Goal: Answer question/provide support

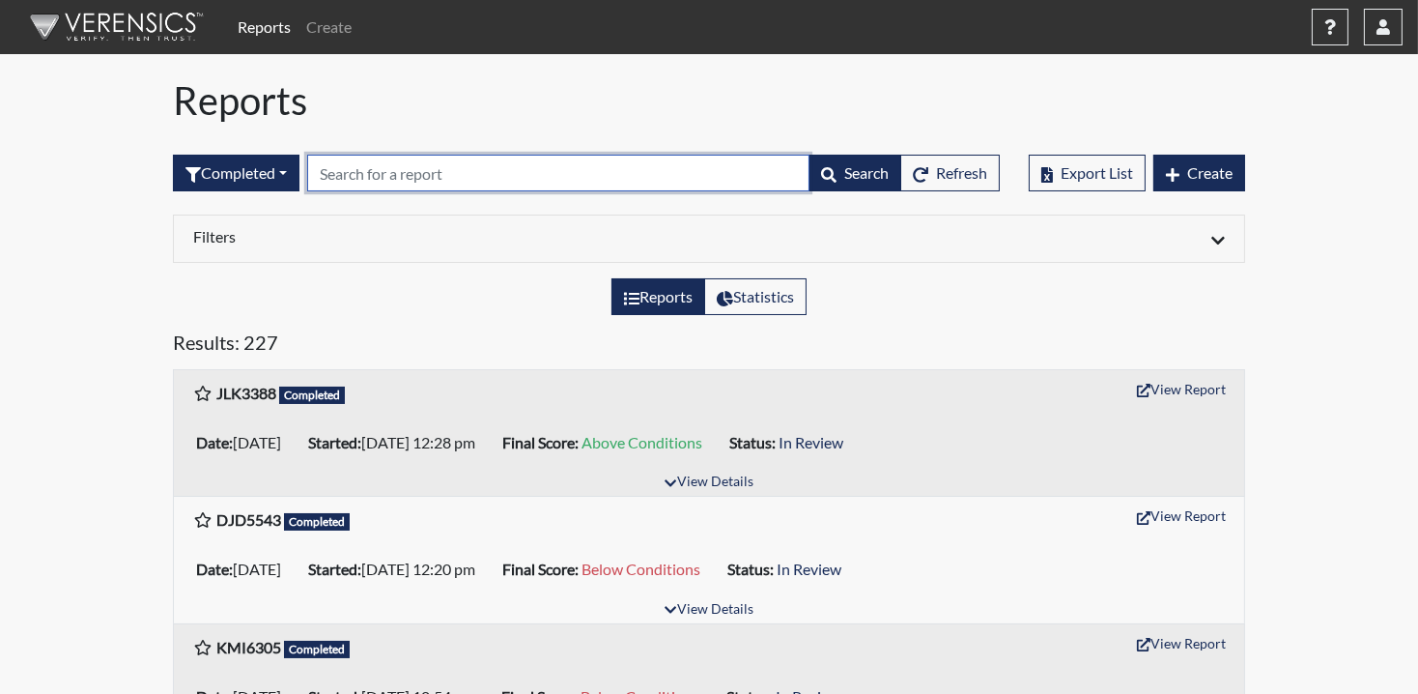
click at [426, 163] on input "text" at bounding box center [558, 173] width 502 height 37
type input "7648"
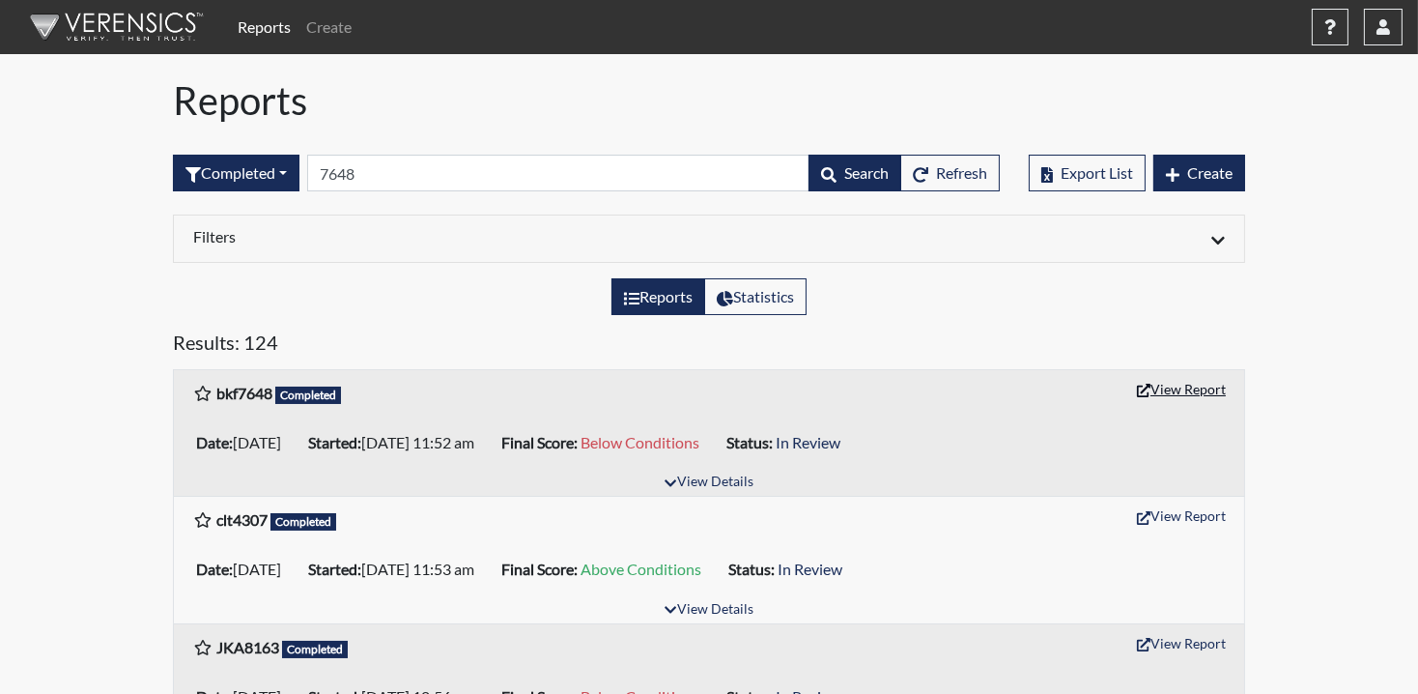
click at [1157, 380] on button "View Report" at bounding box center [1181, 389] width 106 height 30
click at [1201, 392] on button "View Report" at bounding box center [1181, 389] width 106 height 30
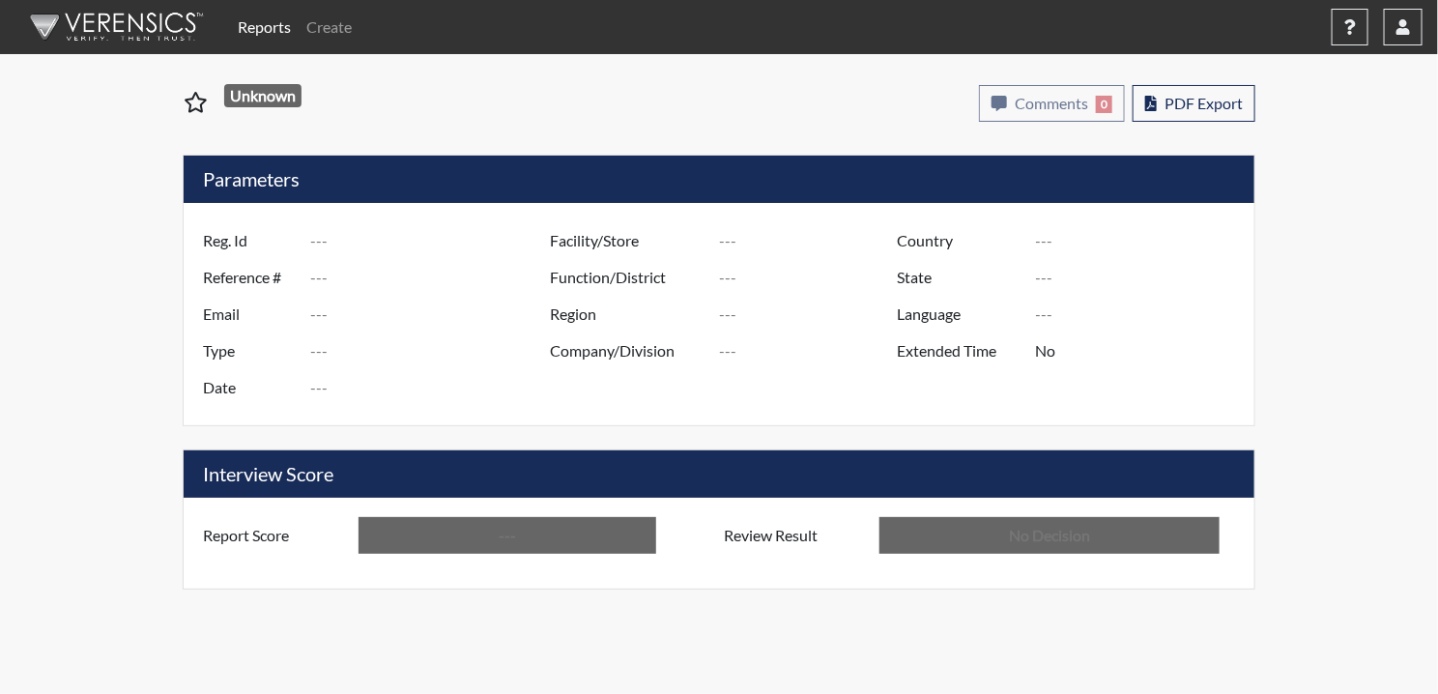
type input "bkf7648"
type input "50818"
type input "---"
type input "Corrections Pre-Employment"
type input "[DATE]"
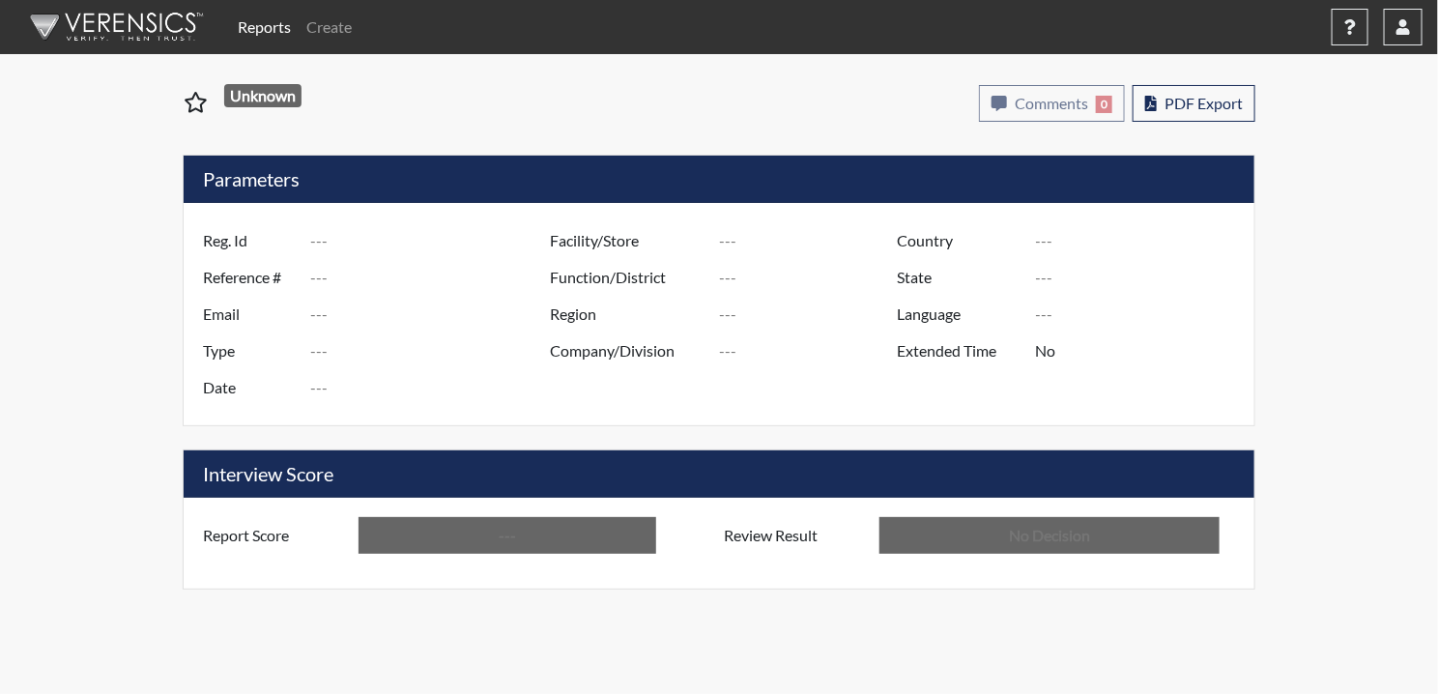
type input "Pulaski SP"
type input "[GEOGRAPHIC_DATA]"
type input "[US_STATE]"
type input "English"
type input "Below Conditions"
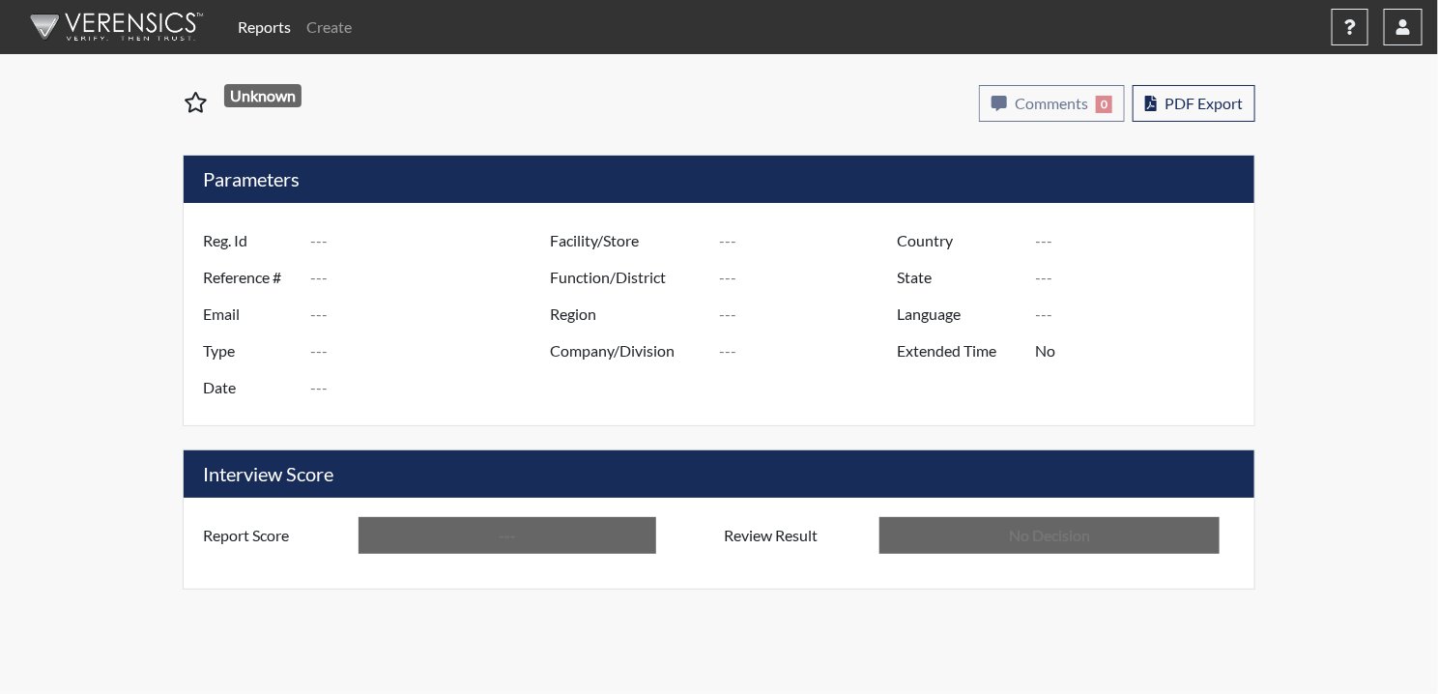
type input "In Review"
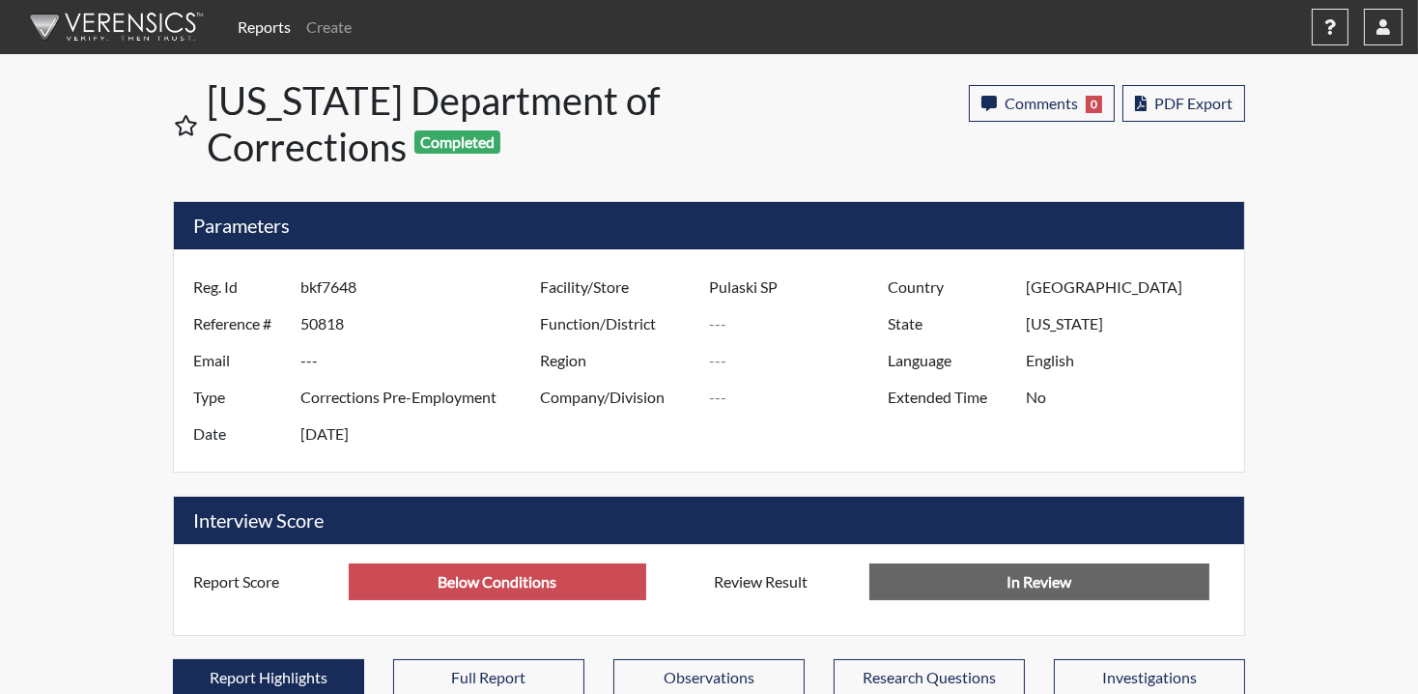
scroll to position [321, 803]
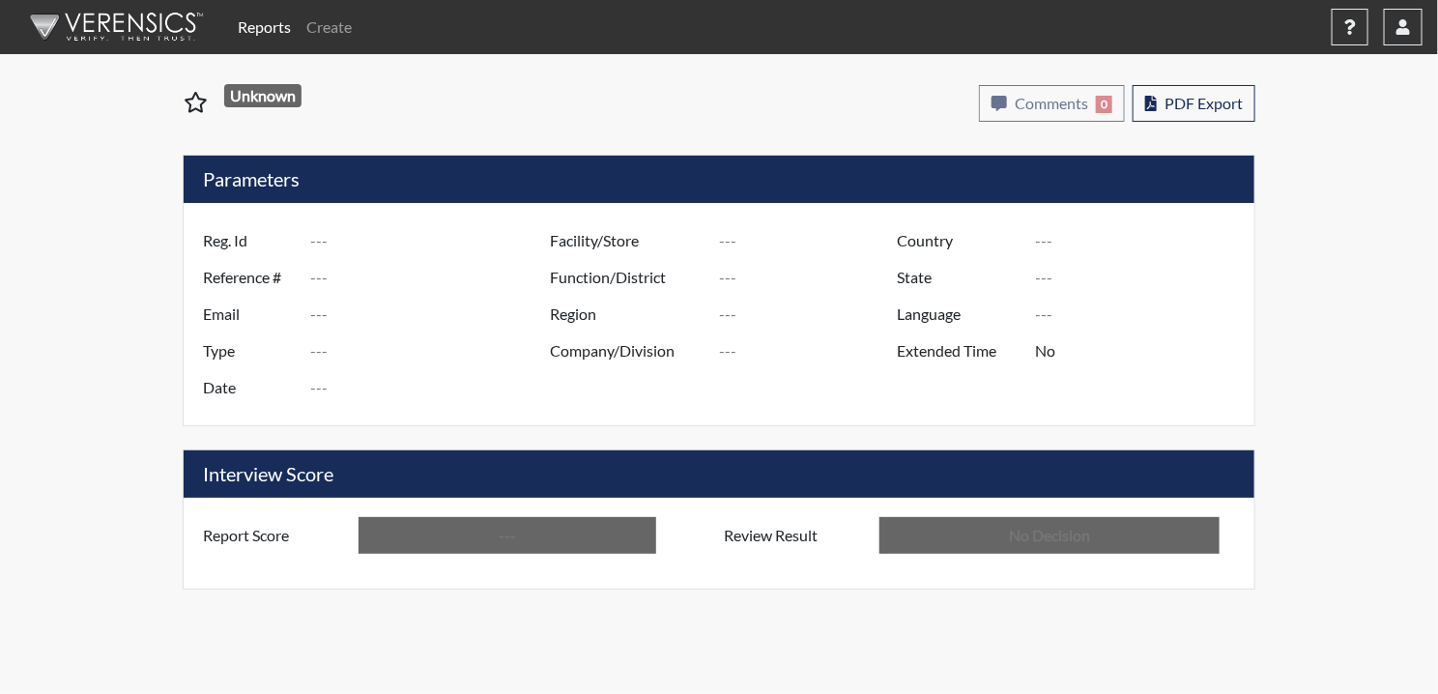
type input "bkf7648"
type input "50818"
type input "---"
type input "Corrections Pre-Employment"
type input "[DATE]"
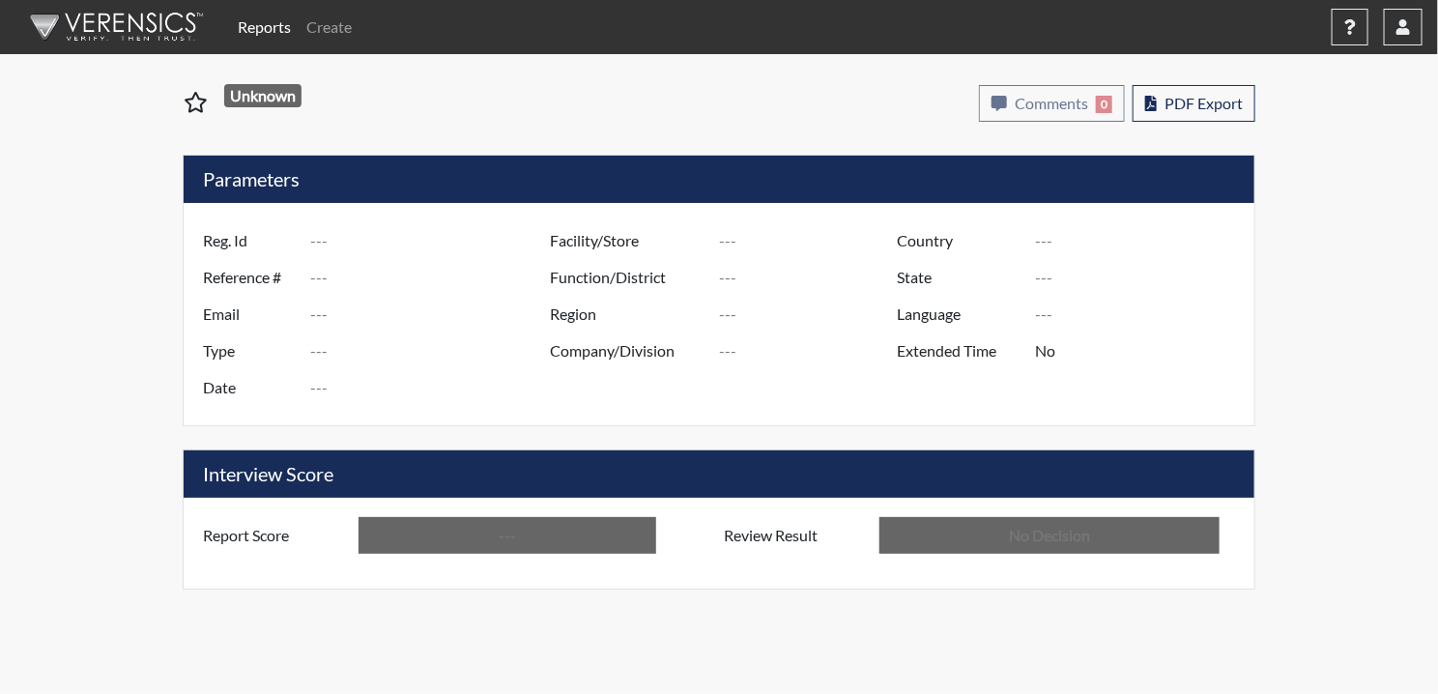
type input "Pulaski SP"
type input "[GEOGRAPHIC_DATA]"
type input "[US_STATE]"
type input "English"
type input "Below Conditions"
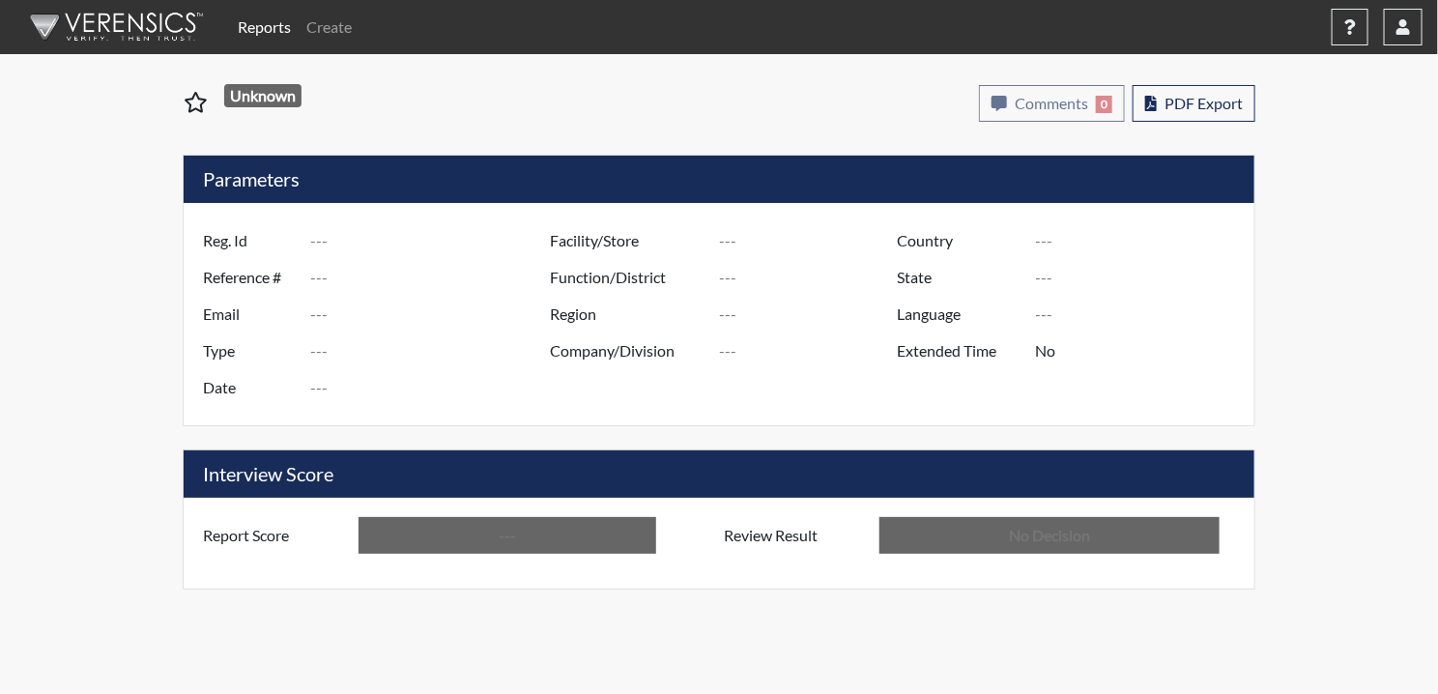
type input "In Review"
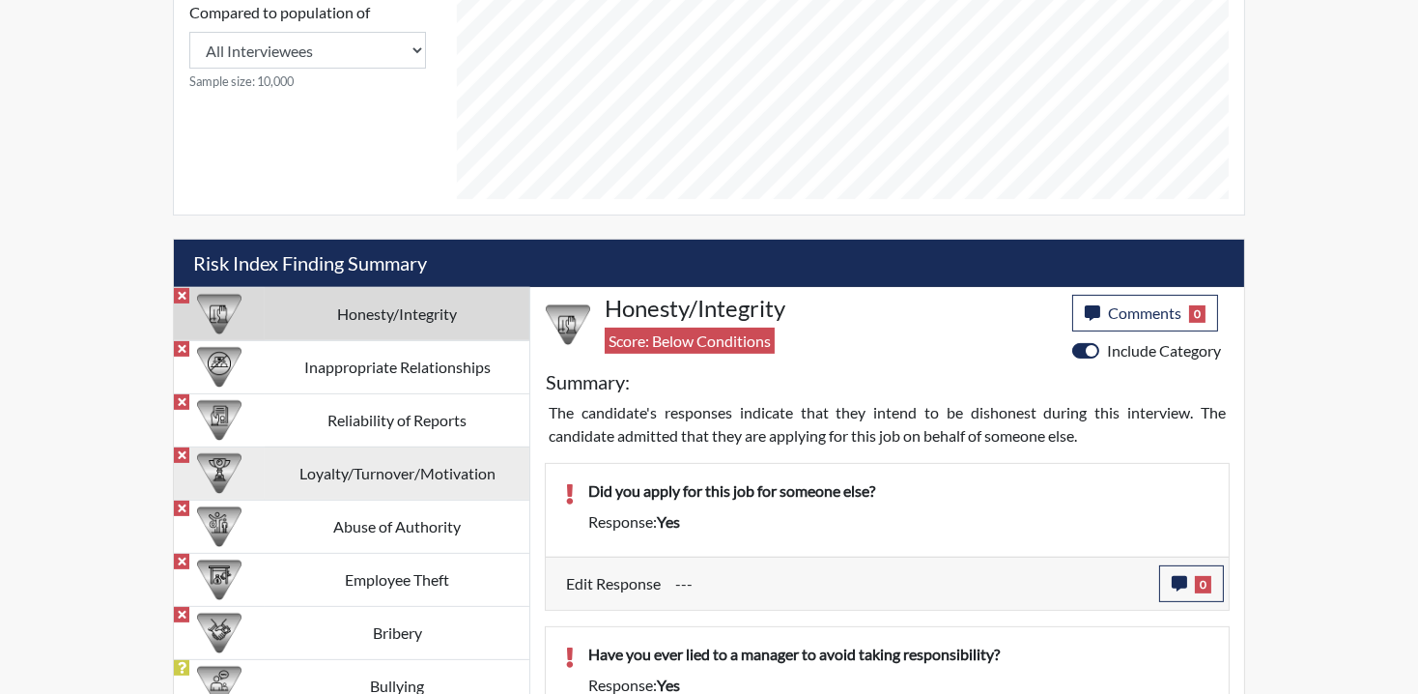
scroll to position [1159, 0]
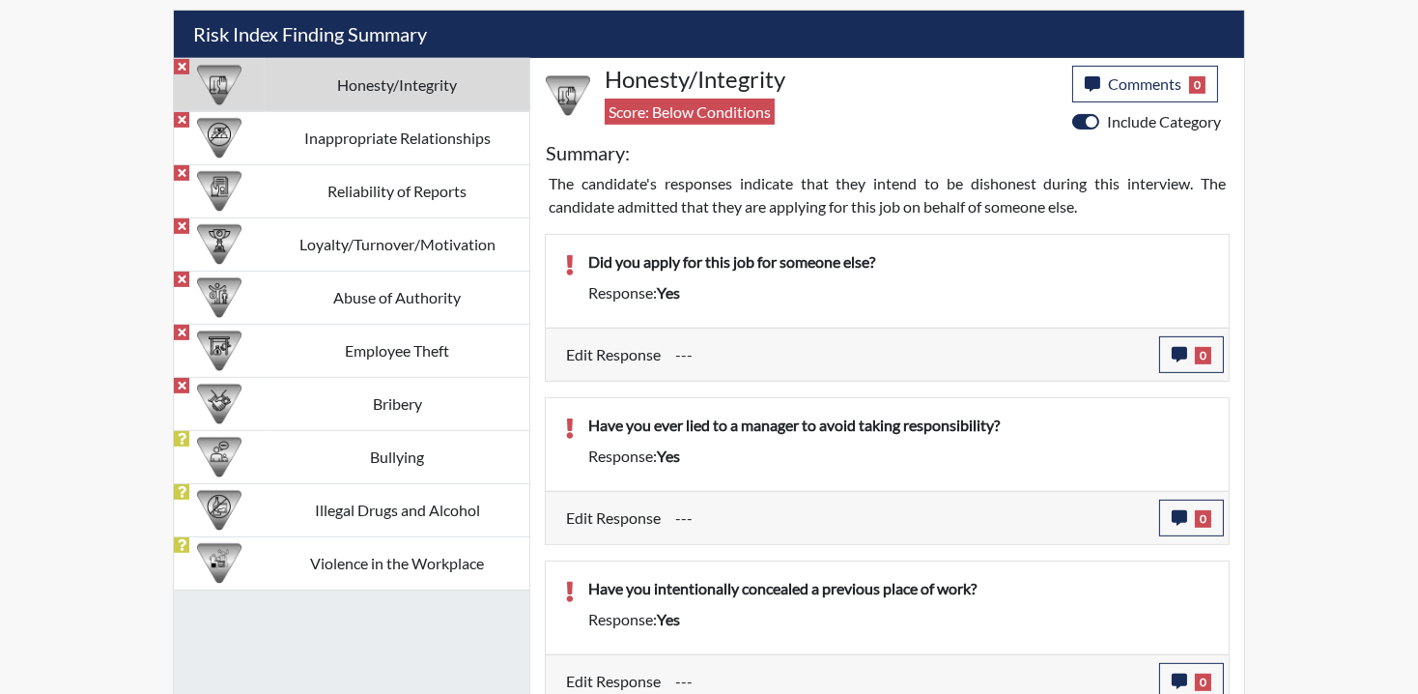
click at [301, 74] on td "Honesty/Integrity" at bounding box center [397, 84] width 265 height 53
click at [1185, 355] on icon "button" at bounding box center [1179, 354] width 15 height 15
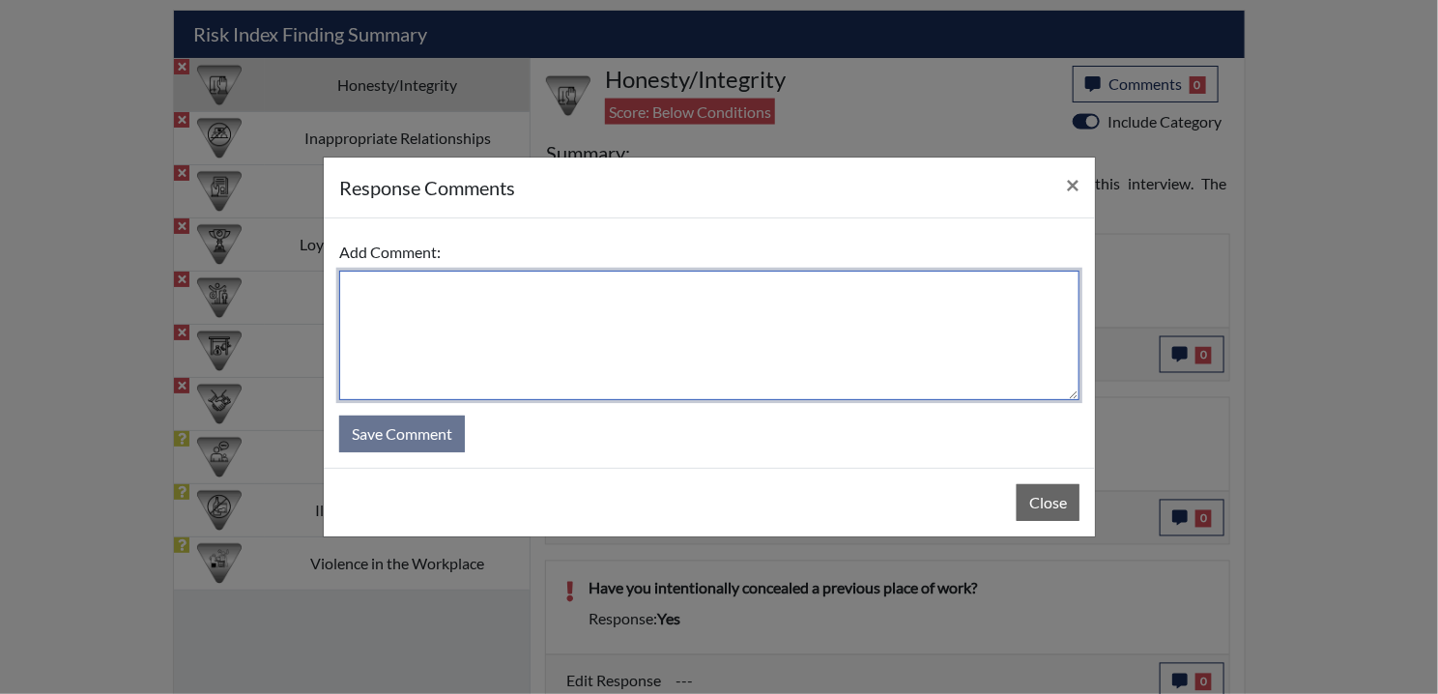
click at [492, 328] on textarea at bounding box center [709, 335] width 740 height 129
click at [490, 320] on textarea at bounding box center [709, 335] width 740 height 129
paste textarea "EE MISREAD QUESTION AND DISAGREES"
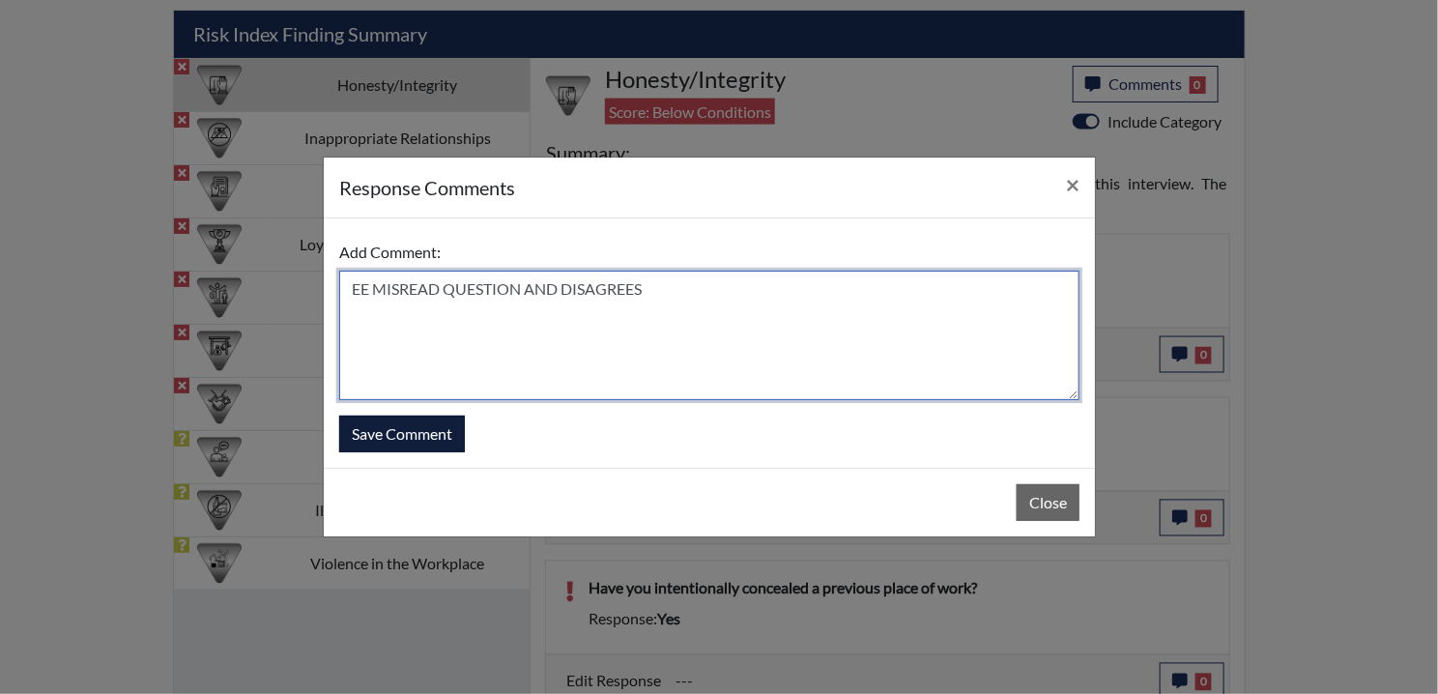
type textarea "EE MISREAD QUESTION AND DISAGREES"
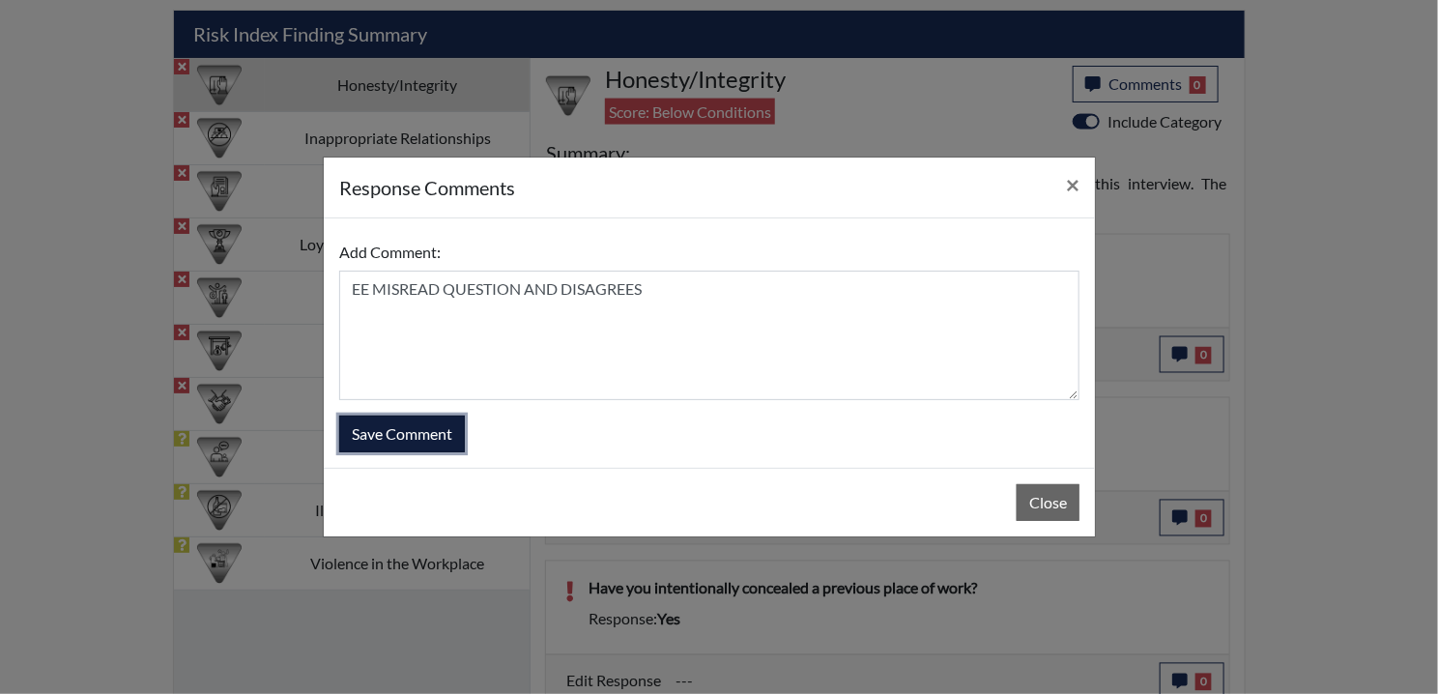
click at [417, 427] on button "Save Comment" at bounding box center [402, 433] width 126 height 37
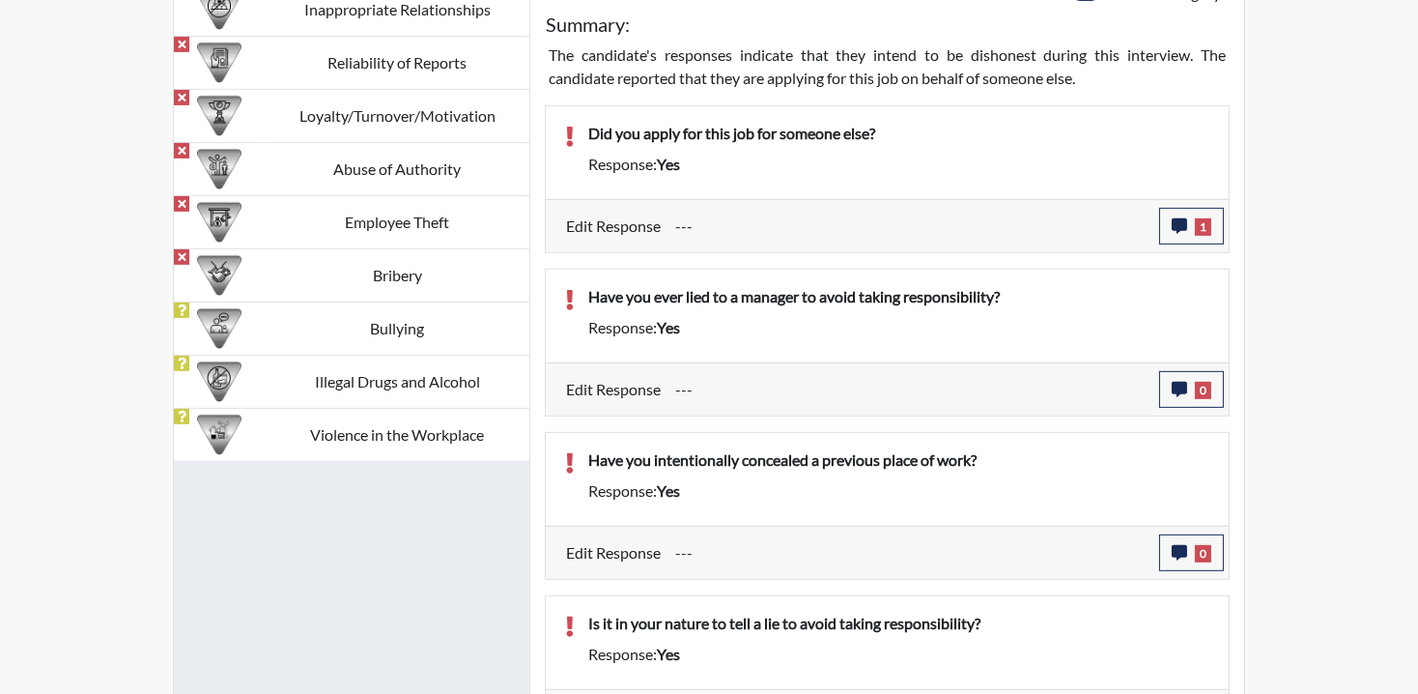
scroll to position [321, 803]
click at [1206, 376] on button "0" at bounding box center [1191, 389] width 65 height 37
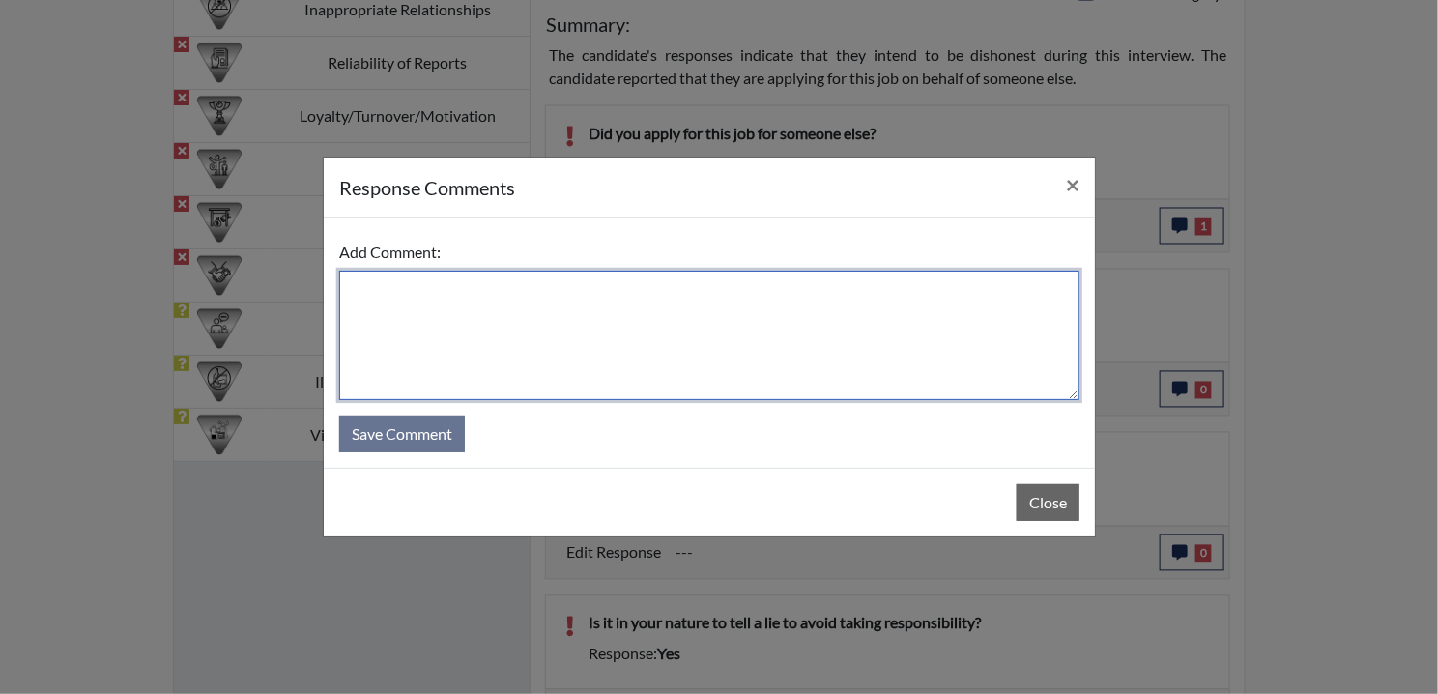
click at [444, 307] on textarea at bounding box center [709, 335] width 740 height 129
paste textarea "EE MISREAD QUESTION AND DISAGREES"
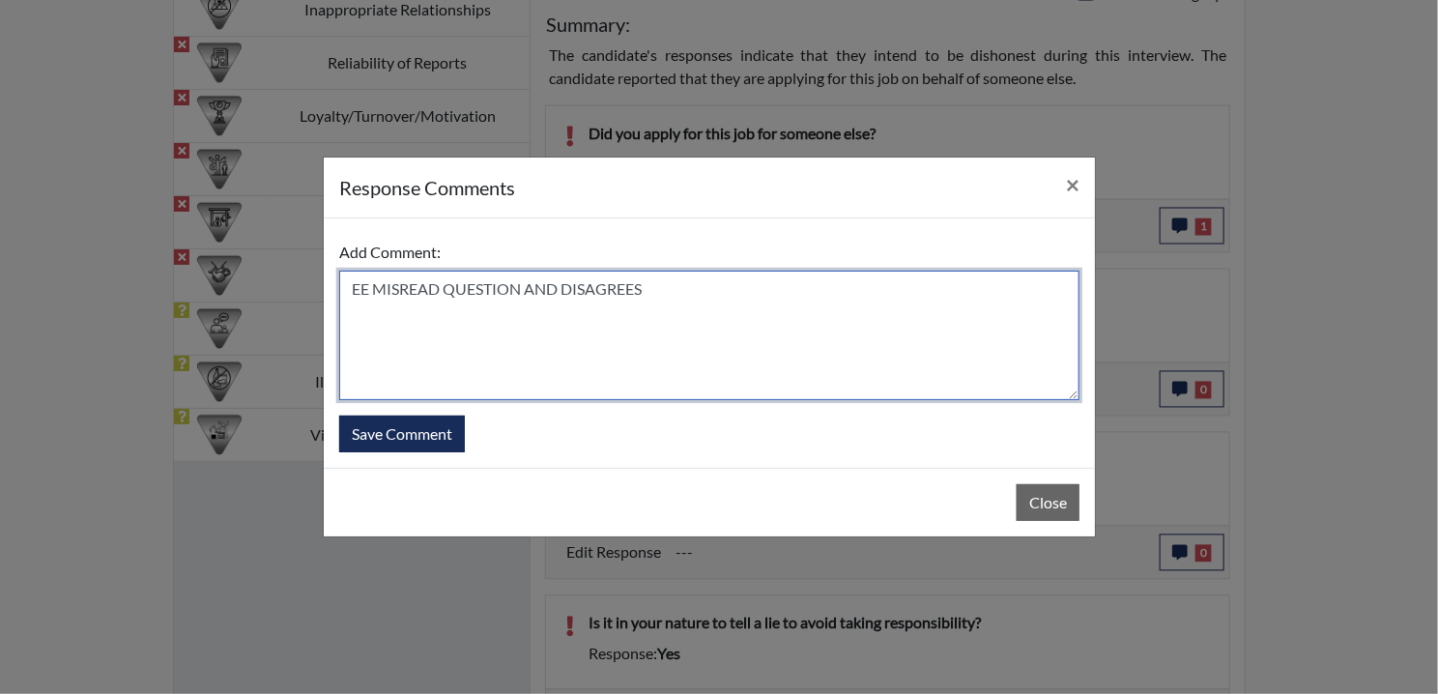
type textarea "EE MISREAD QUESTION AND DISAGREES"
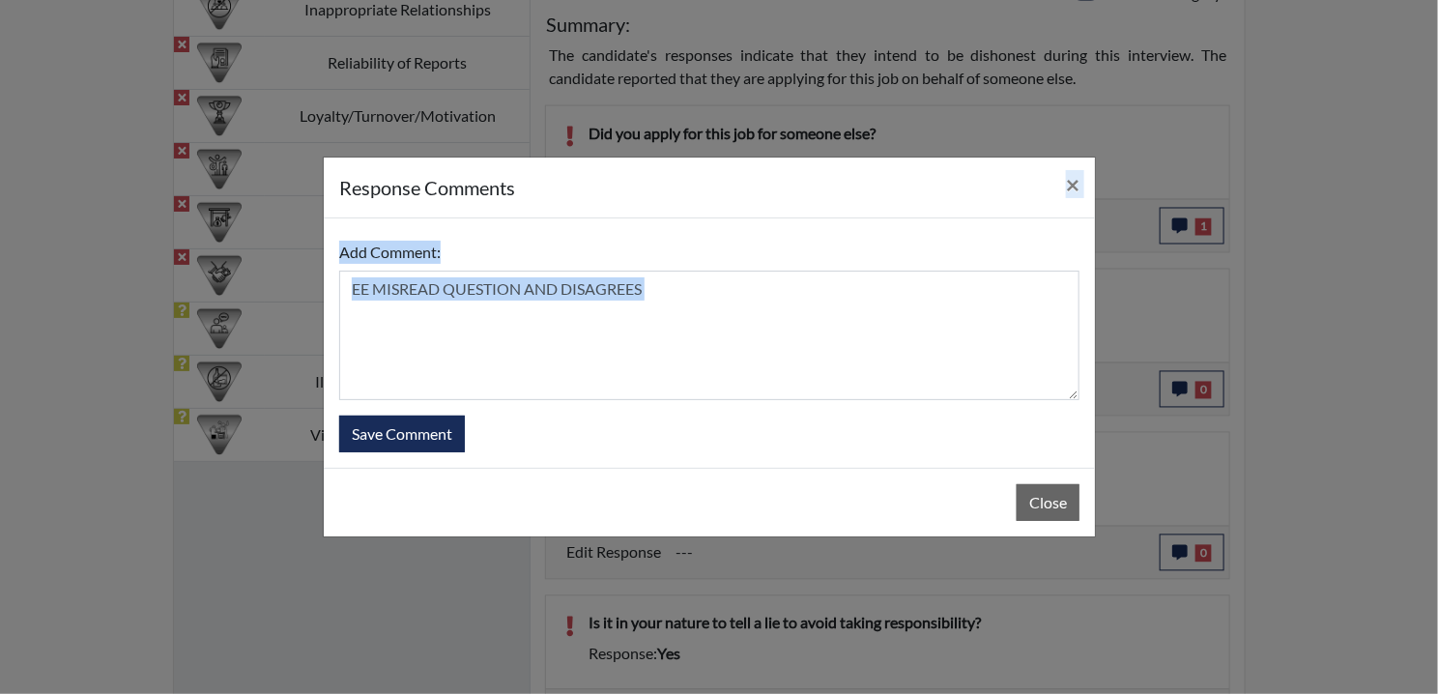
drag, startPoint x: 584, startPoint y: 217, endPoint x: 700, endPoint y: 402, distance: 218.4
click at [700, 402] on div "response Comments × Add Comment: EE MISREAD QUESTION AND DISAGREES Save Comment…" at bounding box center [709, 347] width 773 height 381
drag, startPoint x: 700, startPoint y: 402, endPoint x: 621, endPoint y: 367, distance: 86.5
click at [621, 367] on textarea "EE MISREAD QUESTION AND DISAGREES" at bounding box center [709, 335] width 740 height 129
click at [662, 301] on textarea "EE MISREAD QUESTION AND DISAGREES" at bounding box center [709, 335] width 740 height 129
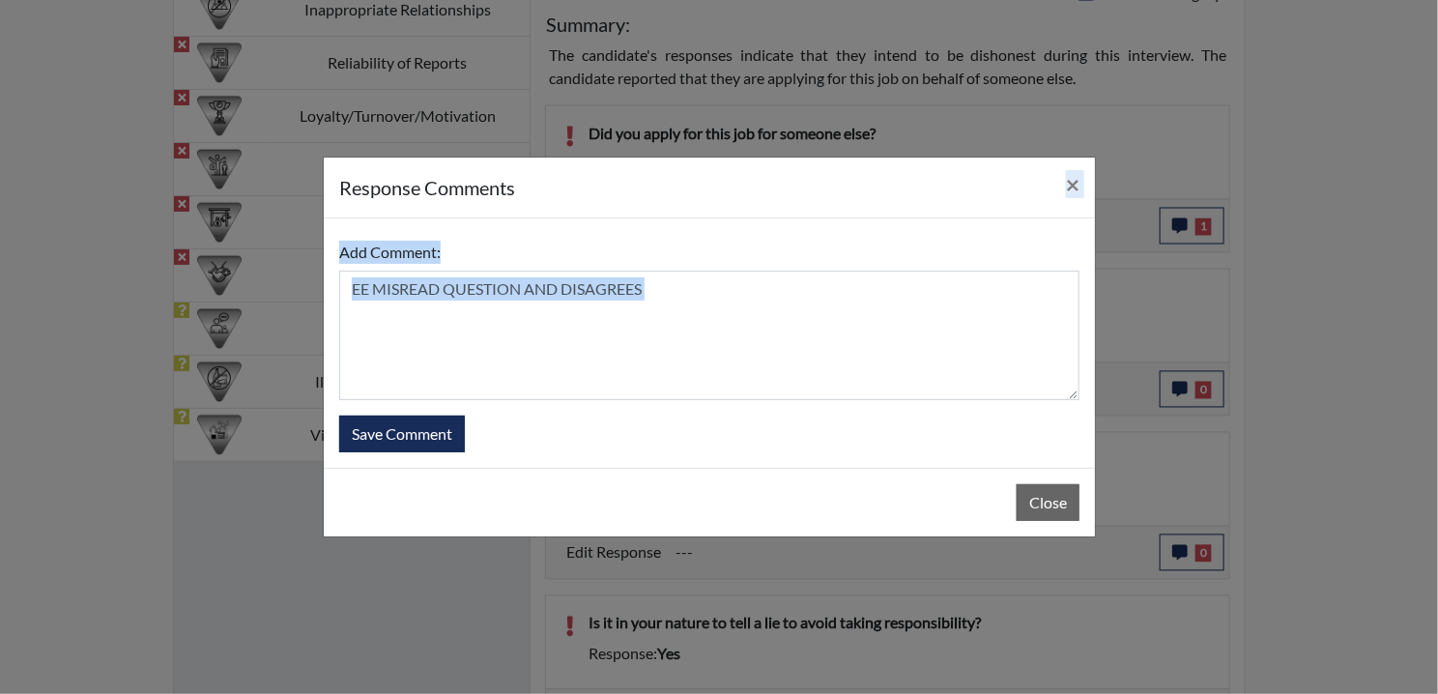
click at [656, 288] on textarea "EE MISREAD QUESTION AND DISAGREES" at bounding box center [709, 335] width 740 height 129
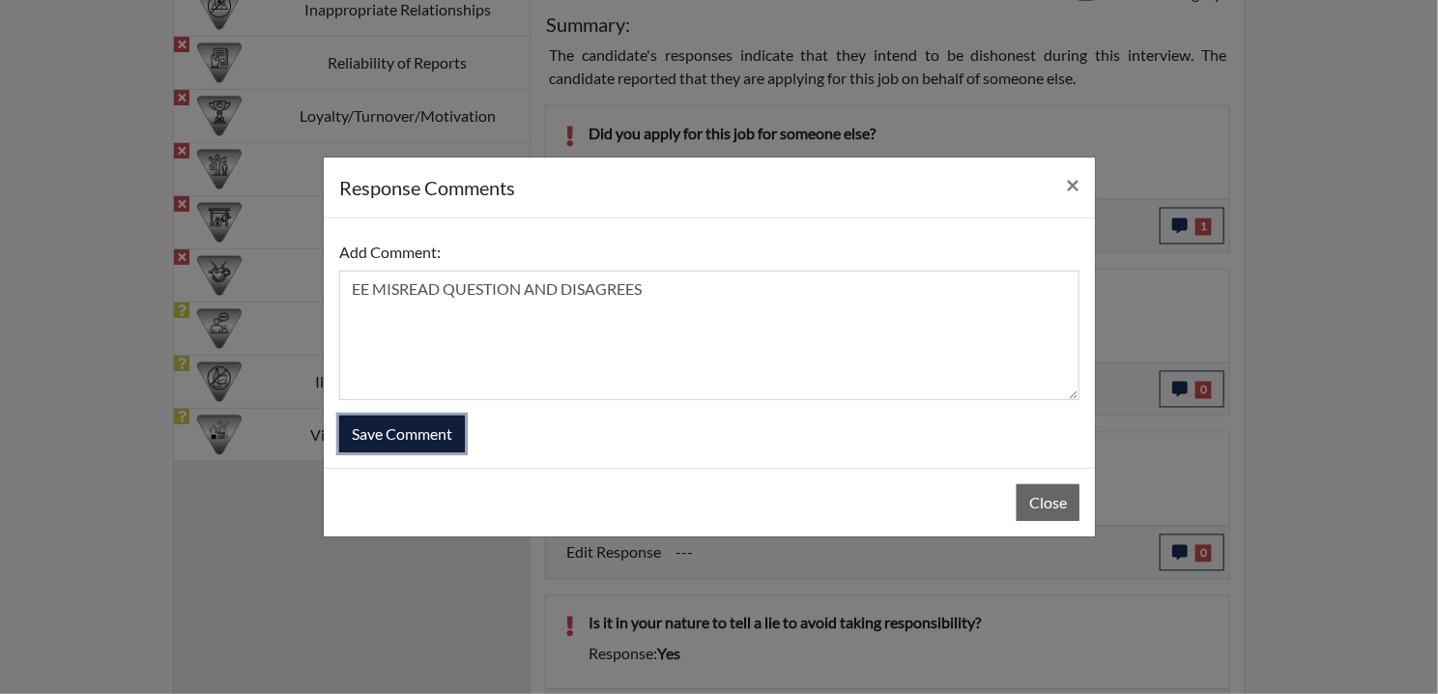
click at [369, 429] on button "Save Comment" at bounding box center [402, 433] width 126 height 37
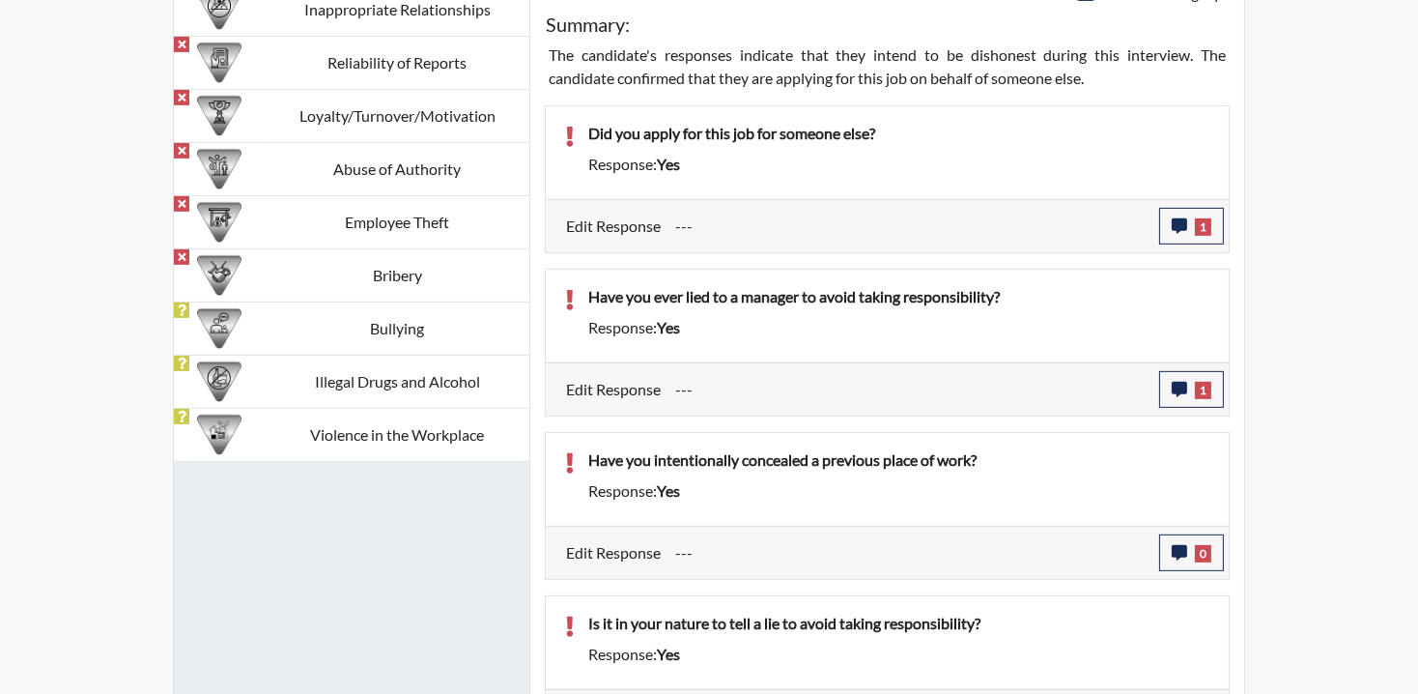
scroll to position [1417, 0]
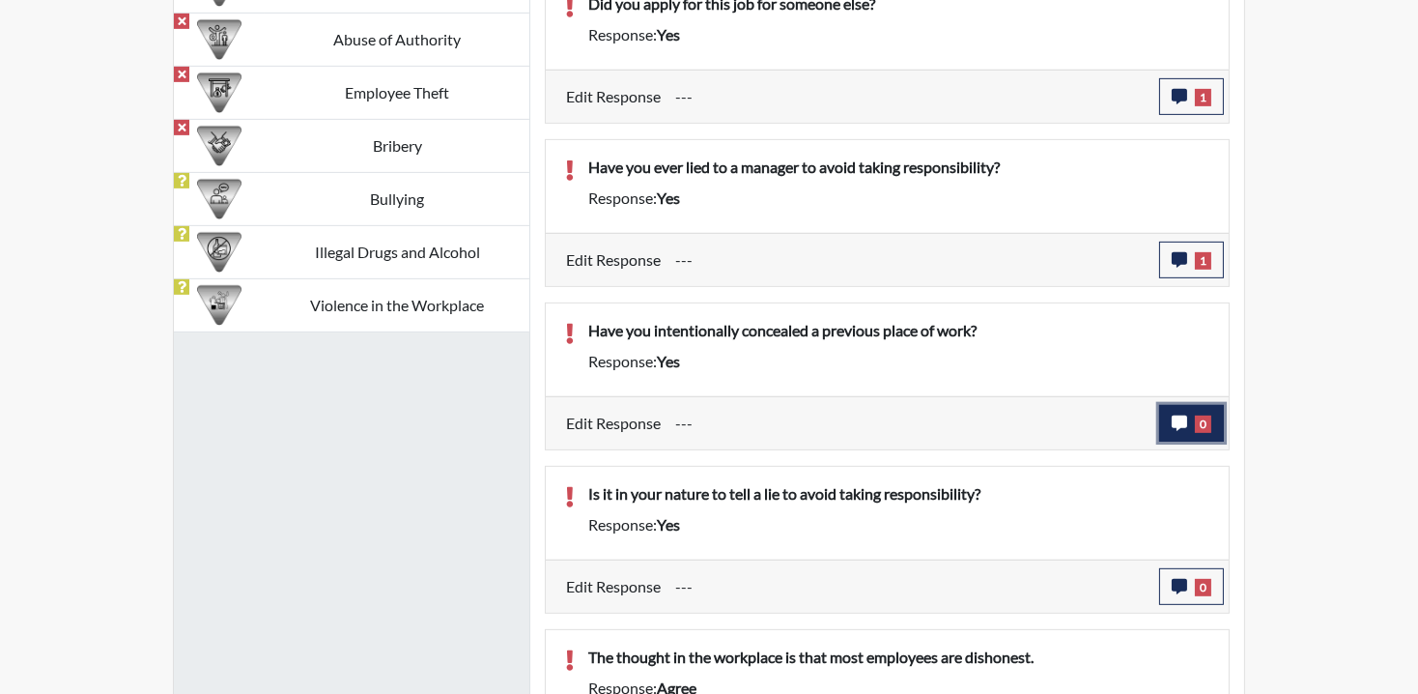
click at [1164, 422] on button "0" at bounding box center [1191, 423] width 65 height 37
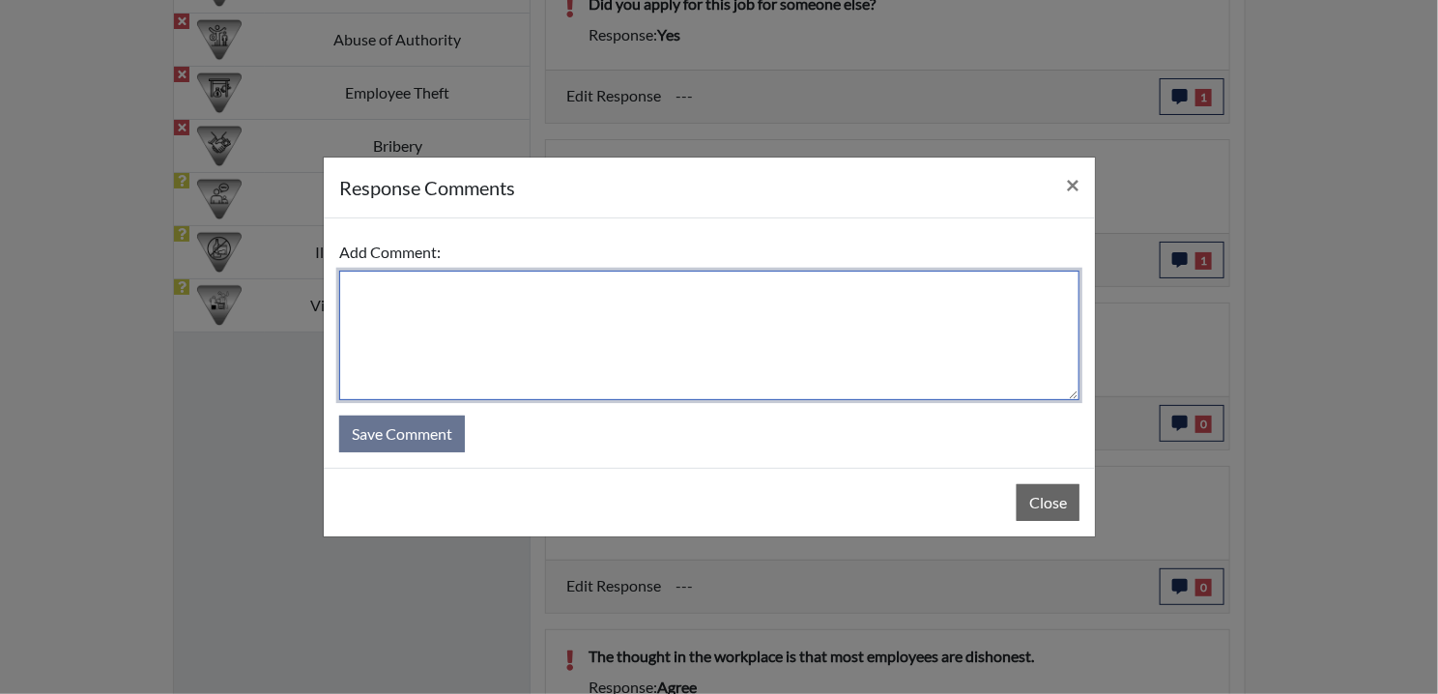
click at [426, 301] on textarea at bounding box center [709, 335] width 740 height 129
paste textarea "EE MISREAD QUESTION AND DISAGREES"
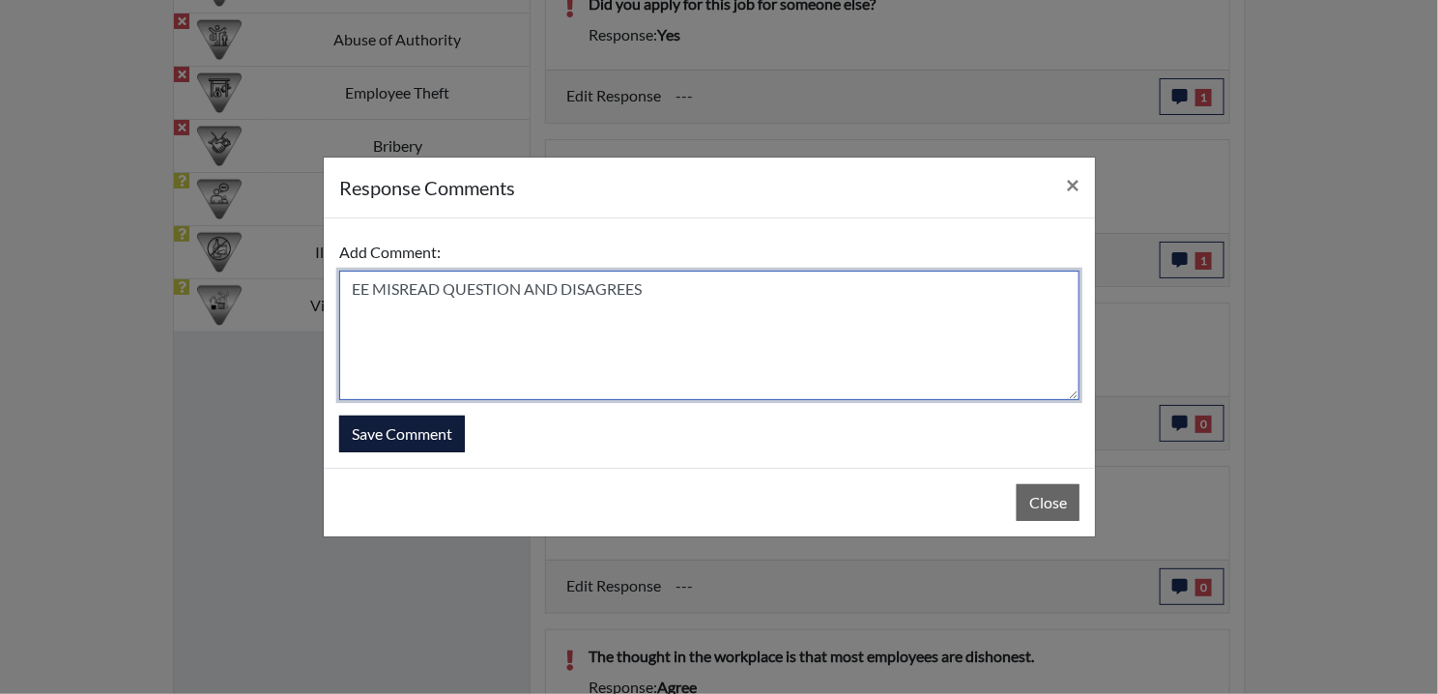
type textarea "EE MISREAD QUESTION AND DISAGREES"
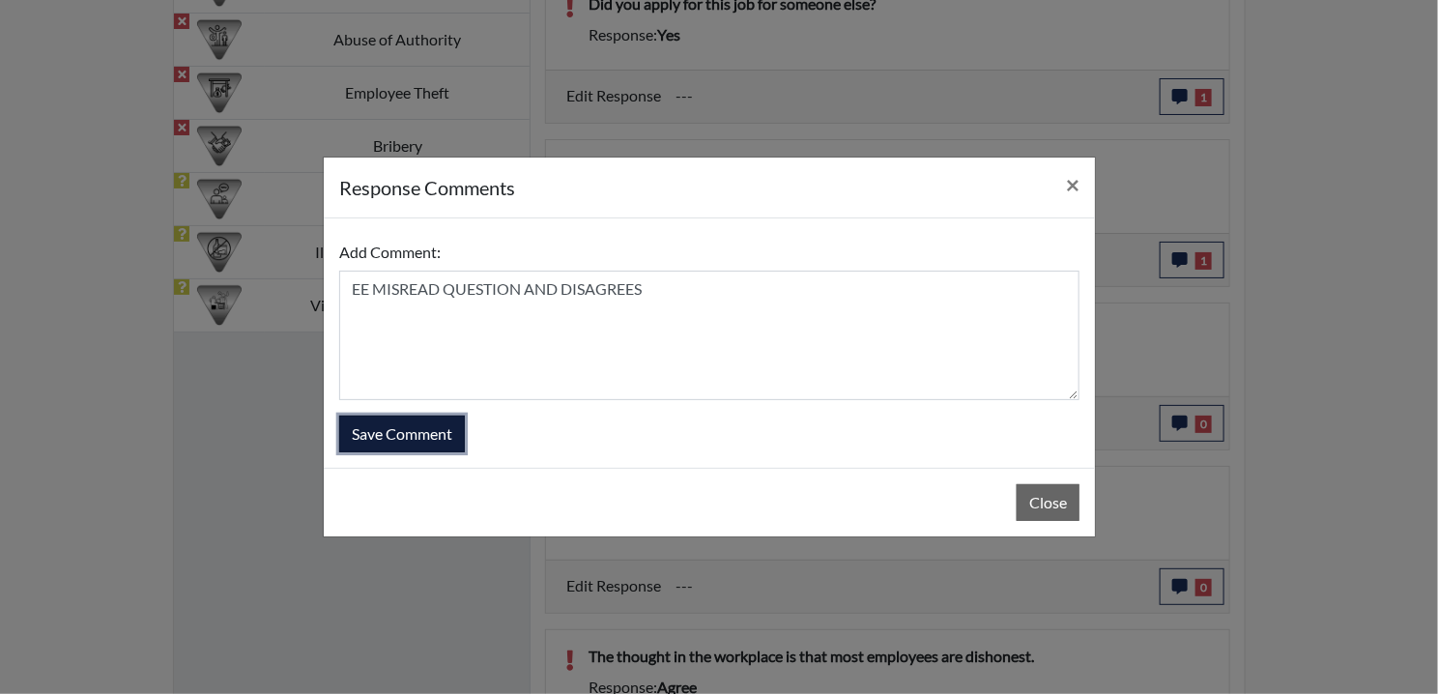
click at [385, 418] on button "Save Comment" at bounding box center [402, 433] width 126 height 37
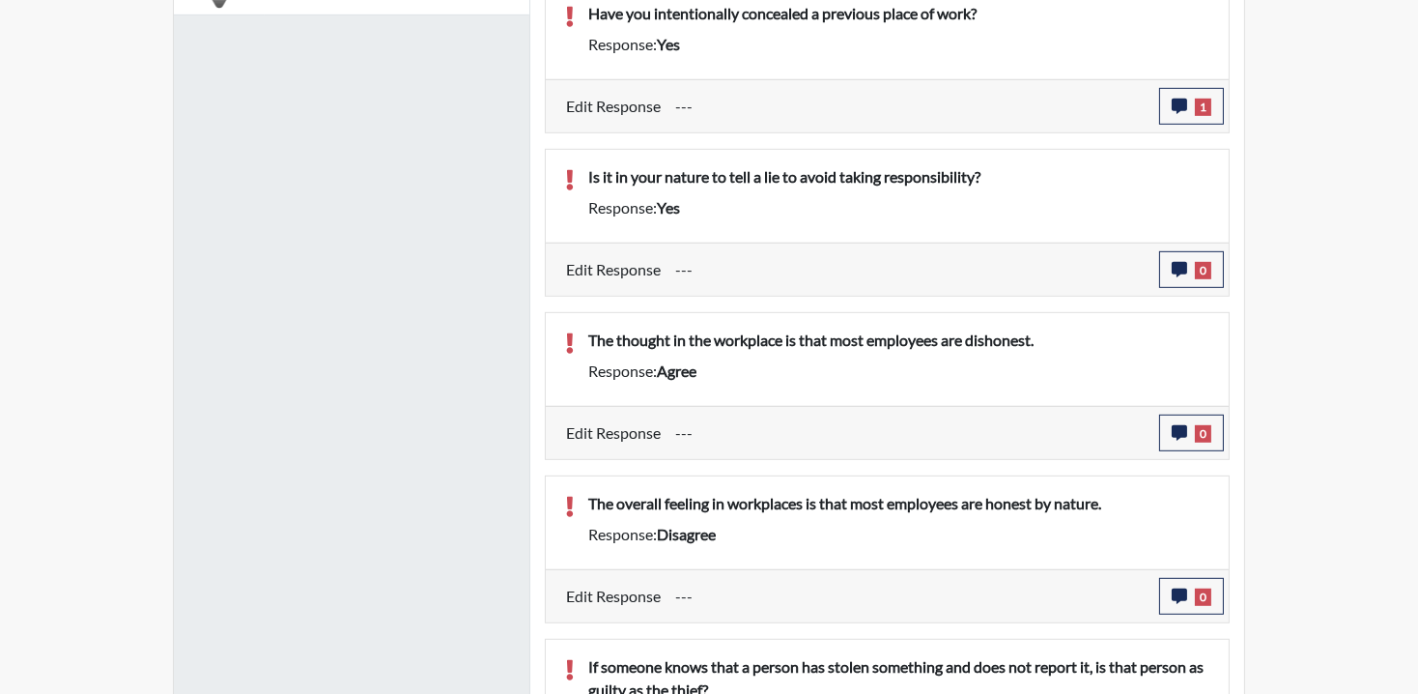
scroll to position [1674, 0]
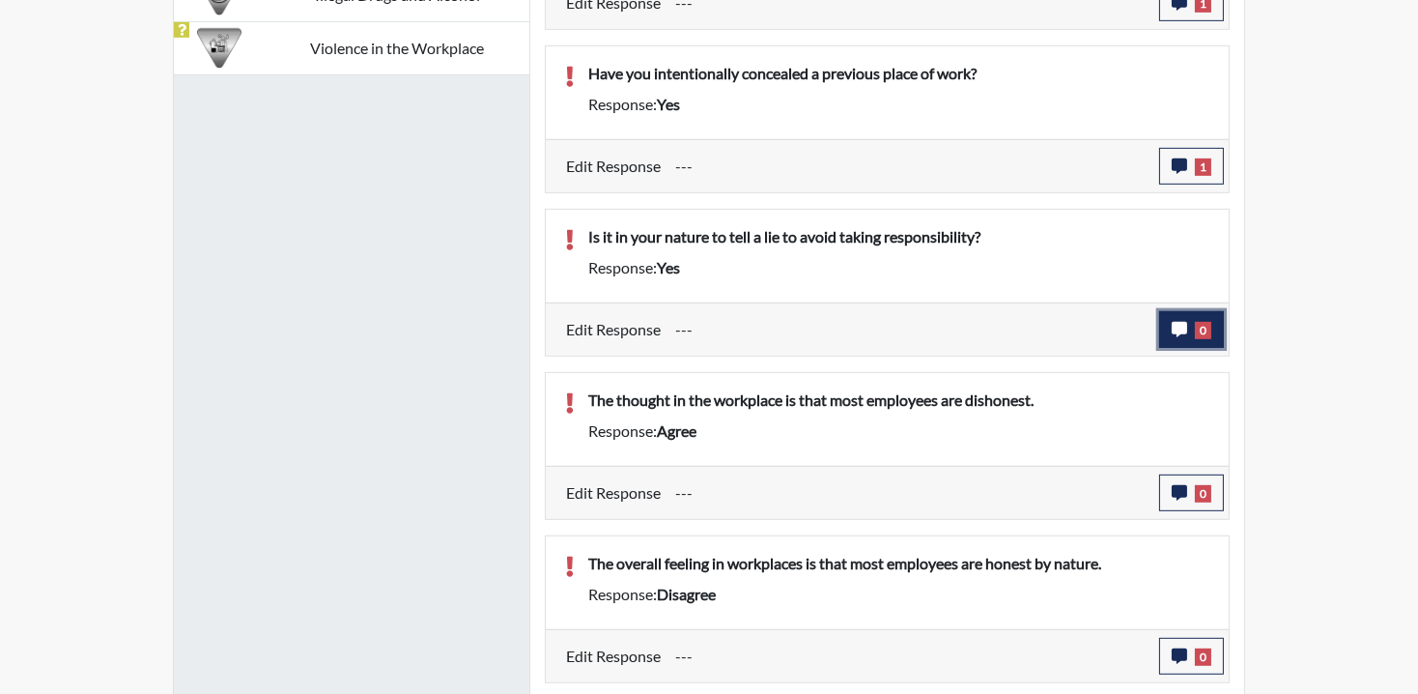
click at [1206, 329] on span "0" at bounding box center [1203, 330] width 16 height 17
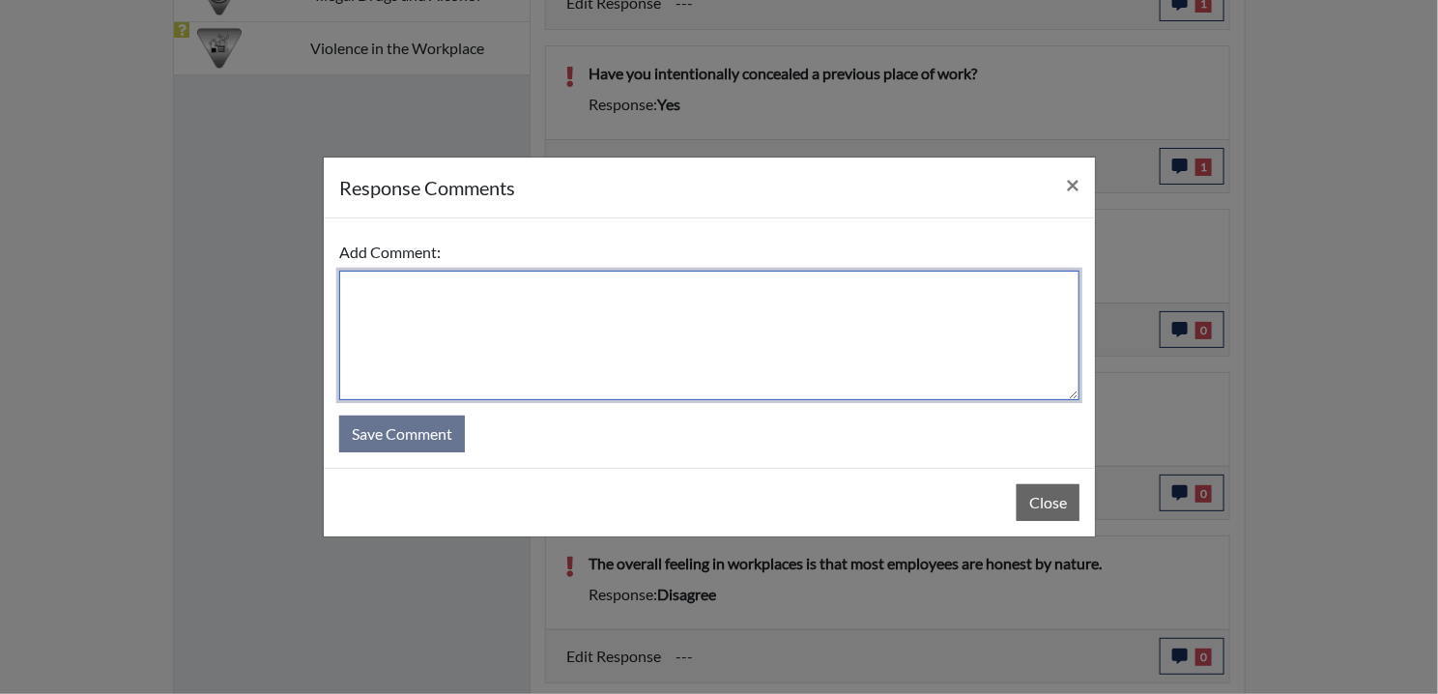
click at [498, 338] on textarea at bounding box center [709, 335] width 740 height 129
paste textarea "EE MISREAD QUESTION AND DISAGREES"
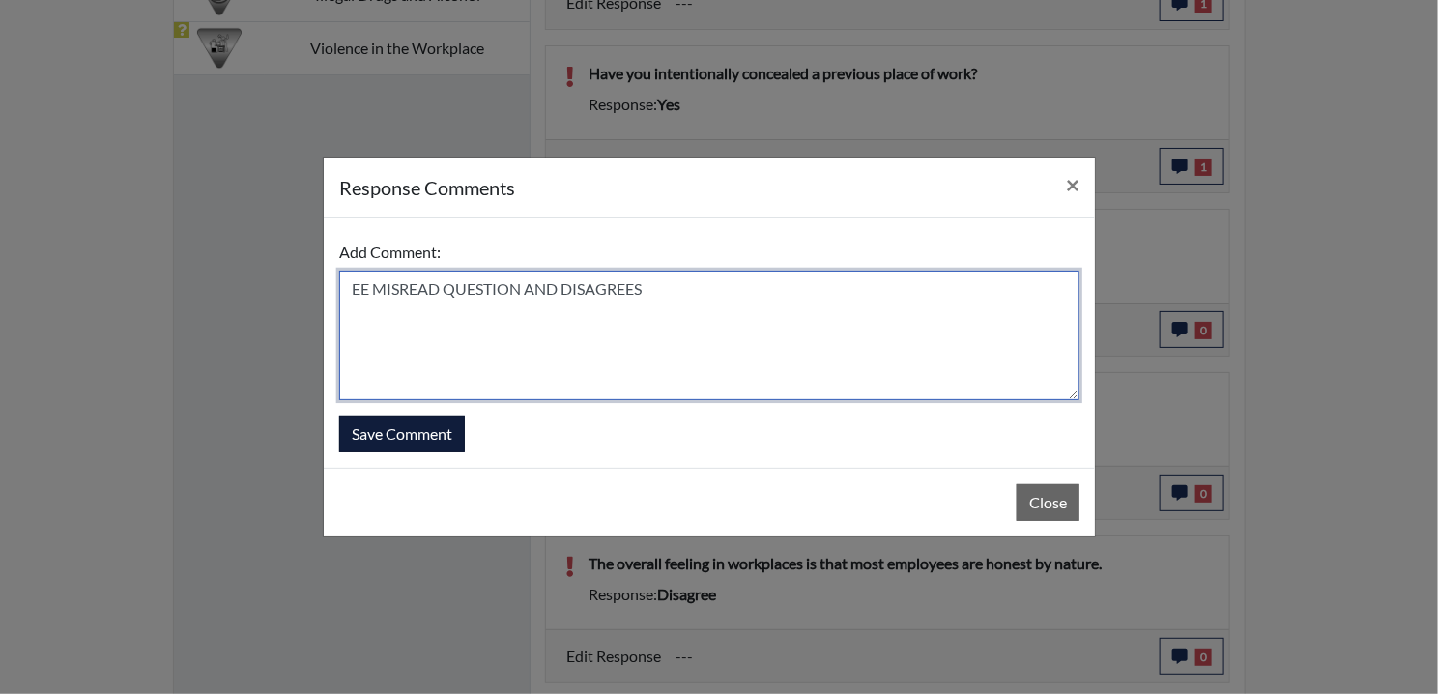
type textarea "EE MISREAD QUESTION AND DISAGREES"
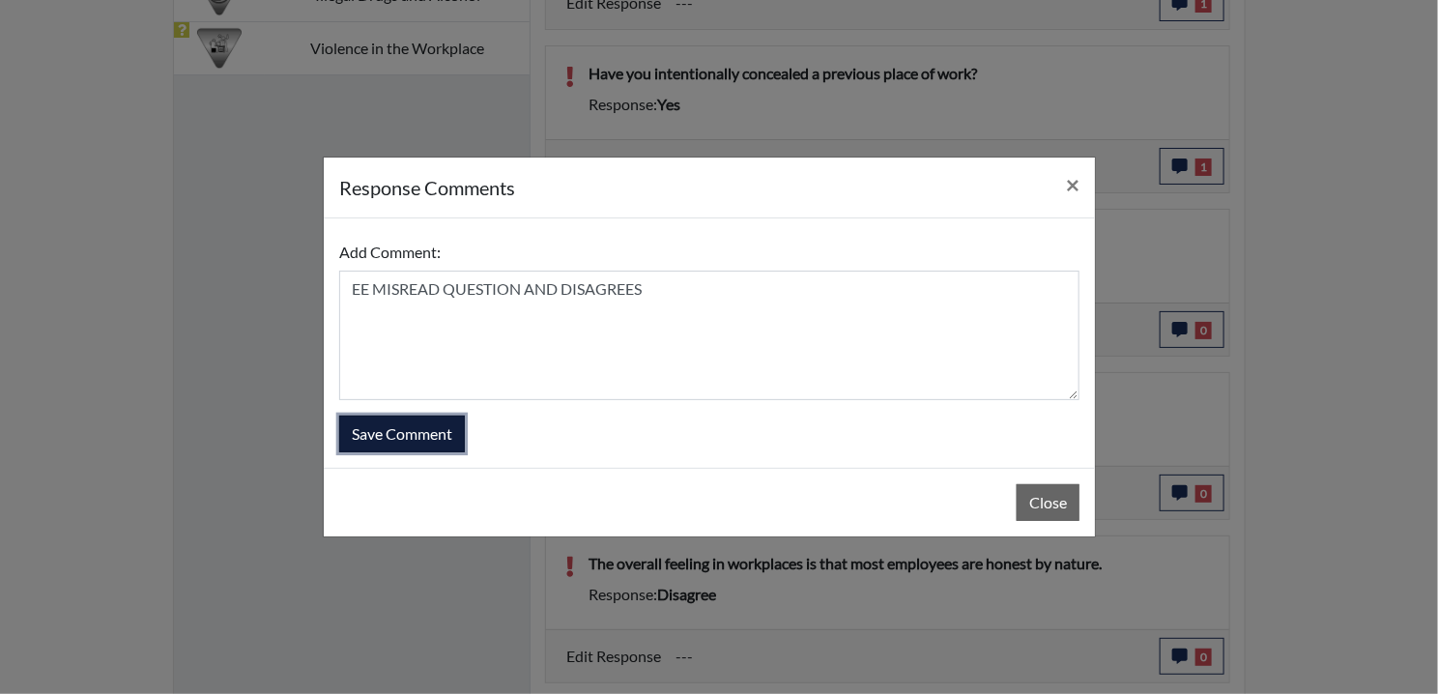
click at [359, 424] on button "Save Comment" at bounding box center [402, 433] width 126 height 37
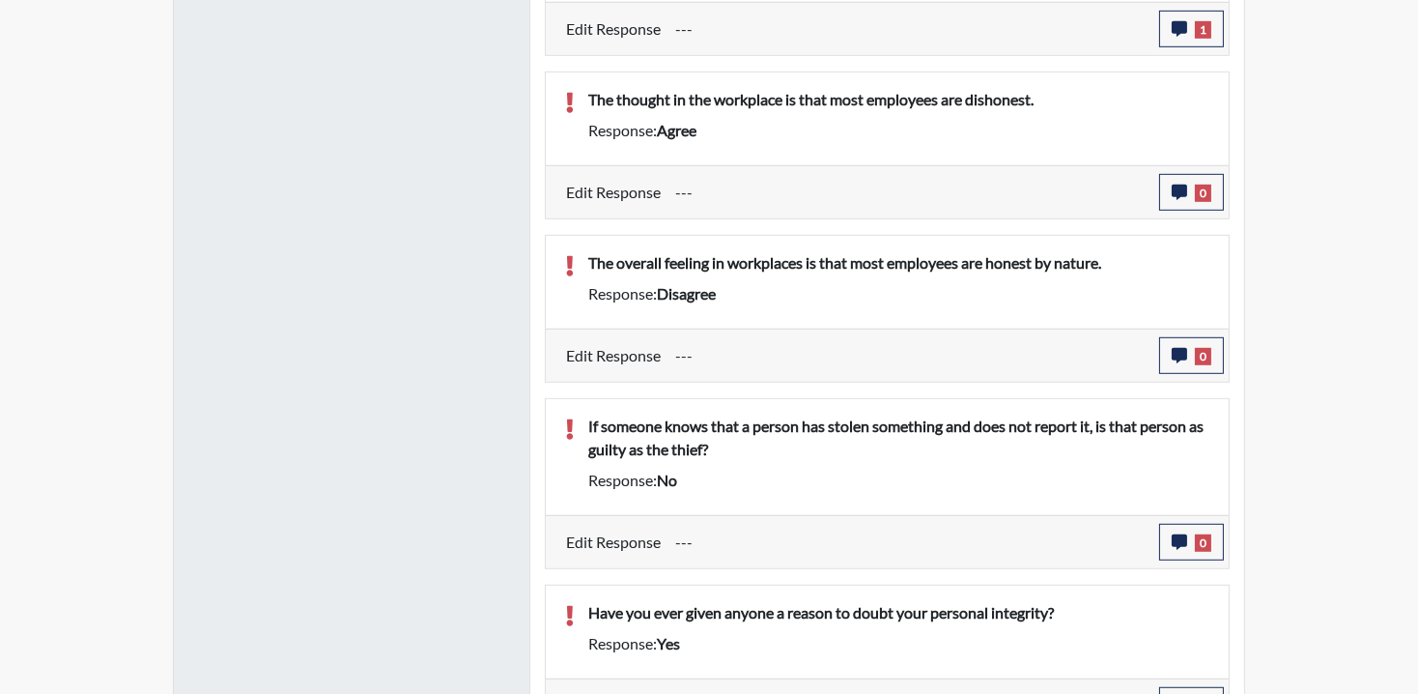
scroll to position [1932, 0]
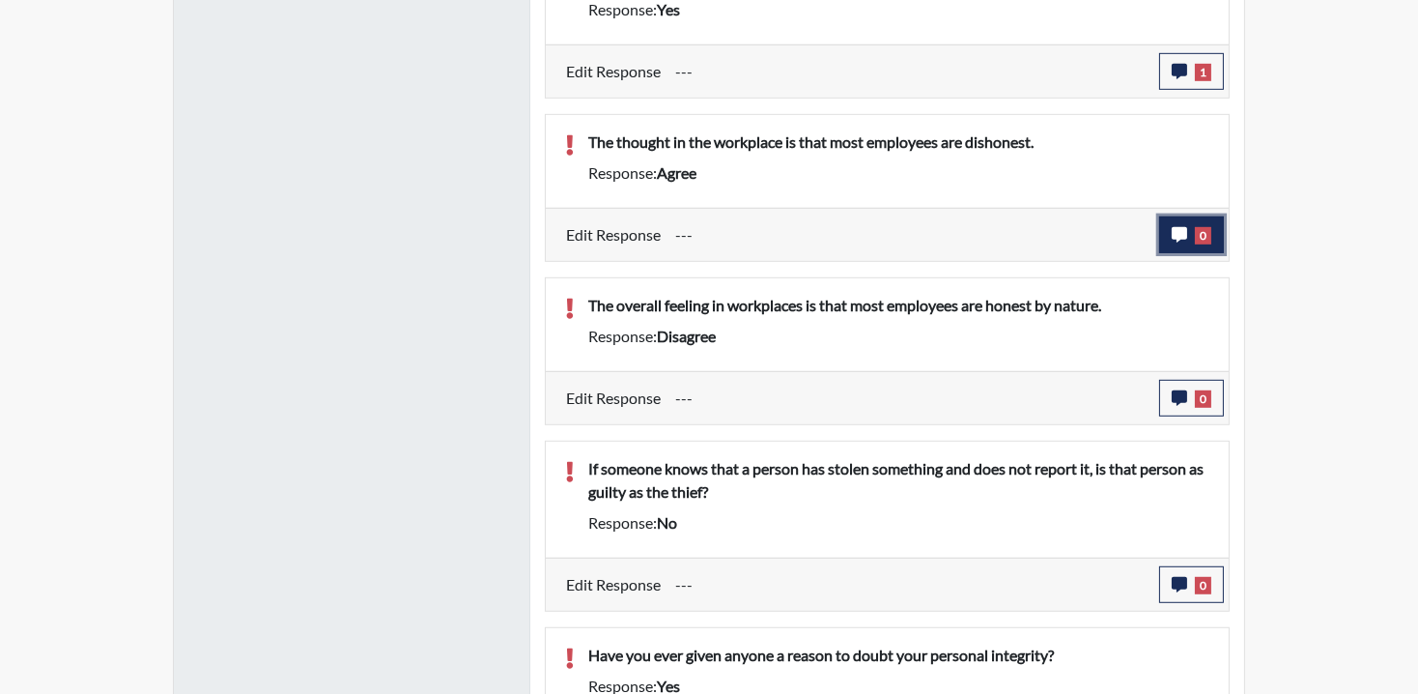
click at [1204, 227] on span "0" at bounding box center [1203, 235] width 16 height 17
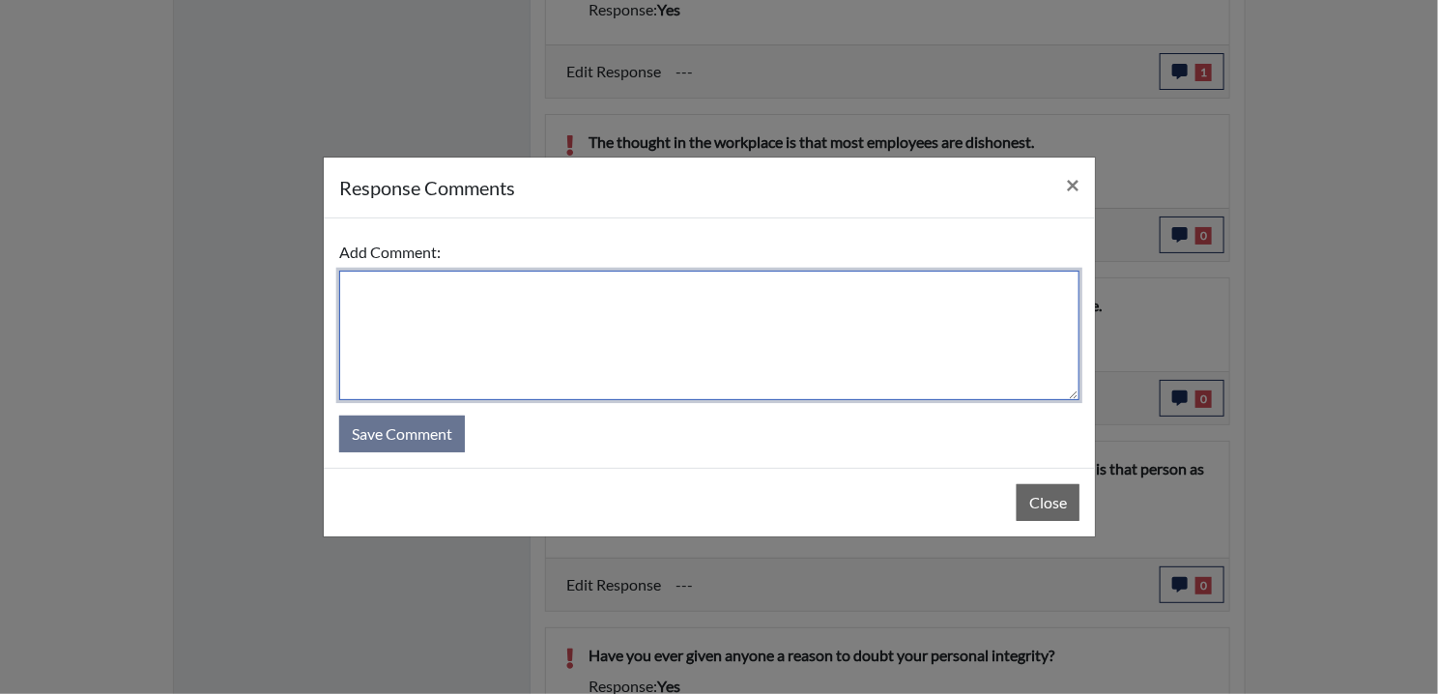
drag, startPoint x: 532, startPoint y: 287, endPoint x: 530, endPoint y: 299, distance: 11.8
click at [532, 297] on textarea at bounding box center [709, 335] width 740 height 129
paste textarea "EE MISREAD QUESTION AND DISAGREES"
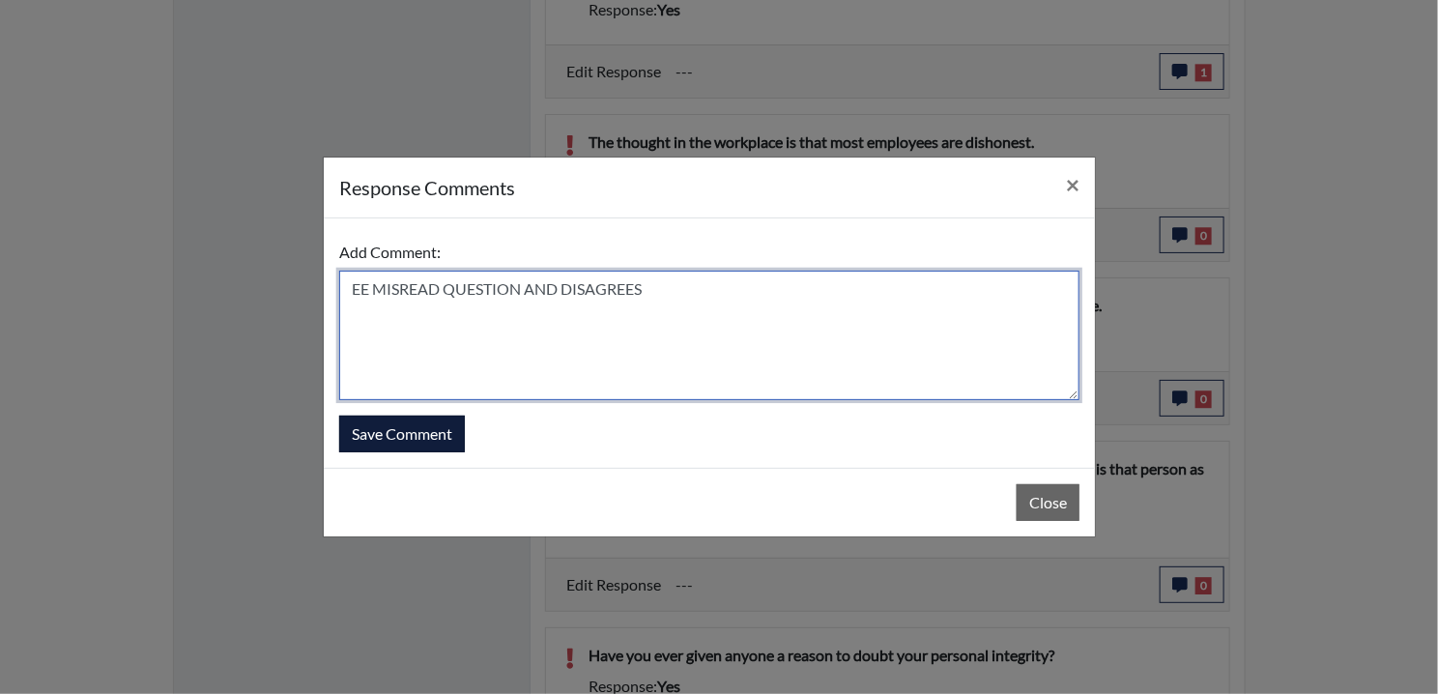
type textarea "EE MISREAD QUESTION AND DISAGREES"
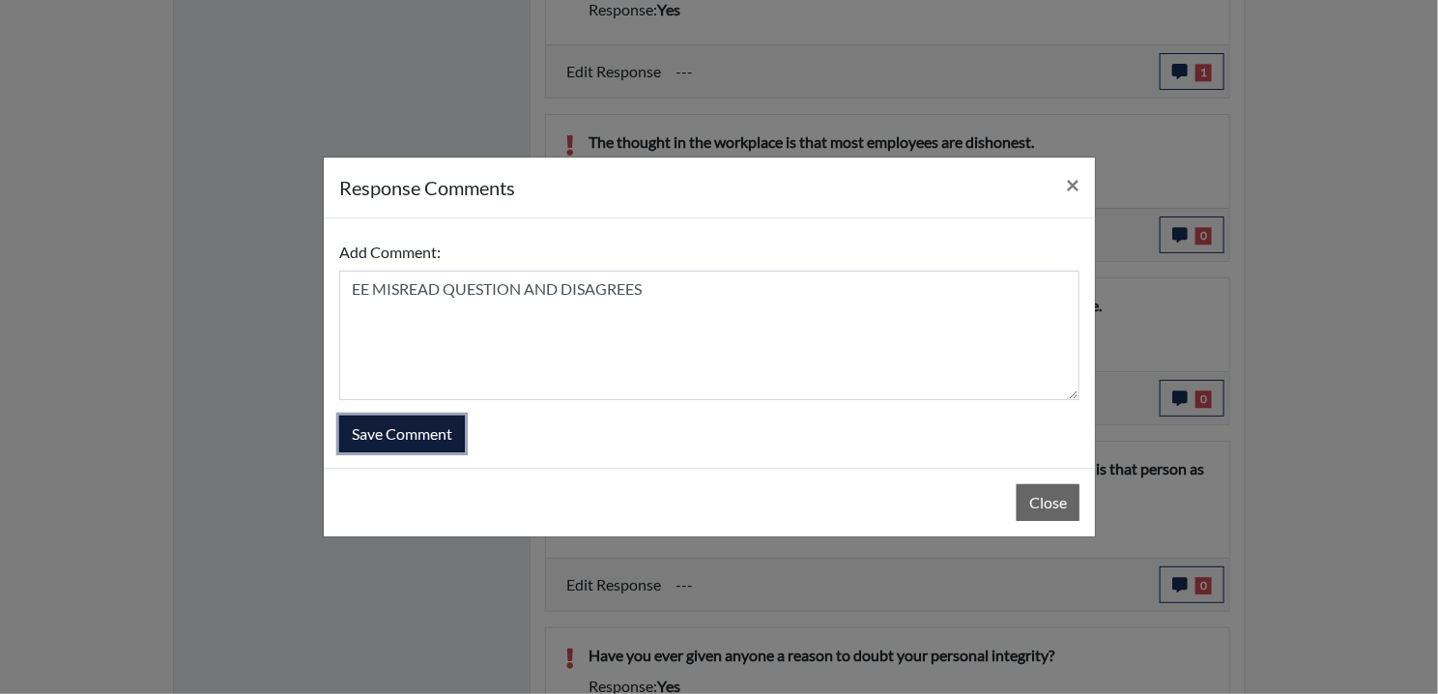
click at [373, 429] on button "Save Comment" at bounding box center [402, 433] width 126 height 37
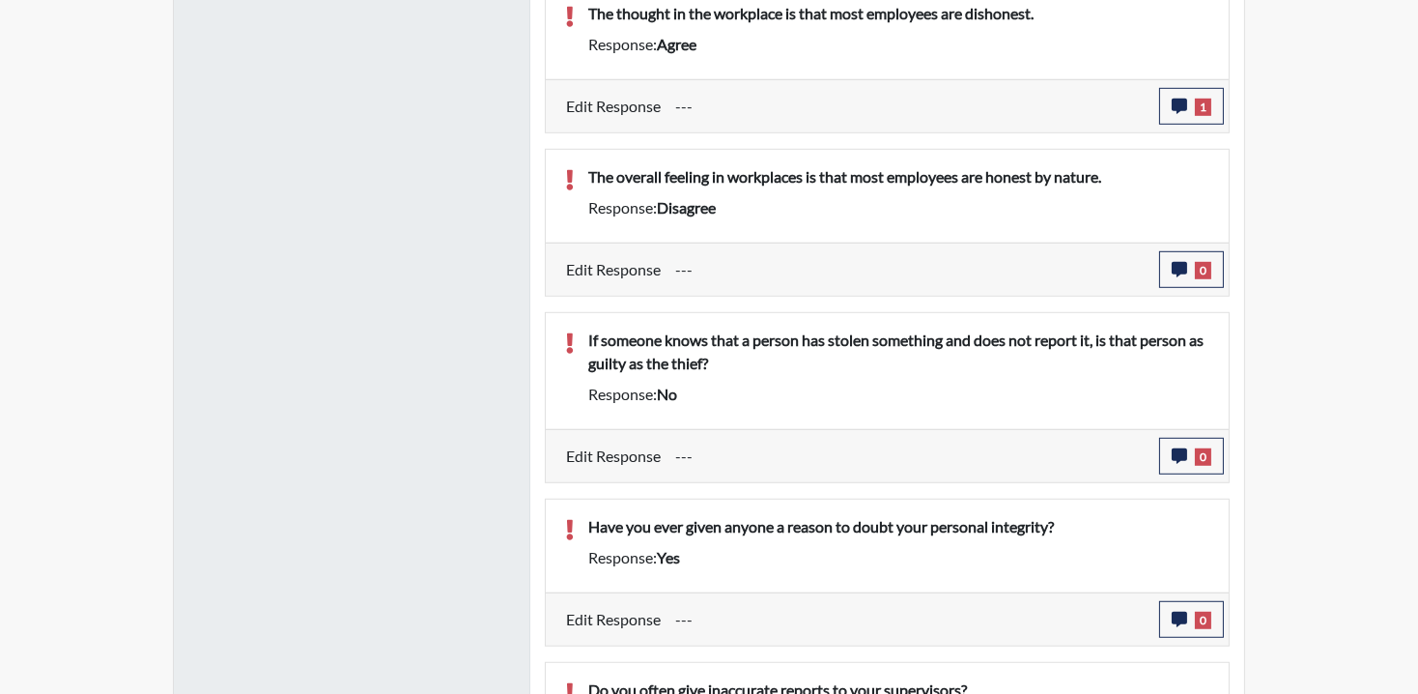
scroll to position [321, 803]
click at [1185, 256] on button "0" at bounding box center [1191, 269] width 65 height 37
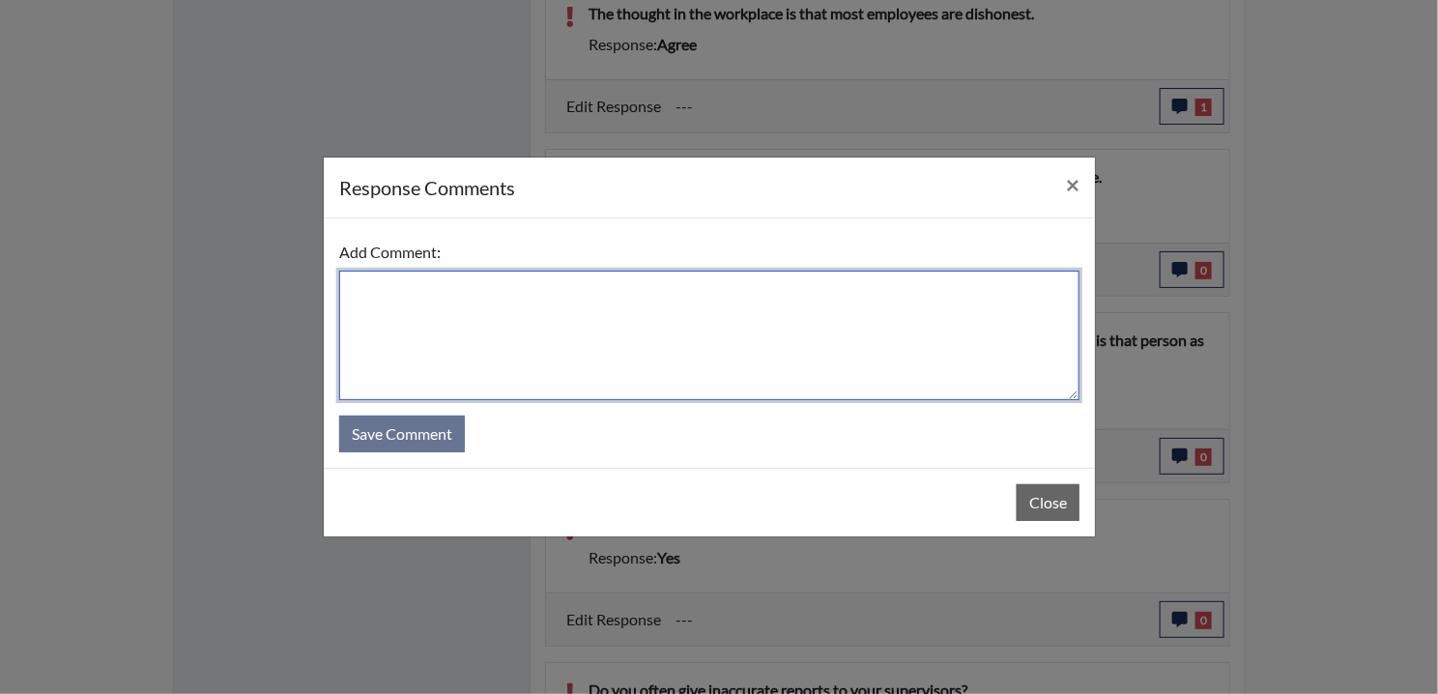
click at [488, 323] on textarea at bounding box center [709, 335] width 740 height 129
paste textarea "EE MISREAD QUESTION AND DISAGREES"
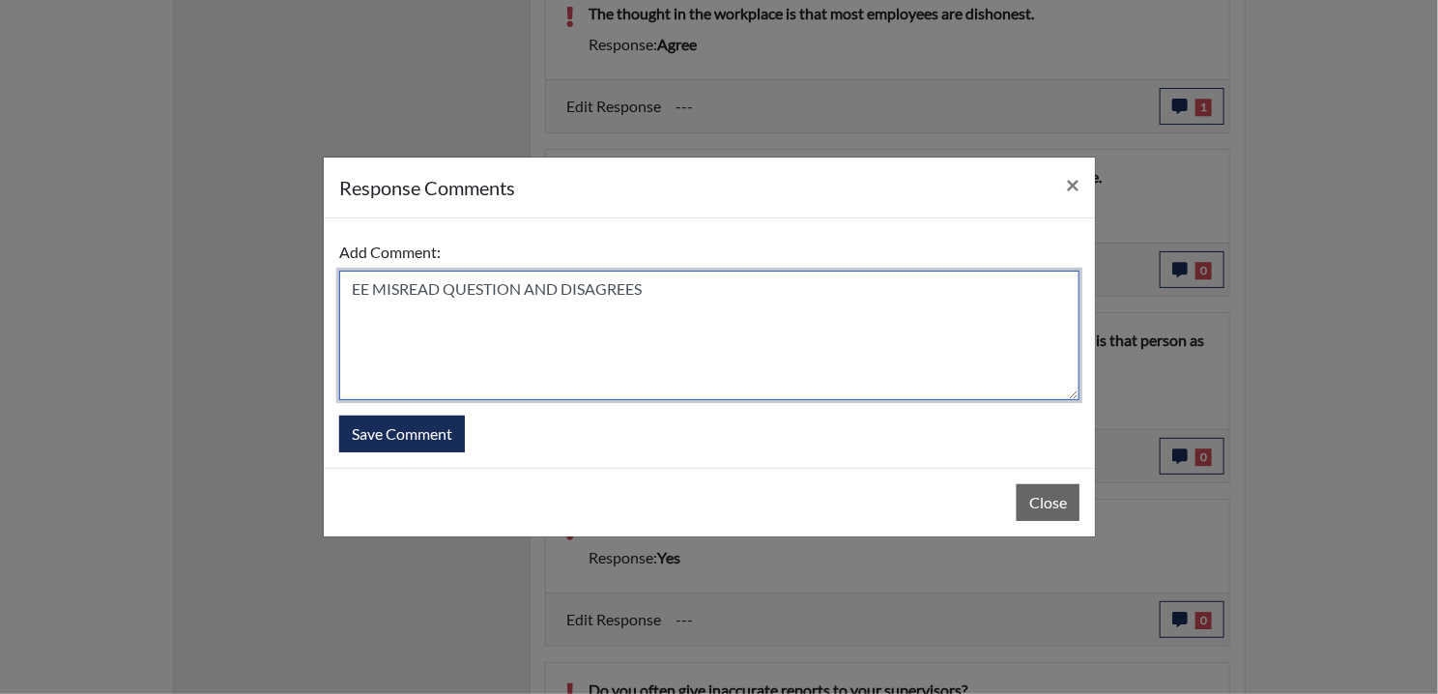
type textarea "EE MISREAD QUESTION AND DISAGREES"
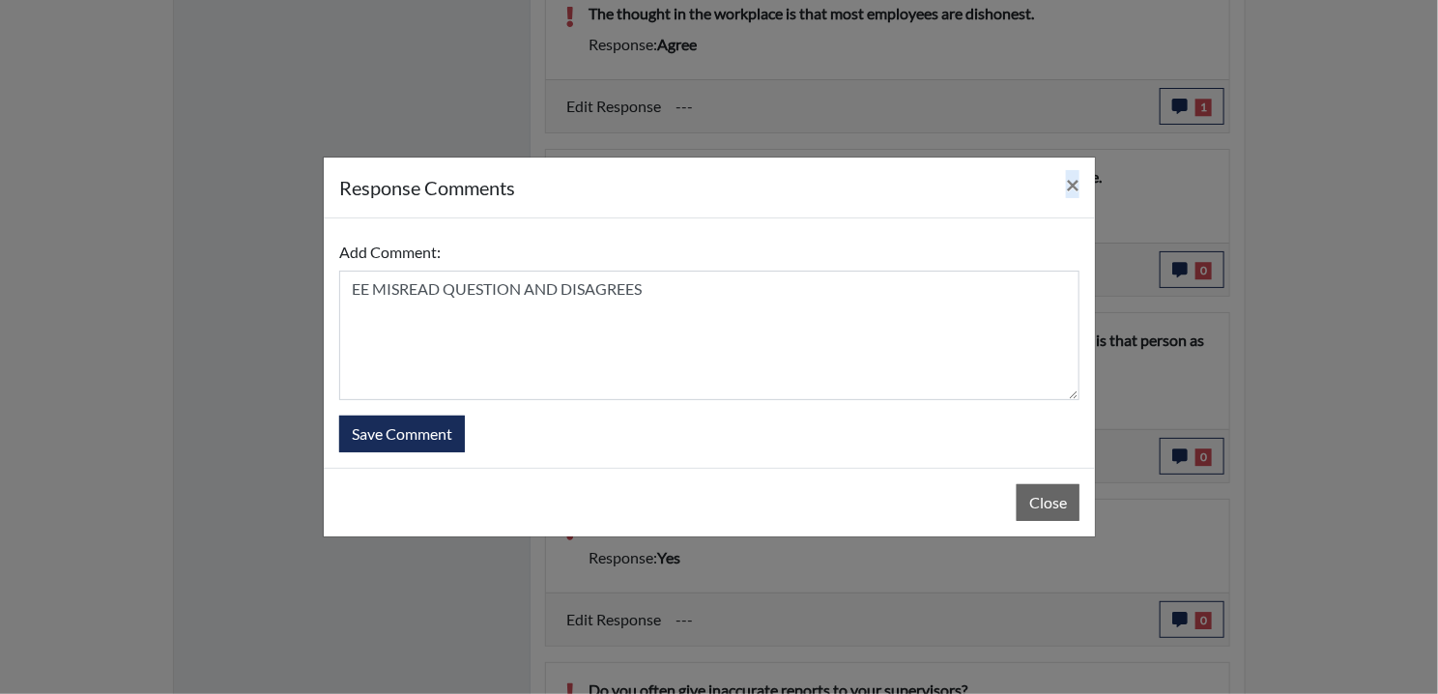
drag, startPoint x: 684, startPoint y: 186, endPoint x: 654, endPoint y: 294, distance: 111.3
click at [654, 294] on div "response Comments × Add Comment: EE MISREAD QUESTION AND DISAGREES Save Comment…" at bounding box center [709, 347] width 773 height 381
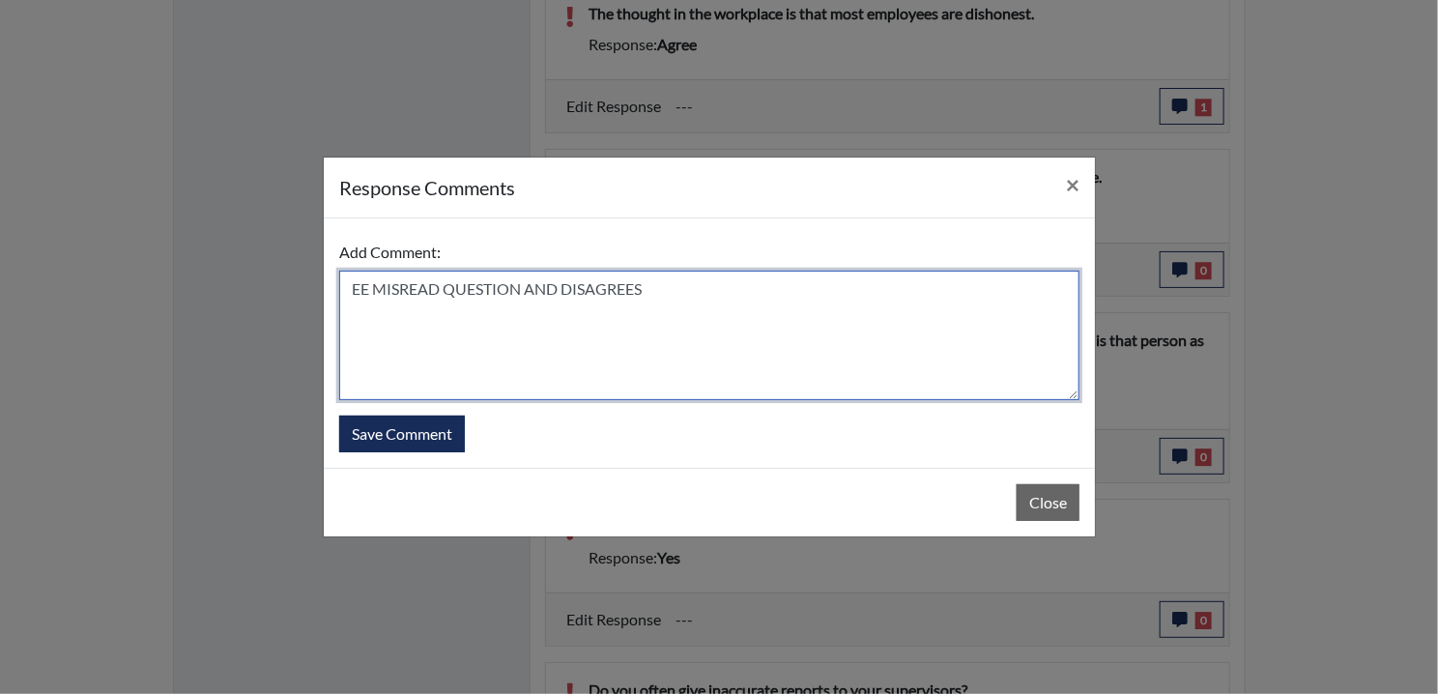
click at [579, 305] on textarea "EE MISREAD QUESTION AND DISAGREES" at bounding box center [709, 335] width 740 height 129
click at [589, 287] on textarea "EE MISREAD QUESTION AND DISAGREES" at bounding box center [709, 335] width 740 height 129
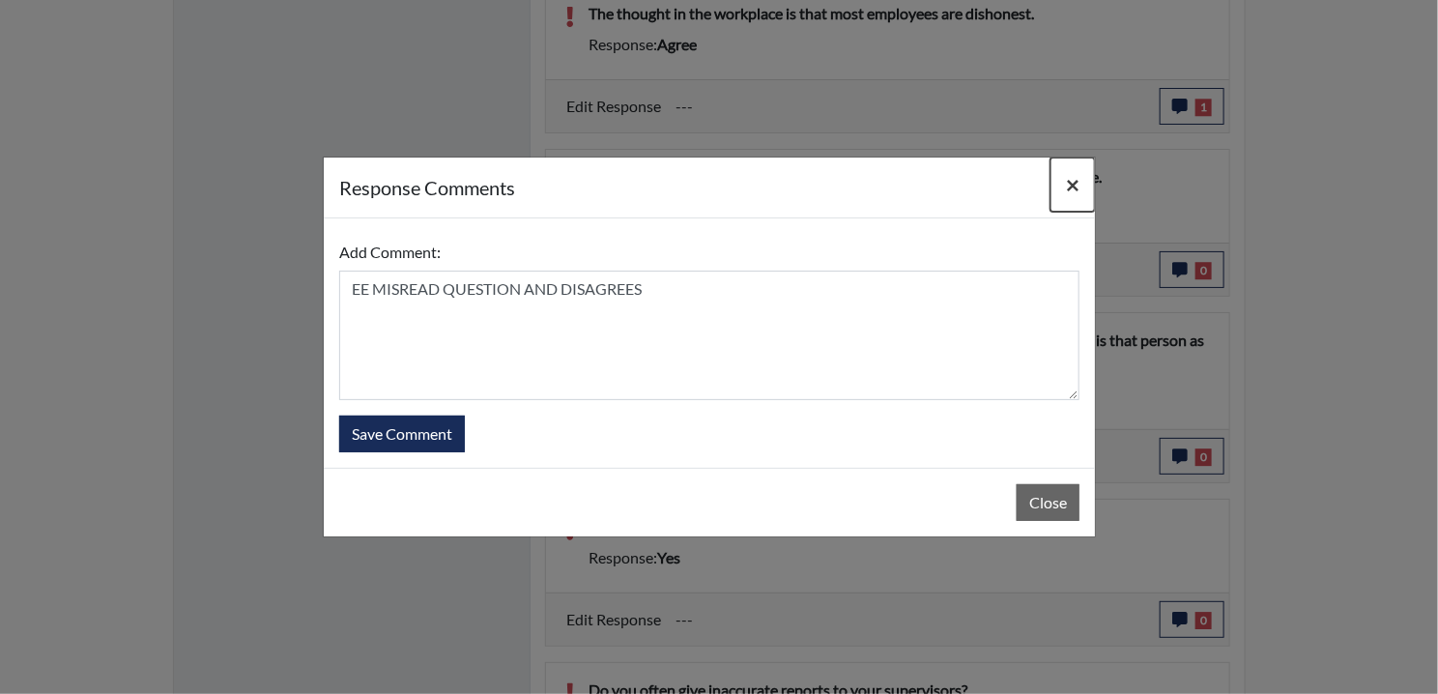
click at [1070, 183] on span "×" at bounding box center [1073, 184] width 14 height 28
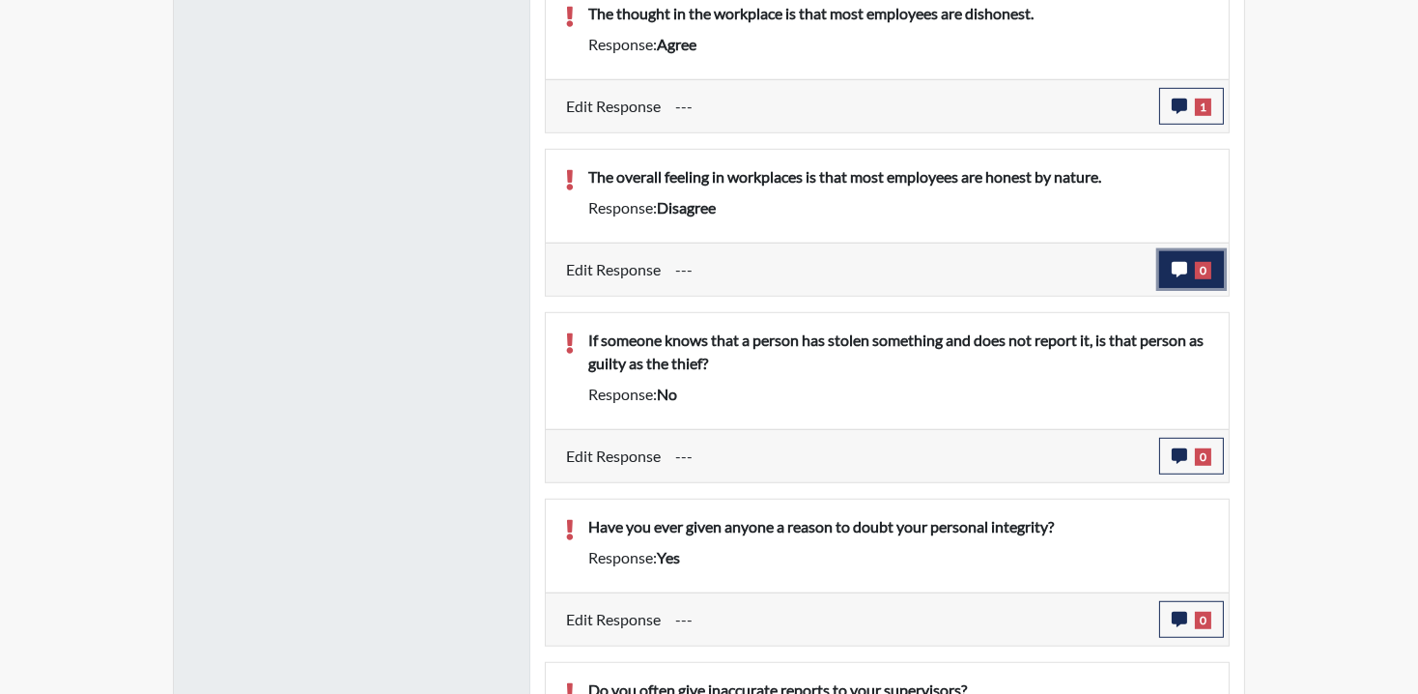
click at [1191, 258] on button "0" at bounding box center [1191, 269] width 65 height 37
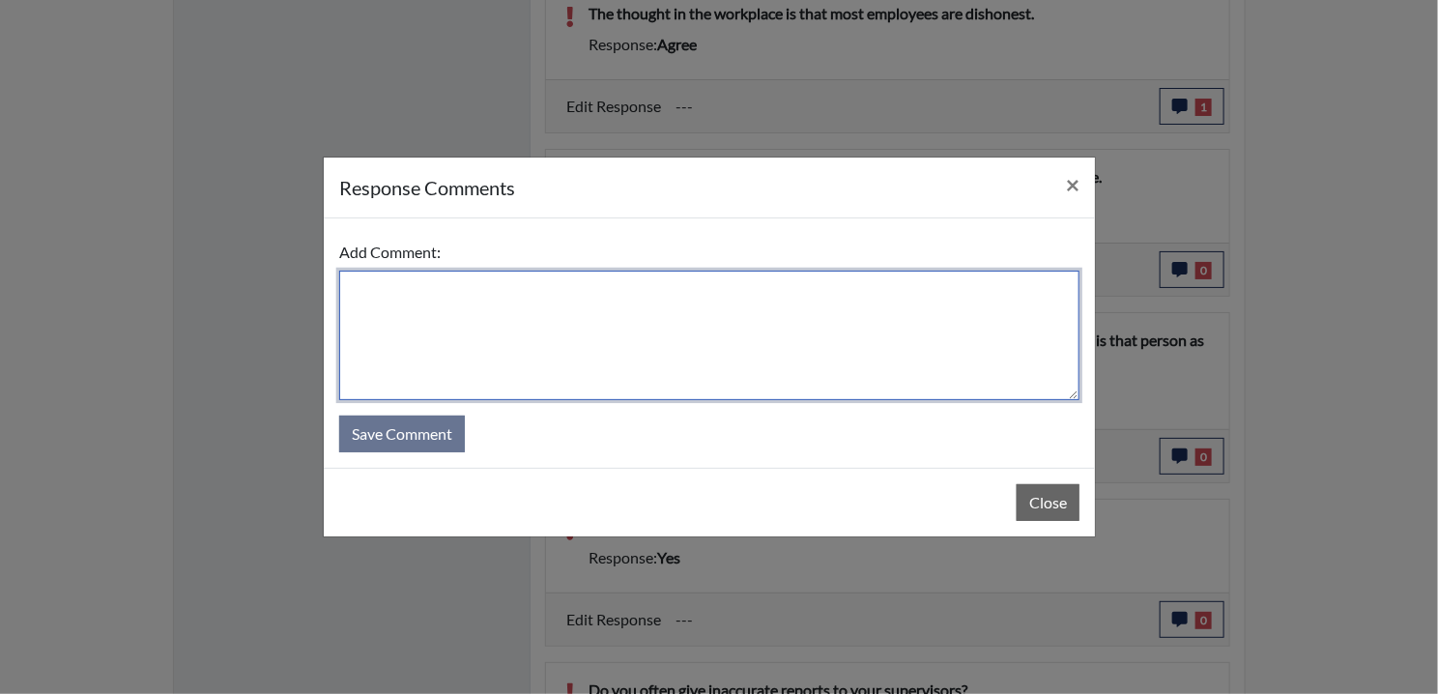
click at [492, 309] on textarea at bounding box center [709, 335] width 740 height 129
paste textarea "EE MISREAD QUESTION AND DISAGREES"
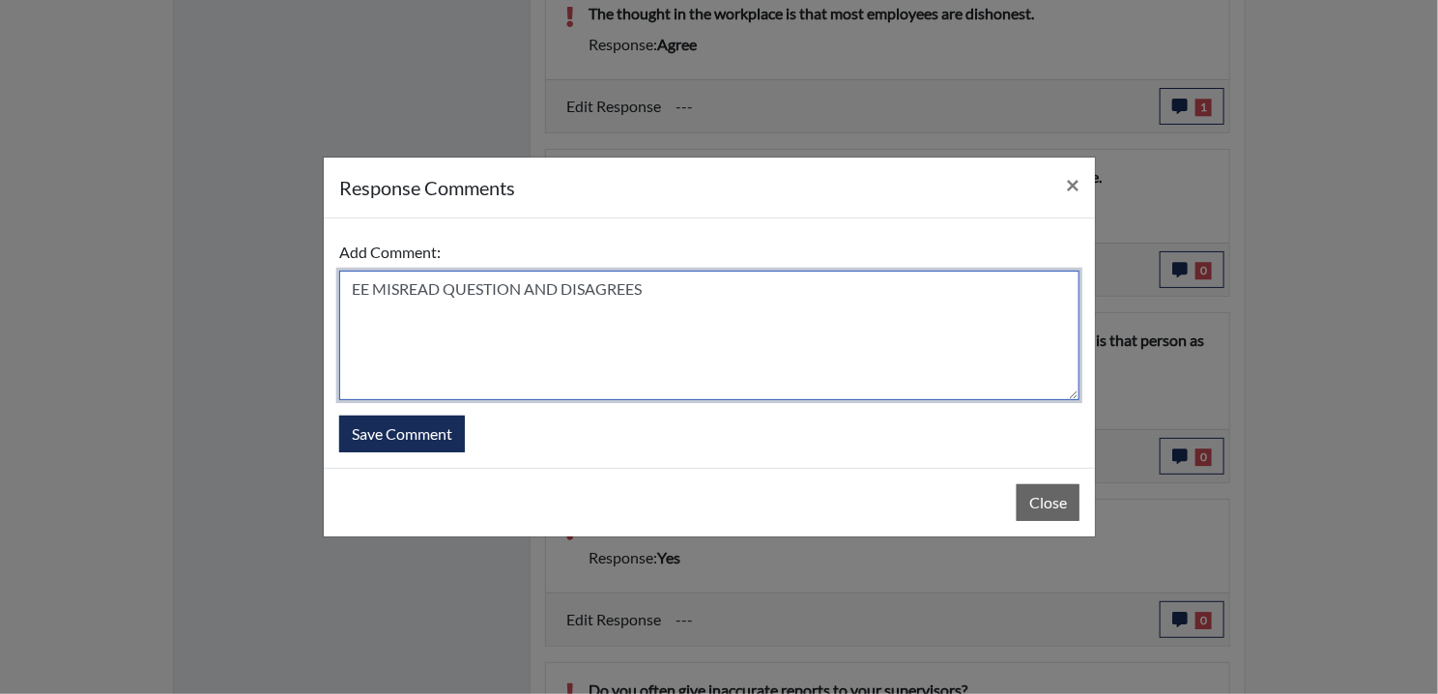
click at [590, 281] on textarea "EE MISREAD QUESTION AND DISAGREES" at bounding box center [709, 335] width 740 height 129
type textarea "EE MISREAD QUESTION AND AGREES"
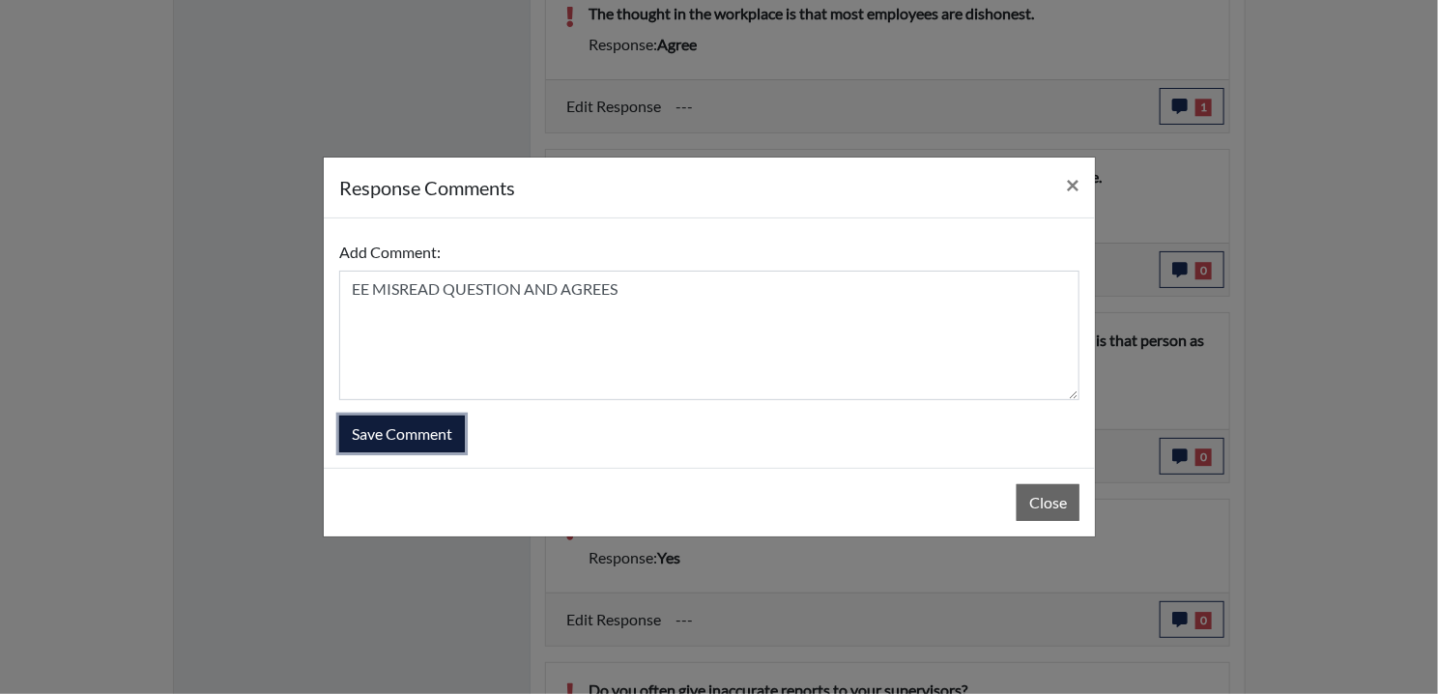
click at [445, 432] on button "Save Comment" at bounding box center [402, 433] width 126 height 37
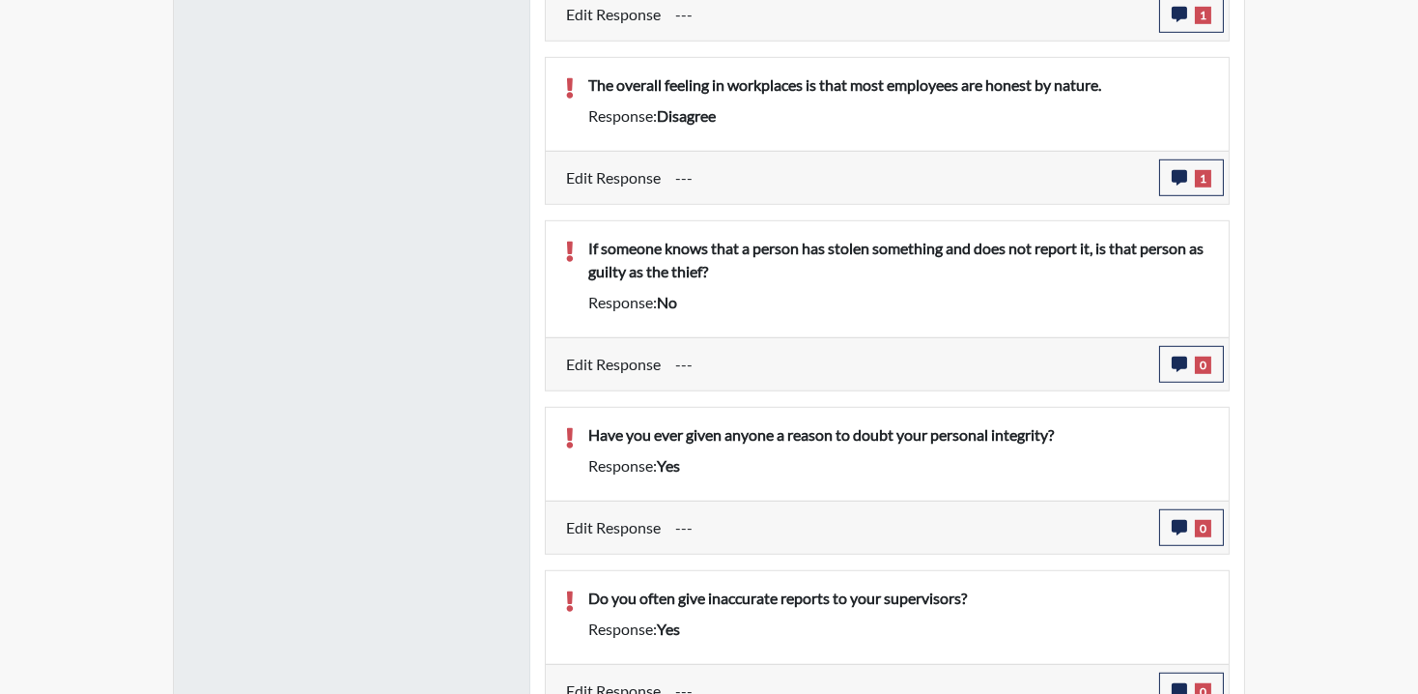
scroll to position [2190, 0]
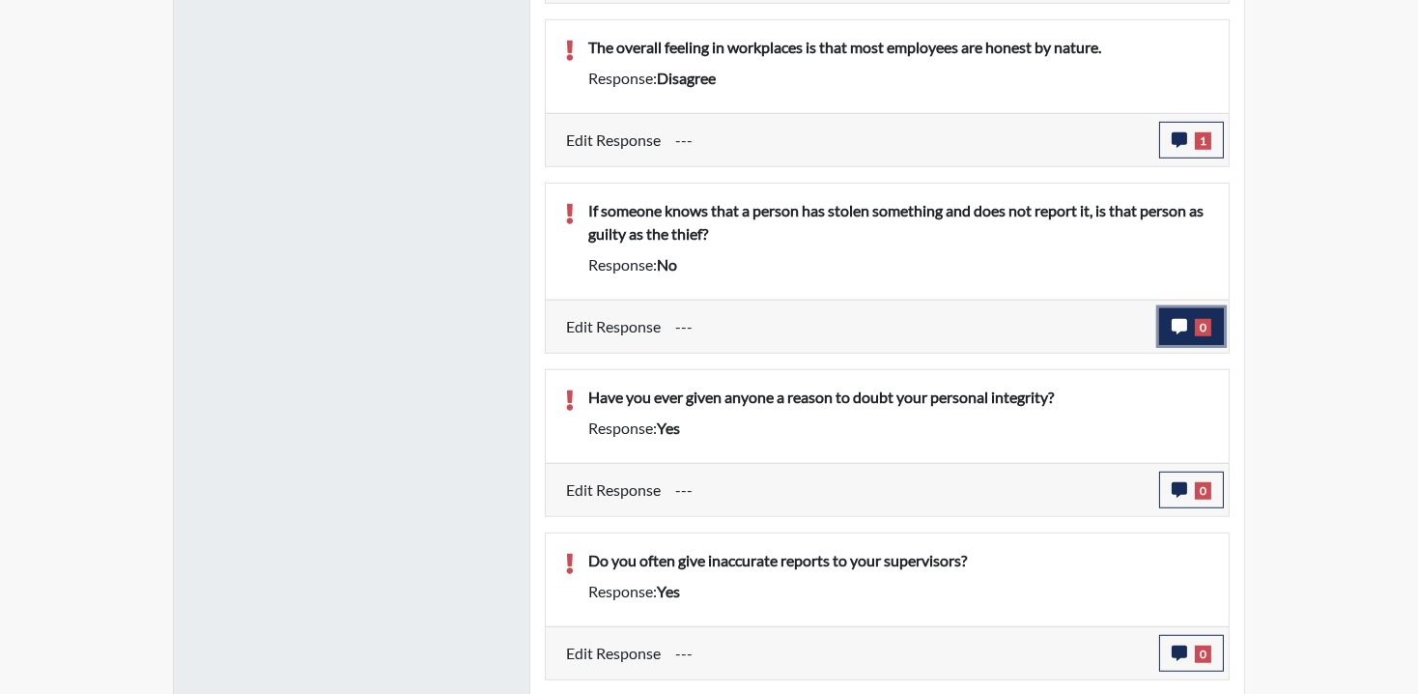
click at [1193, 330] on button "0" at bounding box center [1191, 326] width 65 height 37
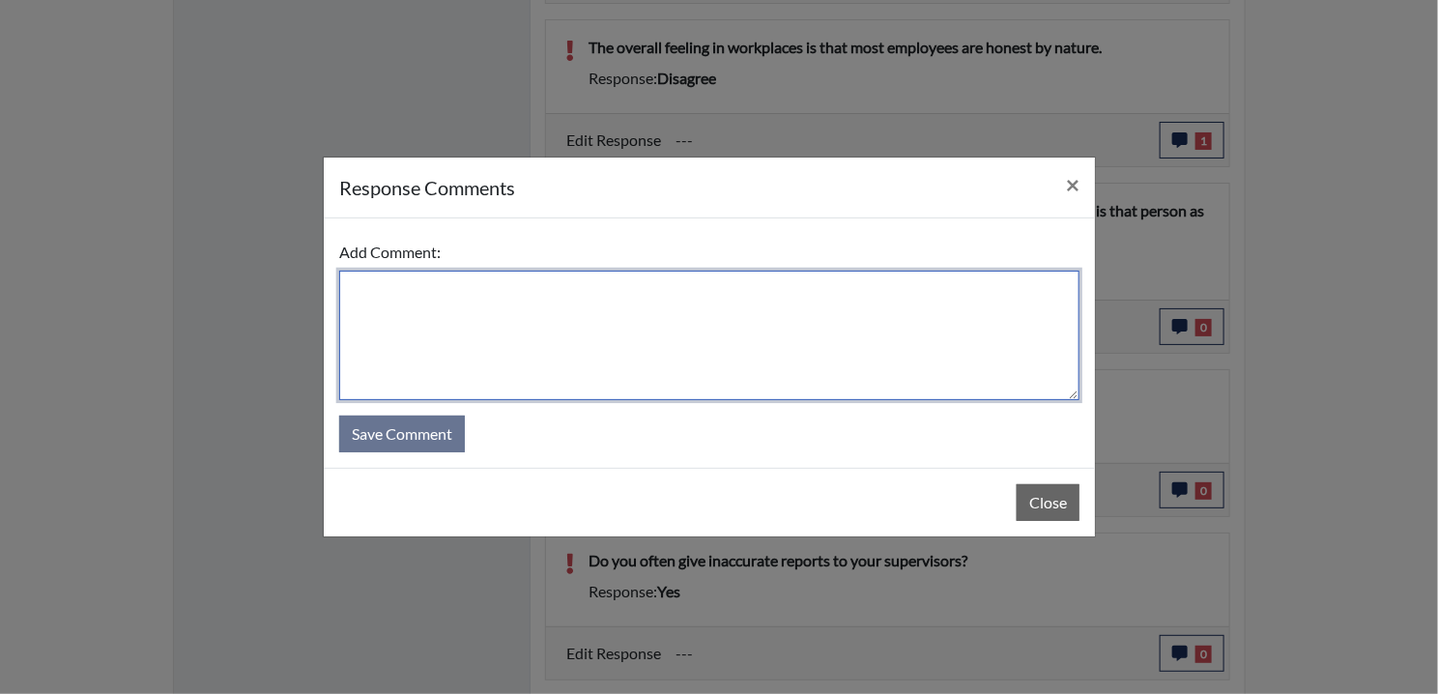
click at [402, 300] on textarea at bounding box center [709, 335] width 740 height 129
paste textarea "EE MISREAD QUESTION AND DISAGREES"
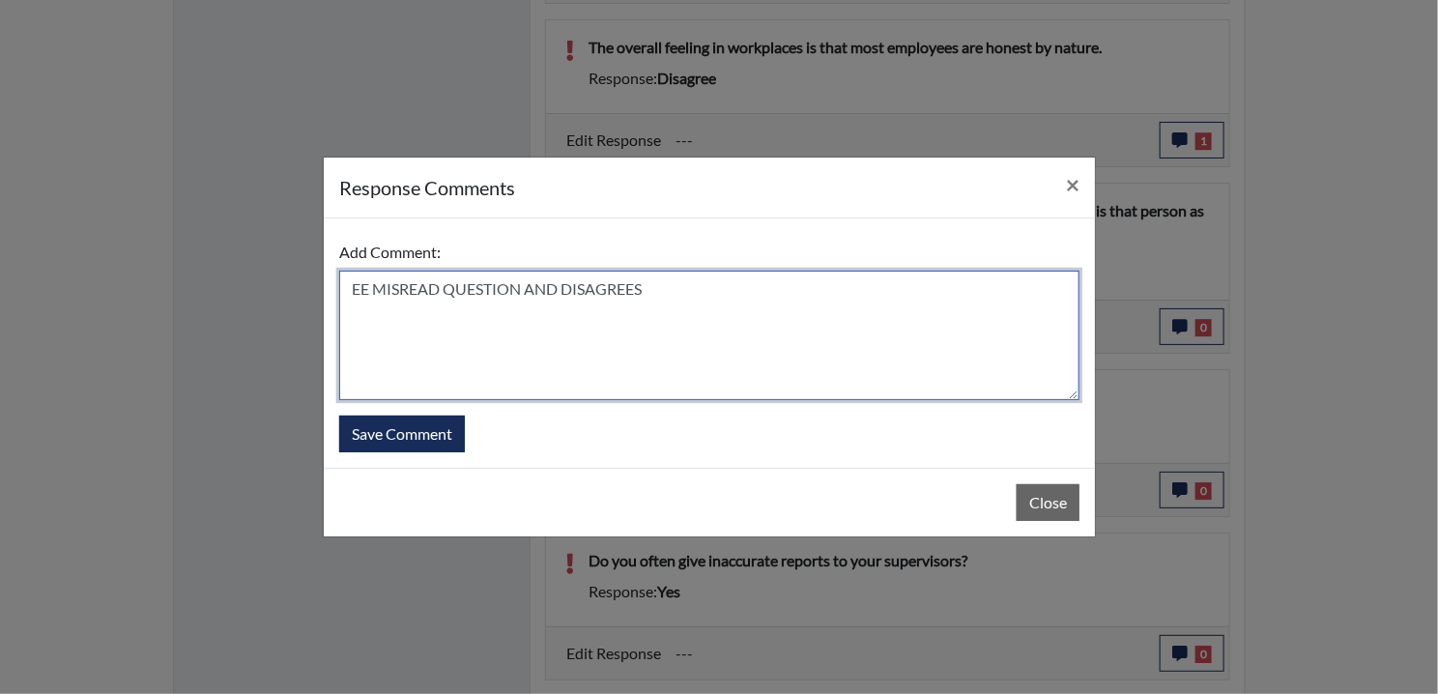
click at [588, 285] on textarea "EE MISREAD QUESTION AND DISAGREES" at bounding box center [709, 335] width 740 height 129
type textarea "EE MISREAD QUESTION AND AGREES"
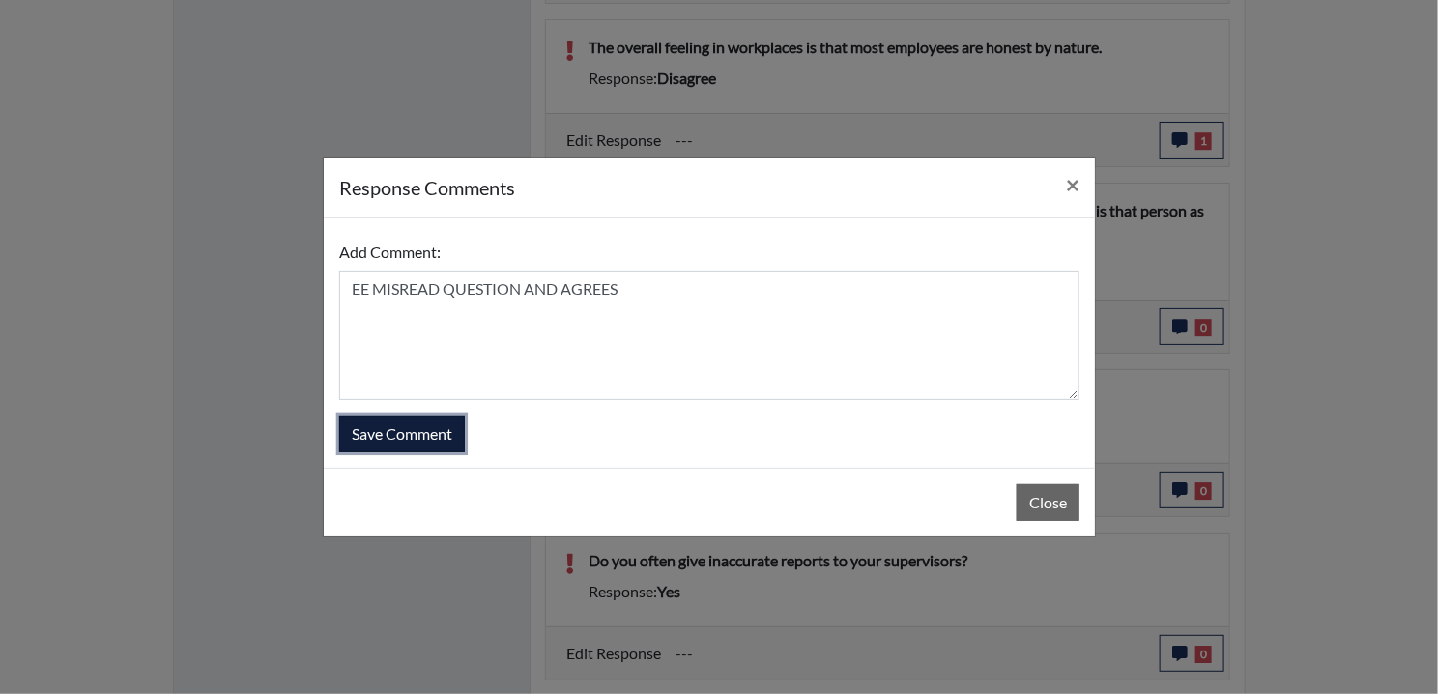
click at [416, 416] on button "Save Comment" at bounding box center [402, 433] width 126 height 37
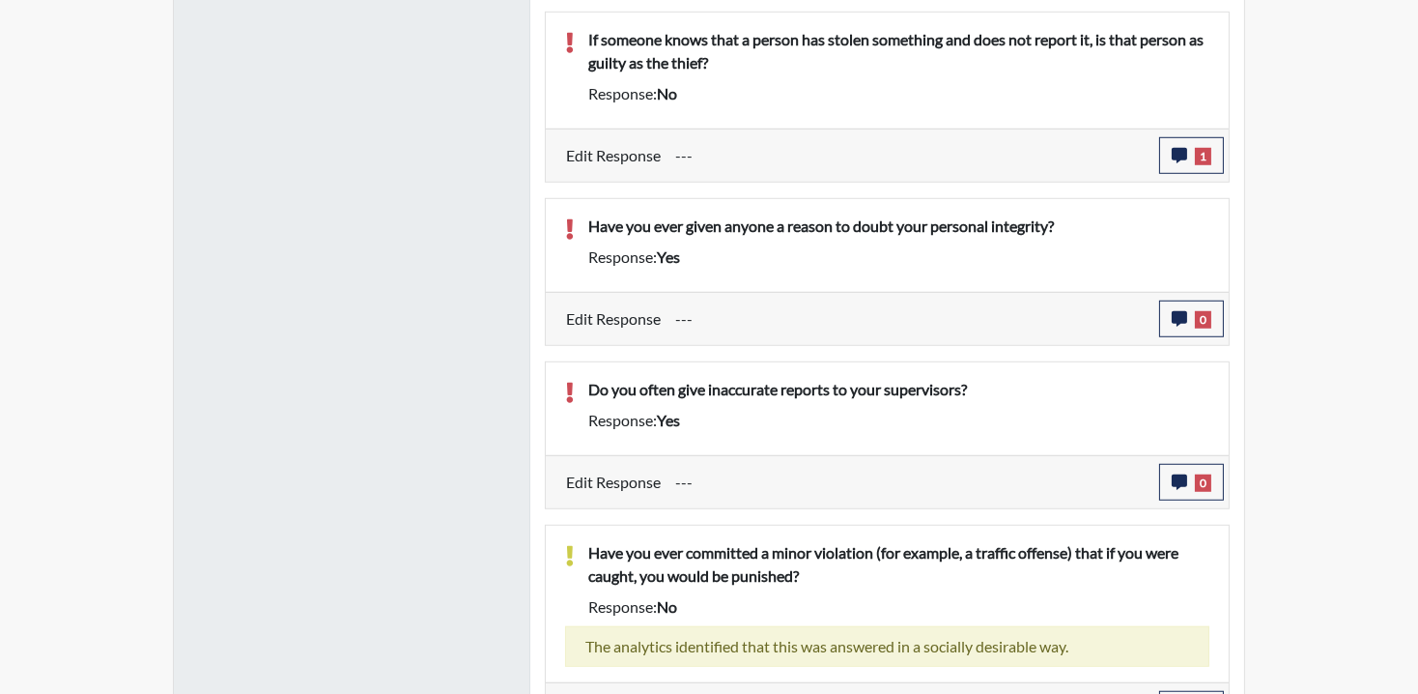
scroll to position [2318, 0]
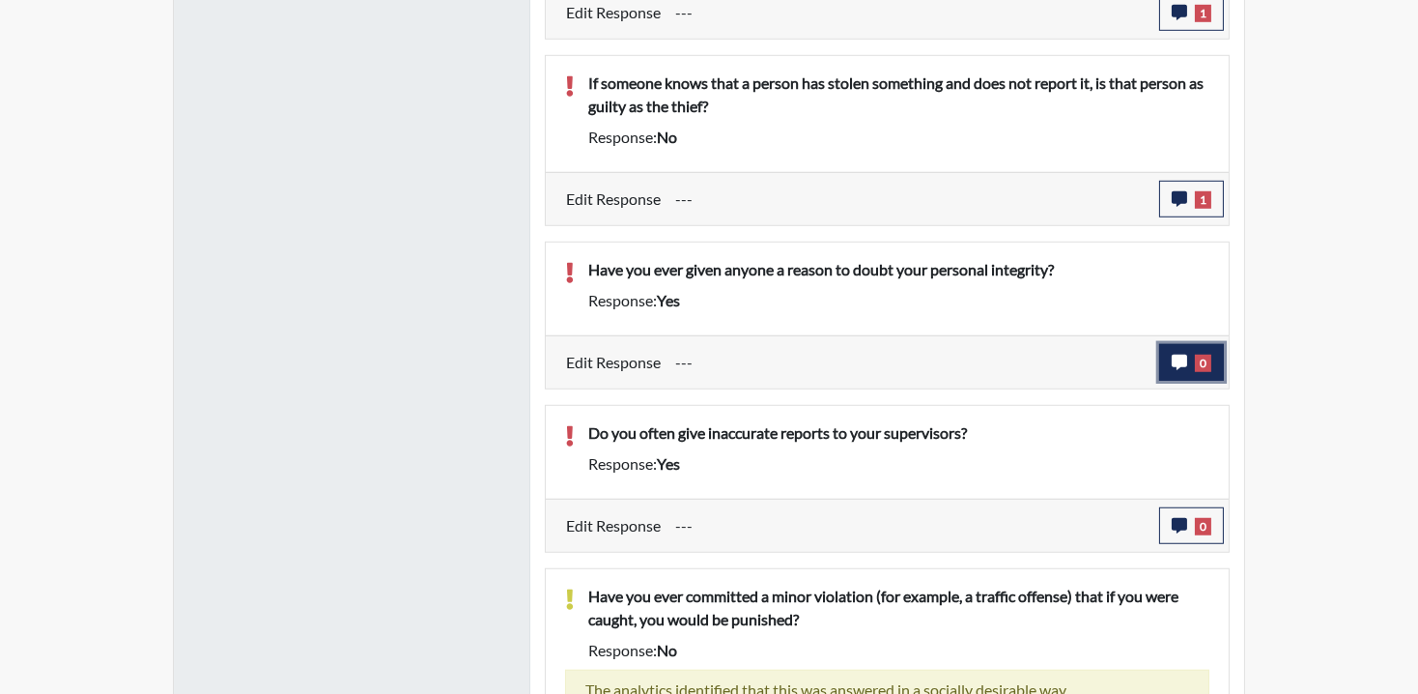
click at [1200, 355] on span "0" at bounding box center [1203, 363] width 16 height 17
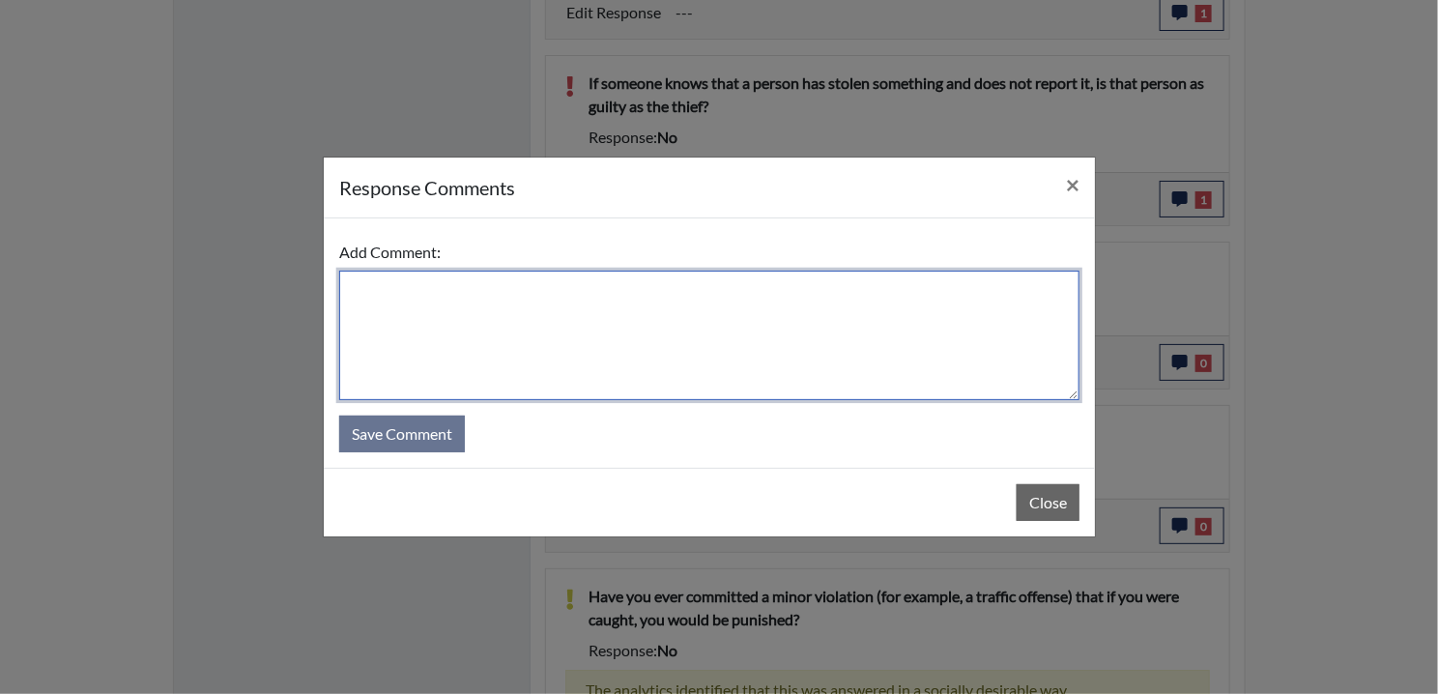
click at [505, 343] on textarea at bounding box center [709, 335] width 740 height 129
paste textarea "EE MISREAD QUESTION AND DISAGREES"
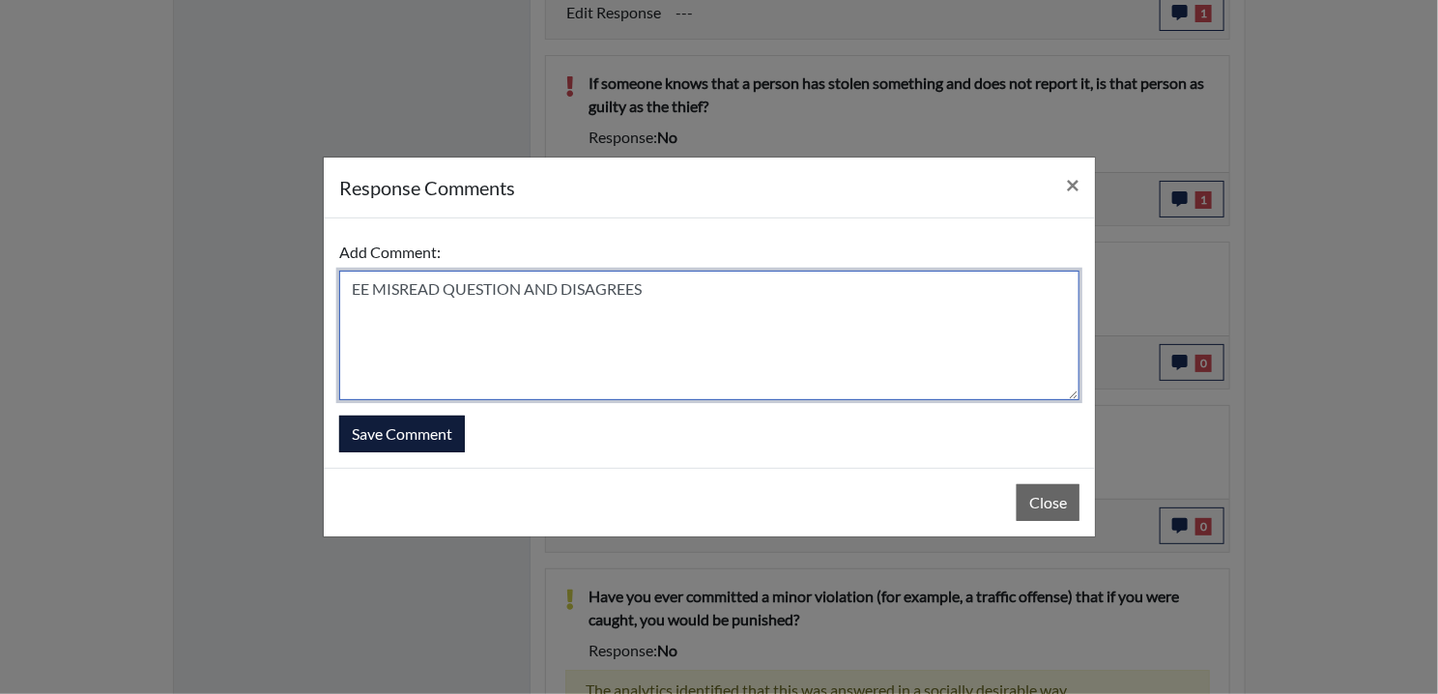
type textarea "EE MISREAD QUESTION AND DISAGREES"
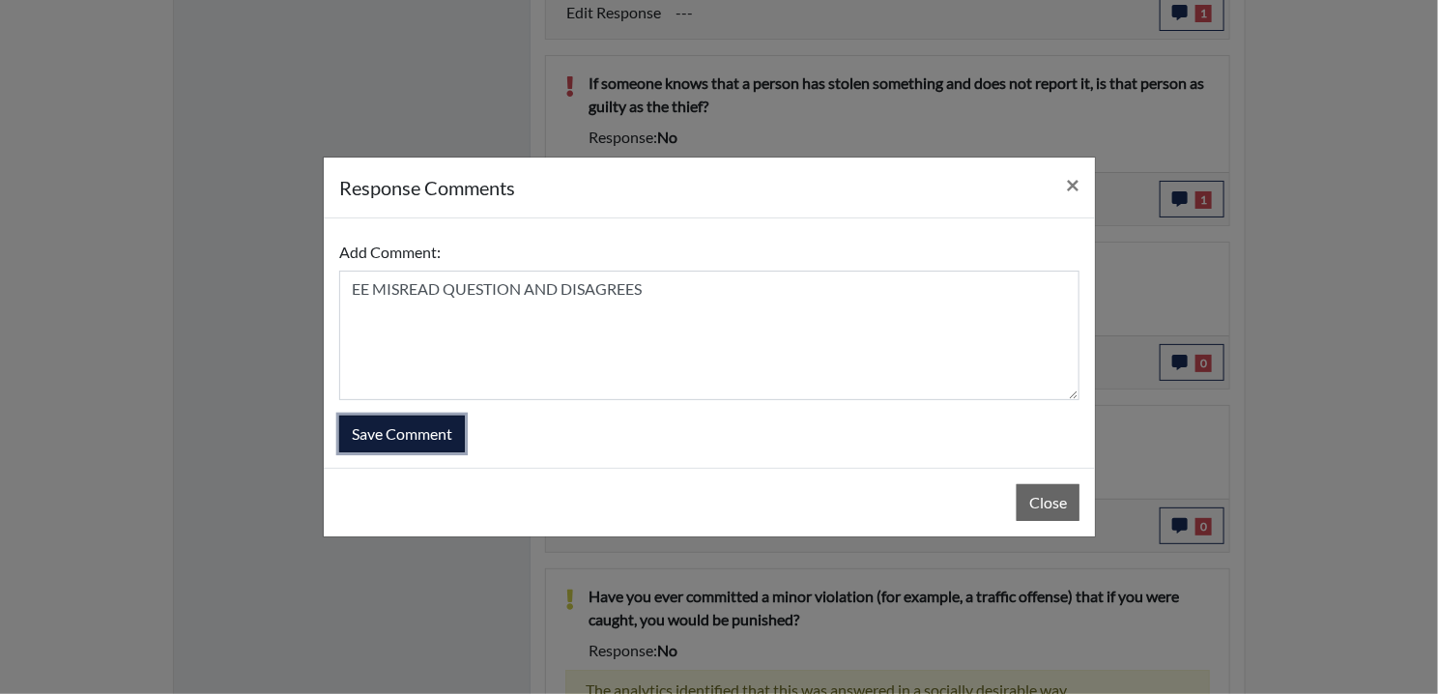
click at [380, 429] on button "Save Comment" at bounding box center [402, 433] width 126 height 37
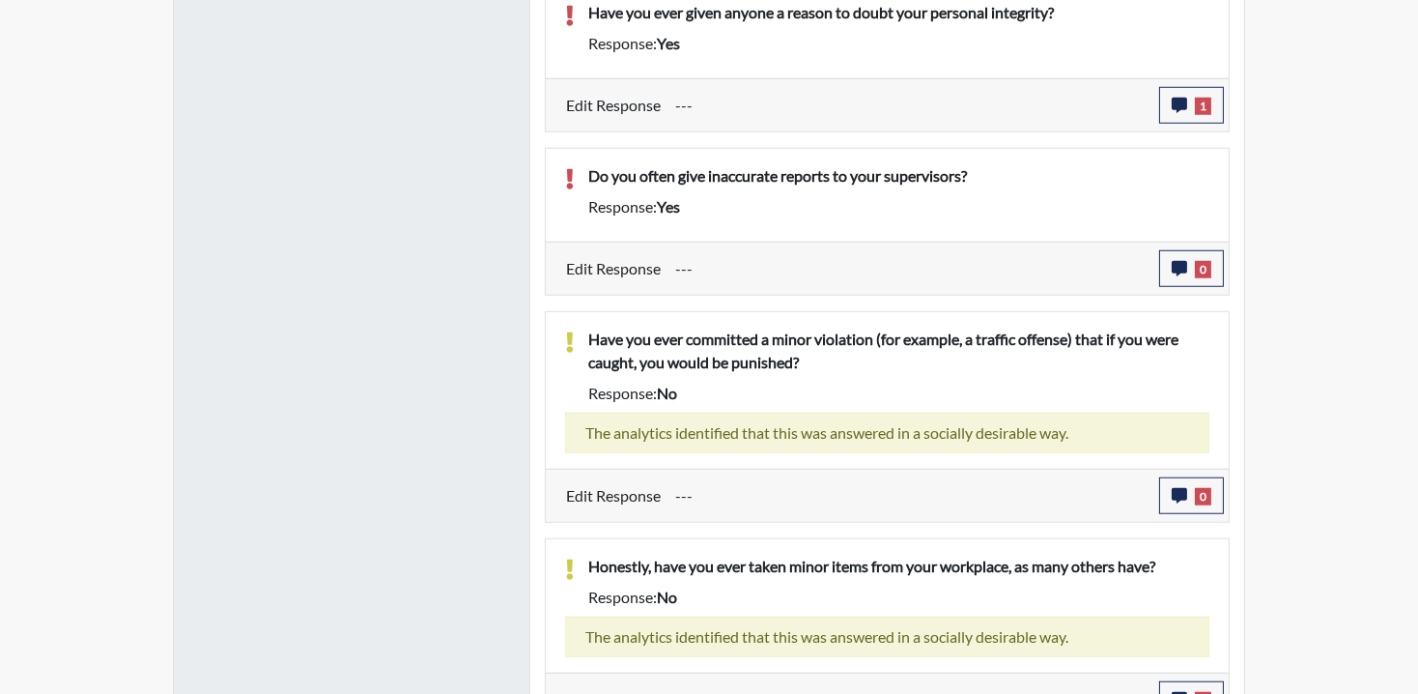
scroll to position [2576, 0]
click at [1220, 267] on button "0" at bounding box center [1191, 267] width 65 height 37
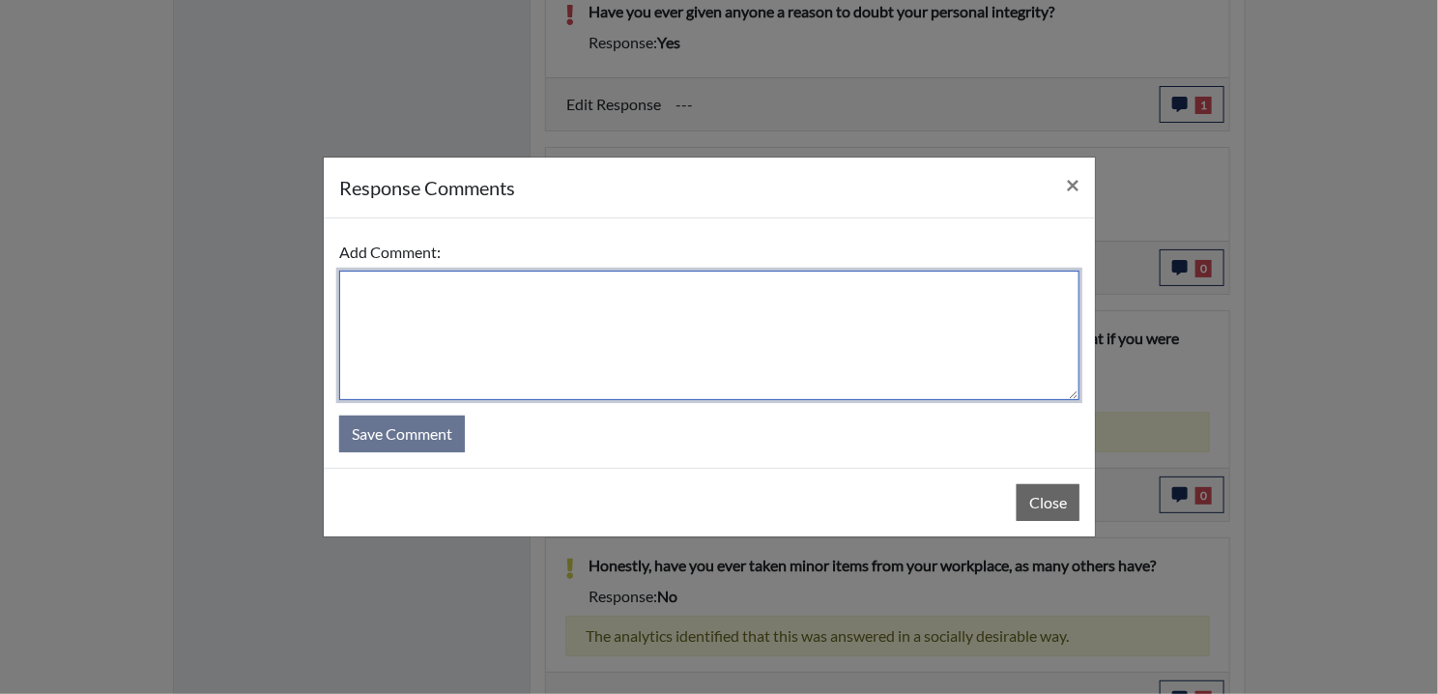
click at [414, 302] on textarea at bounding box center [709, 335] width 740 height 129
paste textarea "EE MISREAD QUESTION AND DISAGREES"
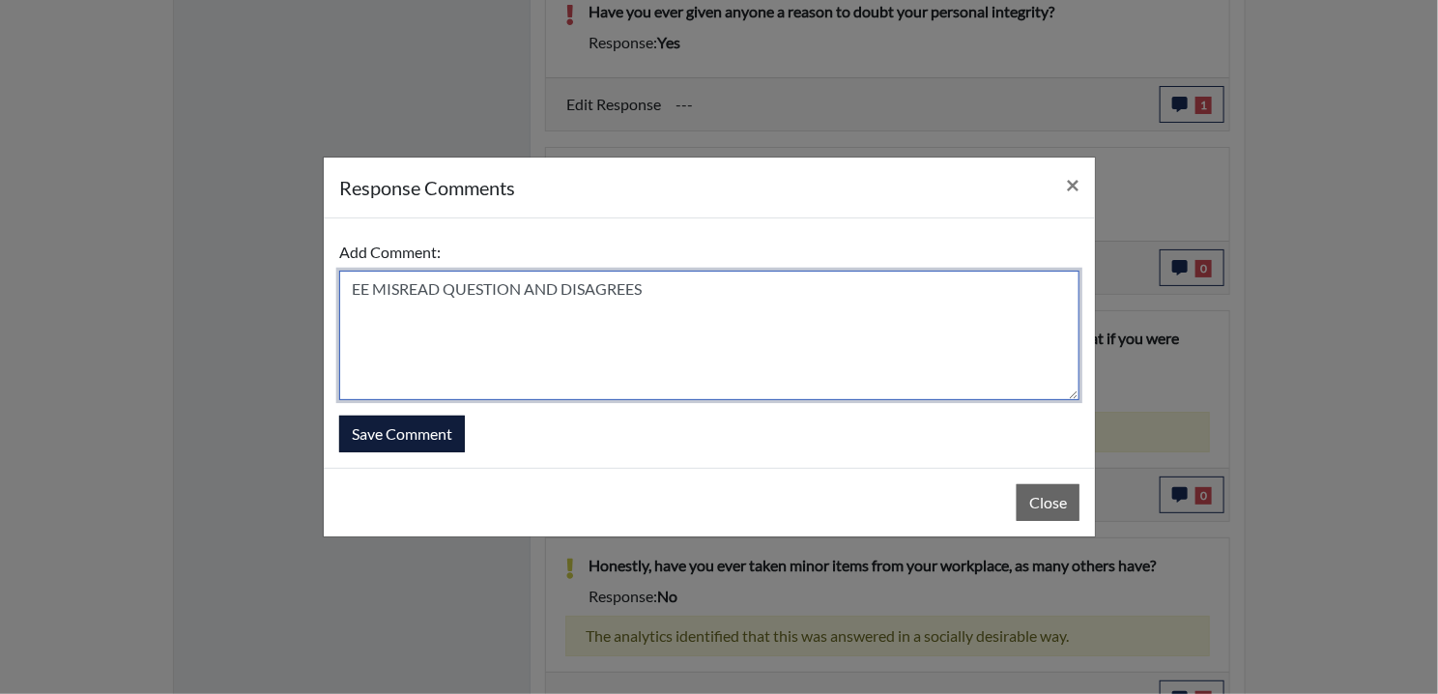
type textarea "EE MISREAD QUESTION AND DISAGREES"
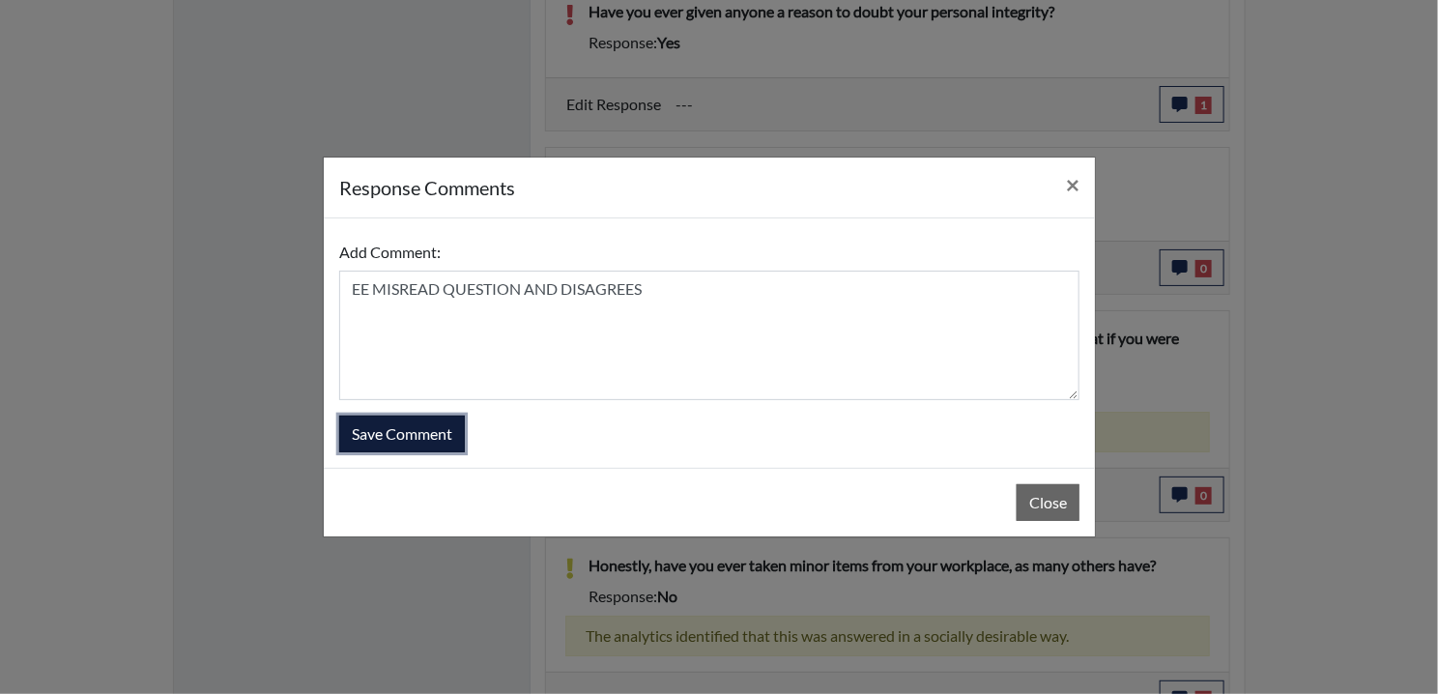
click at [394, 437] on button "Save Comment" at bounding box center [402, 433] width 126 height 37
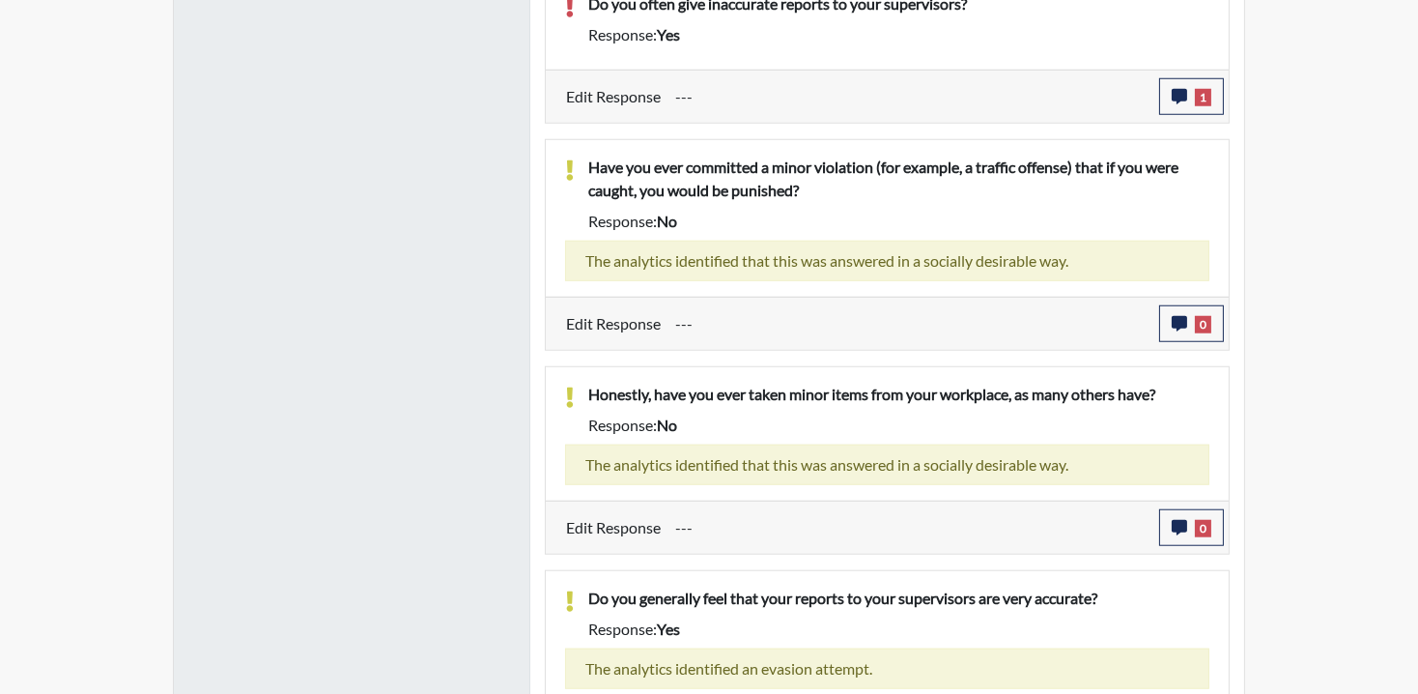
scroll to position [2705, 0]
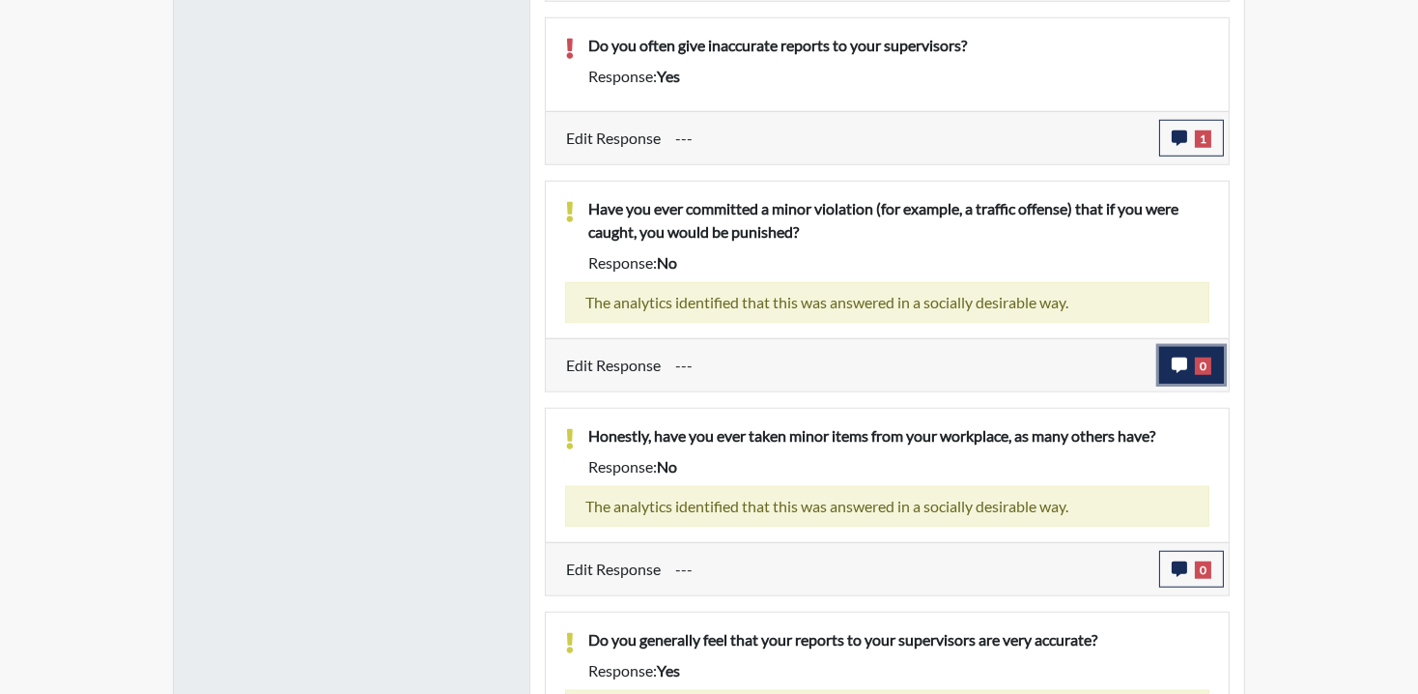
click at [1195, 357] on span "0" at bounding box center [1203, 365] width 16 height 17
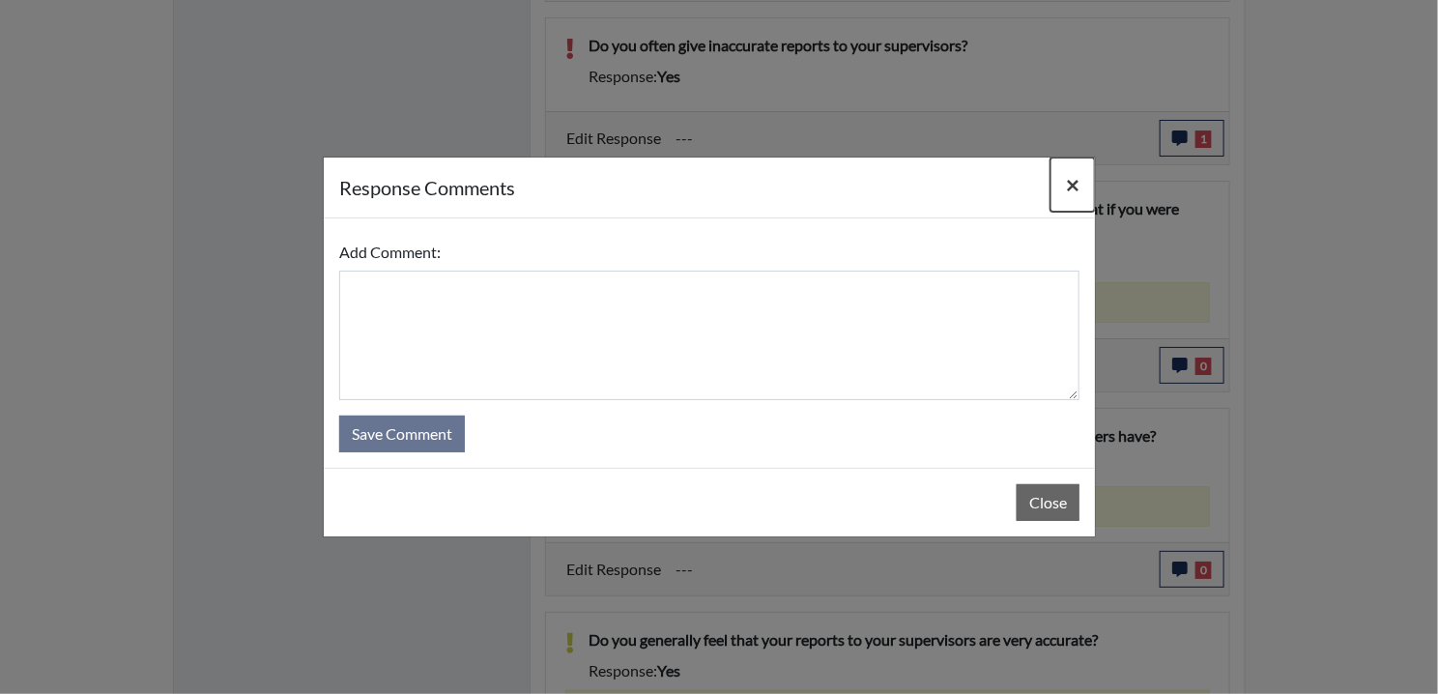
click at [1066, 180] on span "×" at bounding box center [1073, 184] width 14 height 28
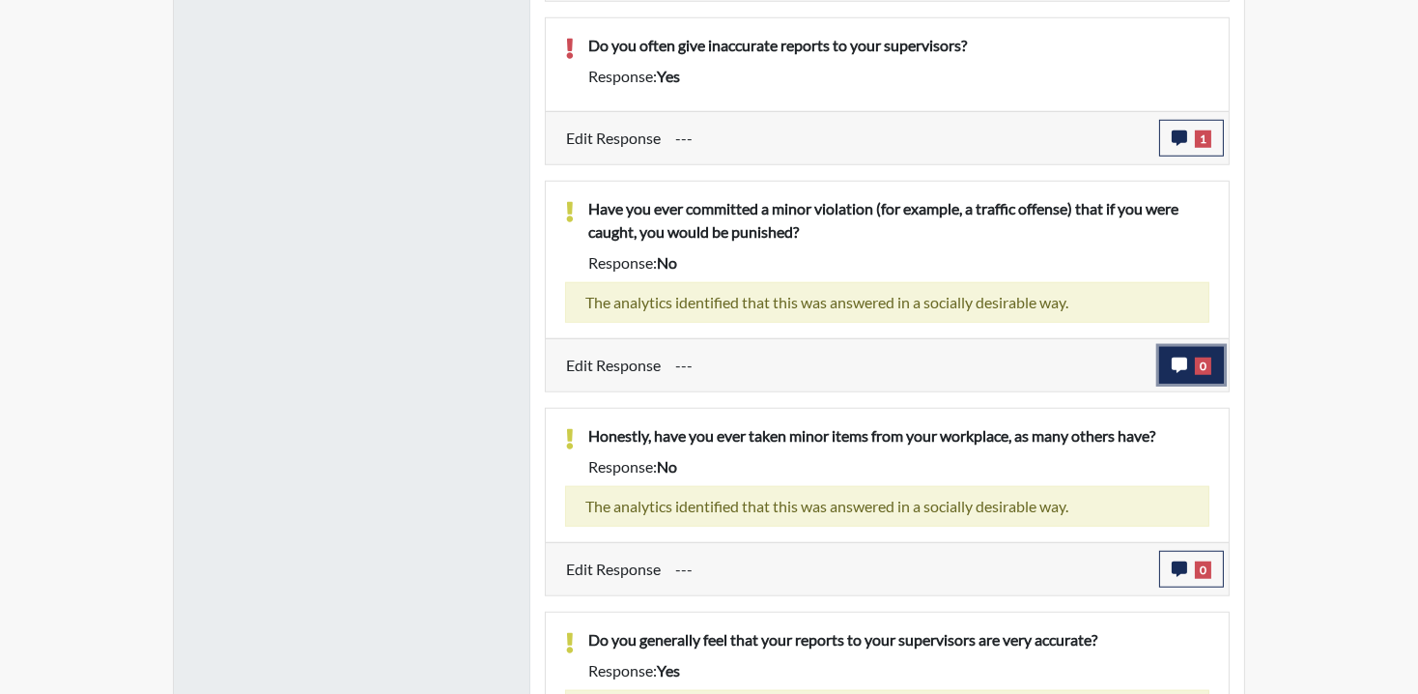
click at [1192, 375] on button "0" at bounding box center [1191, 365] width 65 height 37
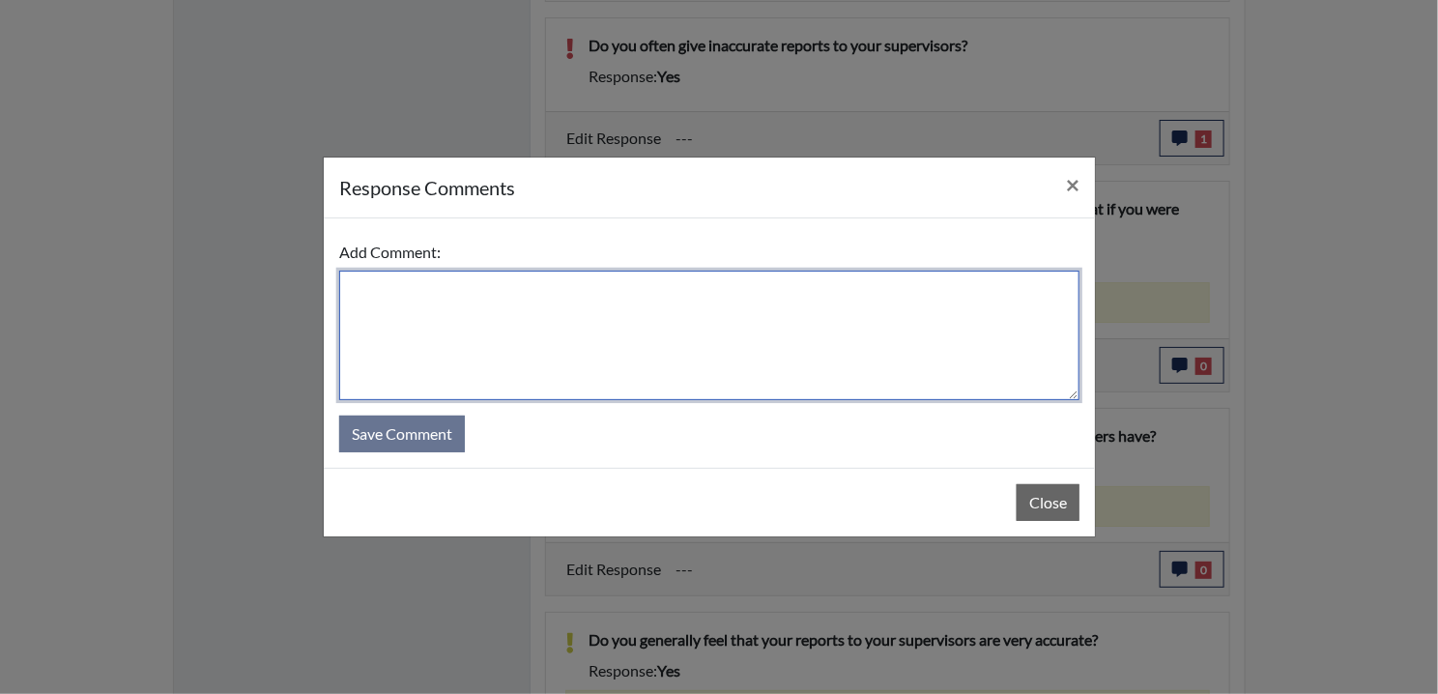
click at [482, 330] on textarea at bounding box center [709, 335] width 740 height 129
paste textarea "EE ANSWERED TRUTHFULLY."
type textarea "EE ANSWERED TRUTHFULLY."
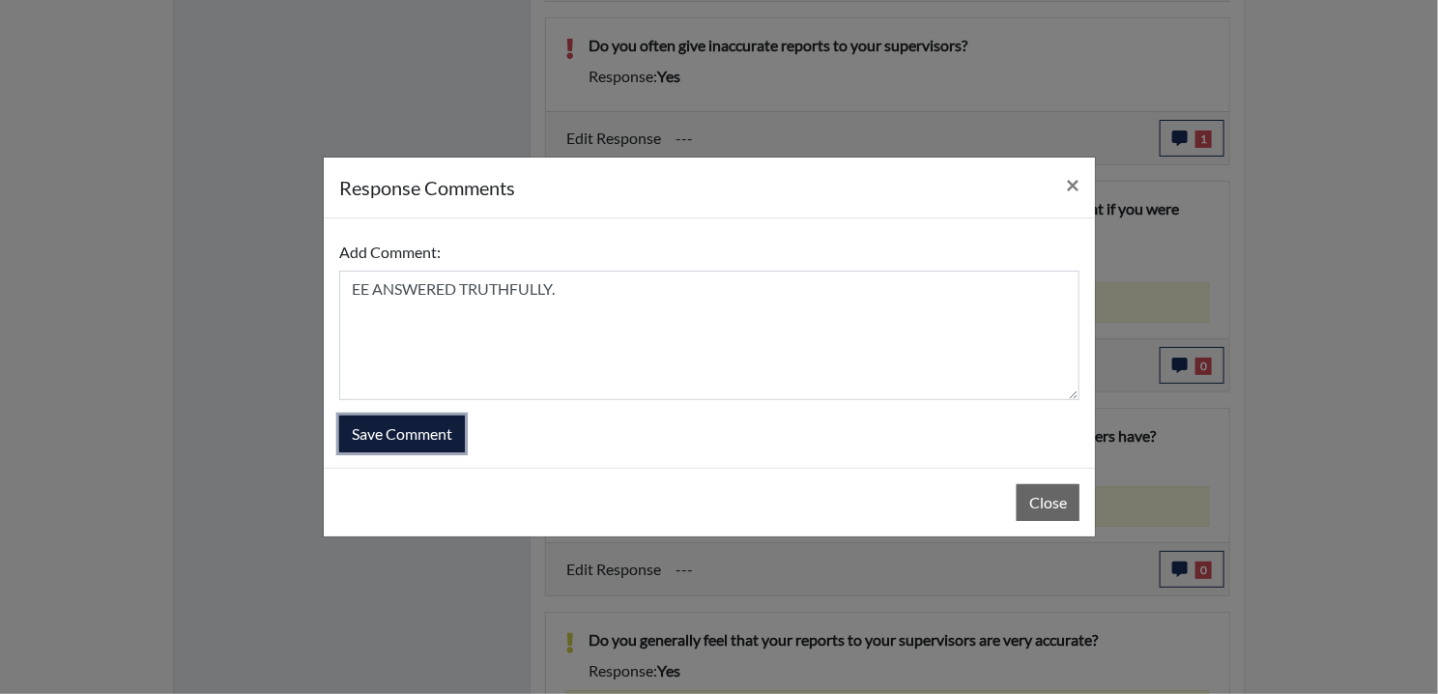
click at [420, 429] on button "Save Comment" at bounding box center [402, 433] width 126 height 37
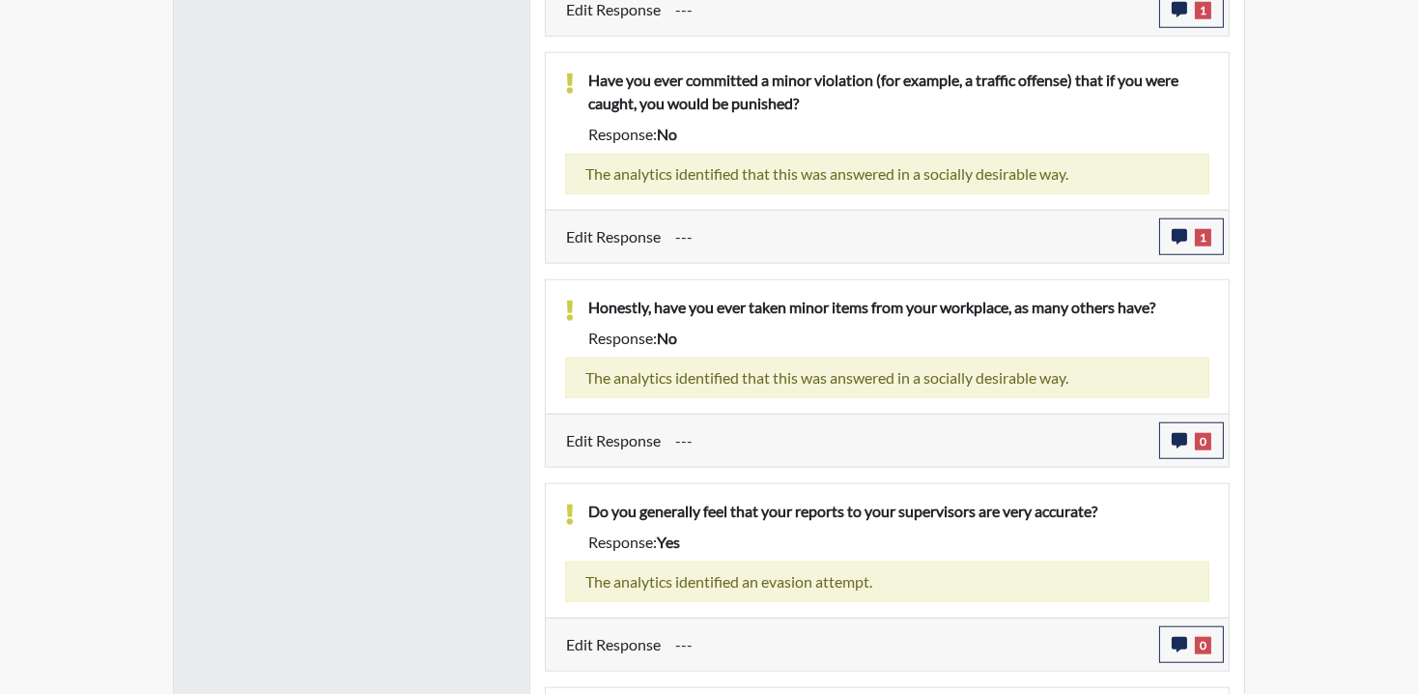
scroll to position [321, 803]
click at [1180, 422] on button "0" at bounding box center [1191, 440] width 65 height 37
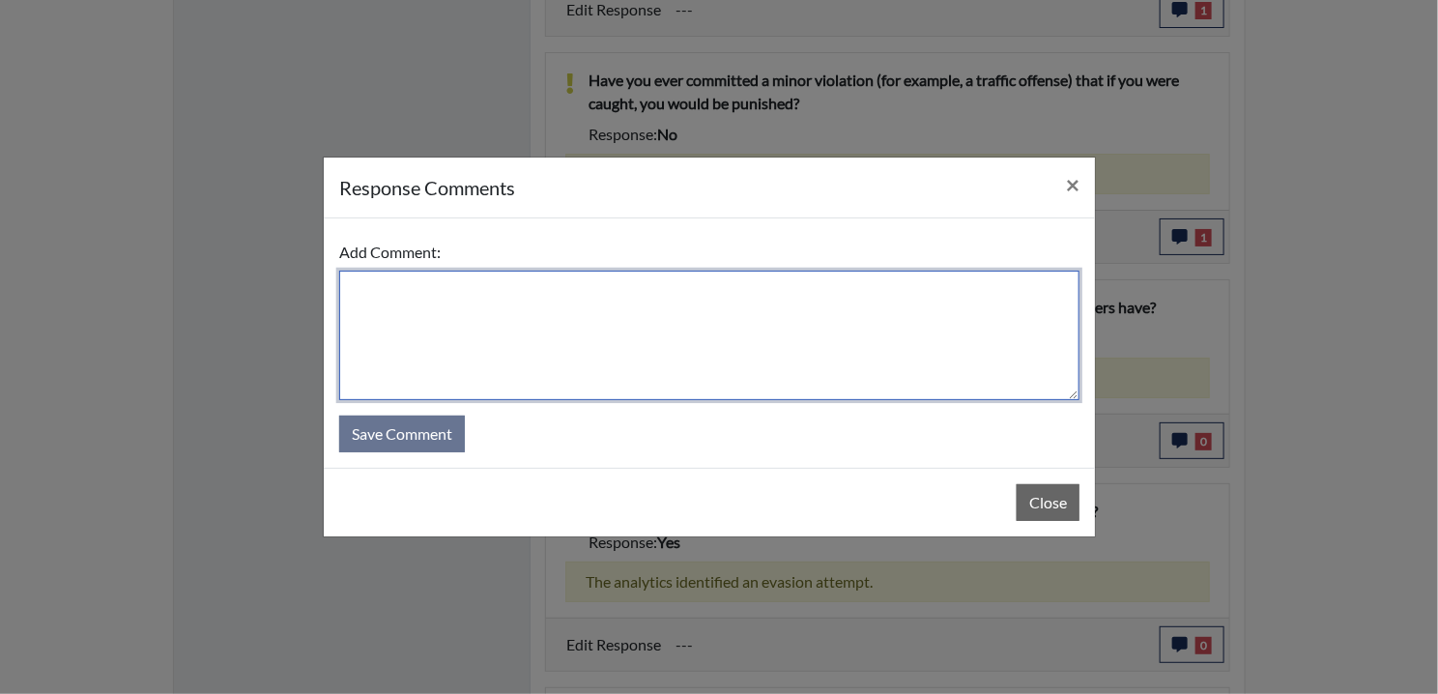
click at [437, 319] on textarea at bounding box center [709, 335] width 740 height 129
paste textarea "EE ANSWERED TRUTHFULLY."
type textarea "EE ANSWERED TRUTHFULLY."
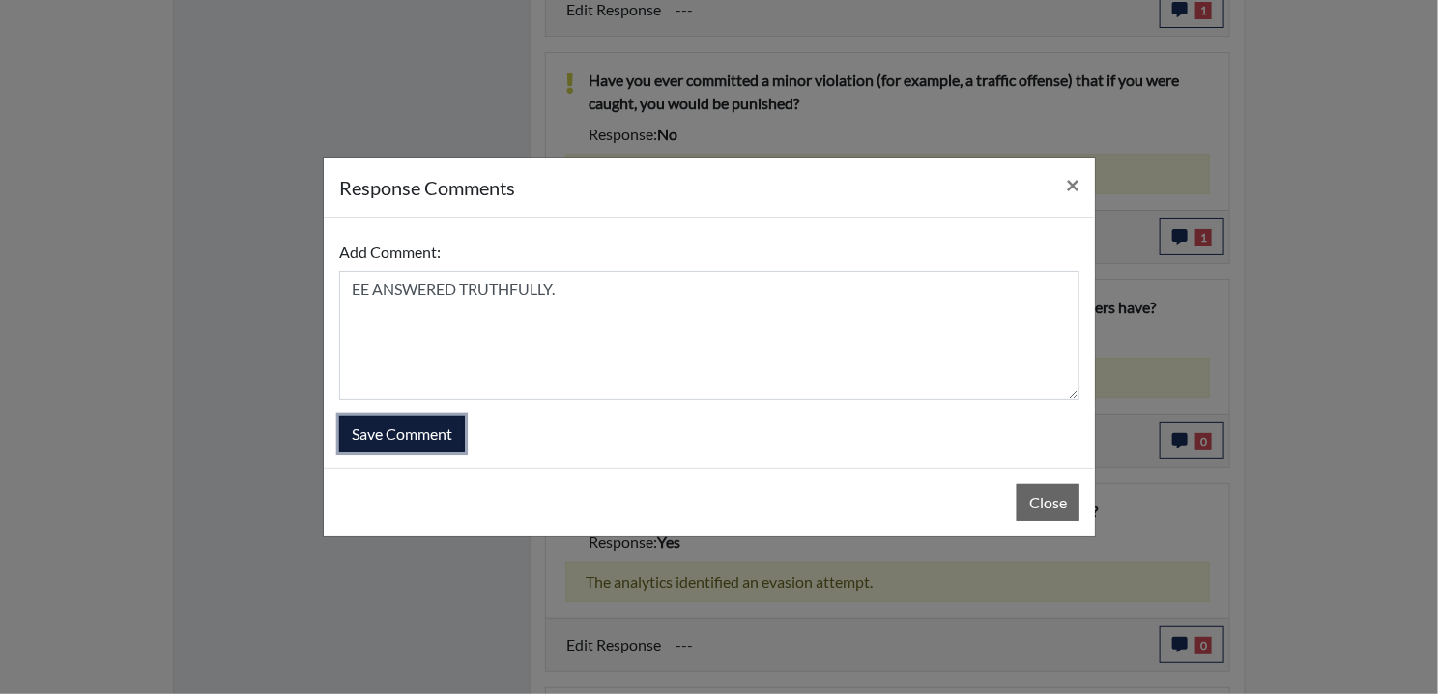
click at [374, 415] on button "Save Comment" at bounding box center [402, 433] width 126 height 37
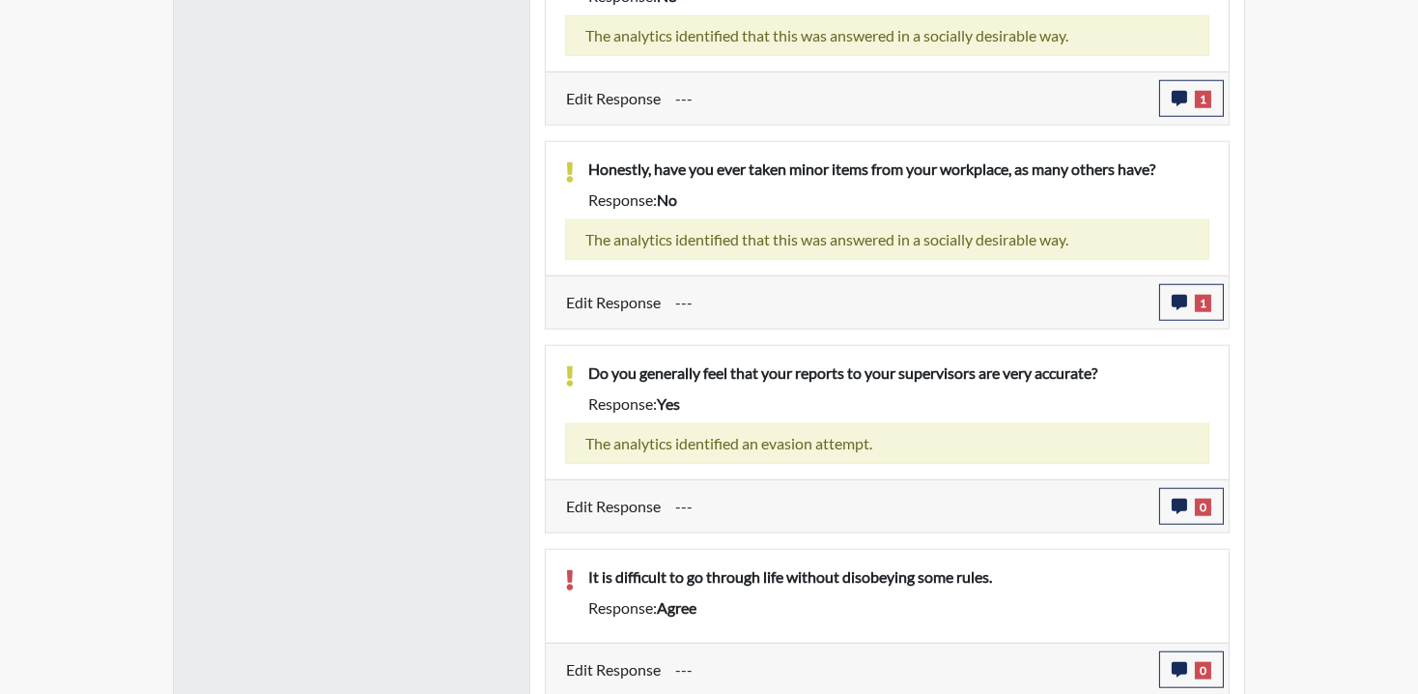
scroll to position [2973, 0]
click at [1198, 487] on button "0" at bounding box center [1191, 505] width 65 height 37
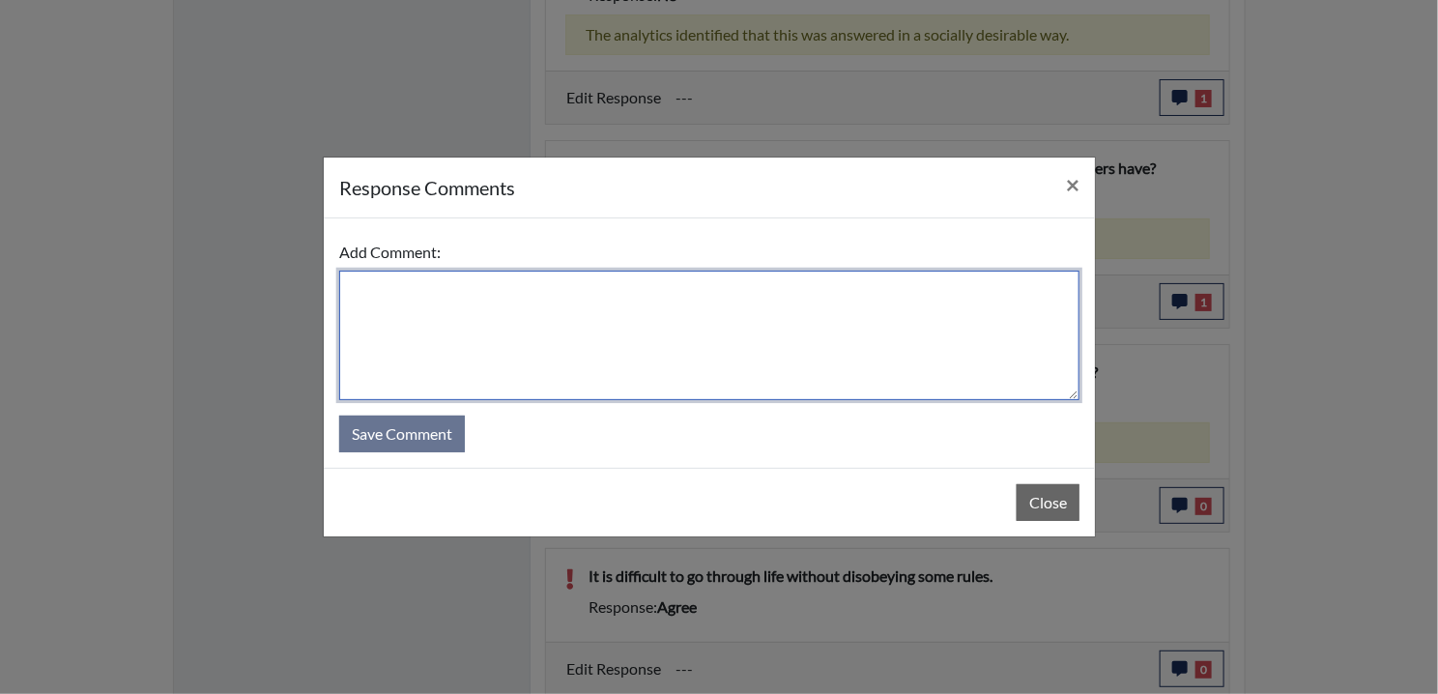
click at [616, 358] on textarea at bounding box center [709, 335] width 740 height 129
paste textarea "EE ANSWERED TRUTHFULLY."
type textarea "EE ANSWERED TRUTHFULLY."
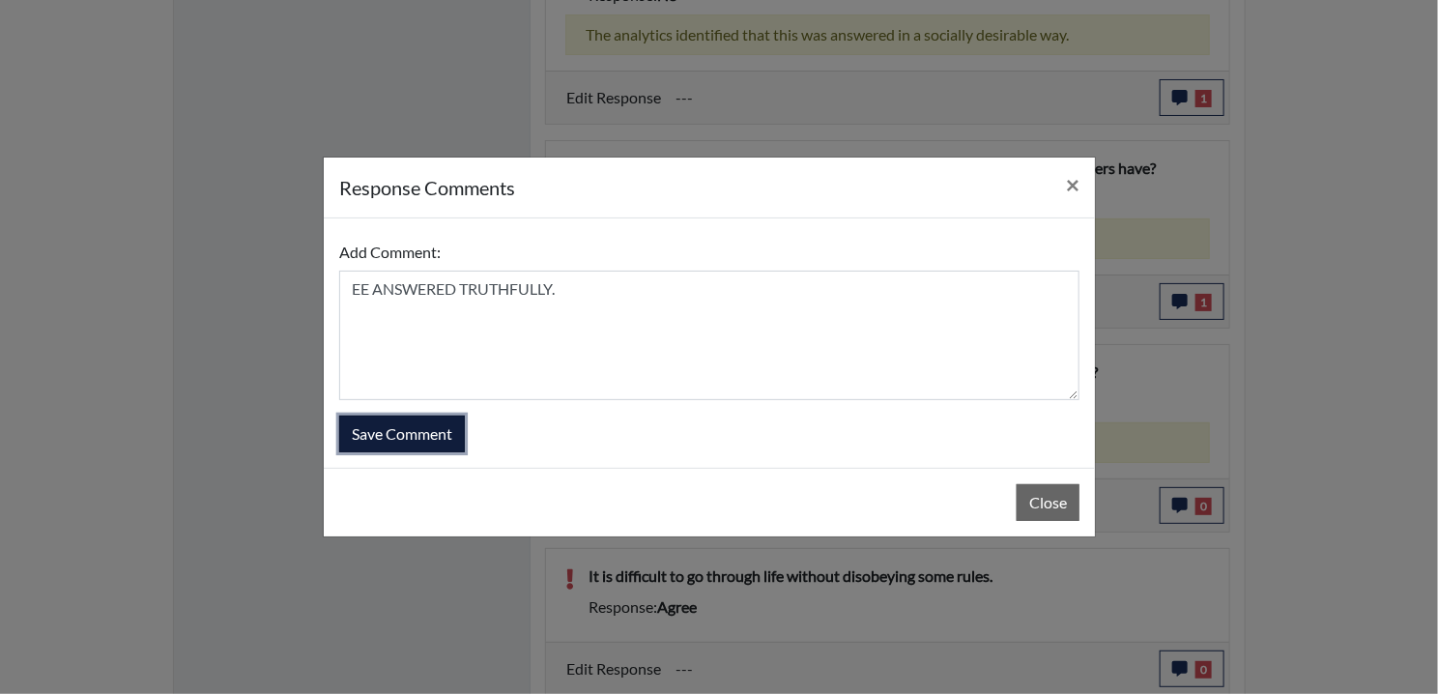
click at [443, 418] on button "Save Comment" at bounding box center [402, 433] width 126 height 37
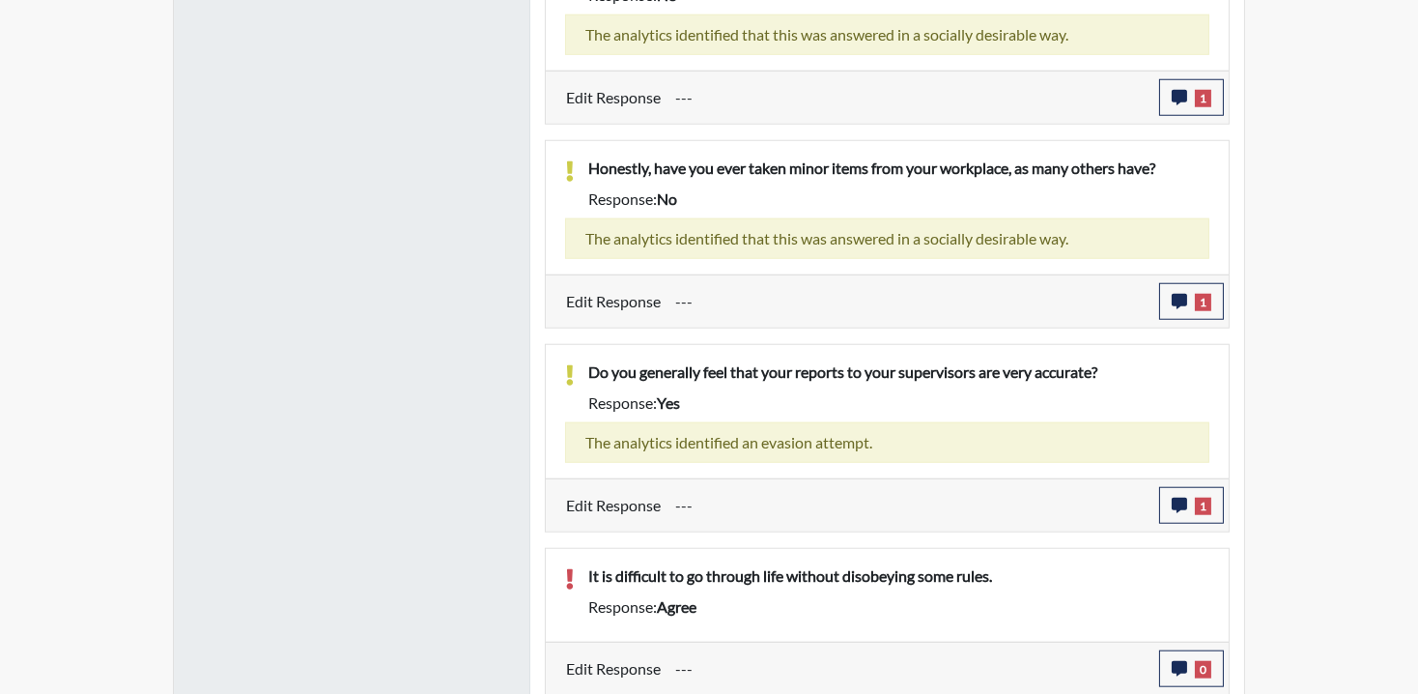
scroll to position [321, 803]
click at [1176, 681] on button "0" at bounding box center [1191, 668] width 65 height 37
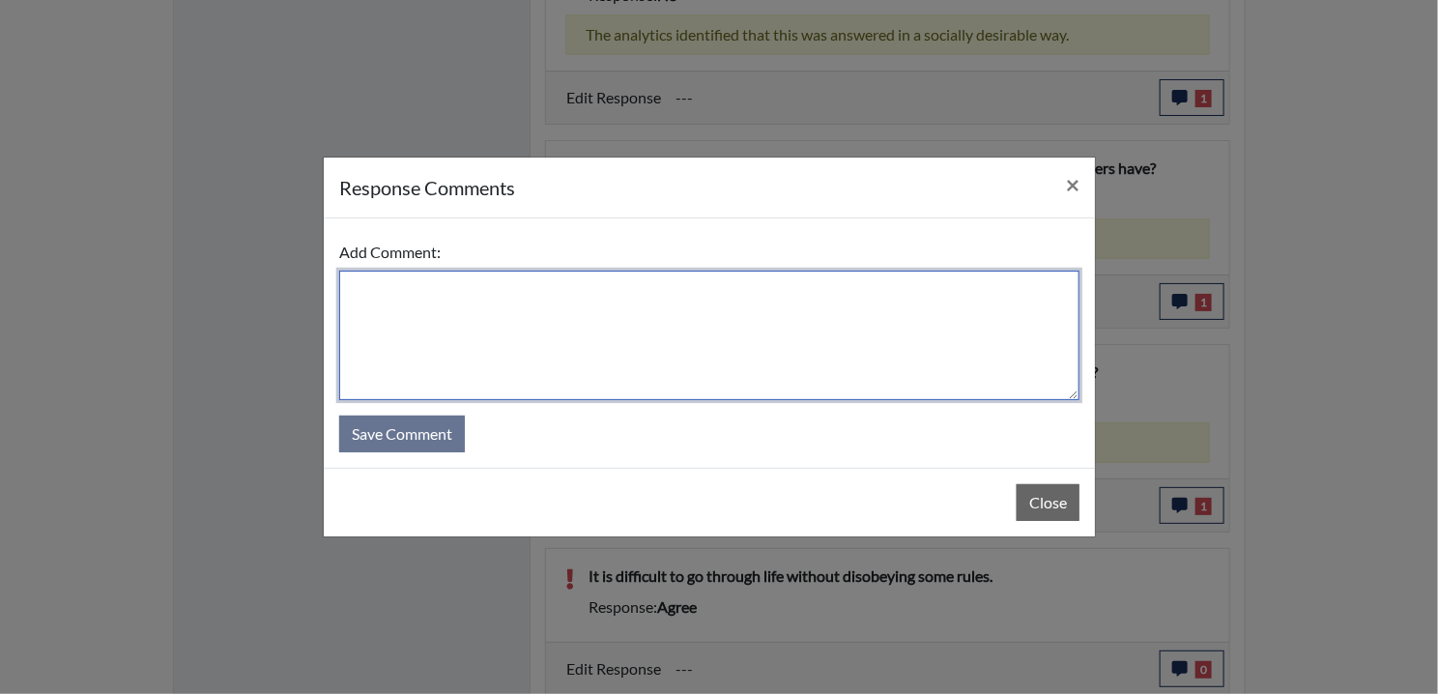
click at [434, 315] on textarea at bounding box center [709, 335] width 740 height 129
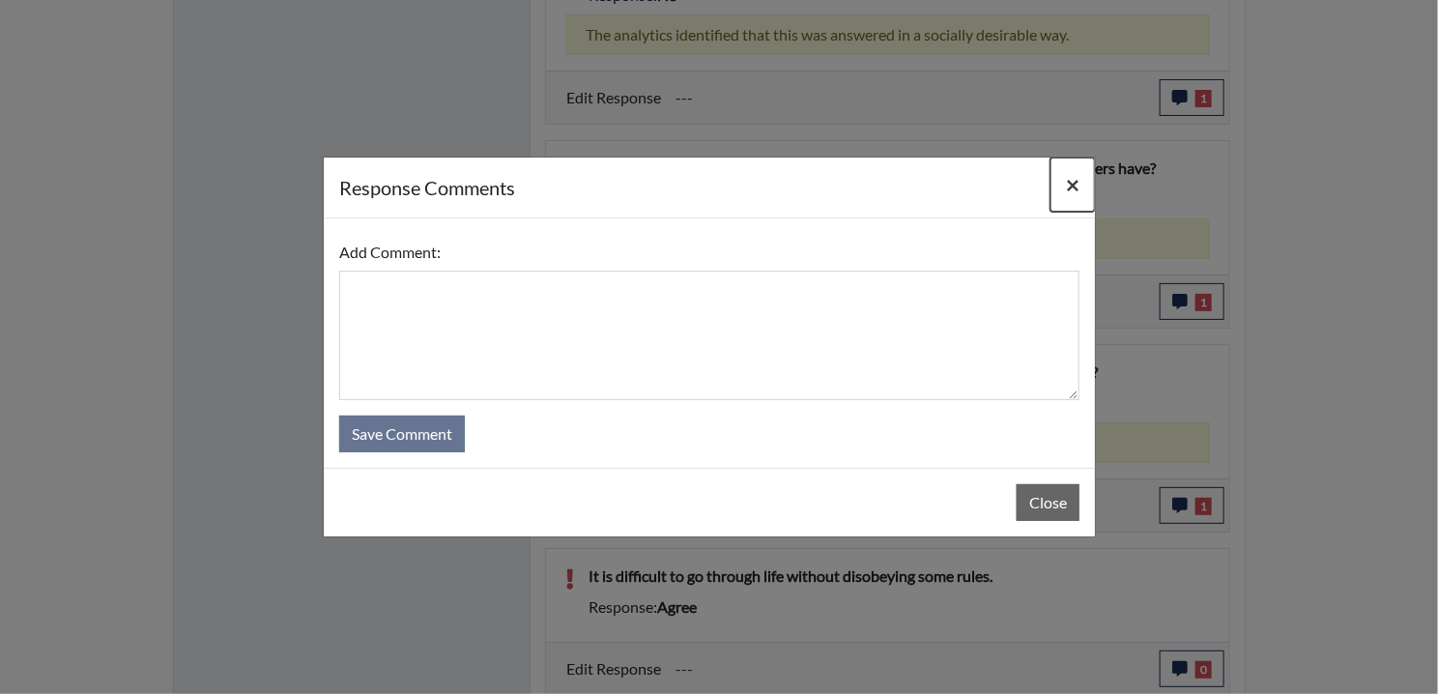
click at [1070, 191] on span "×" at bounding box center [1073, 184] width 14 height 28
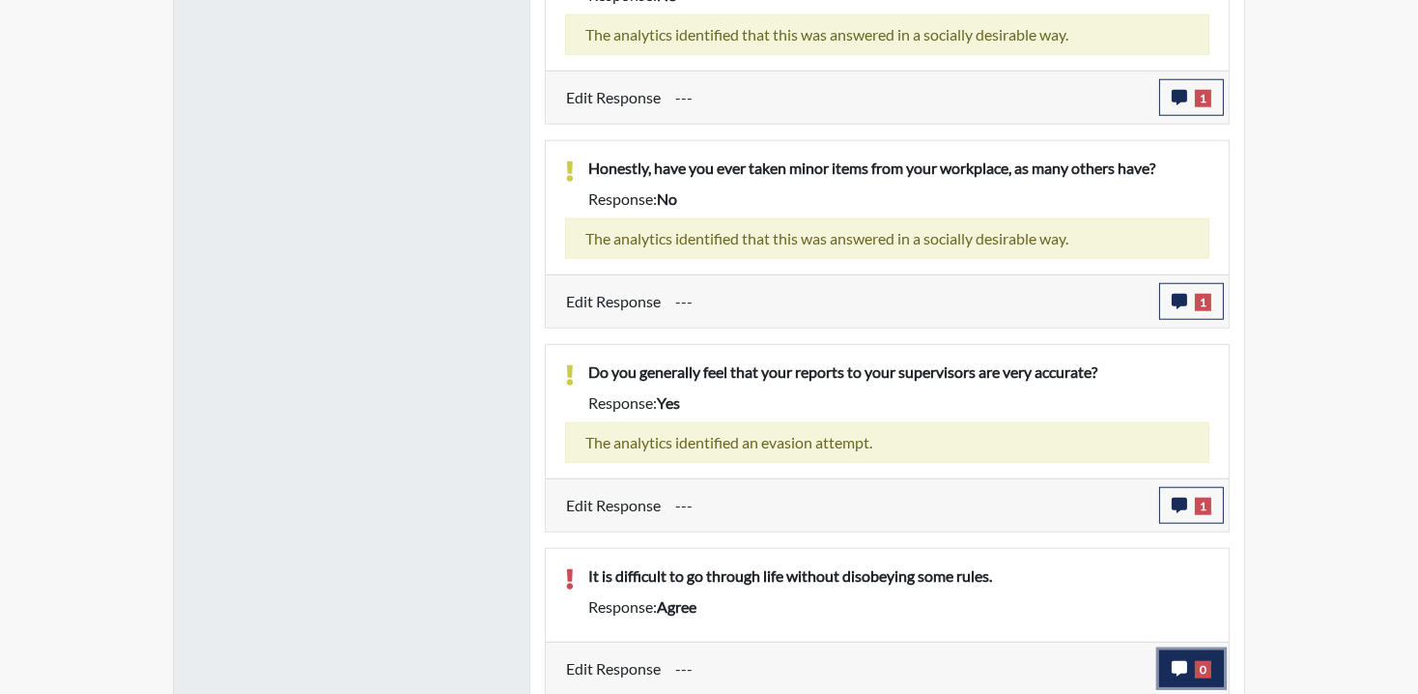
click at [1166, 659] on button "0" at bounding box center [1191, 668] width 65 height 37
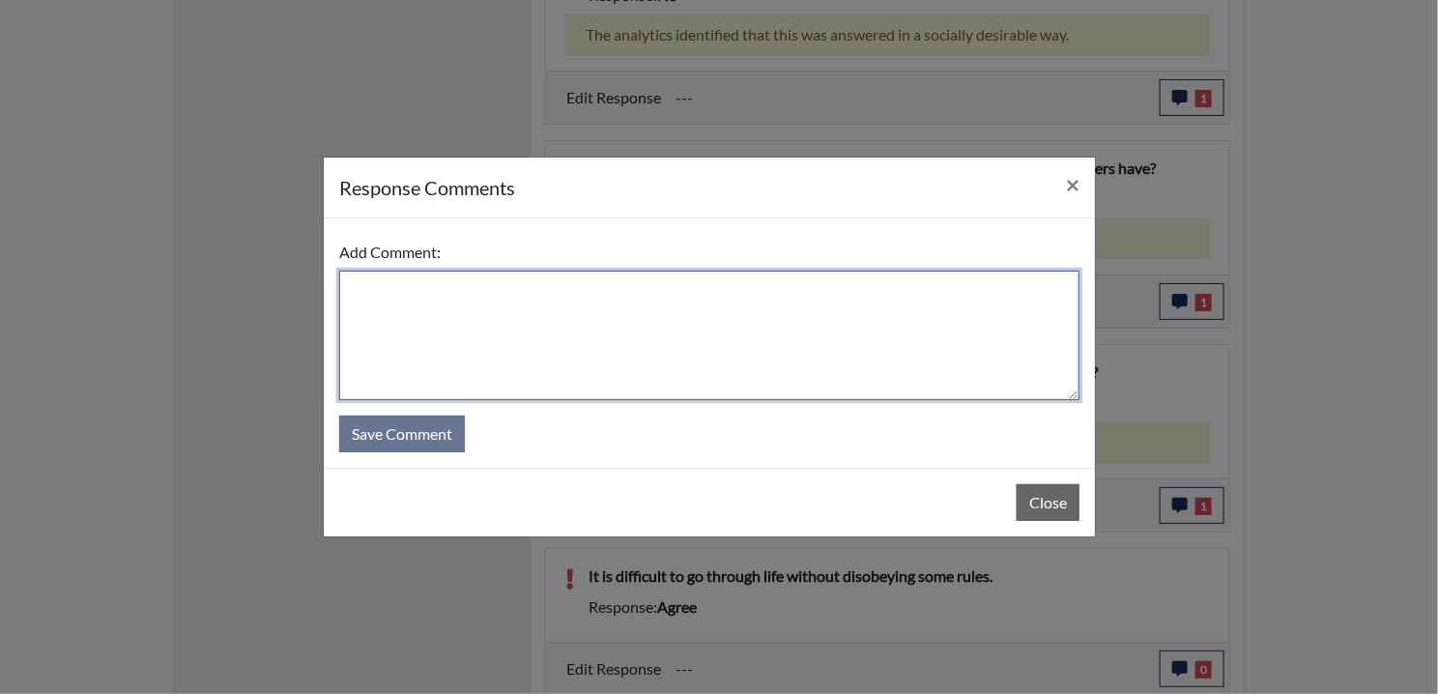
click at [540, 360] on textarea at bounding box center [709, 335] width 740 height 129
paste textarea "EE MISREAD QUESTION AND DISAGREES"
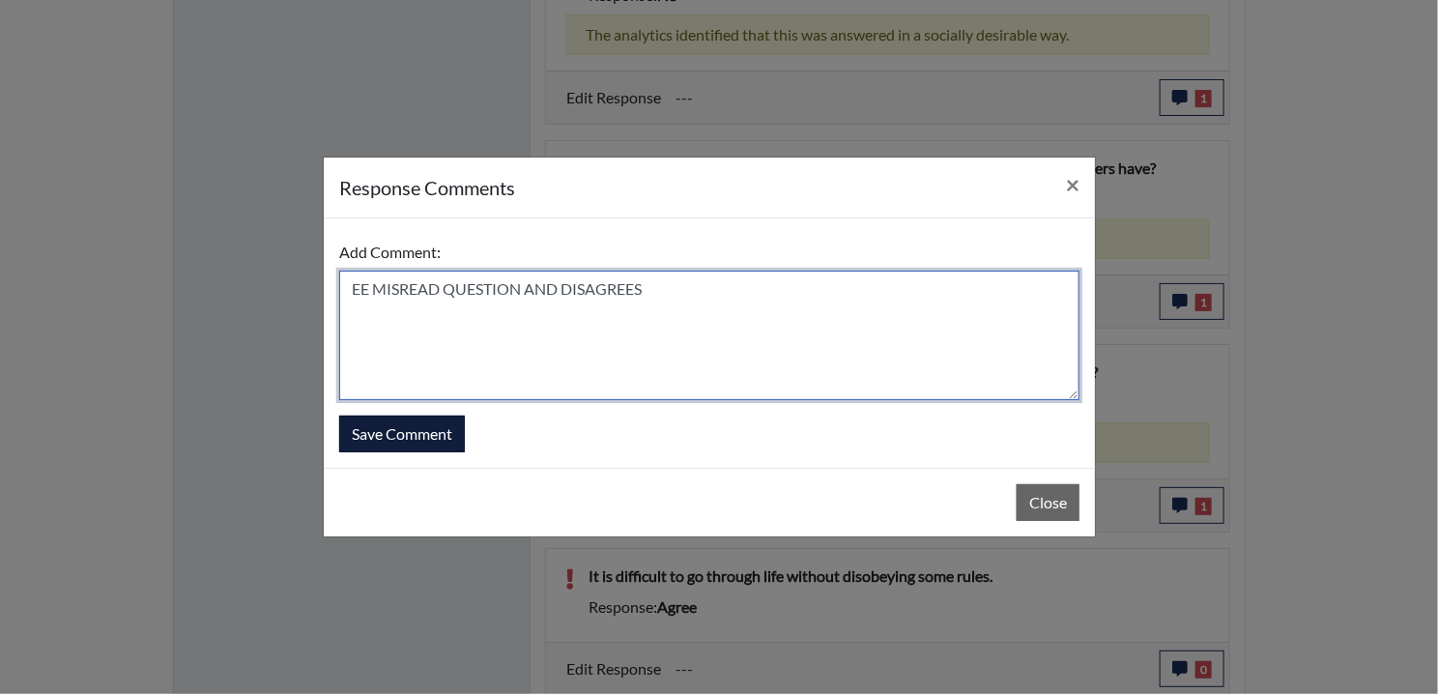
type textarea "EE MISREAD QUESTION AND DISAGREES"
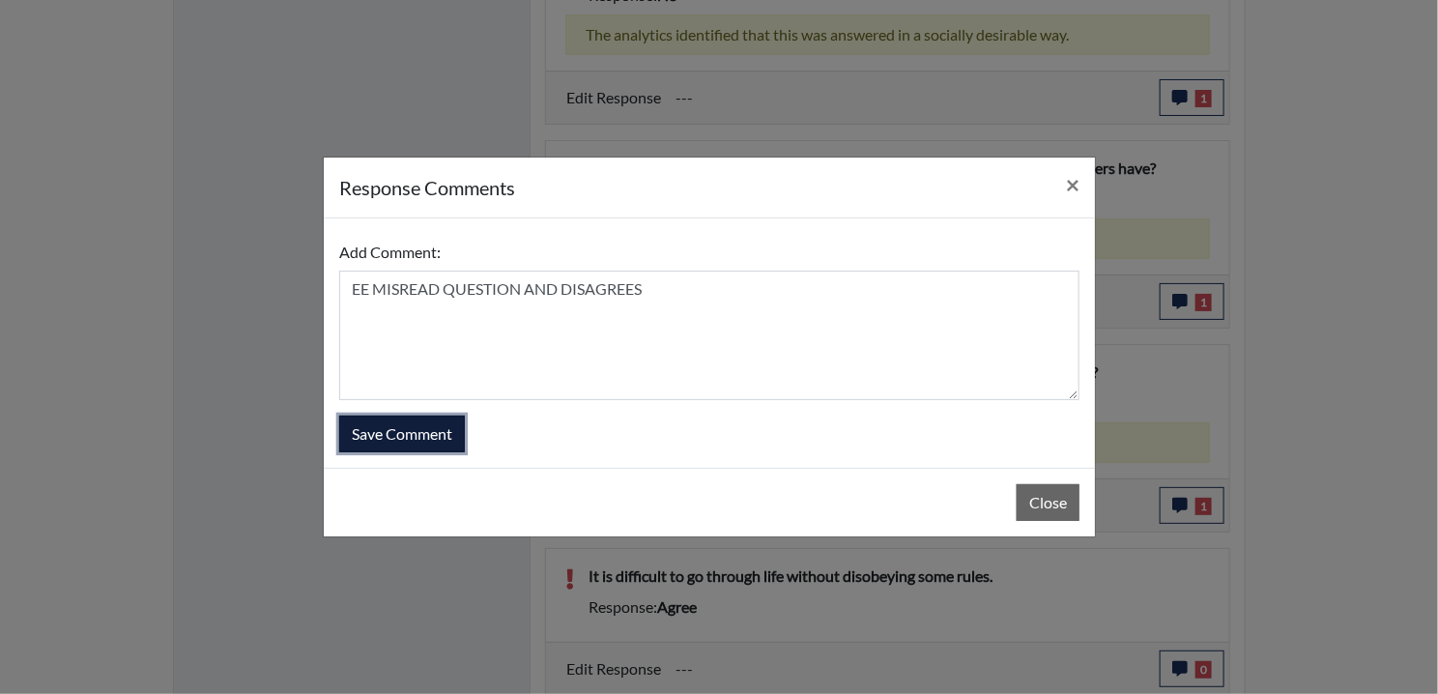
click at [385, 415] on button "Save Comment" at bounding box center [402, 433] width 126 height 37
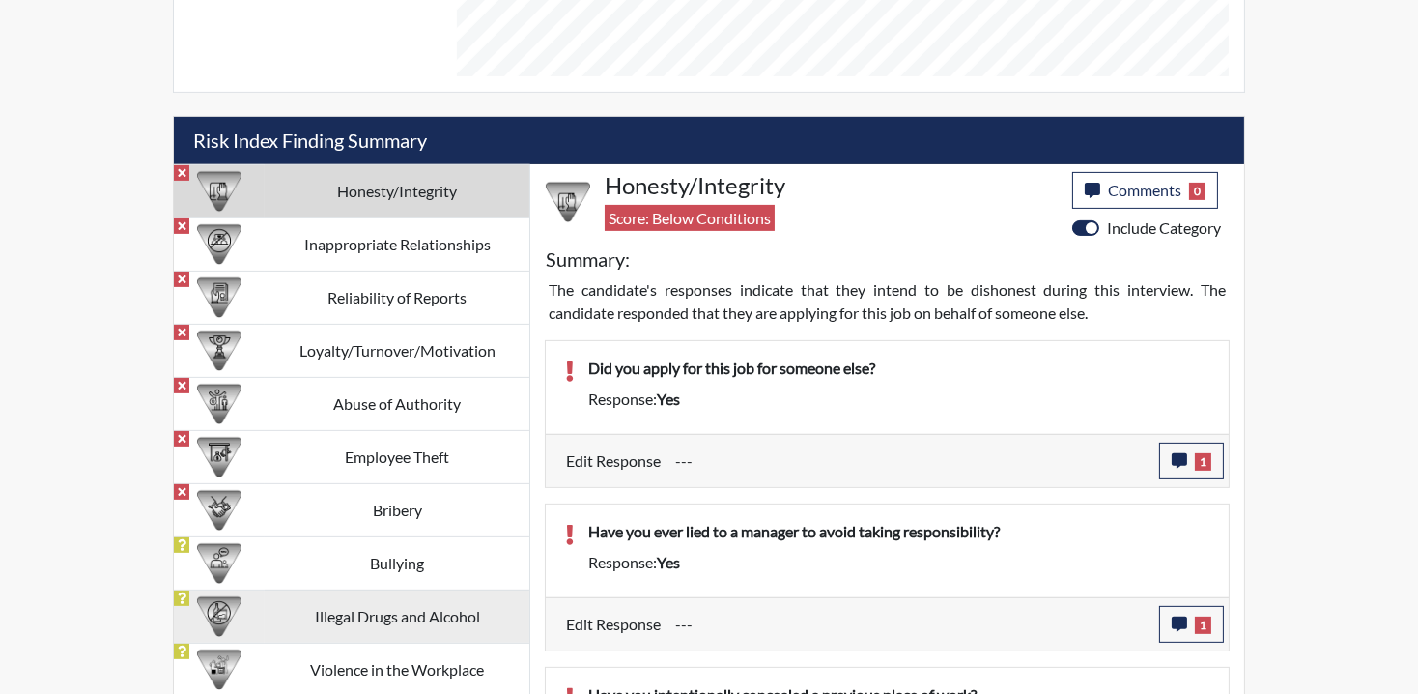
scroll to position [1041, 0]
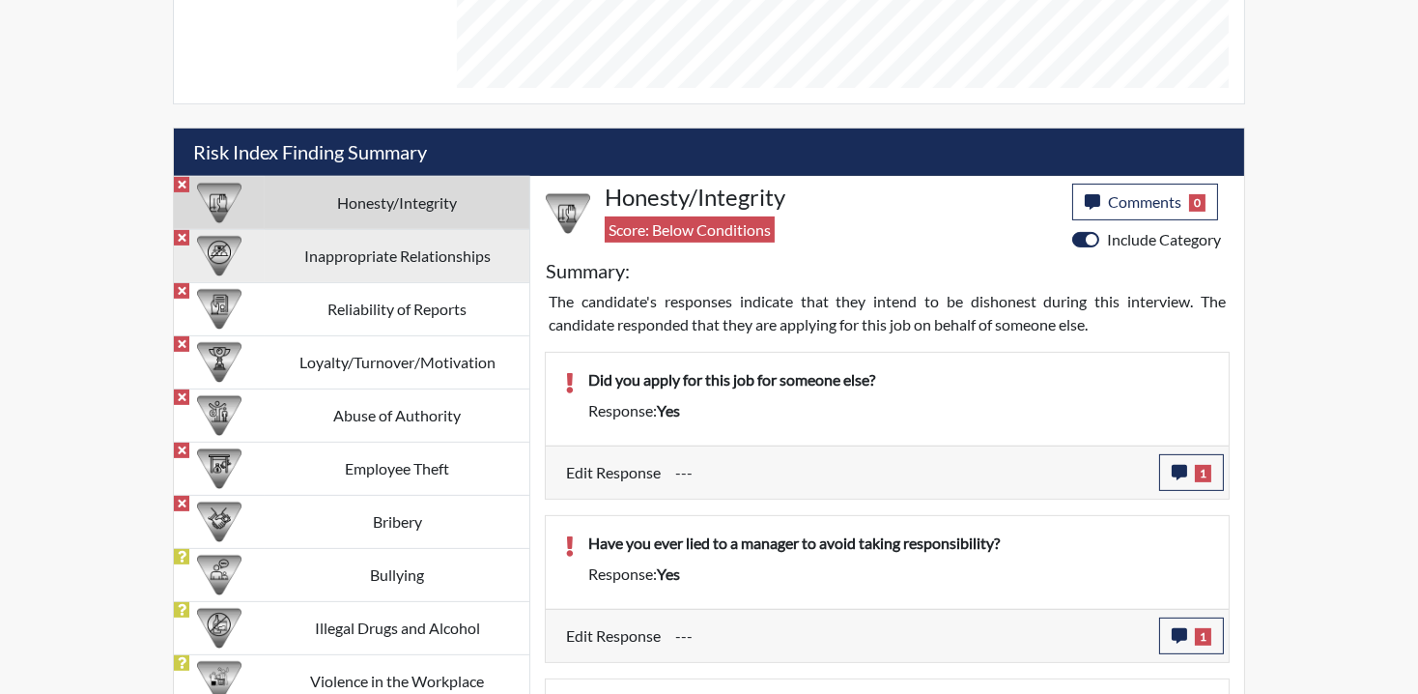
click at [328, 266] on td "Inappropriate Relationships" at bounding box center [397, 255] width 265 height 53
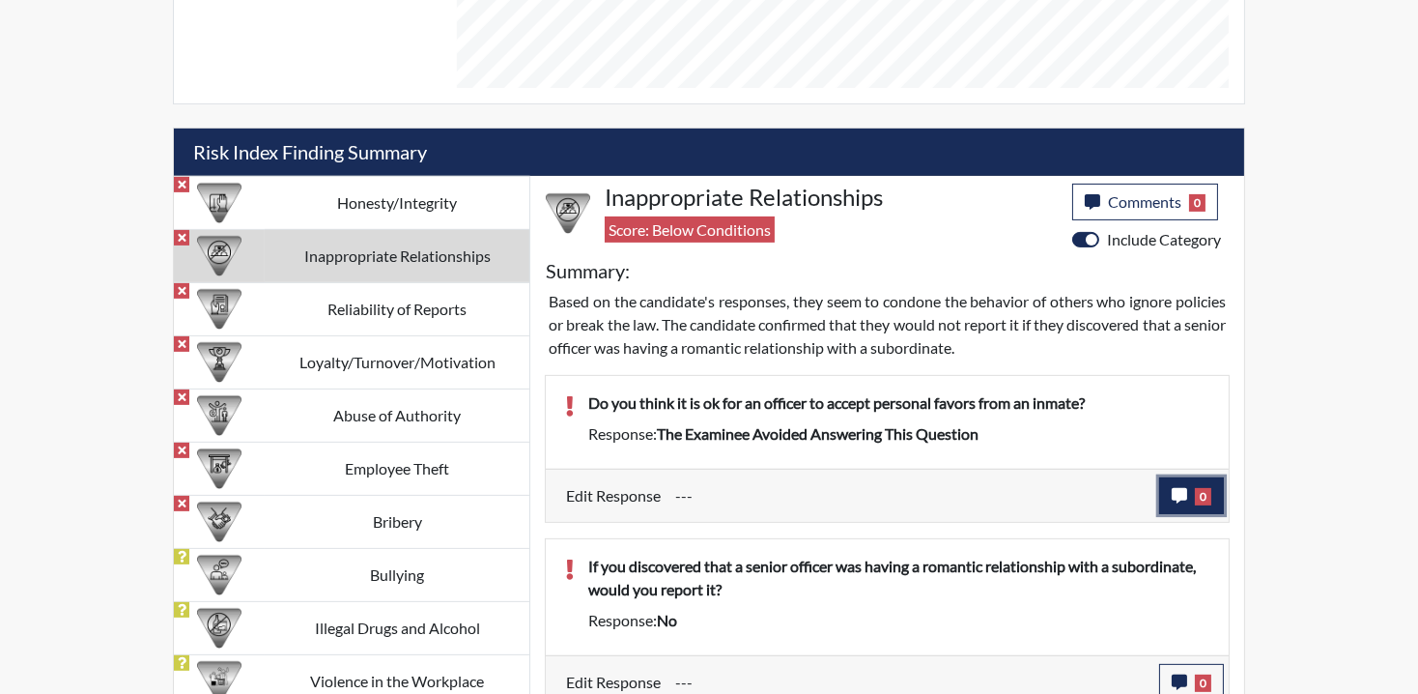
click at [1195, 492] on span "0" at bounding box center [1203, 496] width 16 height 17
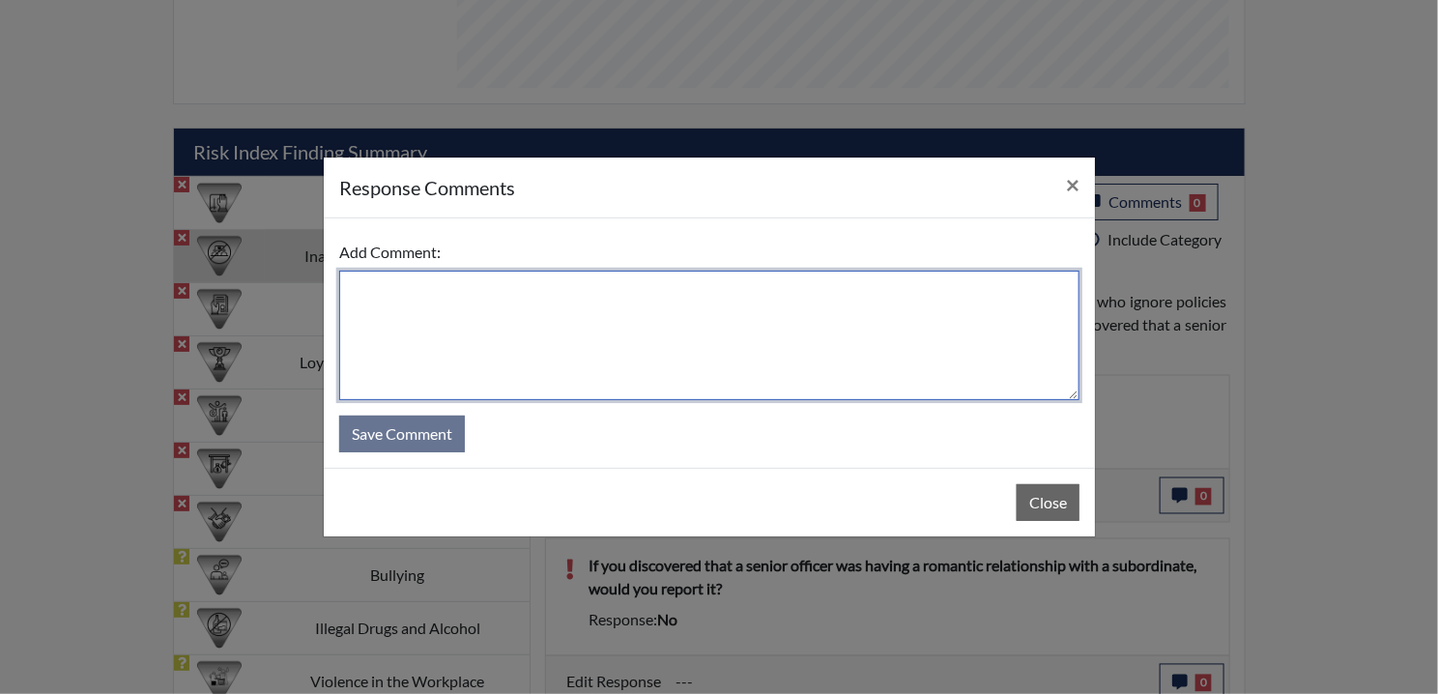
click at [444, 352] on textarea at bounding box center [709, 335] width 740 height 129
paste textarea "EE MISREAD QUESTION AND DISAGREES"
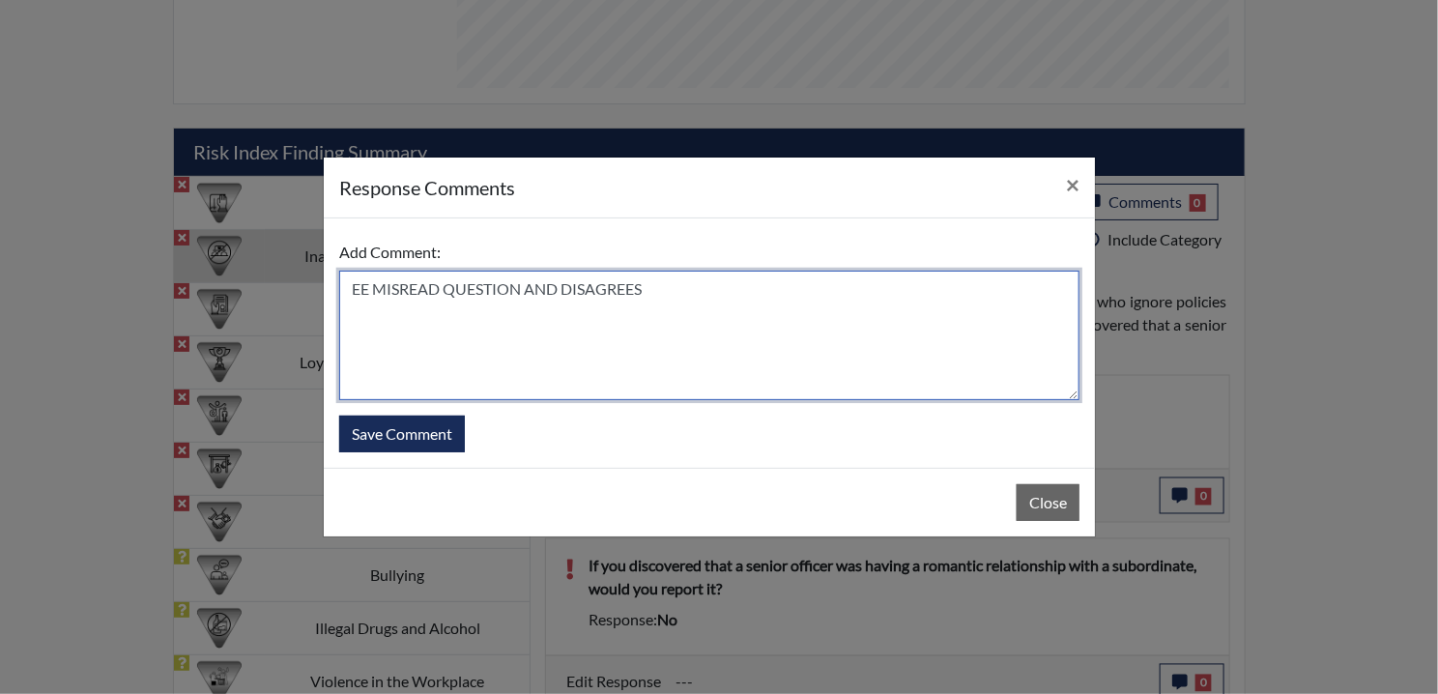
click at [388, 299] on textarea "EE MISREAD QUESTION AND DISAGREES" at bounding box center [709, 335] width 740 height 129
drag, startPoint x: 378, startPoint y: 289, endPoint x: 695, endPoint y: 305, distance: 317.3
click at [695, 305] on textarea "EE MISREAD QUESTION AND DISAGREES" at bounding box center [709, 335] width 740 height 129
type textarea "EE FEELS ITS NEVER OK TO TAKE FAVORS FROM OFFENDERS"
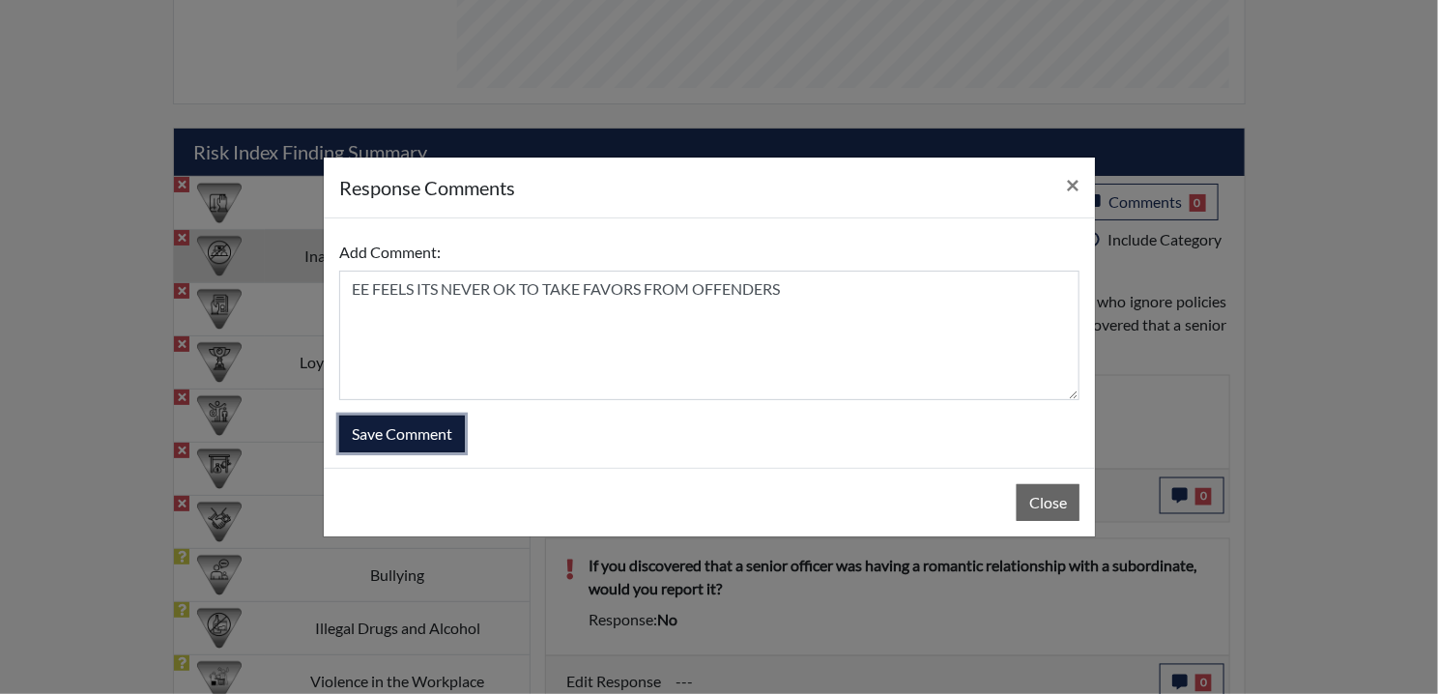
click at [408, 429] on button "Save Comment" at bounding box center [402, 433] width 126 height 37
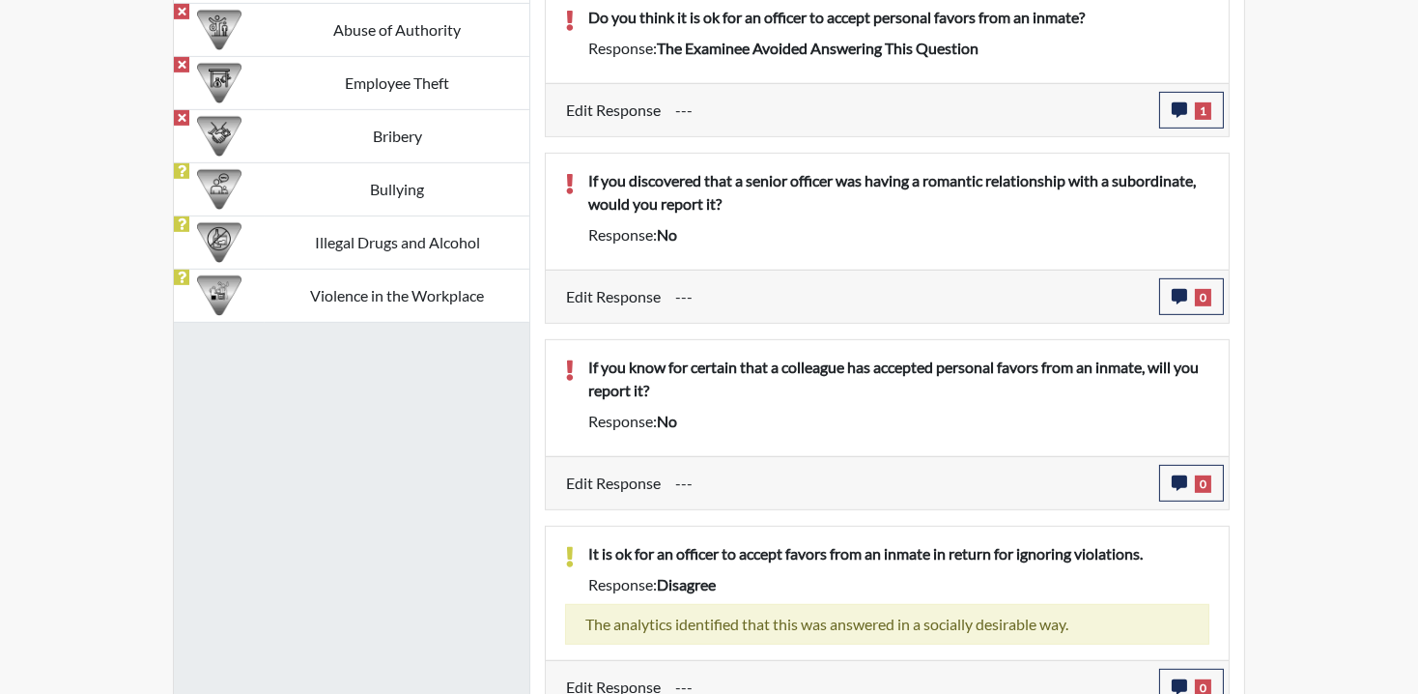
scroll to position [321, 803]
click at [1198, 290] on span "0" at bounding box center [1203, 297] width 16 height 17
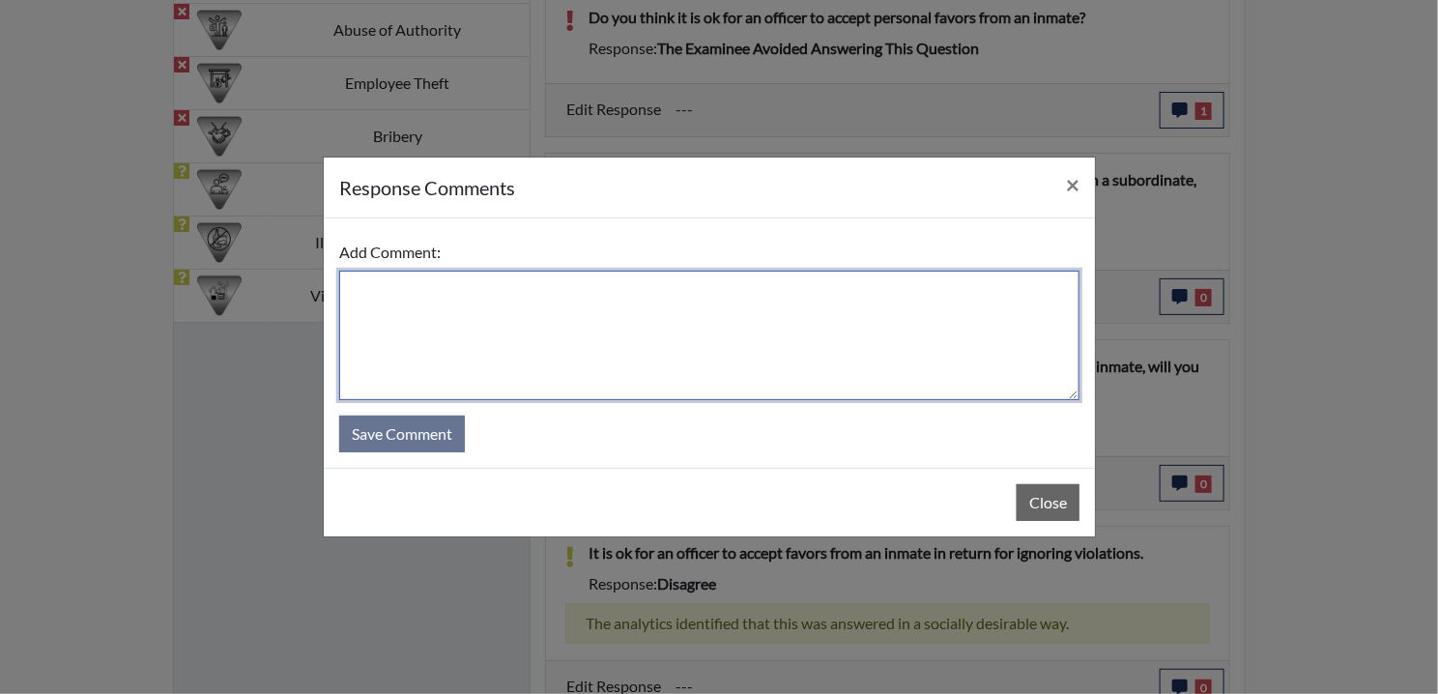
click at [417, 295] on textarea at bounding box center [709, 335] width 740 height 129
paste textarea "EE MISREAD QUESTION AND DISAGREES"
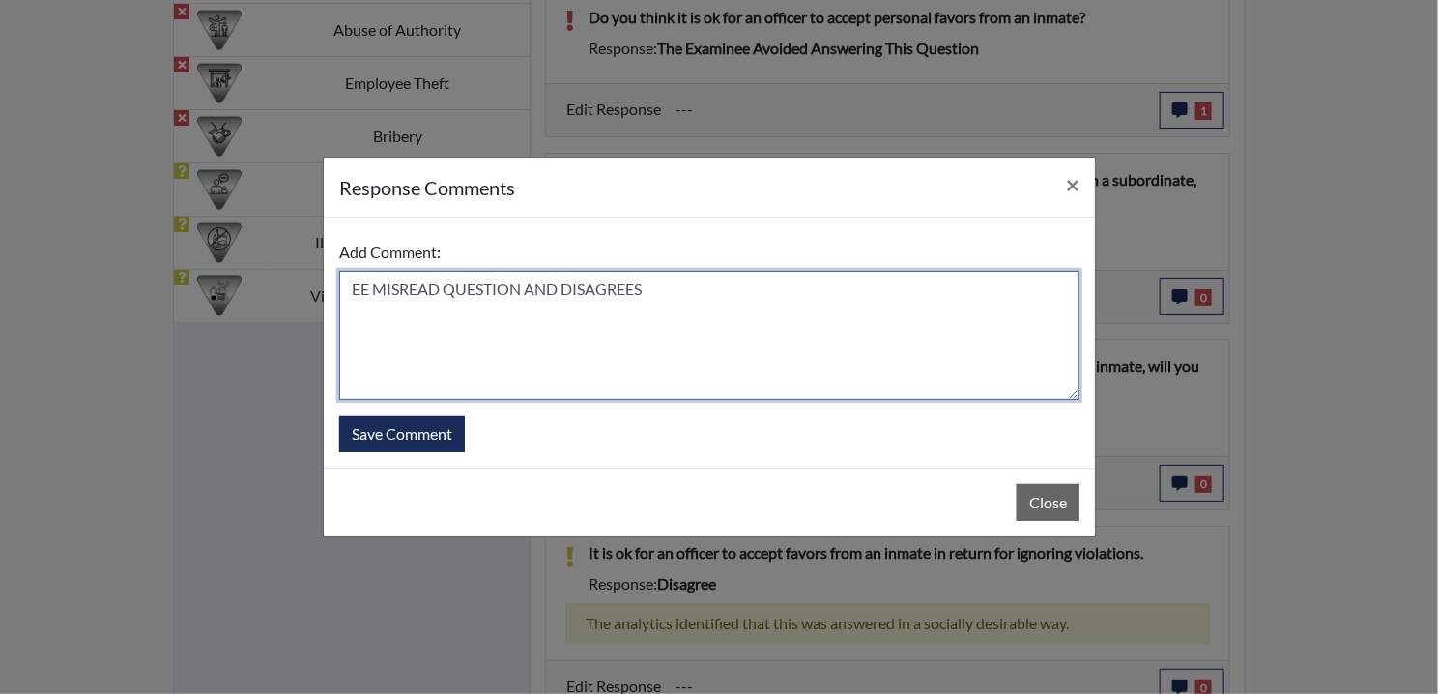
click at [584, 285] on textarea "EE MISREAD QUESTION AND DISAGREES" at bounding box center [709, 335] width 740 height 129
drag, startPoint x: 566, startPoint y: 288, endPoint x: 779, endPoint y: 305, distance: 213.3
click at [779, 305] on textarea "EE MISREAD QUESTION AND DISAGREES" at bounding box center [709, 335] width 740 height 129
type textarea "EE MISREAD QUESTION AND SAYS HE WOULD REPORT IT"
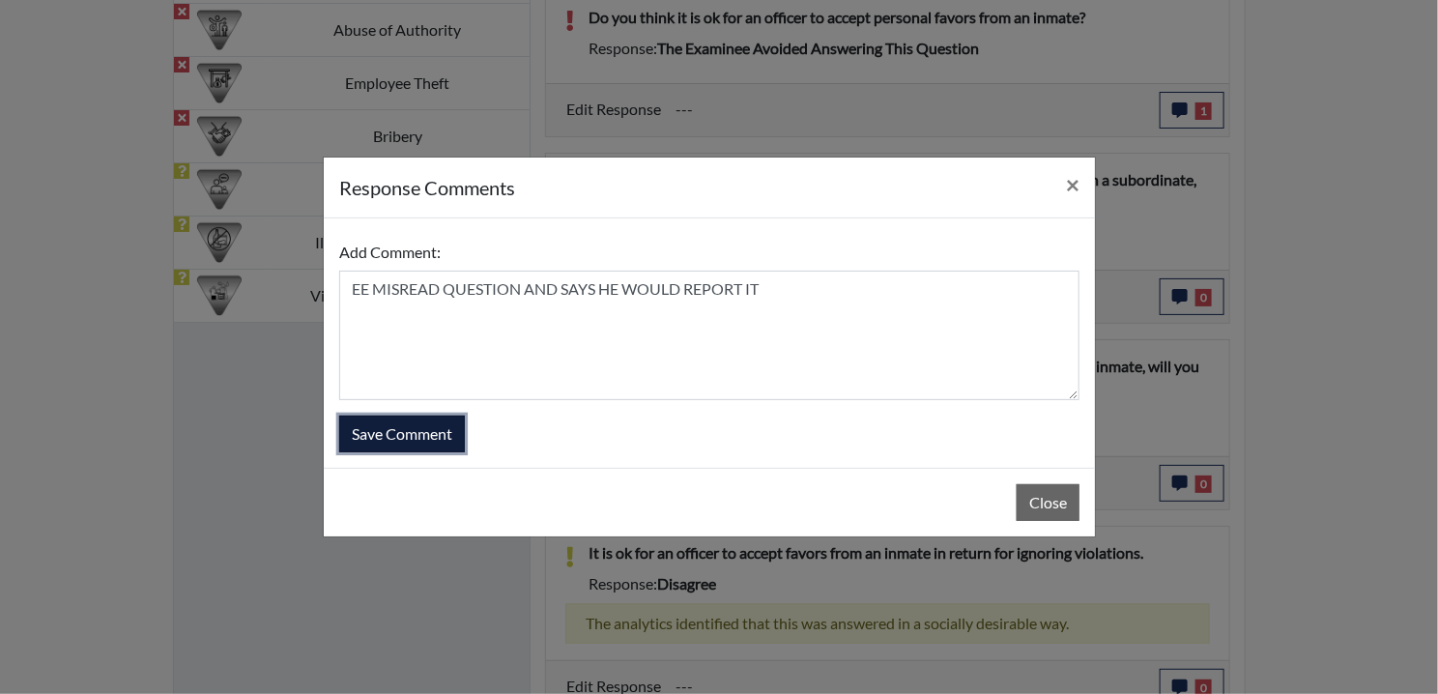
click at [430, 435] on button "Save Comment" at bounding box center [402, 433] width 126 height 37
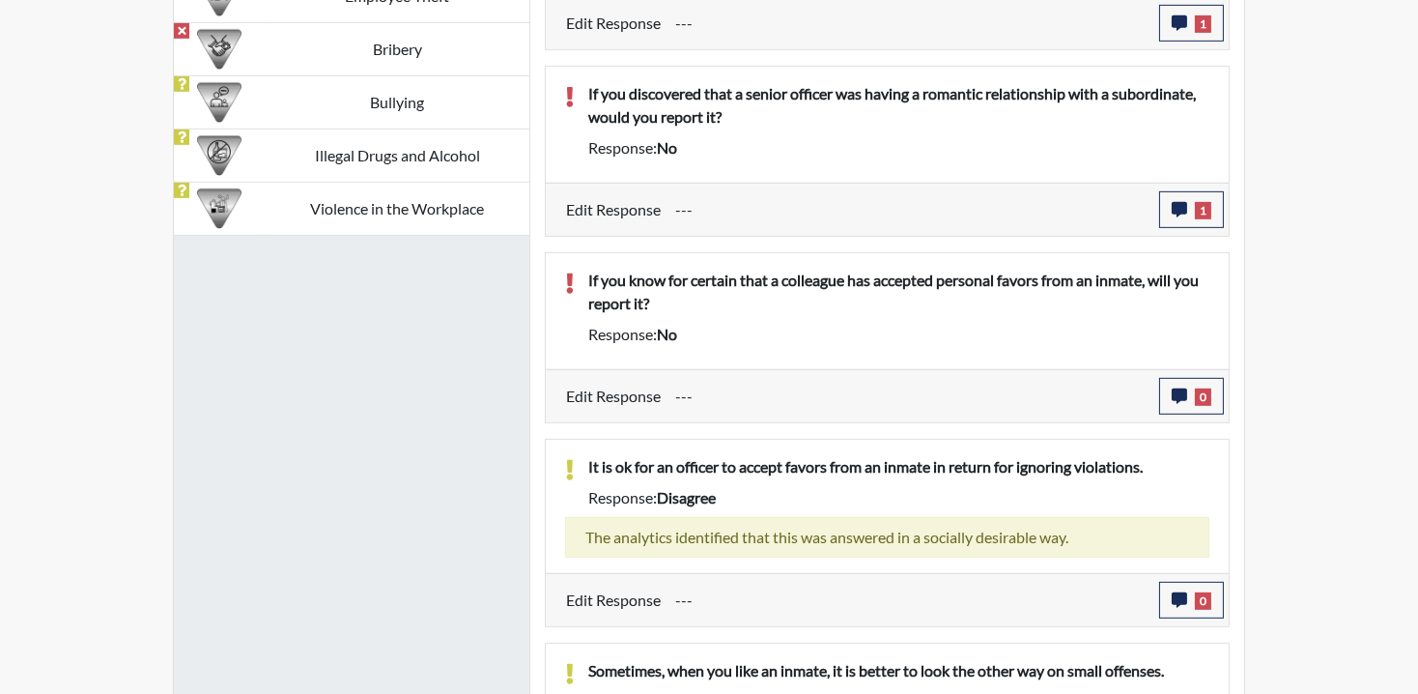
scroll to position [1556, 0]
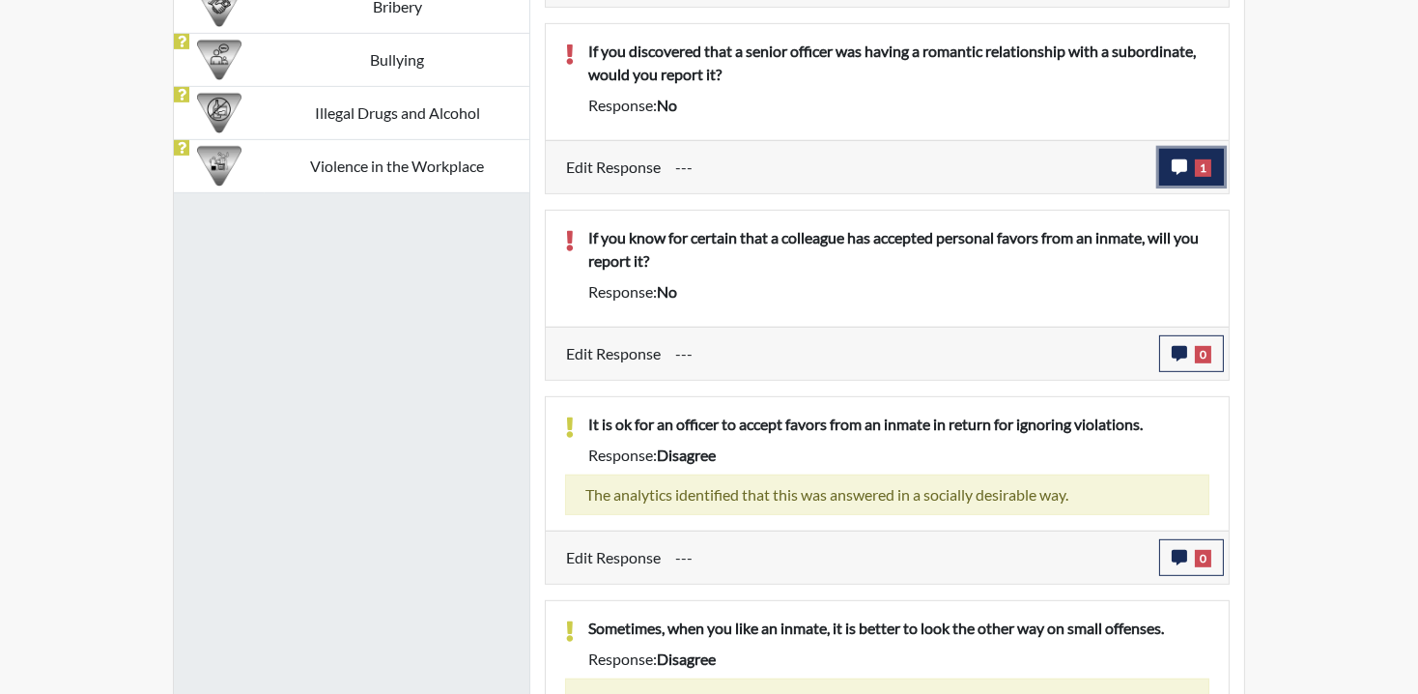
click at [1199, 164] on span "1" at bounding box center [1203, 167] width 16 height 17
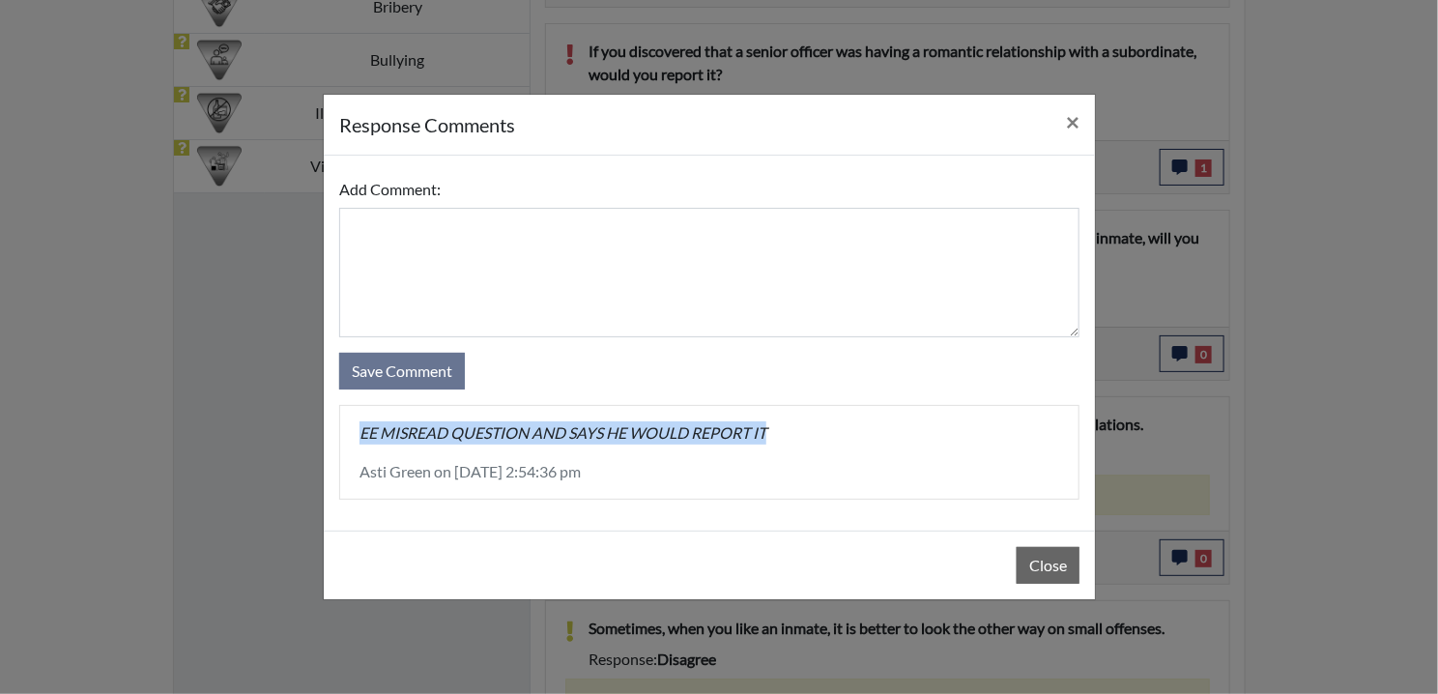
drag, startPoint x: 788, startPoint y: 428, endPoint x: 303, endPoint y: 437, distance: 485.1
click at [303, 437] on div "response Comments × Add Comment: Save Comment EE MISREAD QUESTION AND SAYS HE W…" at bounding box center [719, 347] width 1438 height 694
drag, startPoint x: 303, startPoint y: 437, endPoint x: 487, endPoint y: 440, distance: 183.6
copy p "EE MISREAD QUESTION AND SAYS HE WOULD REPORT IT"
click at [1043, 572] on button "Close" at bounding box center [1047, 565] width 63 height 37
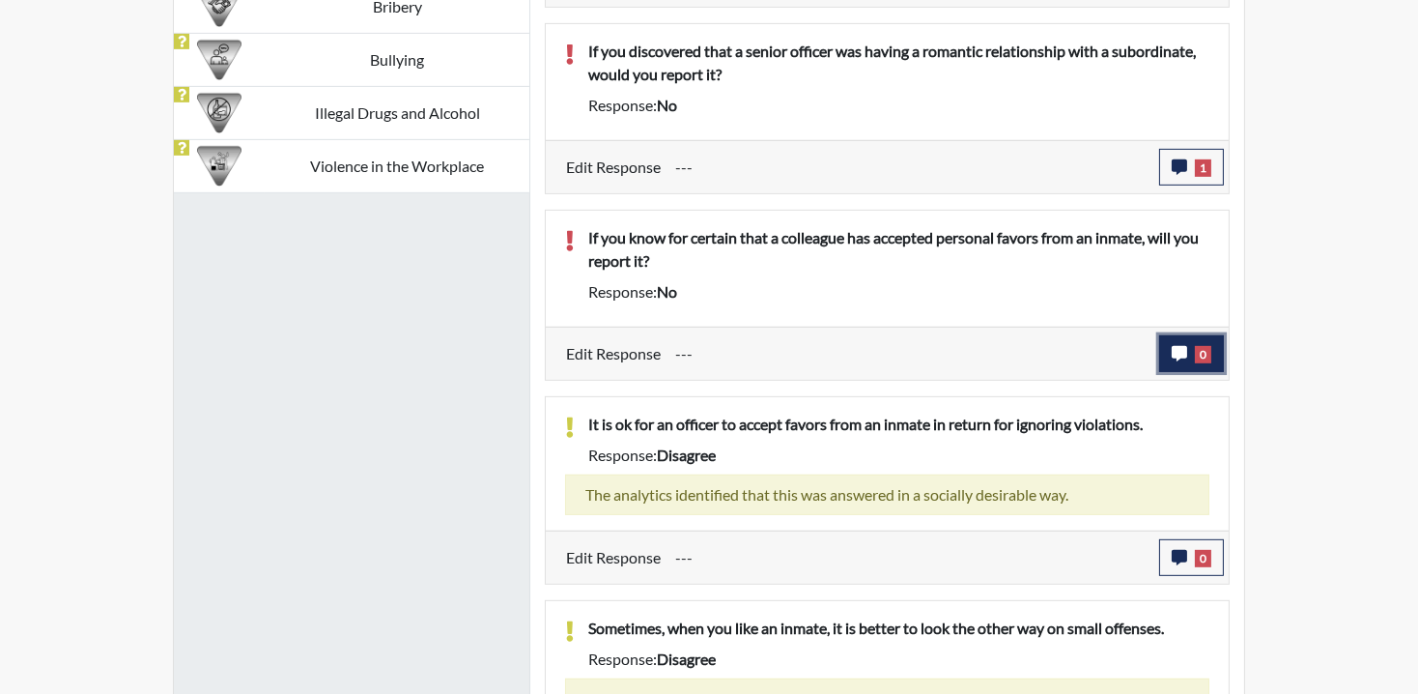
click at [1185, 349] on icon "button" at bounding box center [1179, 353] width 15 height 15
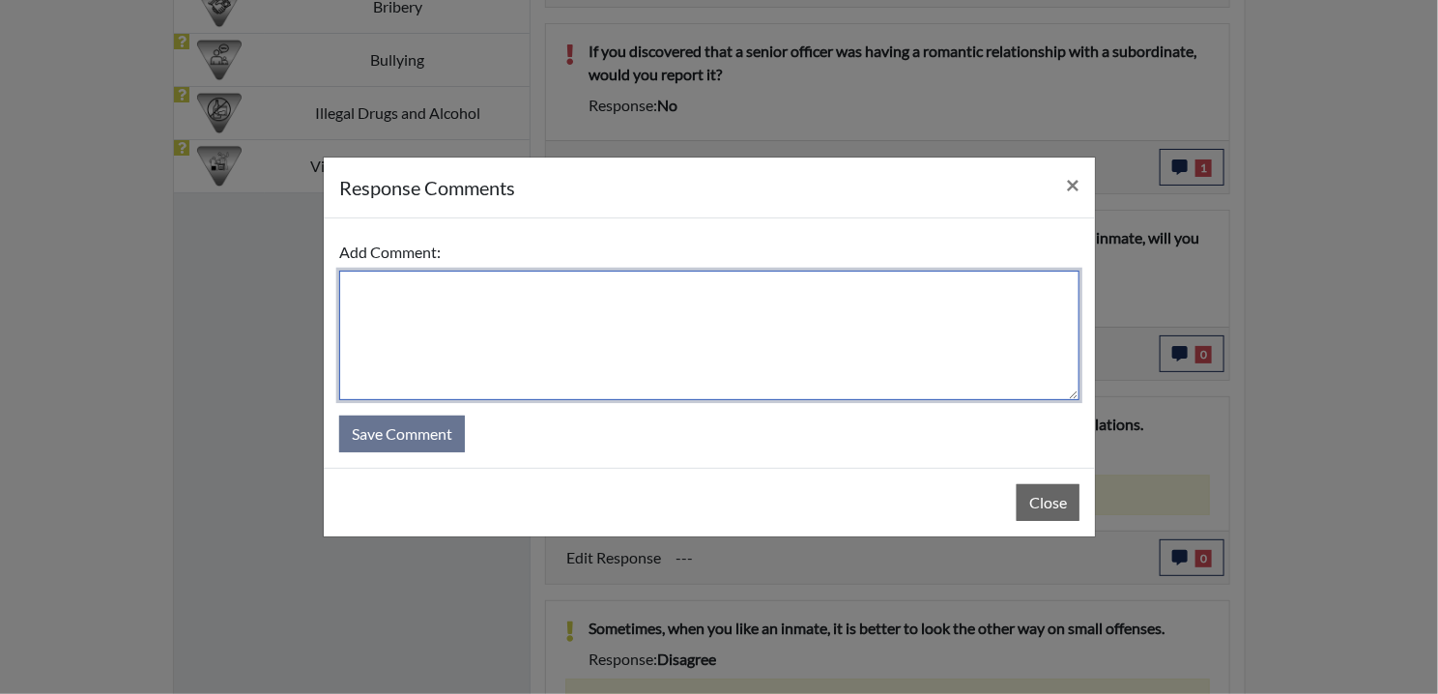
click at [472, 316] on textarea at bounding box center [709, 335] width 740 height 129
paste textarea "EE MISREAD QUESTION AND SAYS HE WOULD REPORT IT"
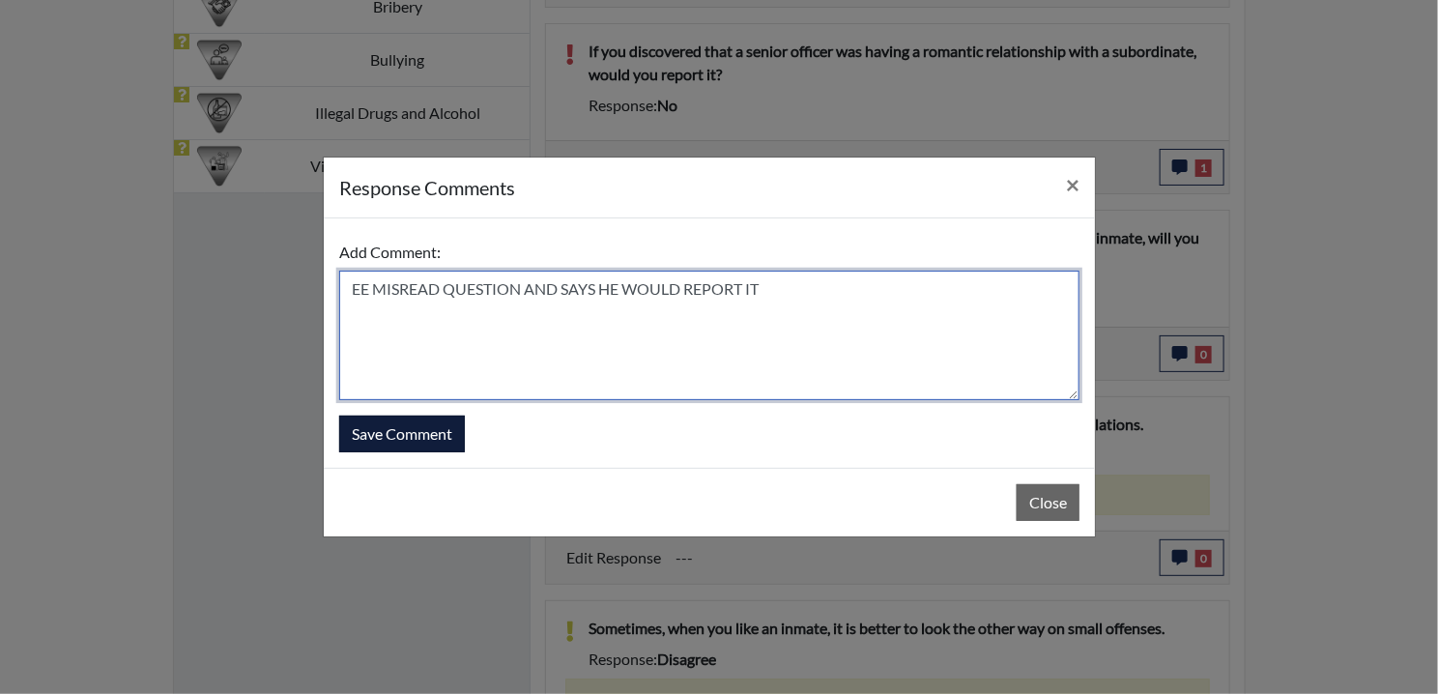
type textarea "EE MISREAD QUESTION AND SAYS HE WOULD REPORT IT"
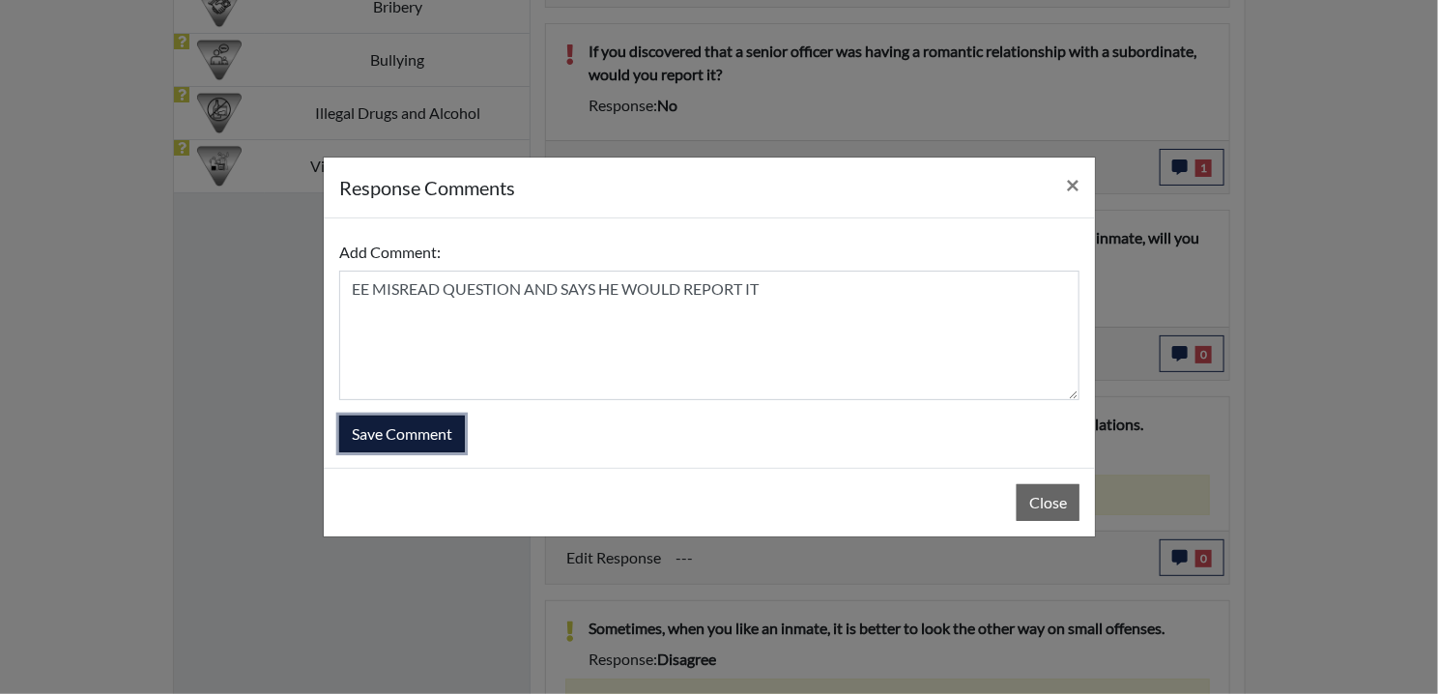
click at [423, 441] on button "Save Comment" at bounding box center [402, 433] width 126 height 37
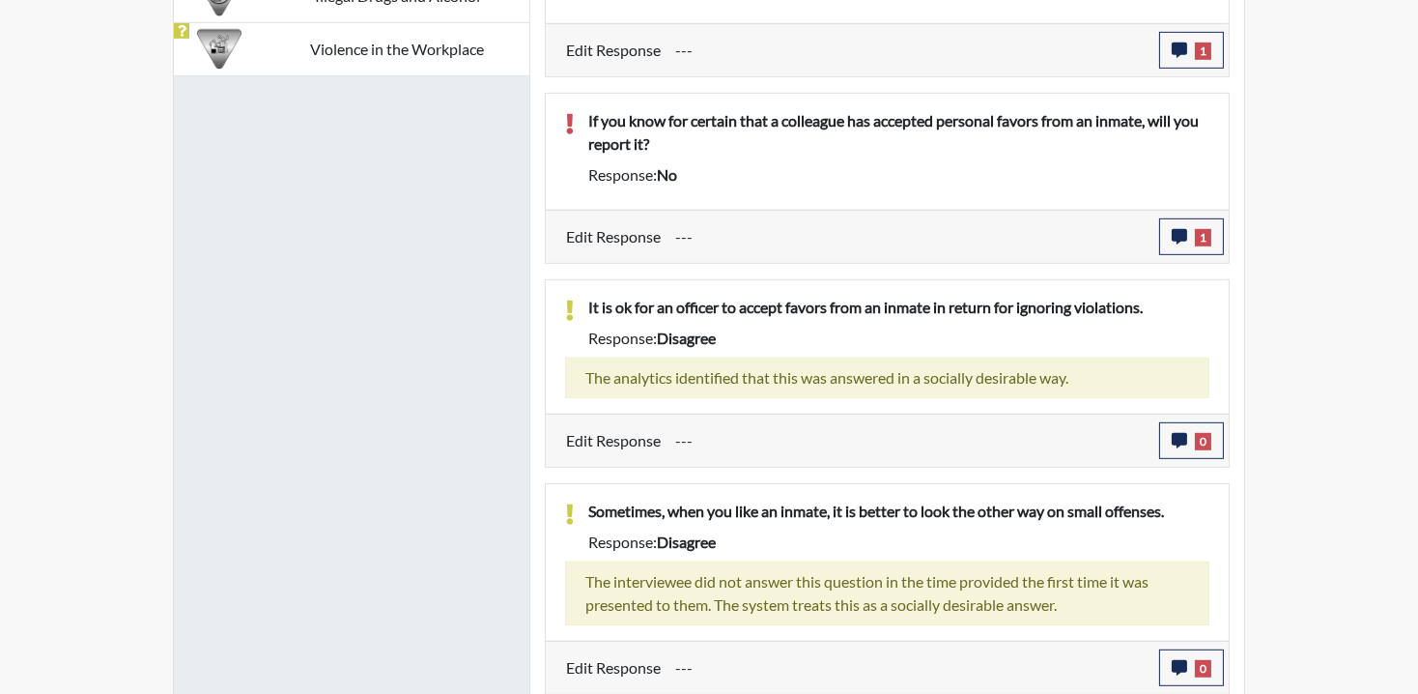
scroll to position [321, 803]
click at [1189, 433] on button "0" at bounding box center [1191, 440] width 65 height 37
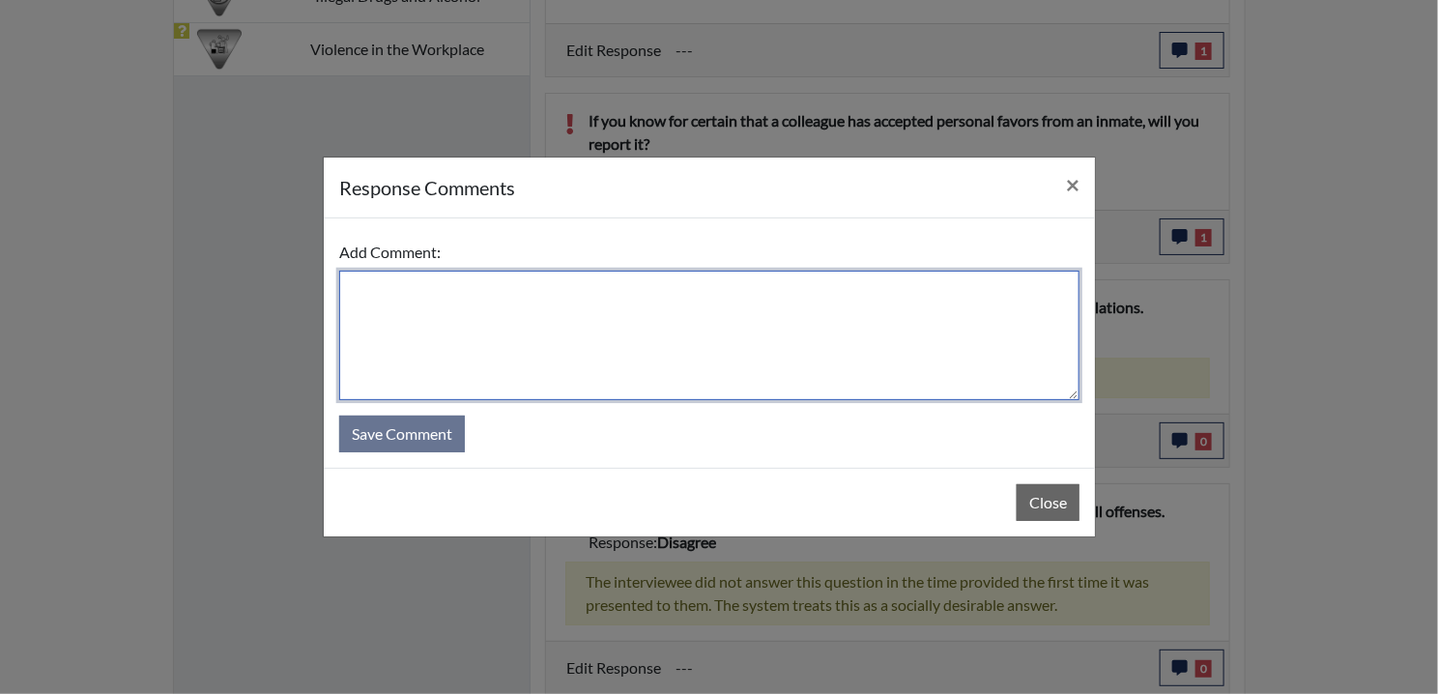
click at [419, 327] on textarea at bounding box center [709, 335] width 740 height 129
paste textarea "EE ANSWERED TRUTHFULLY."
type textarea "EE ANSWERED TRUTHFULLY."
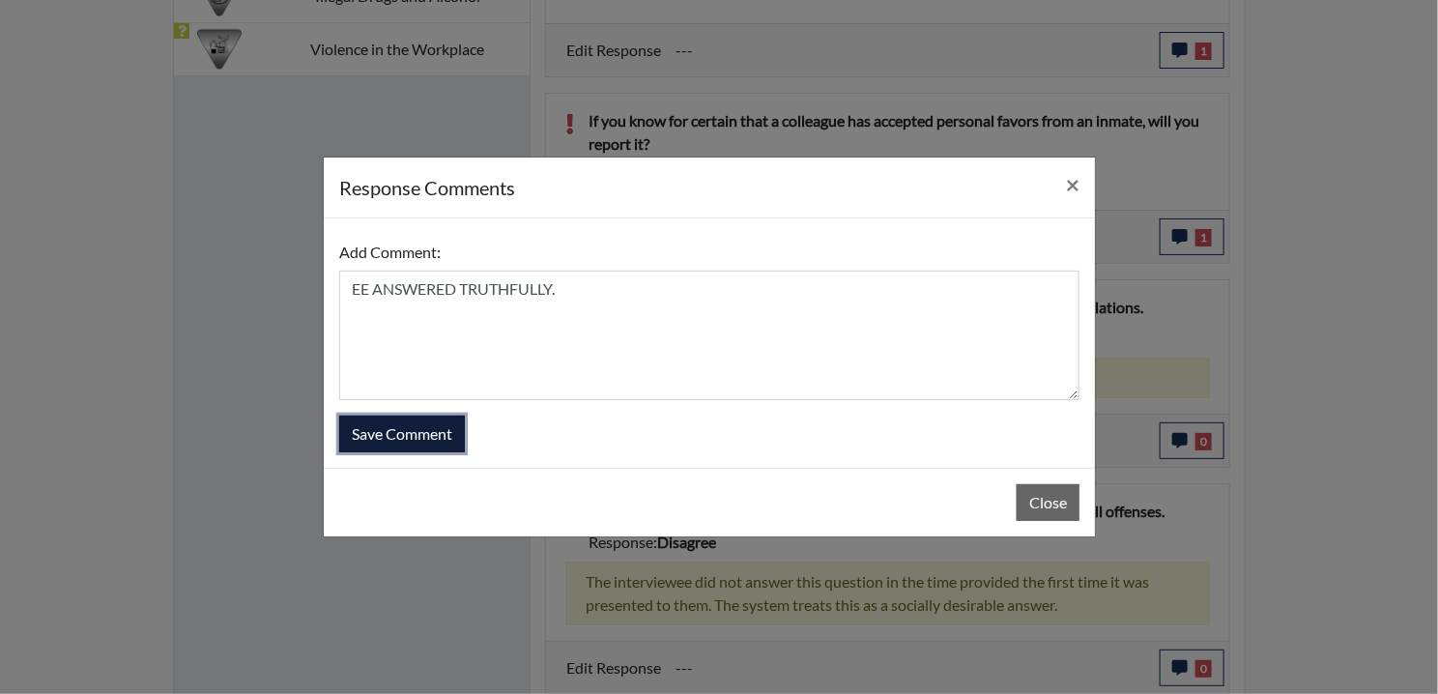
click at [412, 442] on button "Save Comment" at bounding box center [402, 433] width 126 height 37
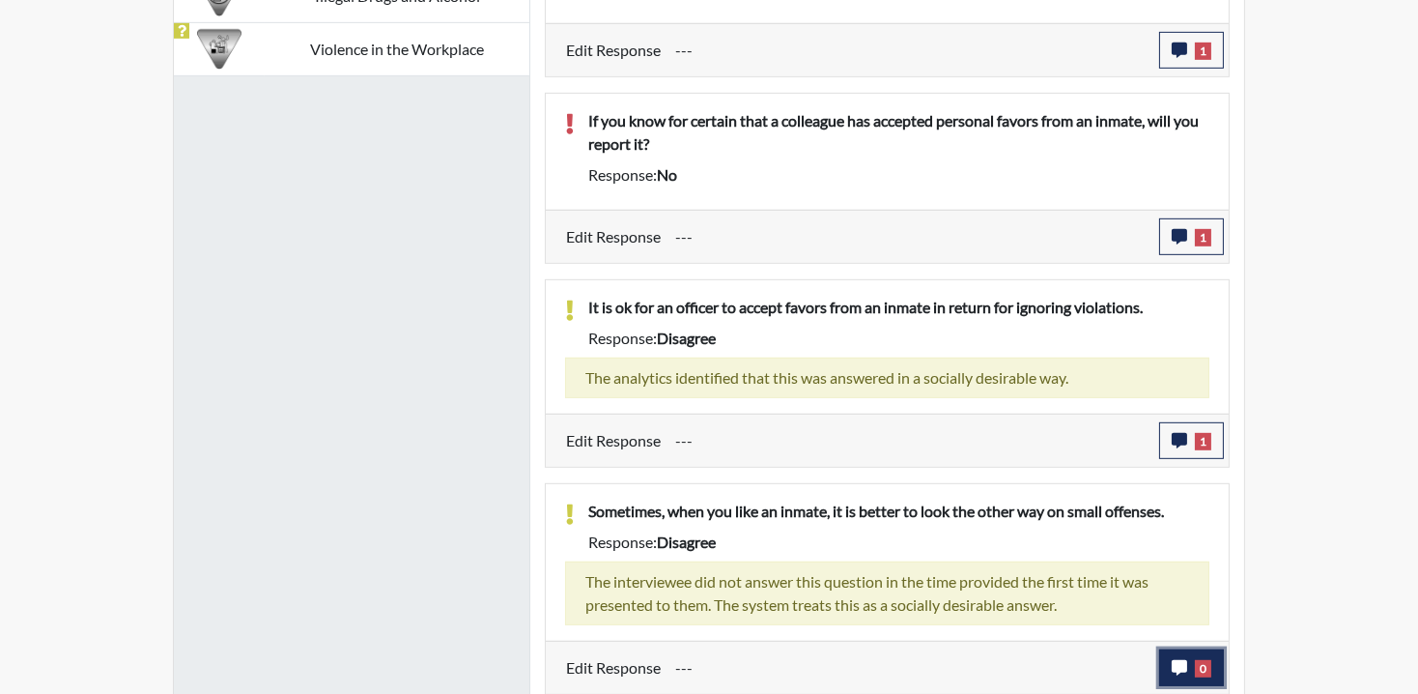
click at [1191, 666] on button "0" at bounding box center [1191, 667] width 65 height 37
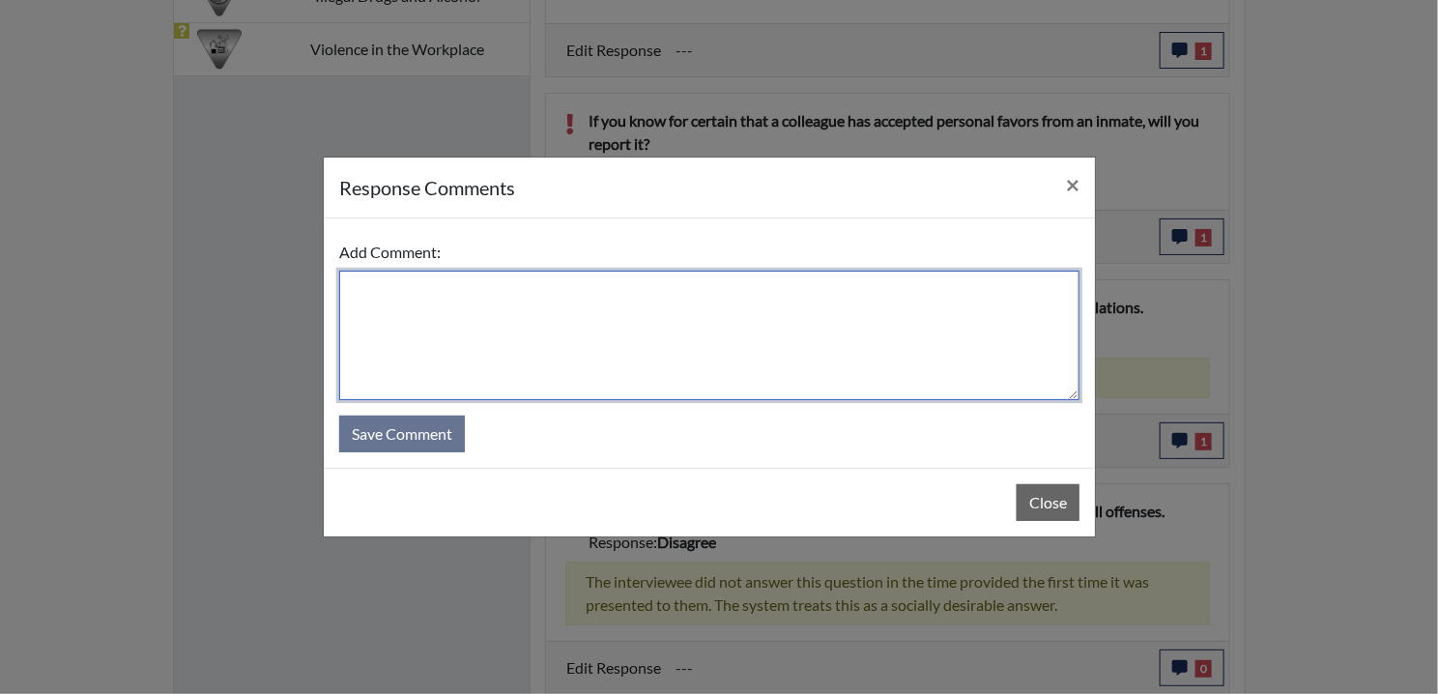
click at [452, 313] on textarea at bounding box center [709, 335] width 740 height 129
paste textarea "EE ANSWERED TRUTHFULLY."
type textarea "EE ANSWERED TRUTHFULLY."
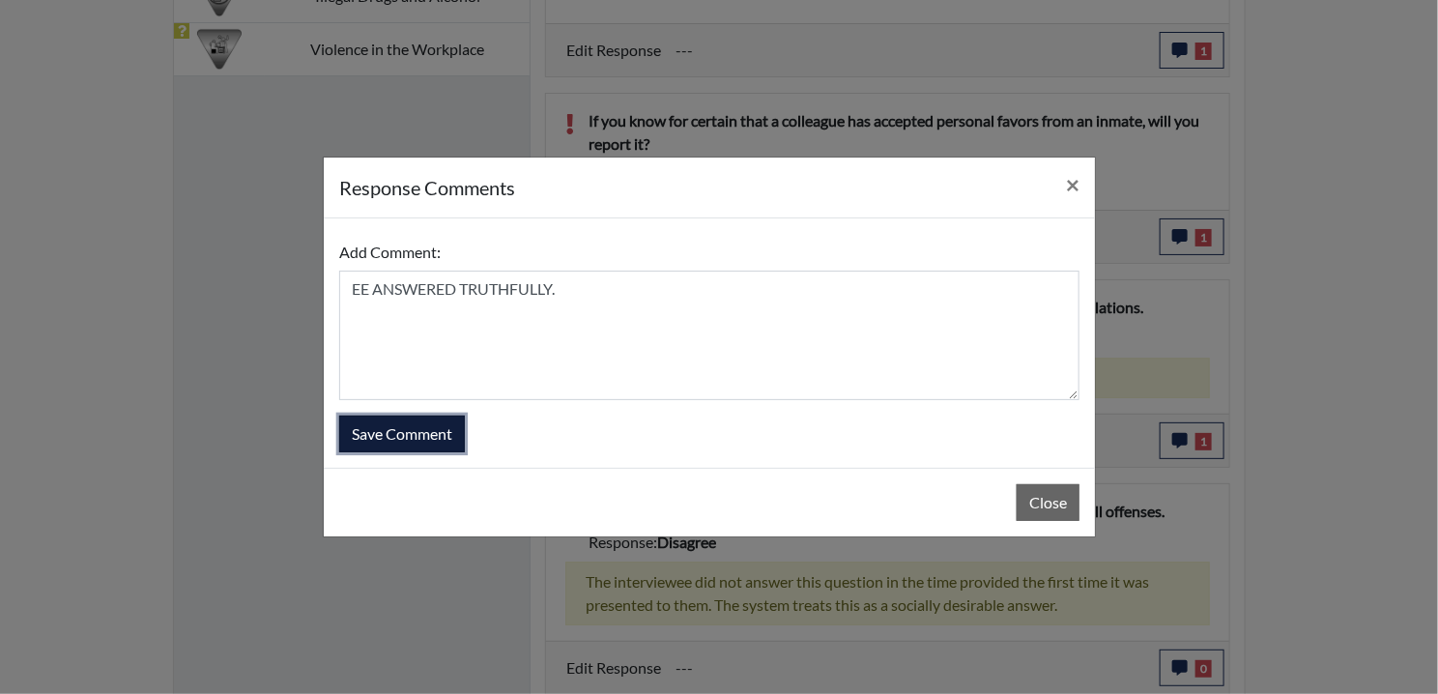
click at [416, 422] on button "Save Comment" at bounding box center [402, 433] width 126 height 37
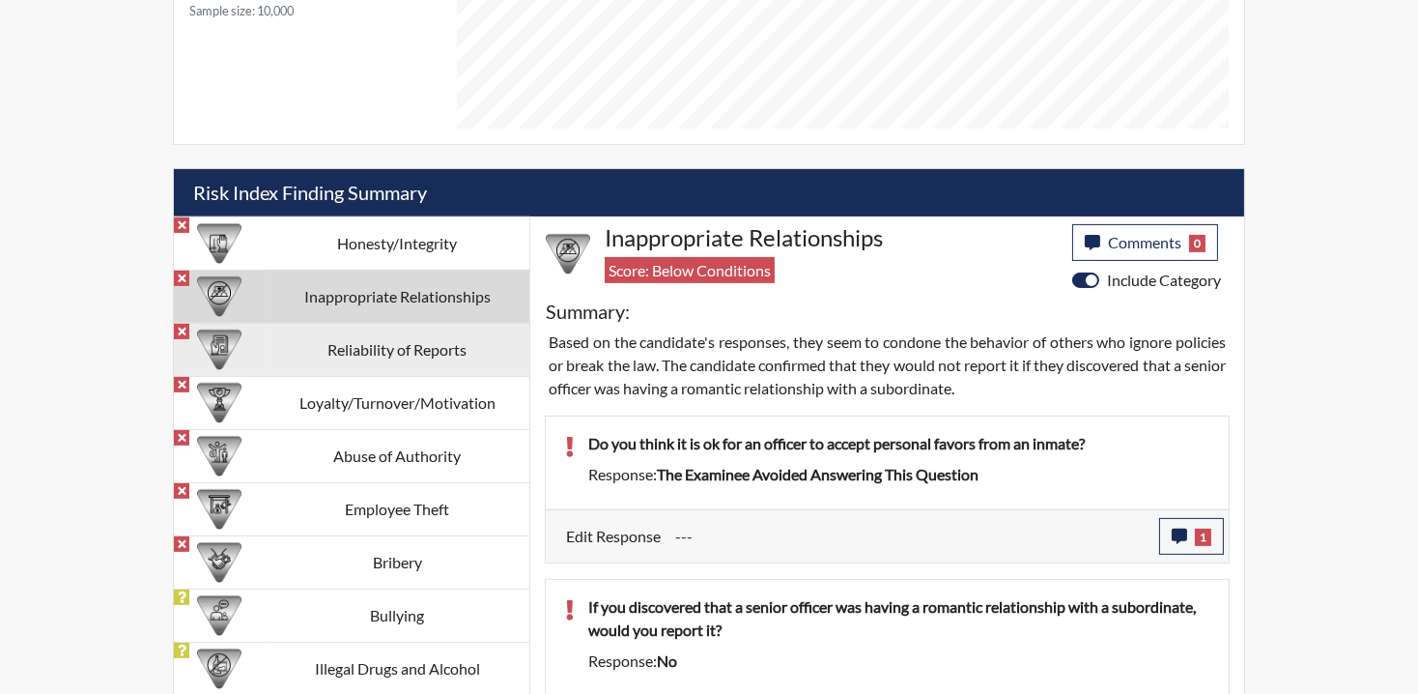
scroll to position [900, 0]
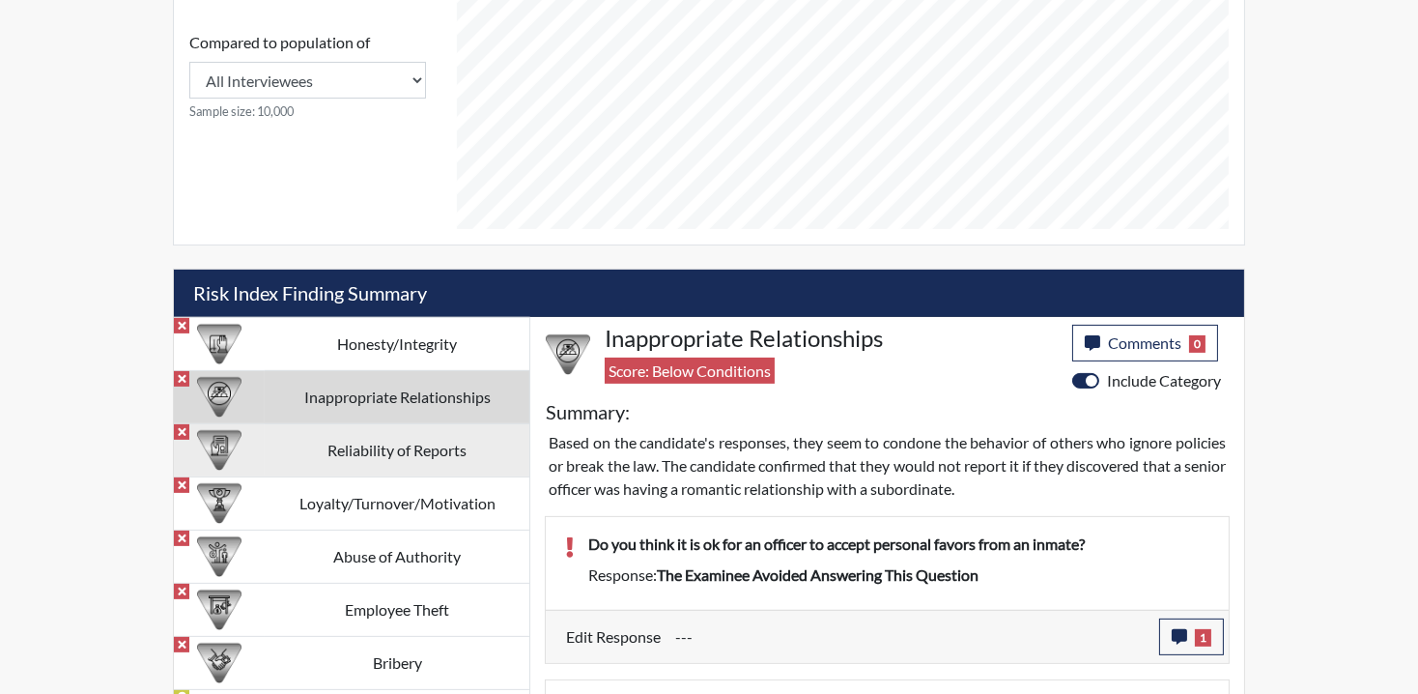
click at [308, 451] on td "Reliability of Reports" at bounding box center [397, 449] width 265 height 53
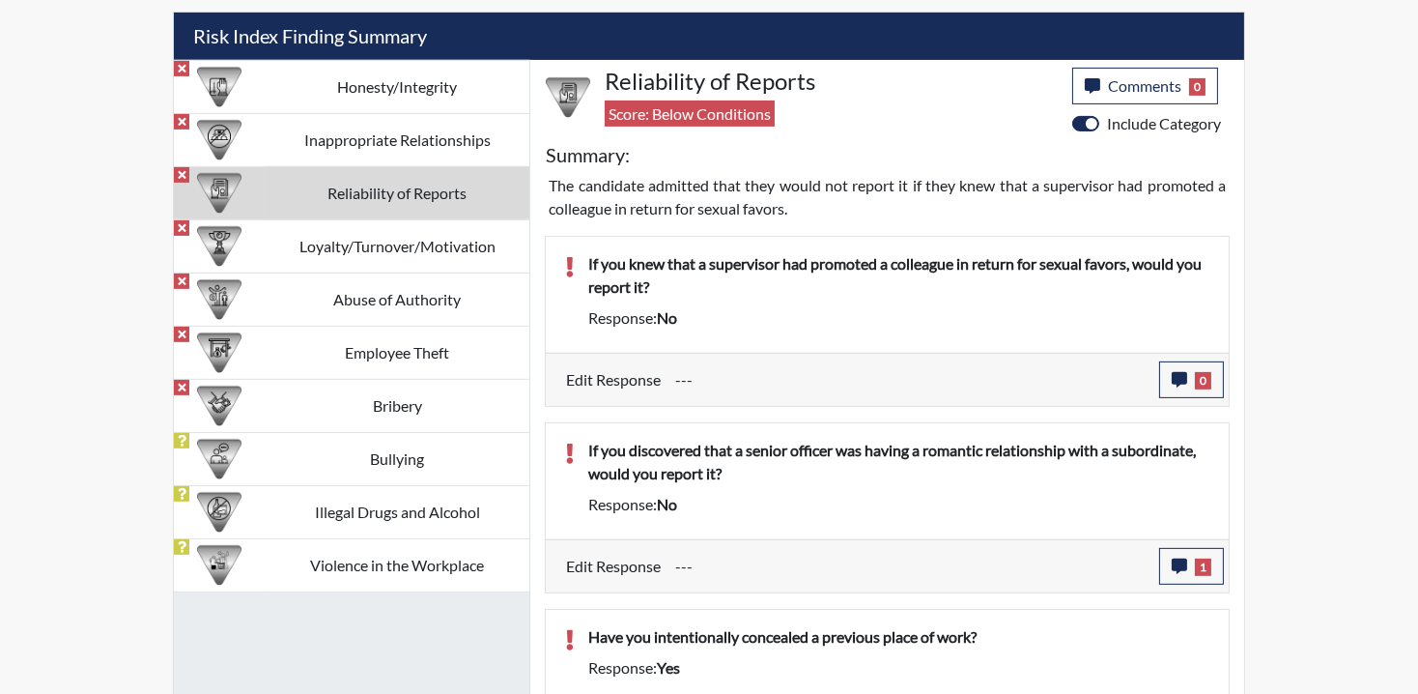
scroll to position [1158, 0]
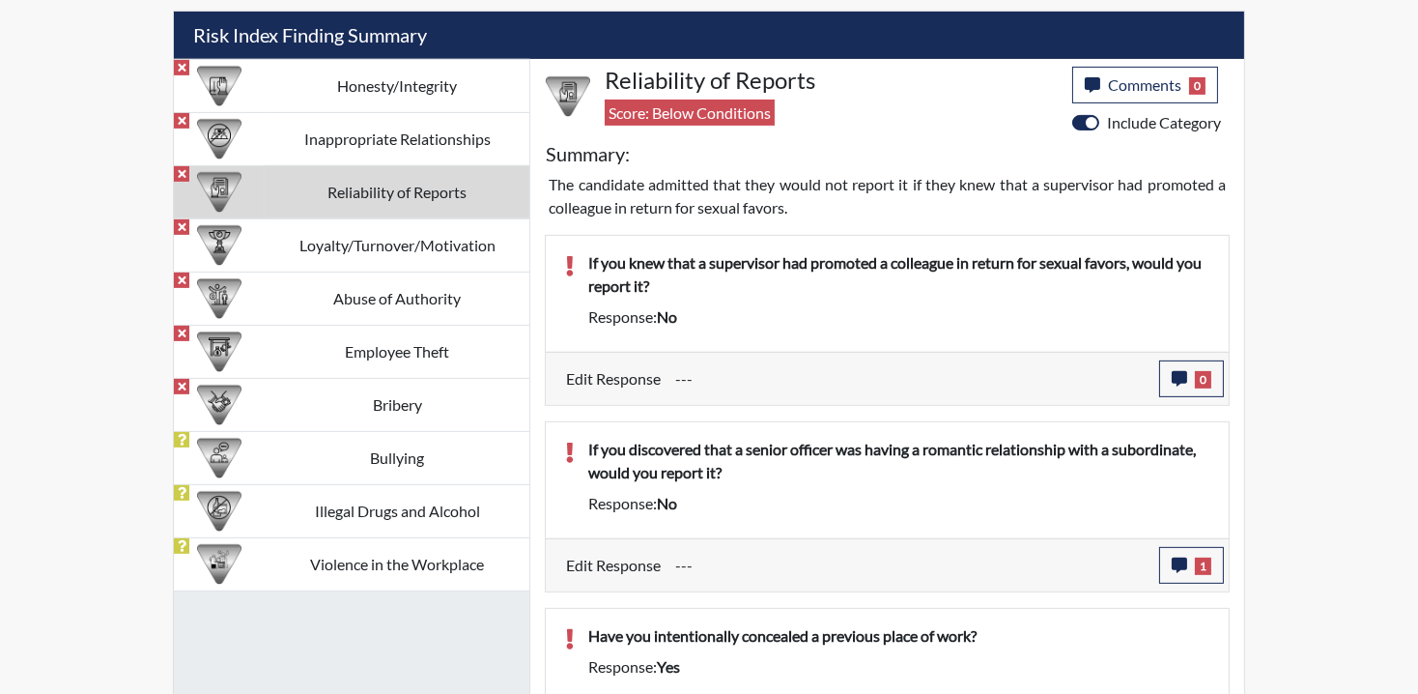
click at [351, 193] on td "Reliability of Reports" at bounding box center [397, 191] width 265 height 53
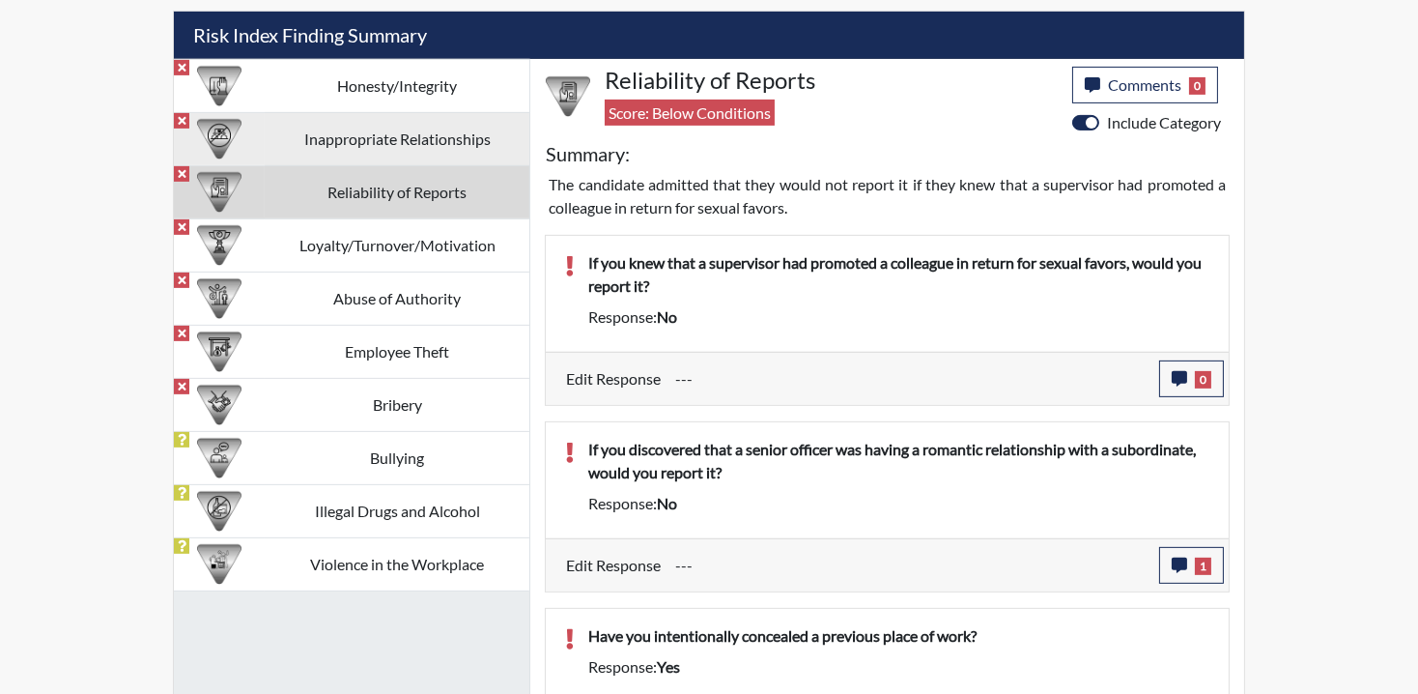
click at [216, 123] on img at bounding box center [219, 139] width 44 height 44
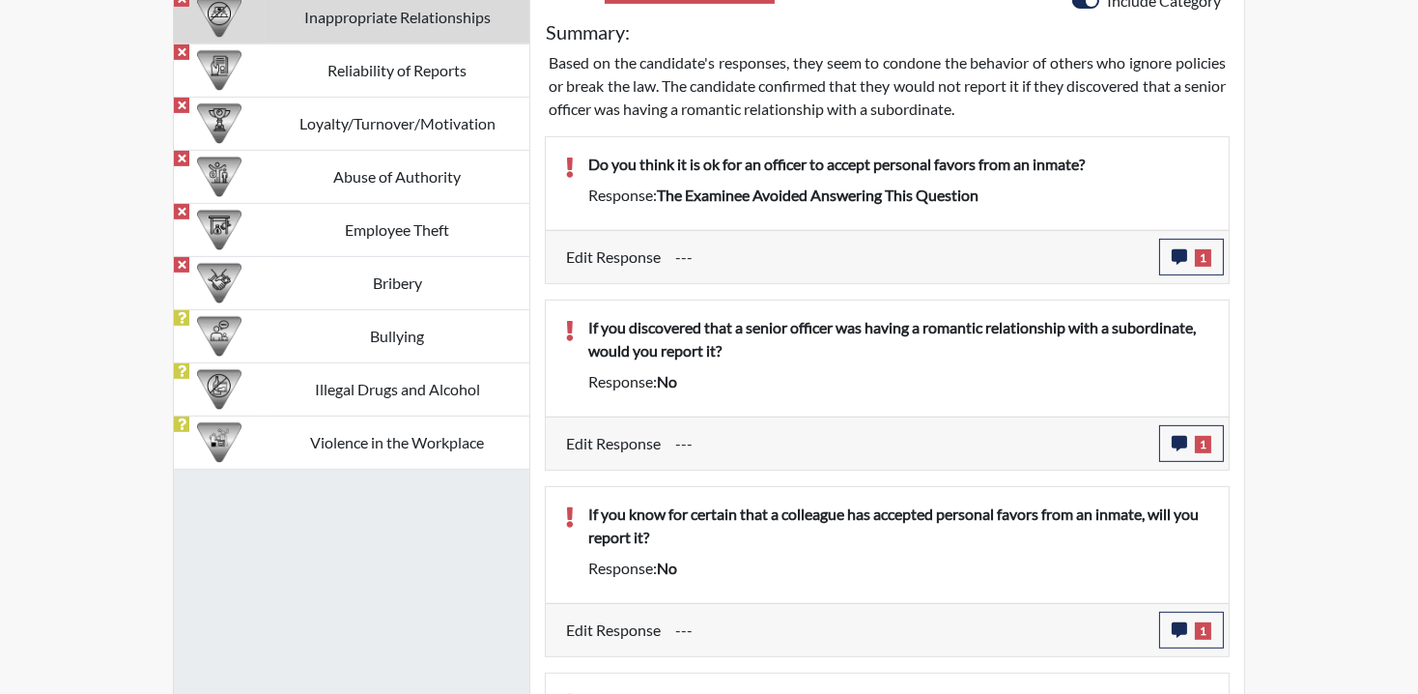
scroll to position [1288, 0]
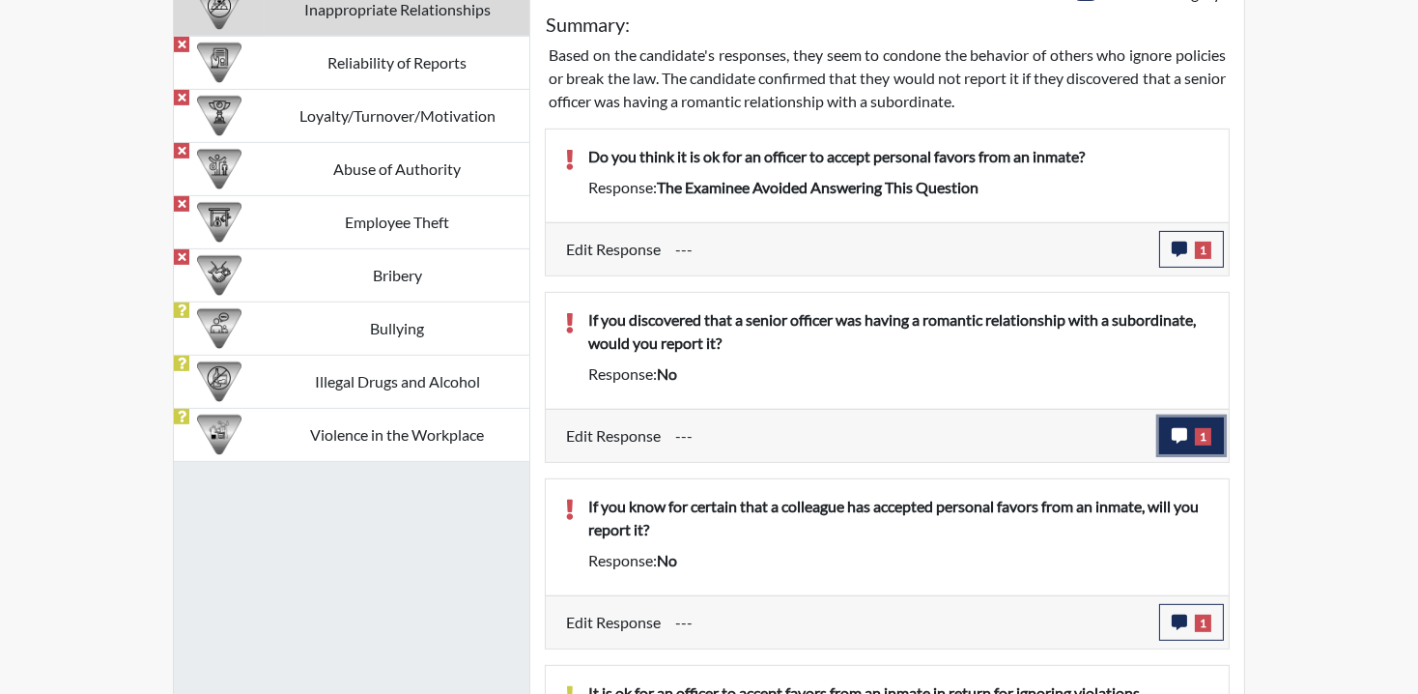
click at [1200, 433] on span "1" at bounding box center [1203, 436] width 16 height 17
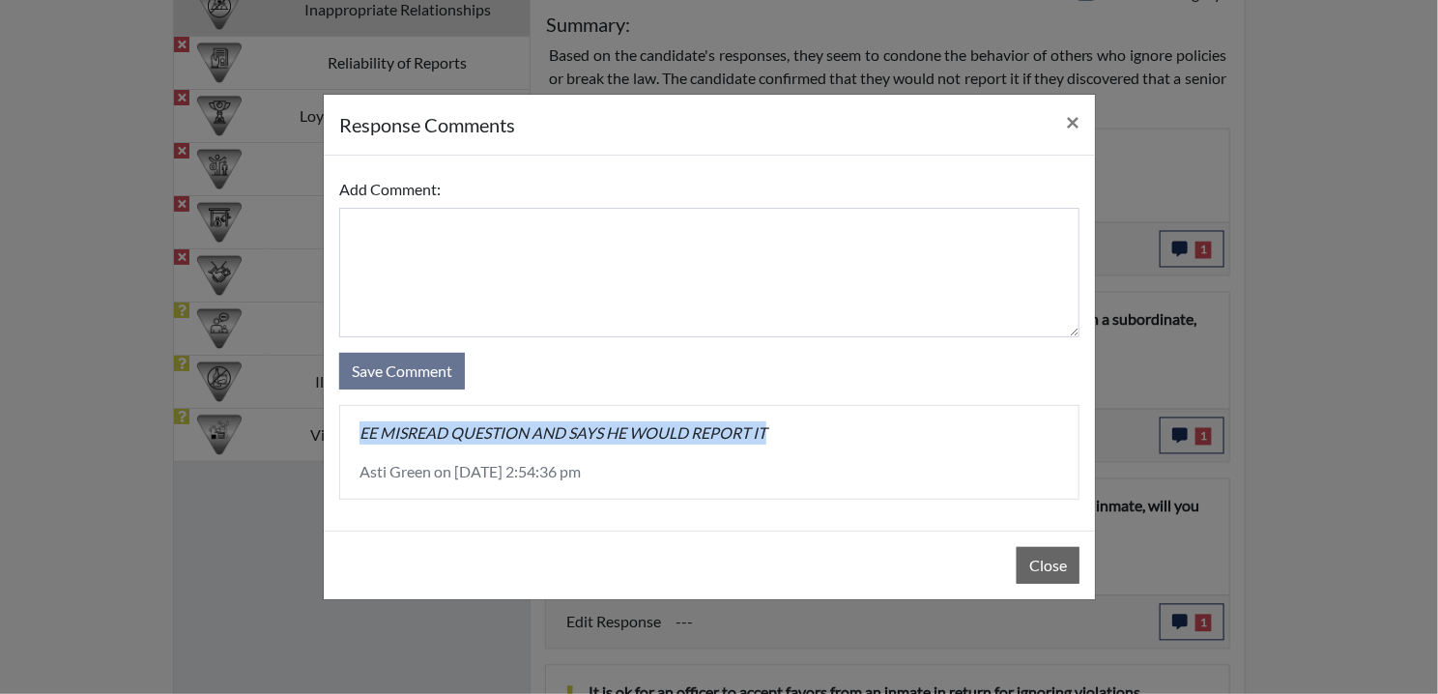
drag, startPoint x: 784, startPoint y: 434, endPoint x: 327, endPoint y: 442, distance: 458.0
click at [327, 442] on div "Add Comment: Save Comment EE MISREAD QUESTION AND SAYS HE WOULD REPORT IT Asti …" at bounding box center [709, 343] width 771 height 375
drag, startPoint x: 327, startPoint y: 442, endPoint x: 502, endPoint y: 433, distance: 176.1
copy p "EE MISREAD QUESTION AND SAYS HE WOULD REPORT IT"
click at [1070, 123] on span "×" at bounding box center [1073, 121] width 14 height 28
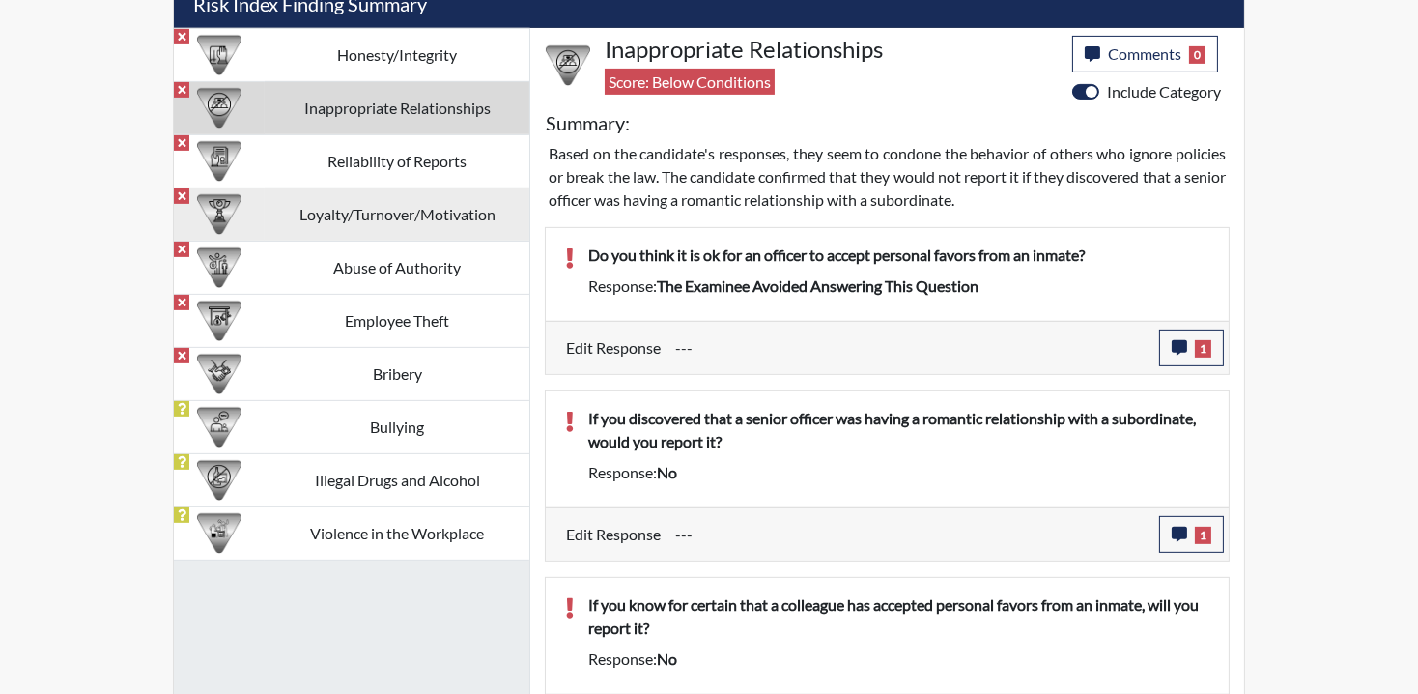
scroll to position [1158, 0]
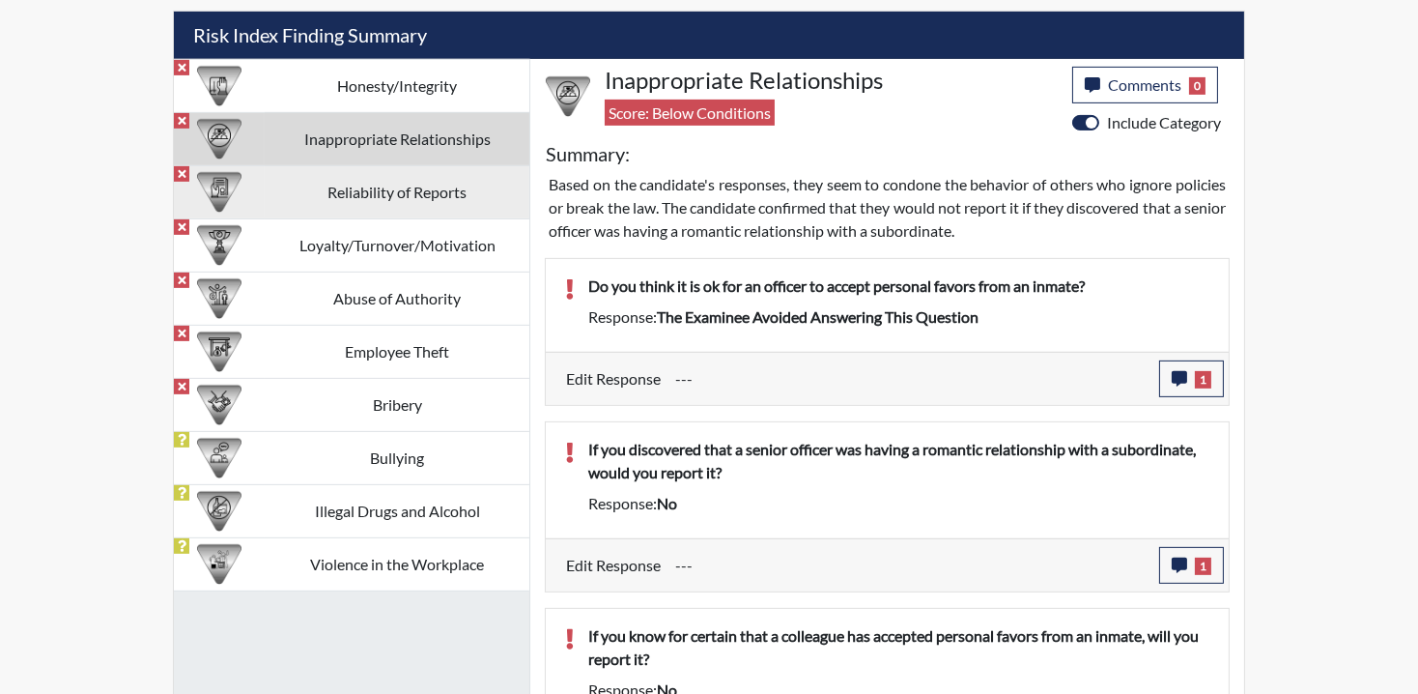
click at [392, 203] on td "Reliability of Reports" at bounding box center [397, 191] width 265 height 53
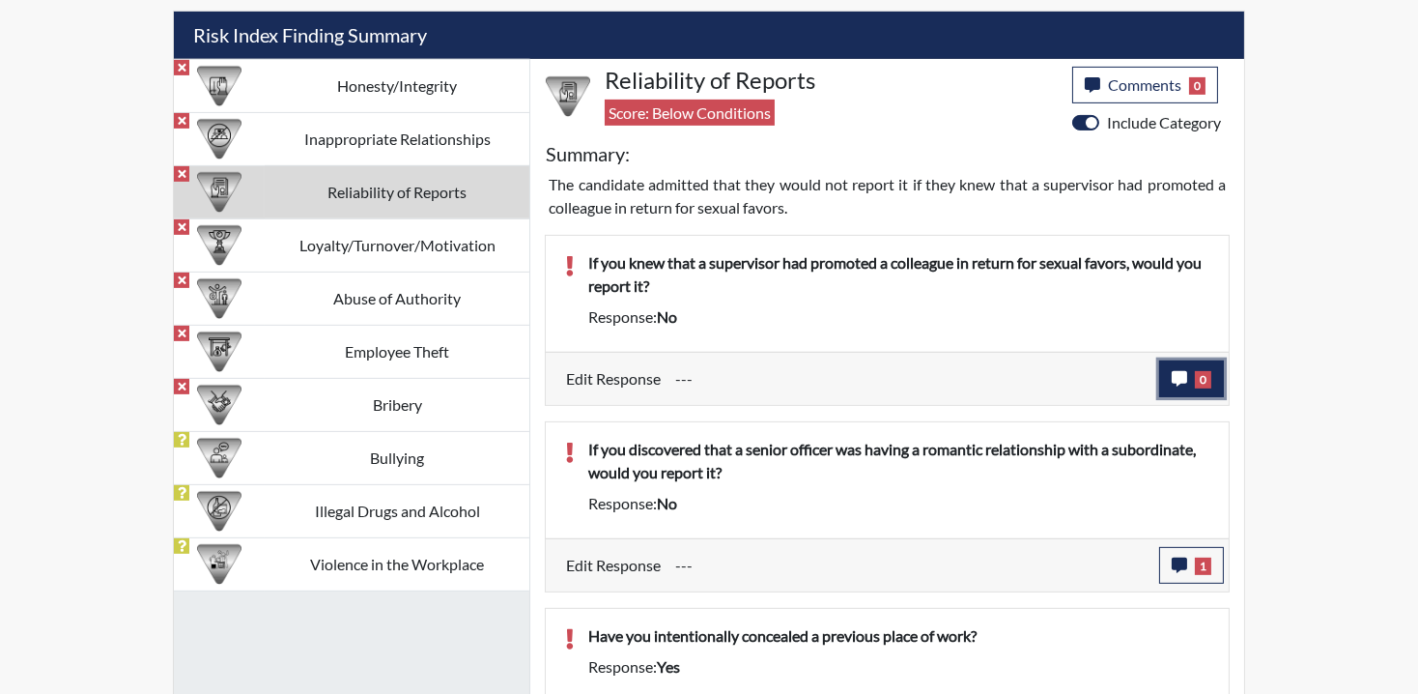
click at [1197, 378] on span "0" at bounding box center [1203, 379] width 16 height 17
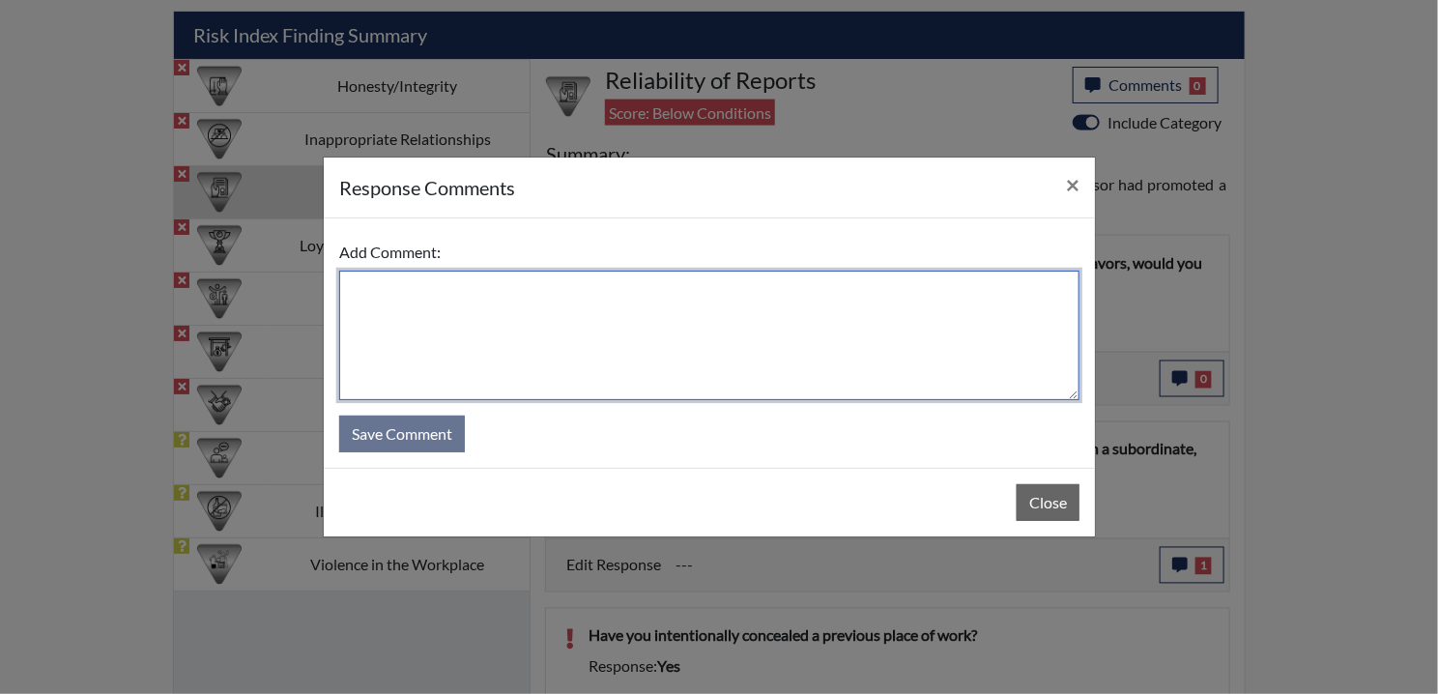
click at [538, 348] on textarea at bounding box center [709, 335] width 740 height 129
paste textarea "EE MISREAD QUESTION AND SAYS HE WOULD REPORT IT"
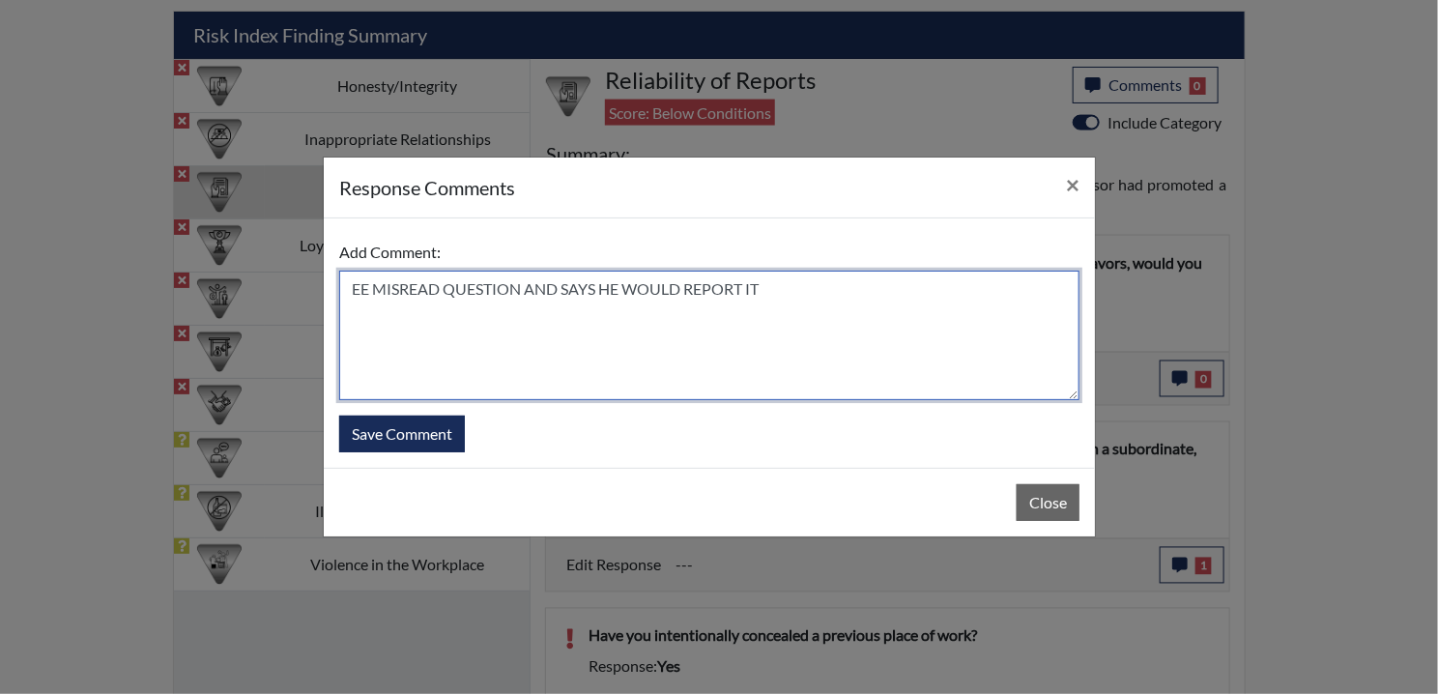
type textarea "EE MISREAD QUESTION AND SAYS HE WOULD REPORT IT"
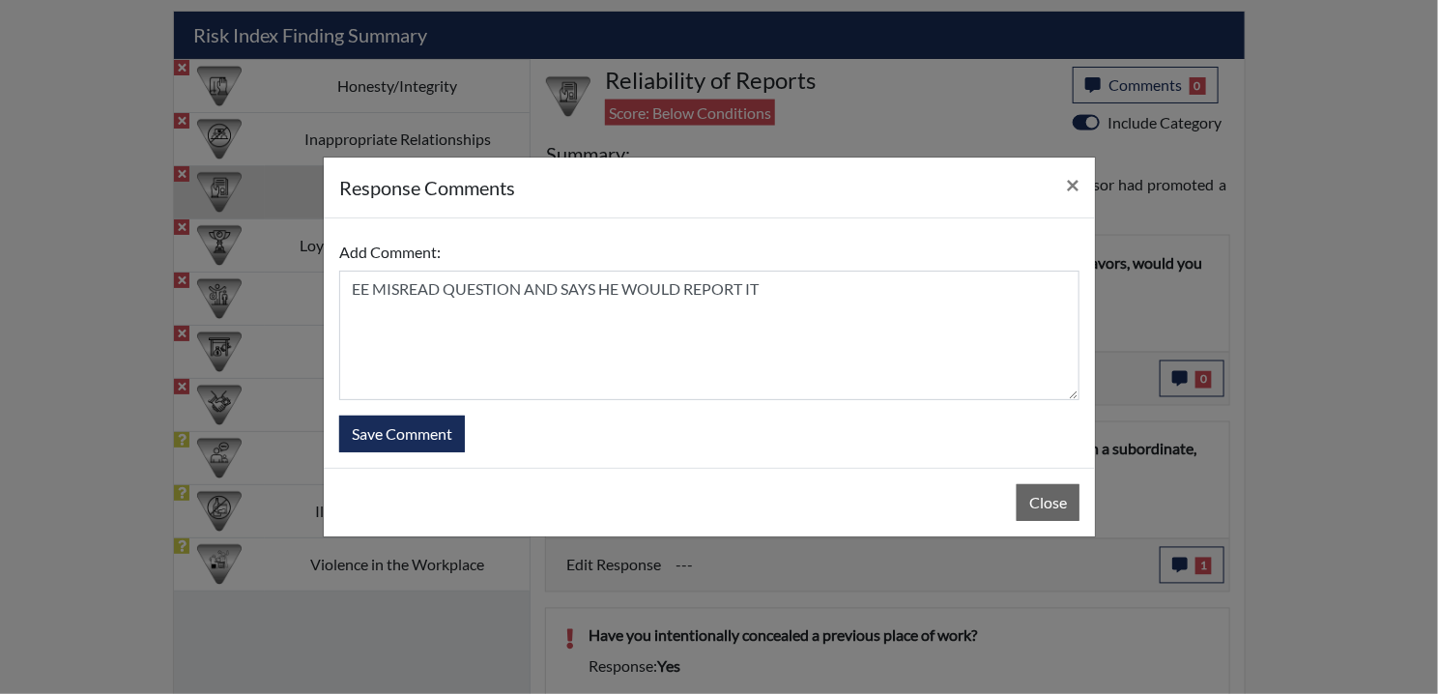
click at [318, 457] on div "response Comments × Add Comment: EE MISREAD QUESTION AND SAYS HE WOULD REPORT I…" at bounding box center [719, 347] width 1438 height 694
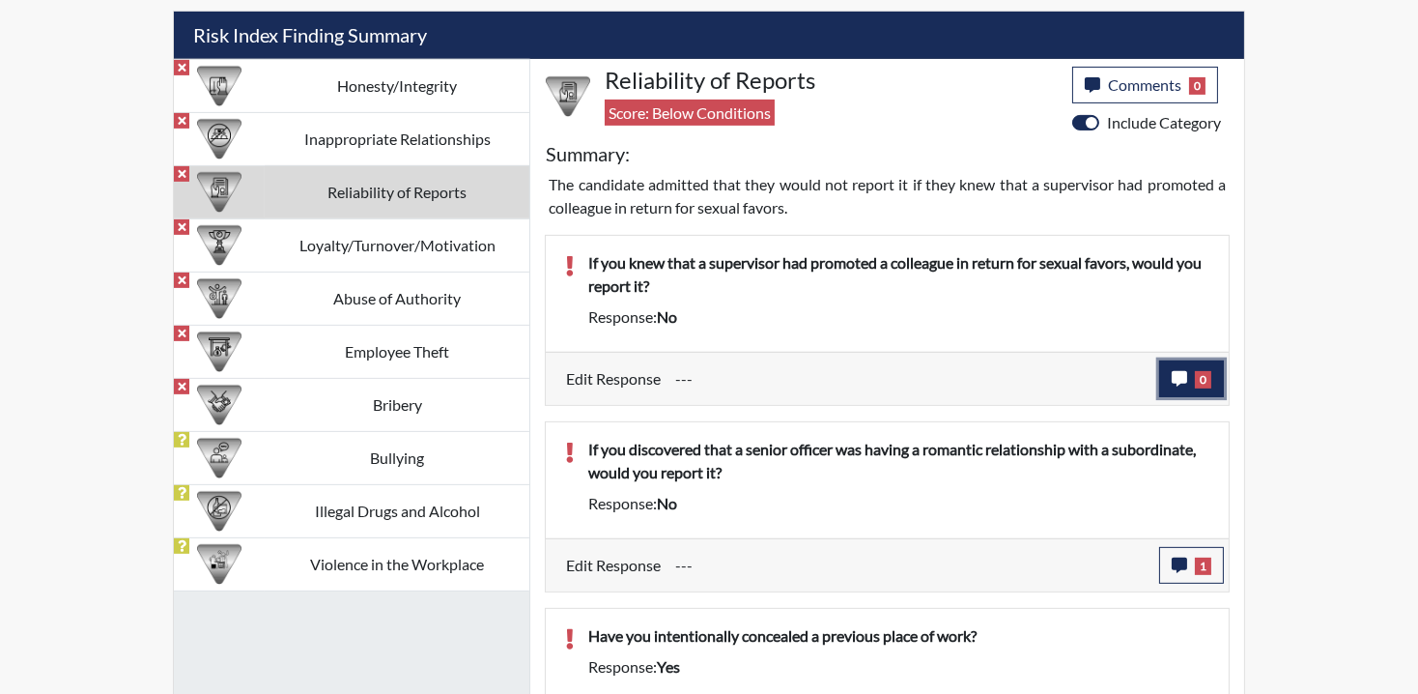
click at [1211, 373] on button "0" at bounding box center [1191, 378] width 65 height 37
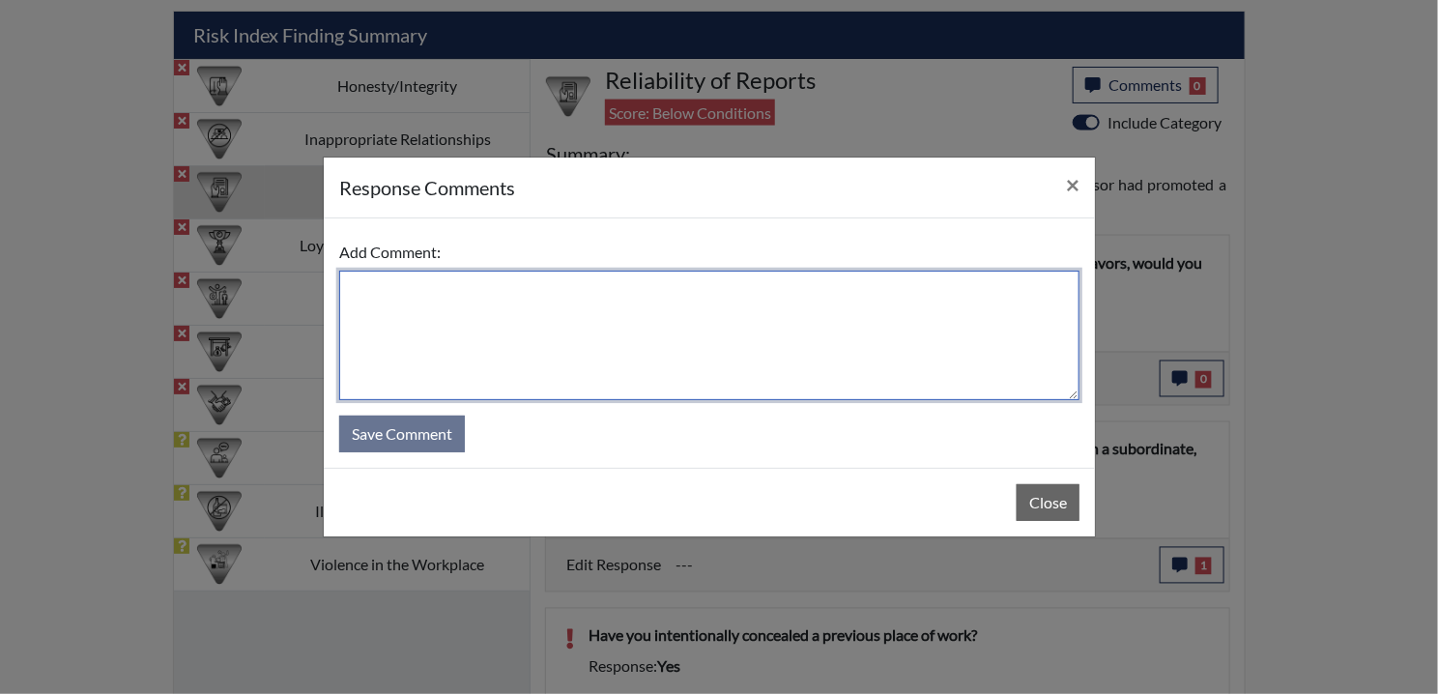
click at [459, 308] on textarea at bounding box center [709, 335] width 740 height 129
paste textarea "EE MISREAD QUESTION AND SAYS HE WOULD REPORT IT"
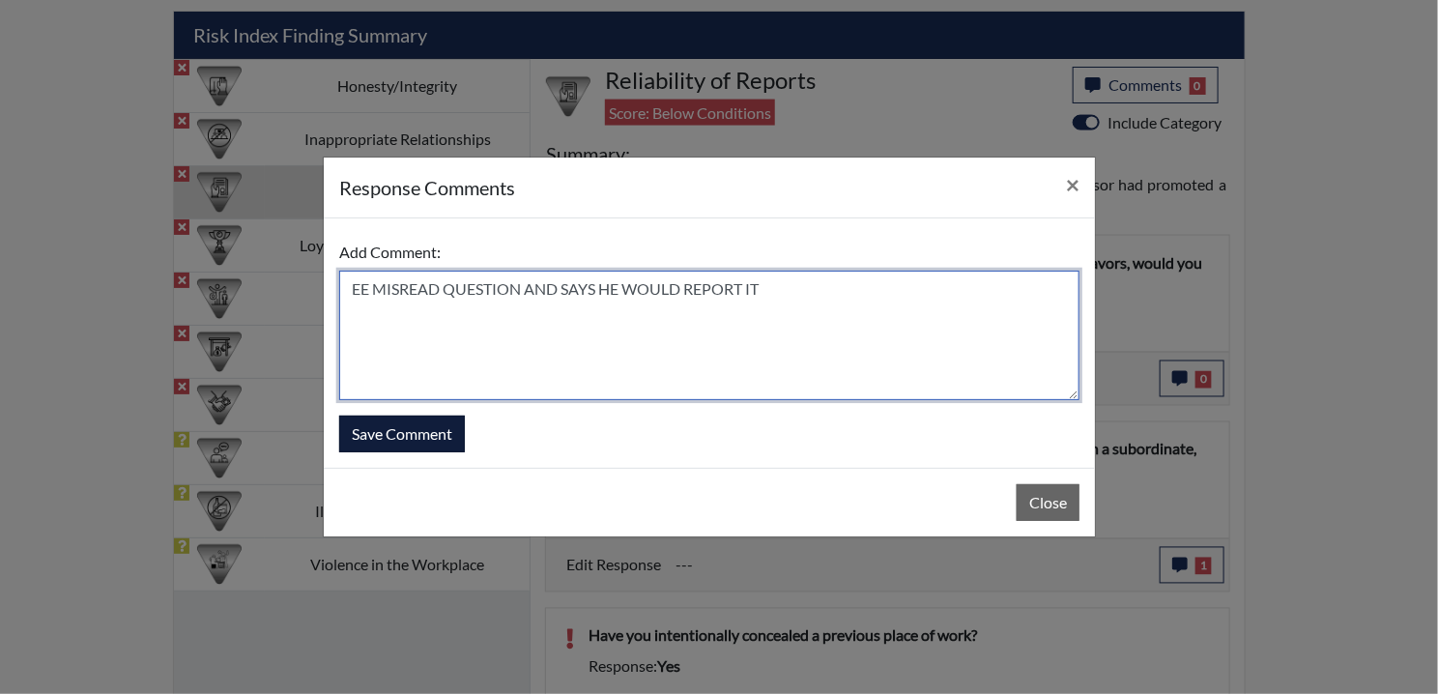
type textarea "EE MISREAD QUESTION AND SAYS HE WOULD REPORT IT"
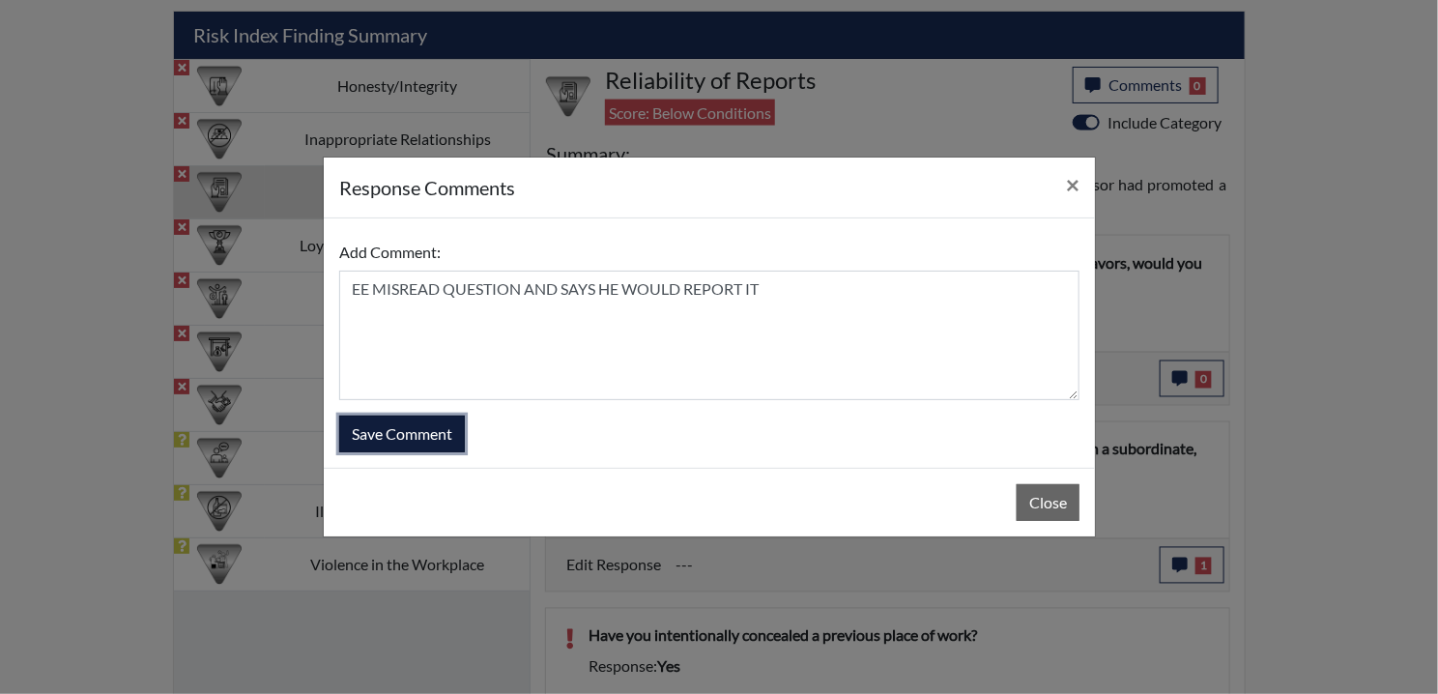
click at [420, 434] on button "Save Comment" at bounding box center [402, 433] width 126 height 37
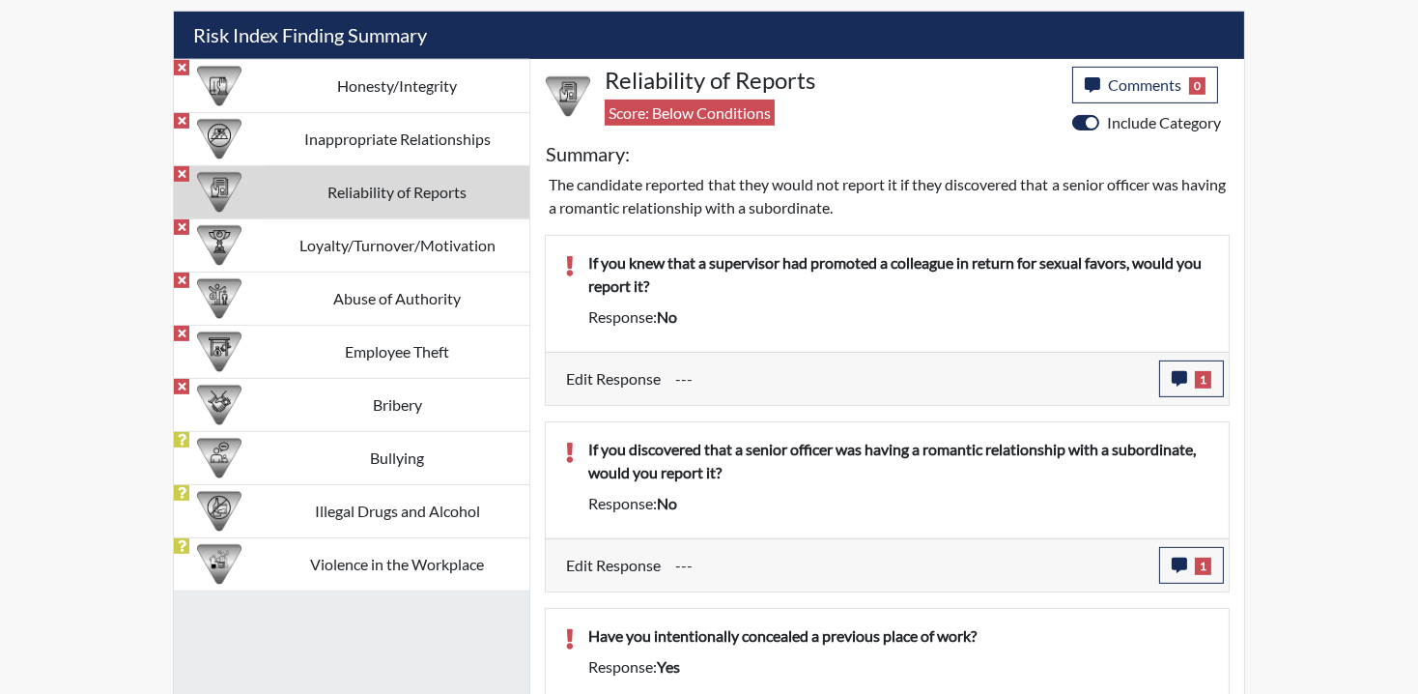
scroll to position [1288, 0]
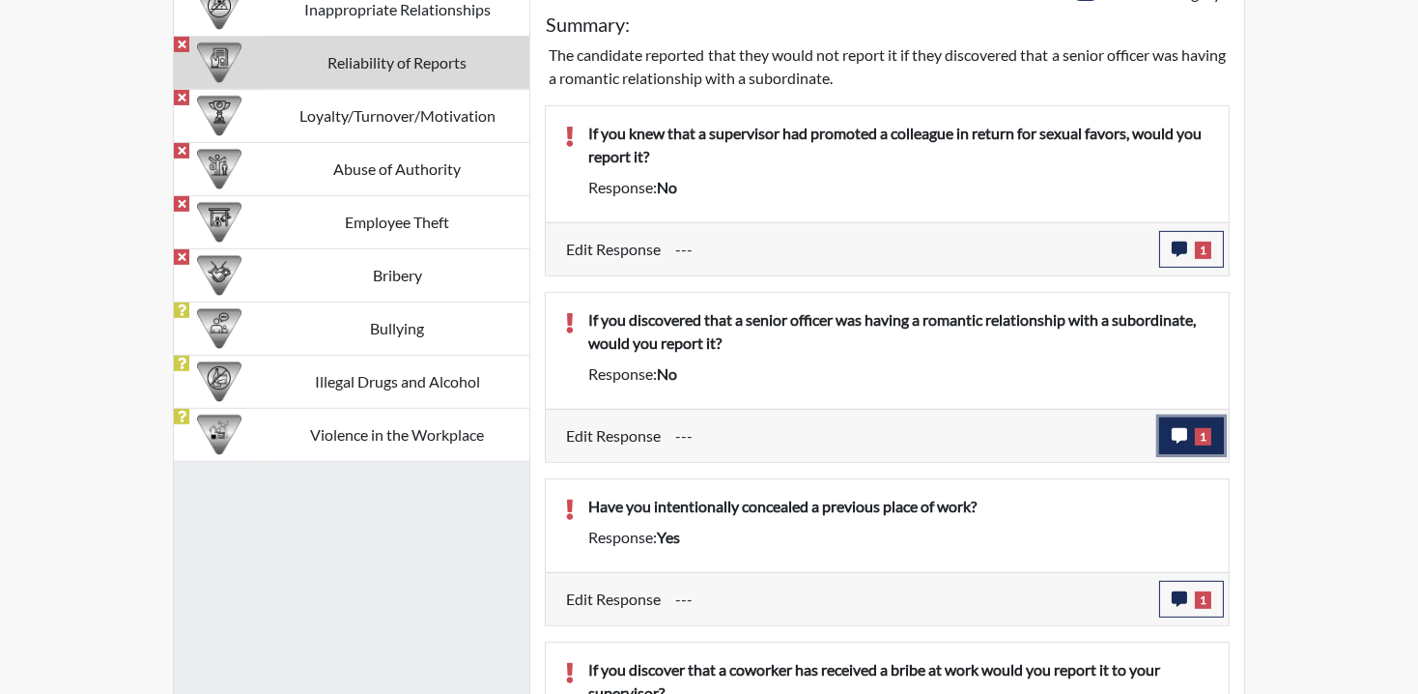
click at [1205, 433] on span "1" at bounding box center [1203, 436] width 16 height 17
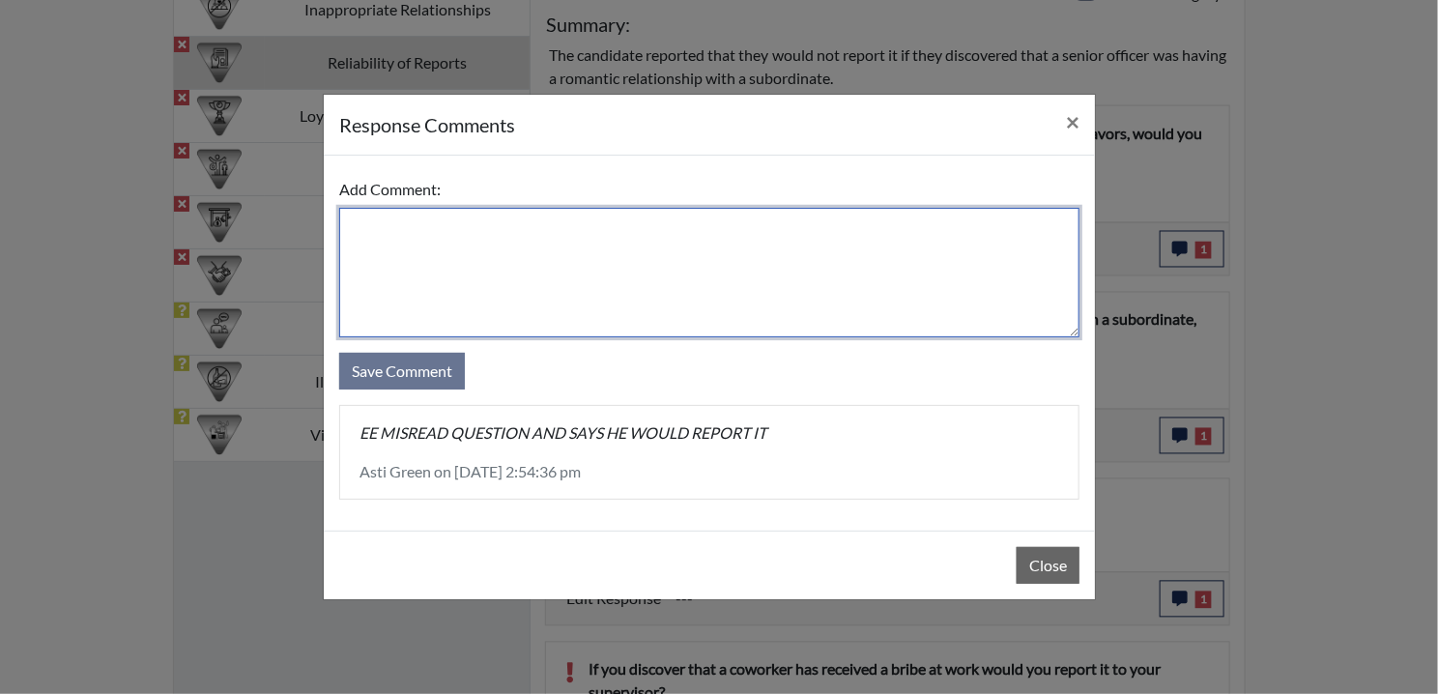
click at [440, 296] on textarea at bounding box center [709, 272] width 740 height 129
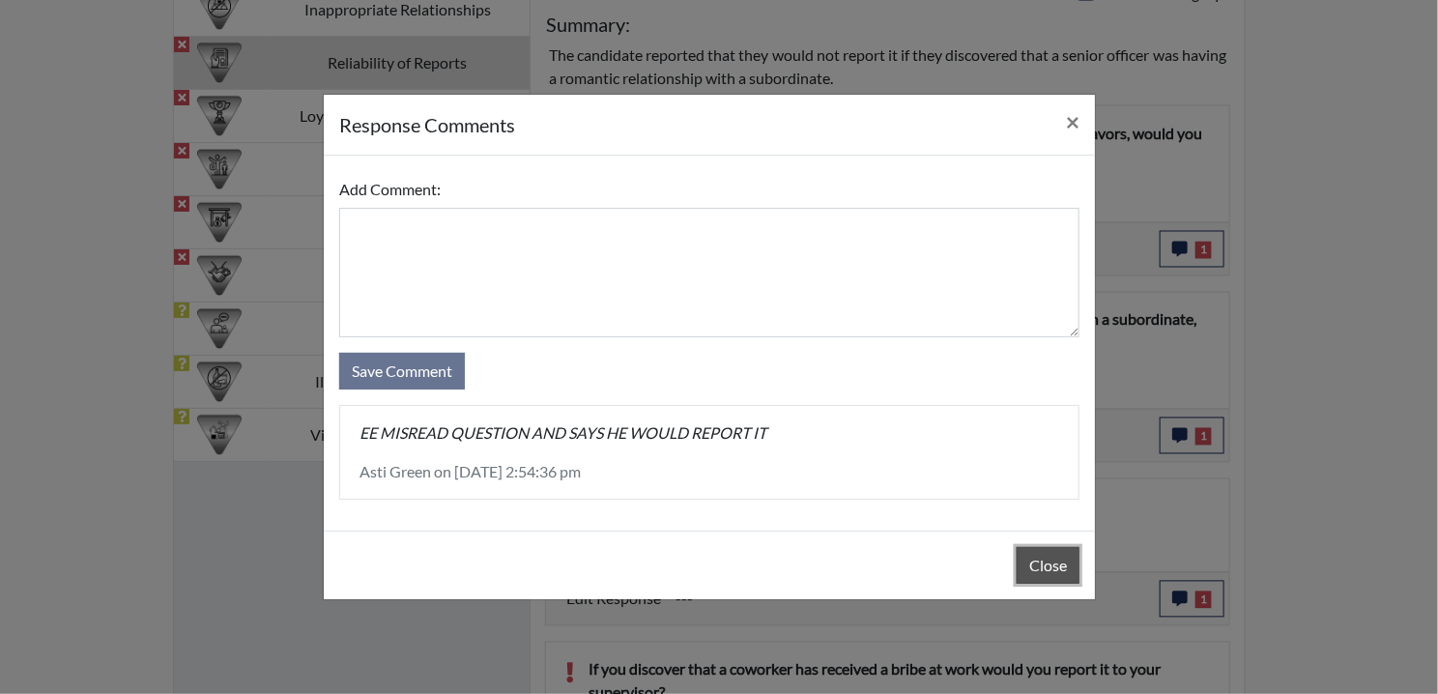
drag, startPoint x: 440, startPoint y: 296, endPoint x: 1067, endPoint y: 562, distance: 681.4
click at [1067, 562] on button "Close" at bounding box center [1047, 565] width 63 height 37
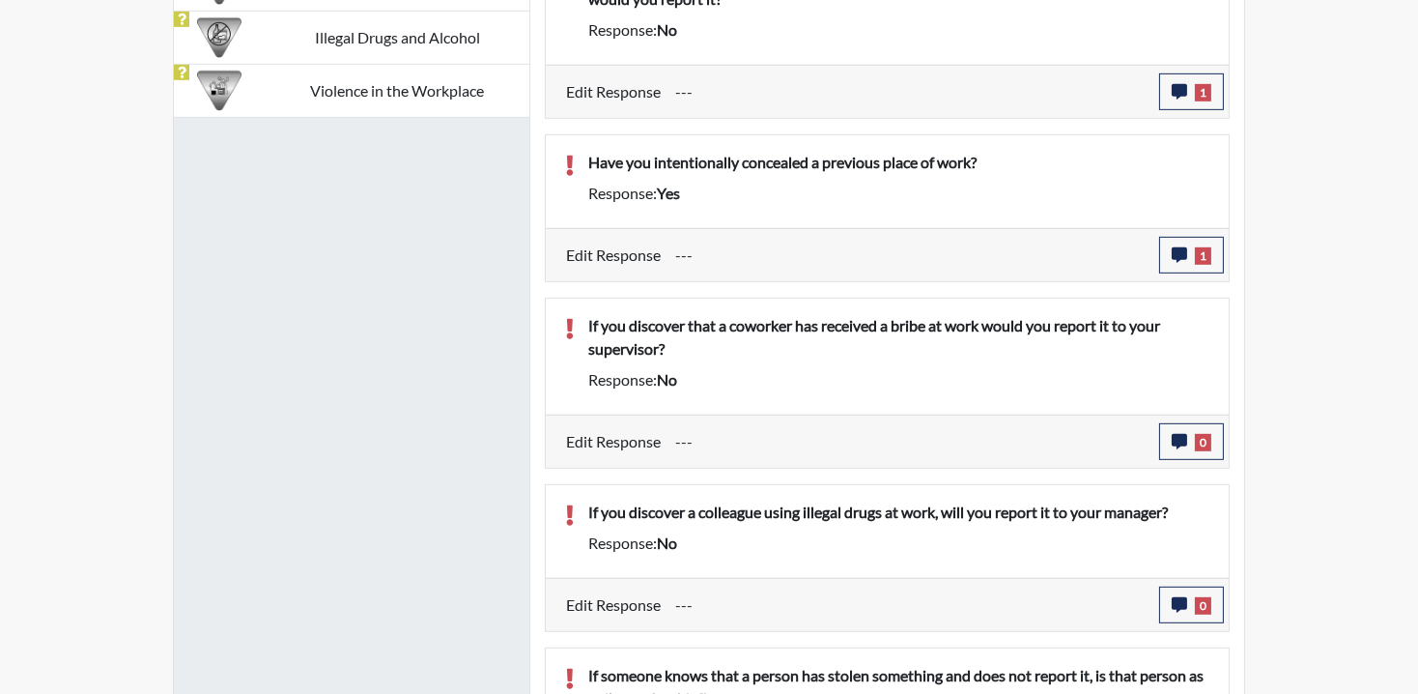
scroll to position [1673, 0]
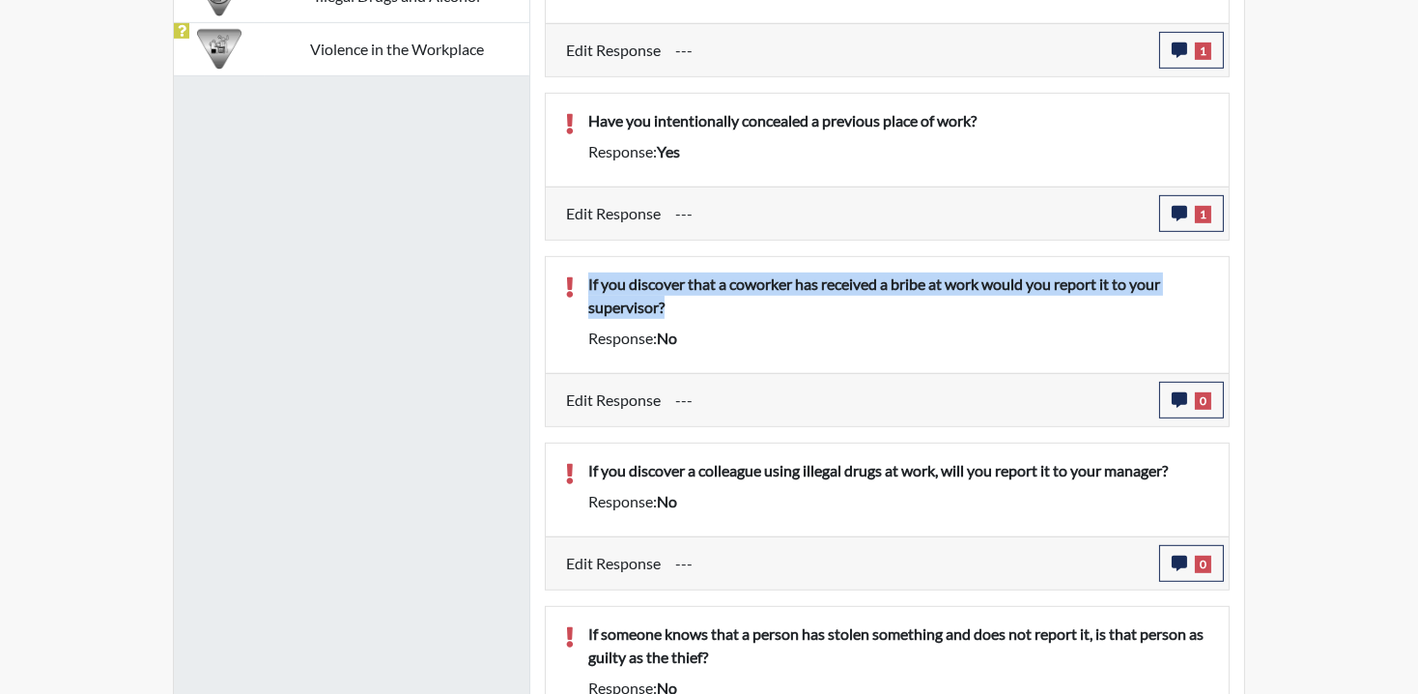
drag, startPoint x: 590, startPoint y: 281, endPoint x: 691, endPoint y: 300, distance: 102.3
click at [691, 300] on p "If you discover that a coworker has received a bribe at work would you report i…" at bounding box center [898, 295] width 621 height 46
drag, startPoint x: 691, startPoint y: 300, endPoint x: 804, endPoint y: 316, distance: 114.1
click at [804, 316] on div "If you discover that a coworker has received a bribe at work would you report i…" at bounding box center [899, 299] width 650 height 54
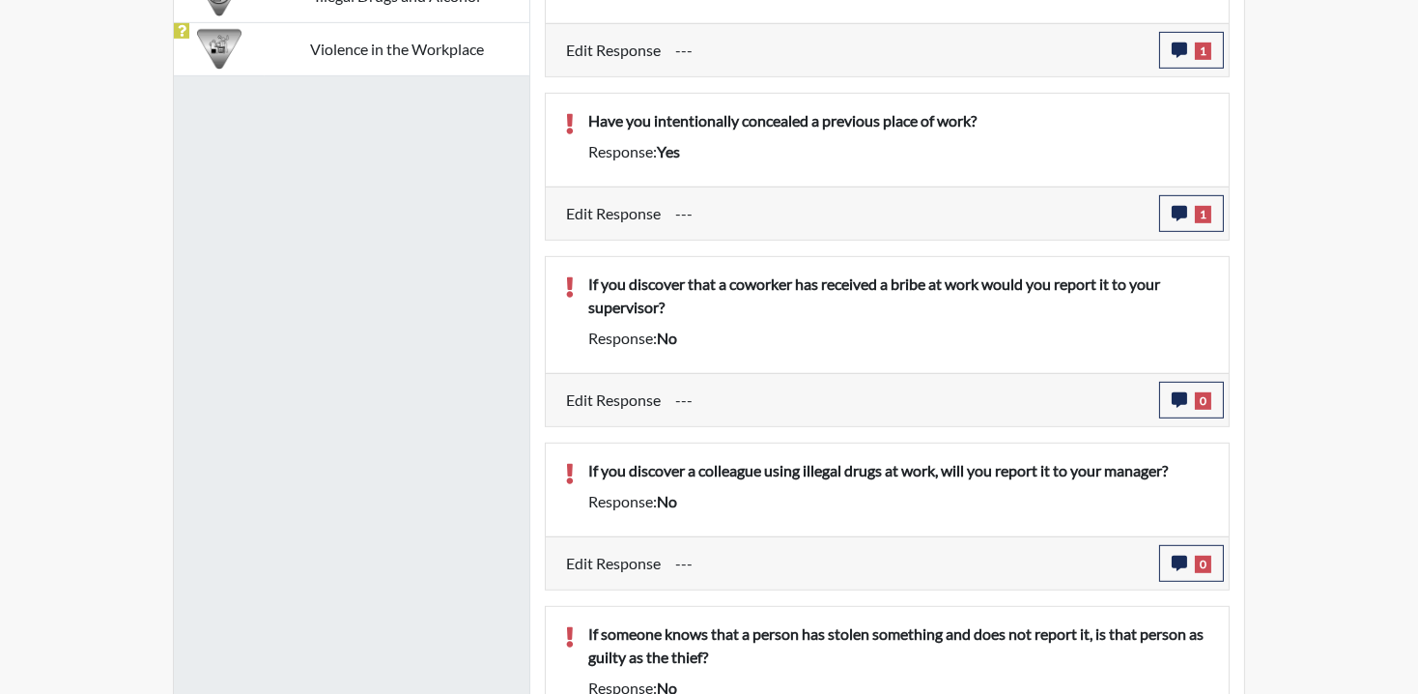
click at [775, 327] on div "Response: no" at bounding box center [899, 338] width 650 height 23
click at [1181, 384] on button "0" at bounding box center [1191, 400] width 65 height 37
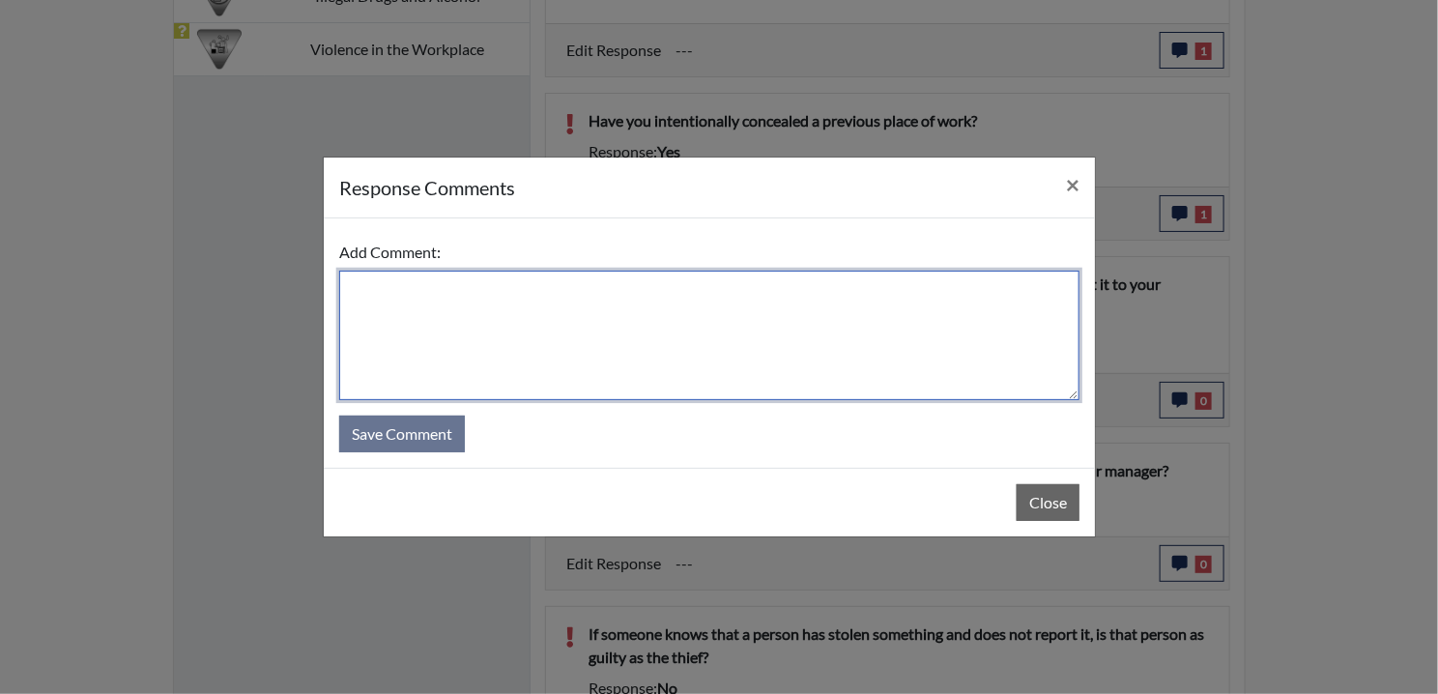
click at [568, 302] on textarea at bounding box center [709, 335] width 740 height 129
paste textarea "EE MISREAD QUESTION AND SAYS HE WOULD REPORT IT"
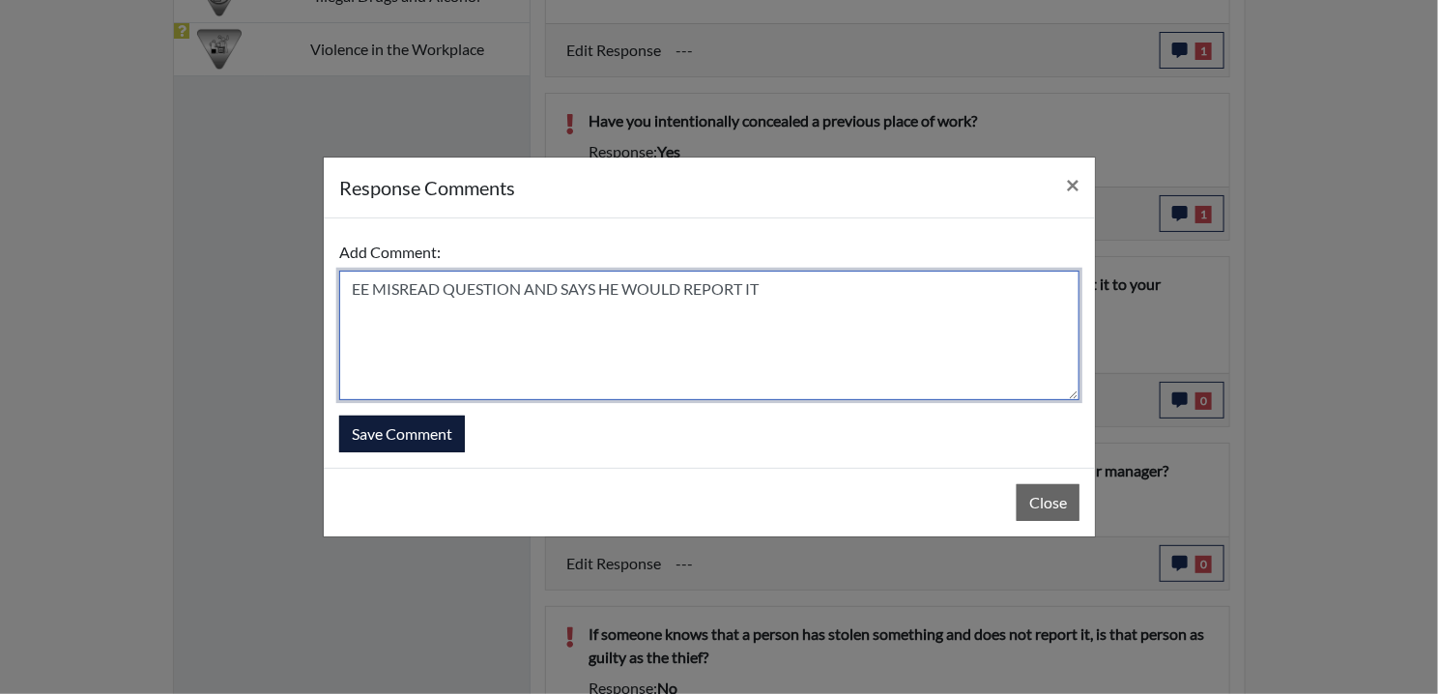
type textarea "EE MISREAD QUESTION AND SAYS HE WOULD REPORT IT"
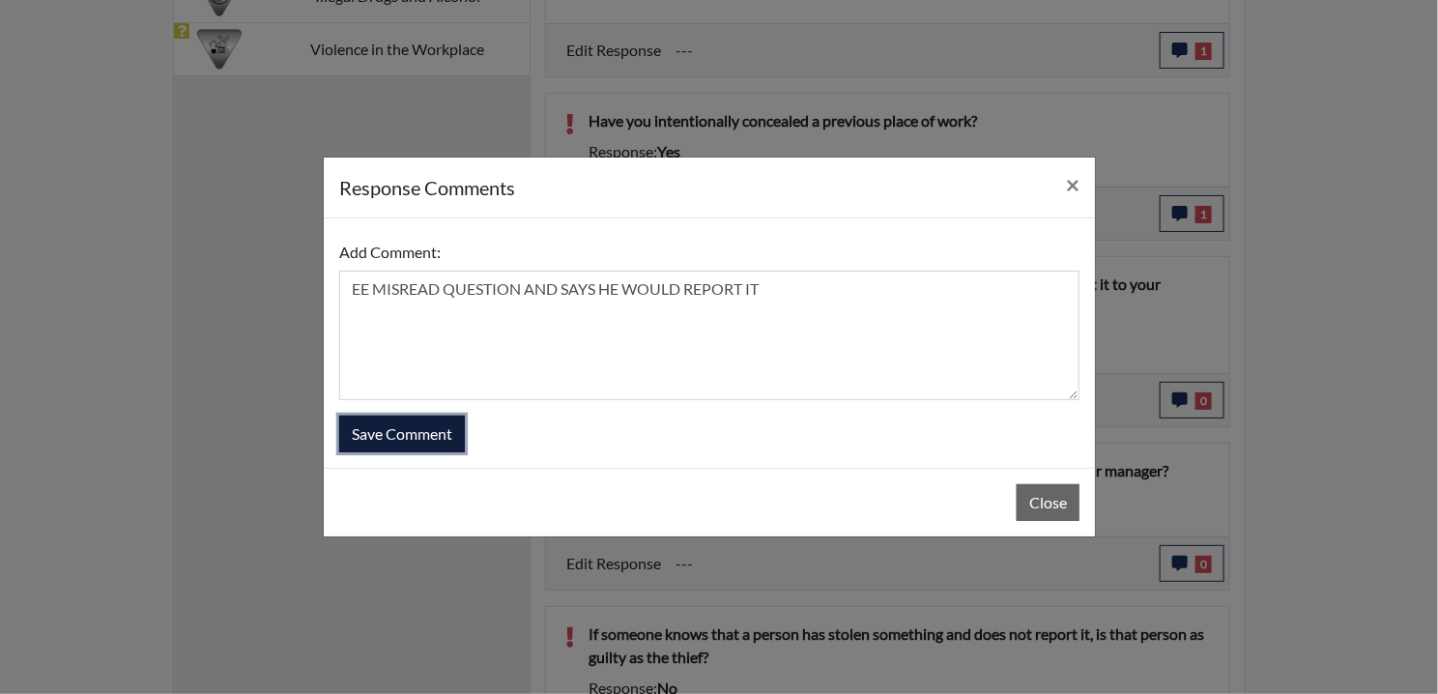
click at [416, 440] on button "Save Comment" at bounding box center [402, 433] width 126 height 37
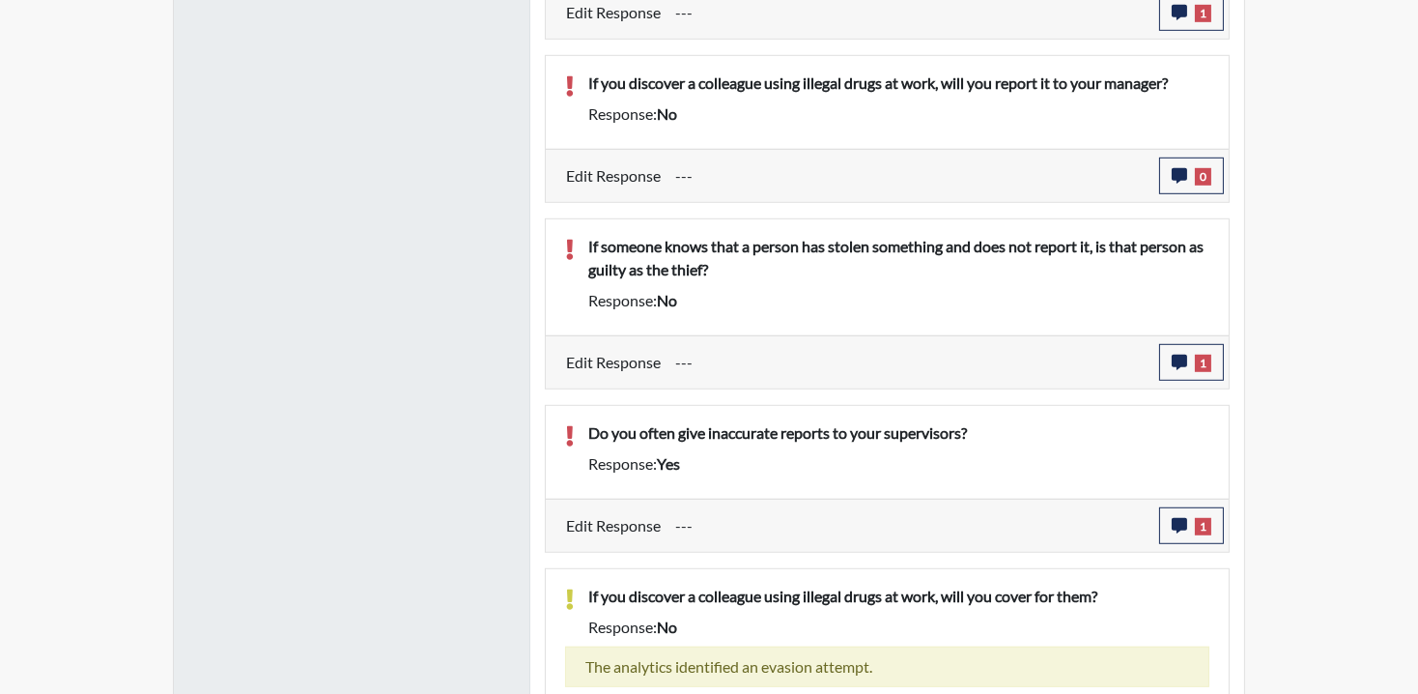
scroll to position [1931, 0]
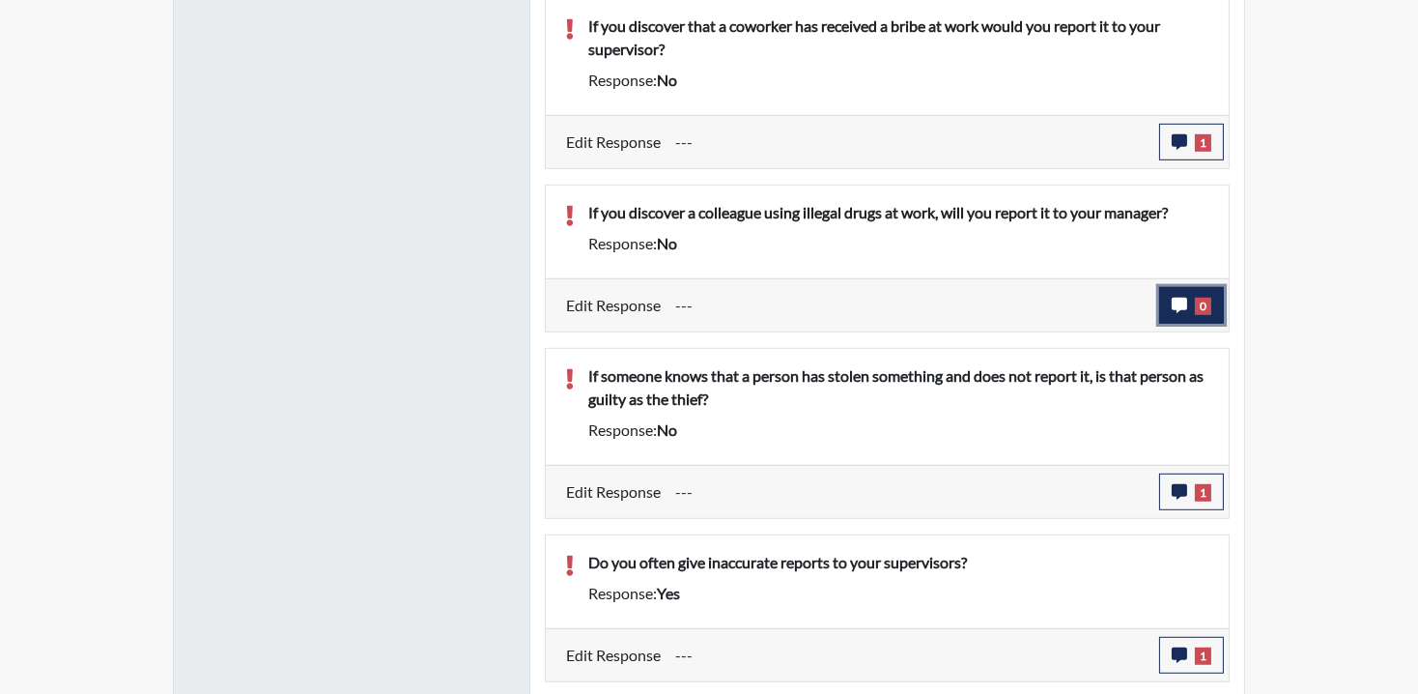
click at [1204, 298] on span "0" at bounding box center [1203, 306] width 16 height 17
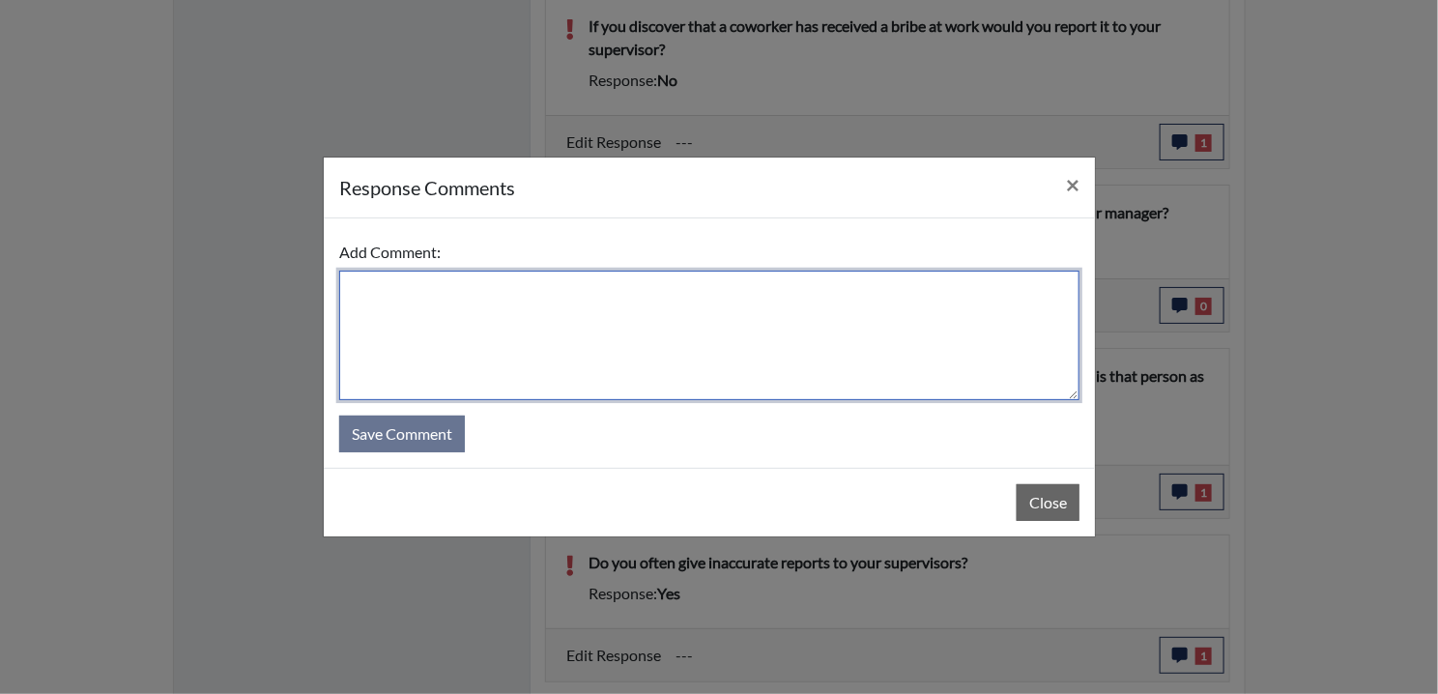
click at [571, 272] on textarea at bounding box center [709, 335] width 740 height 129
paste textarea "EE MISREAD QUESTION AND SAYS HE WOULD REPORT IT"
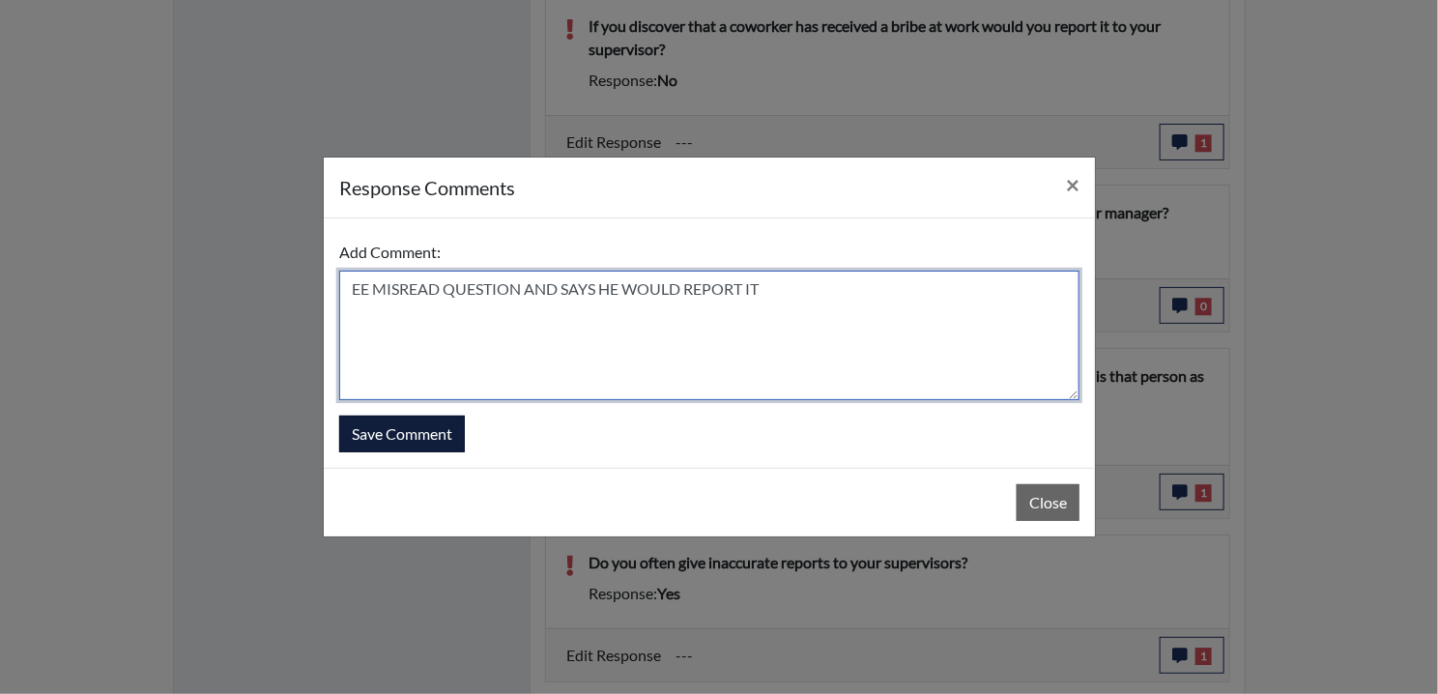
type textarea "EE MISREAD QUESTION AND SAYS HE WOULD REPORT IT"
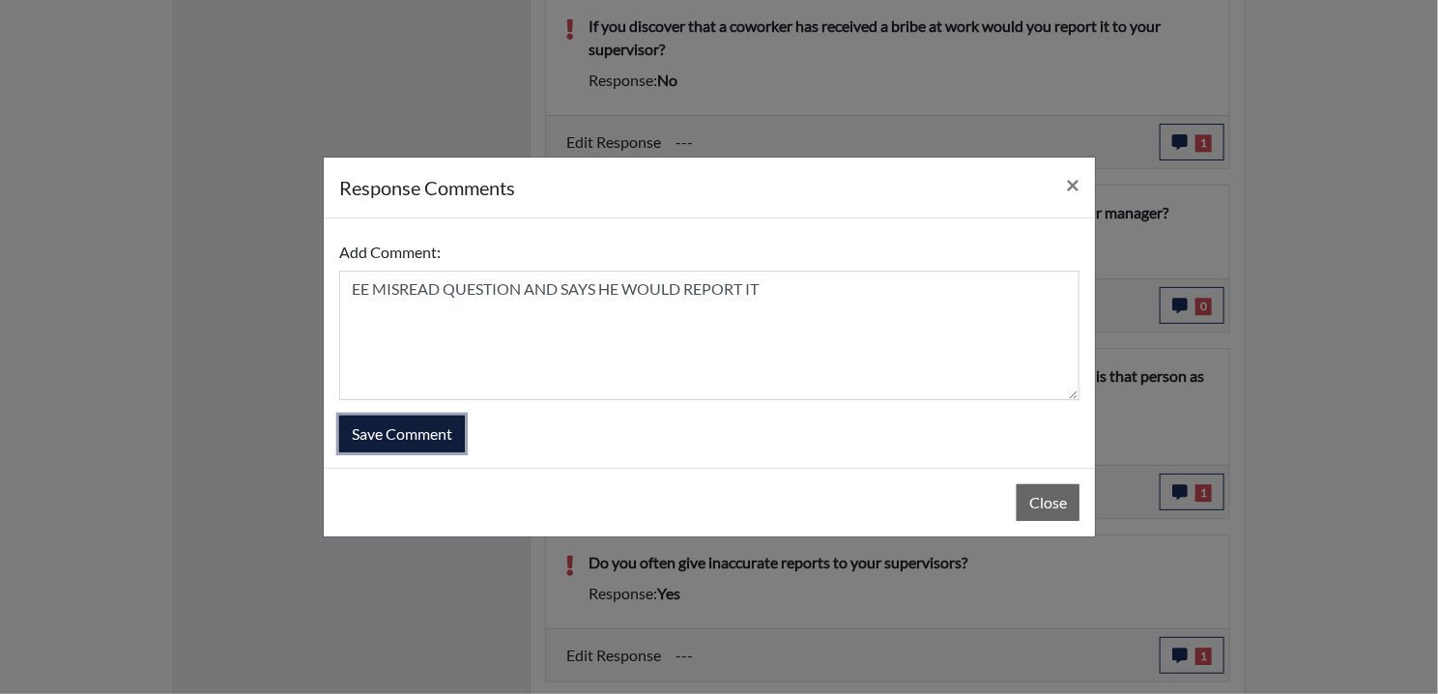
click at [356, 436] on button "Save Comment" at bounding box center [402, 433] width 126 height 37
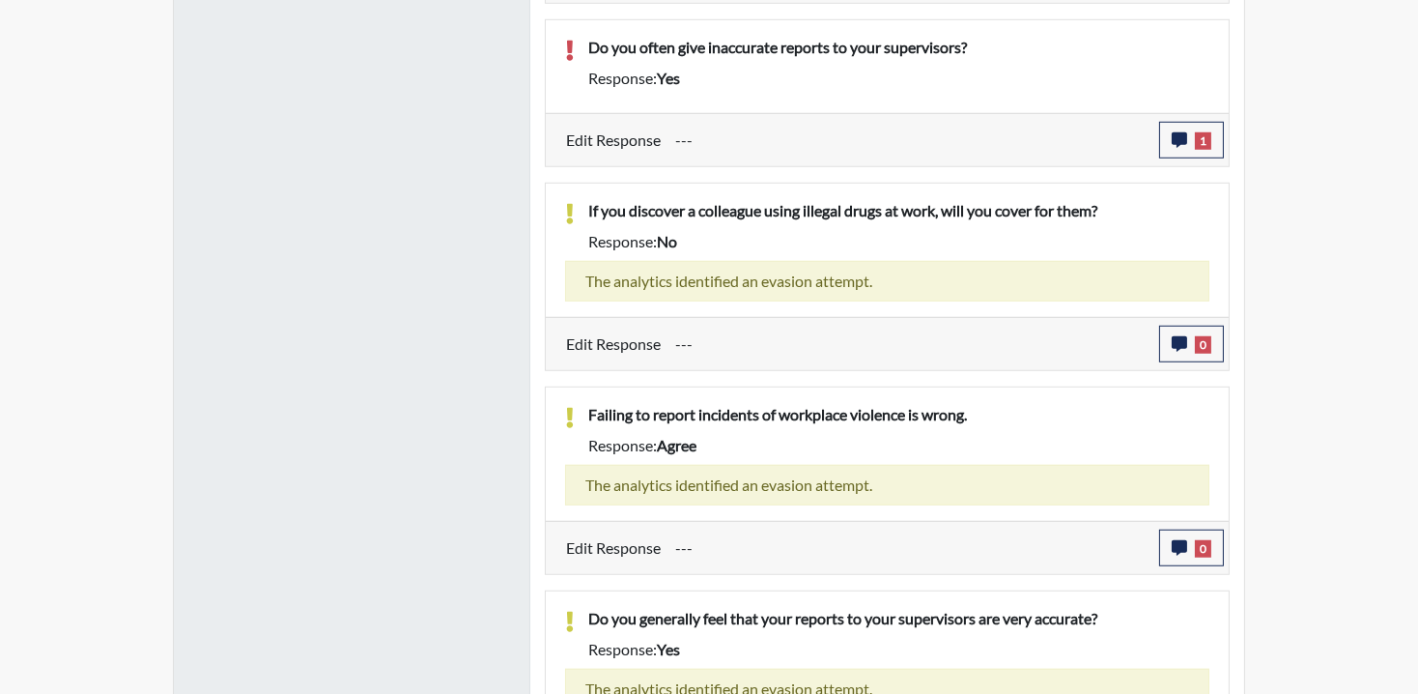
scroll to position [2530, 0]
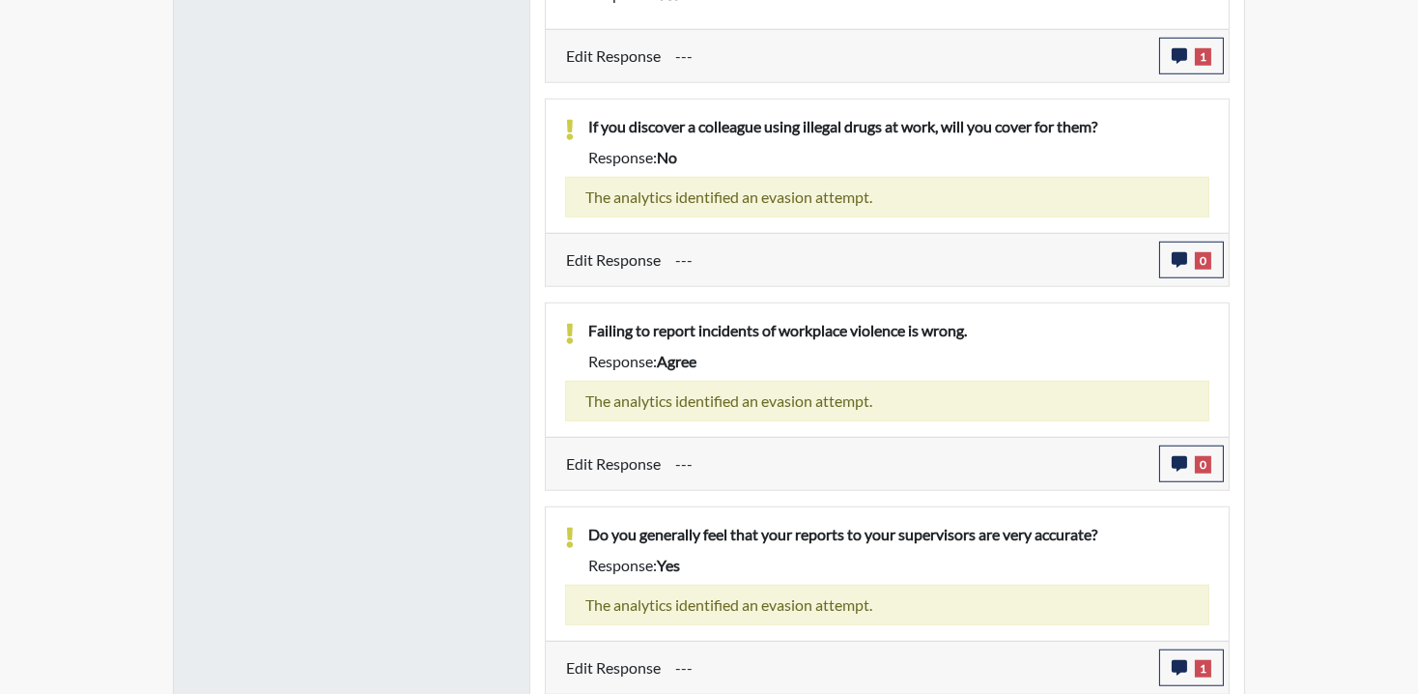
click at [1220, 274] on button "0" at bounding box center [1191, 260] width 65 height 37
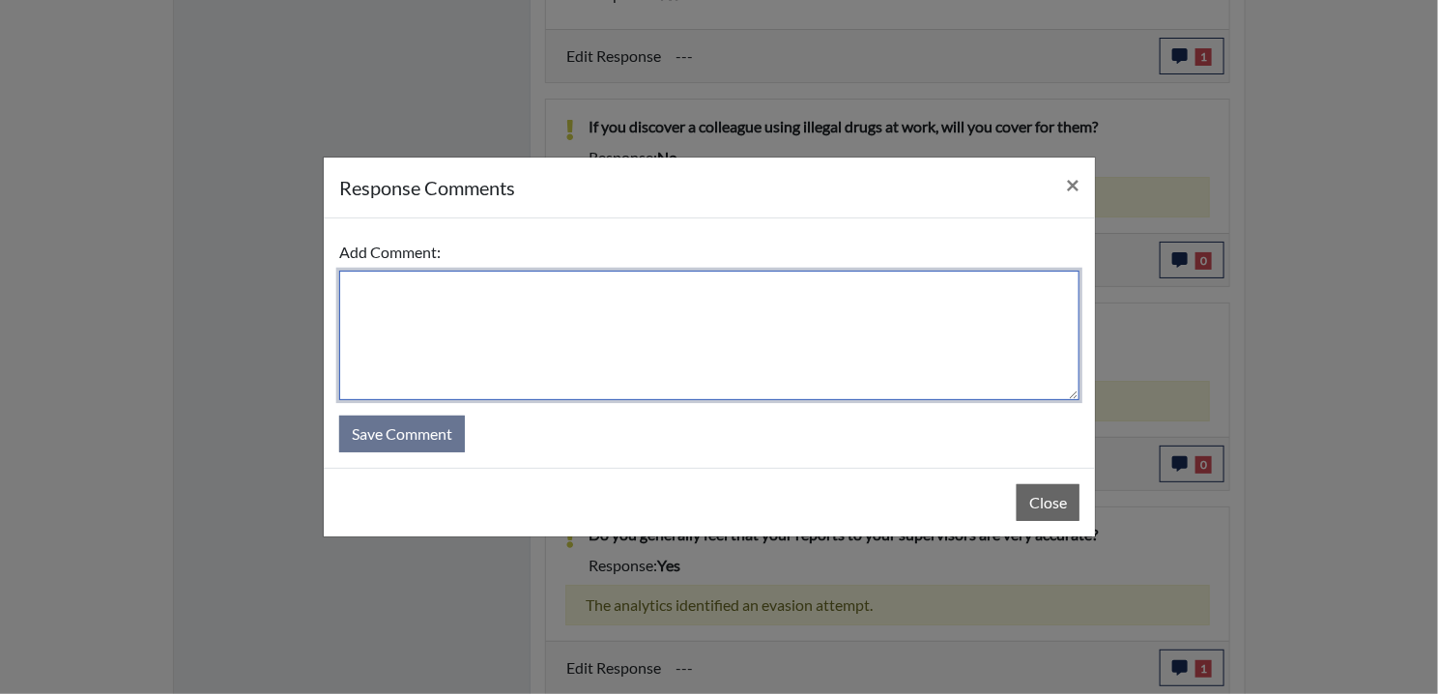
click at [461, 323] on textarea at bounding box center [709, 335] width 740 height 129
paste textarea "EE ANSWERED TRUTHFULLY."
type textarea "EE ANSWERED TRUTHFULLY."
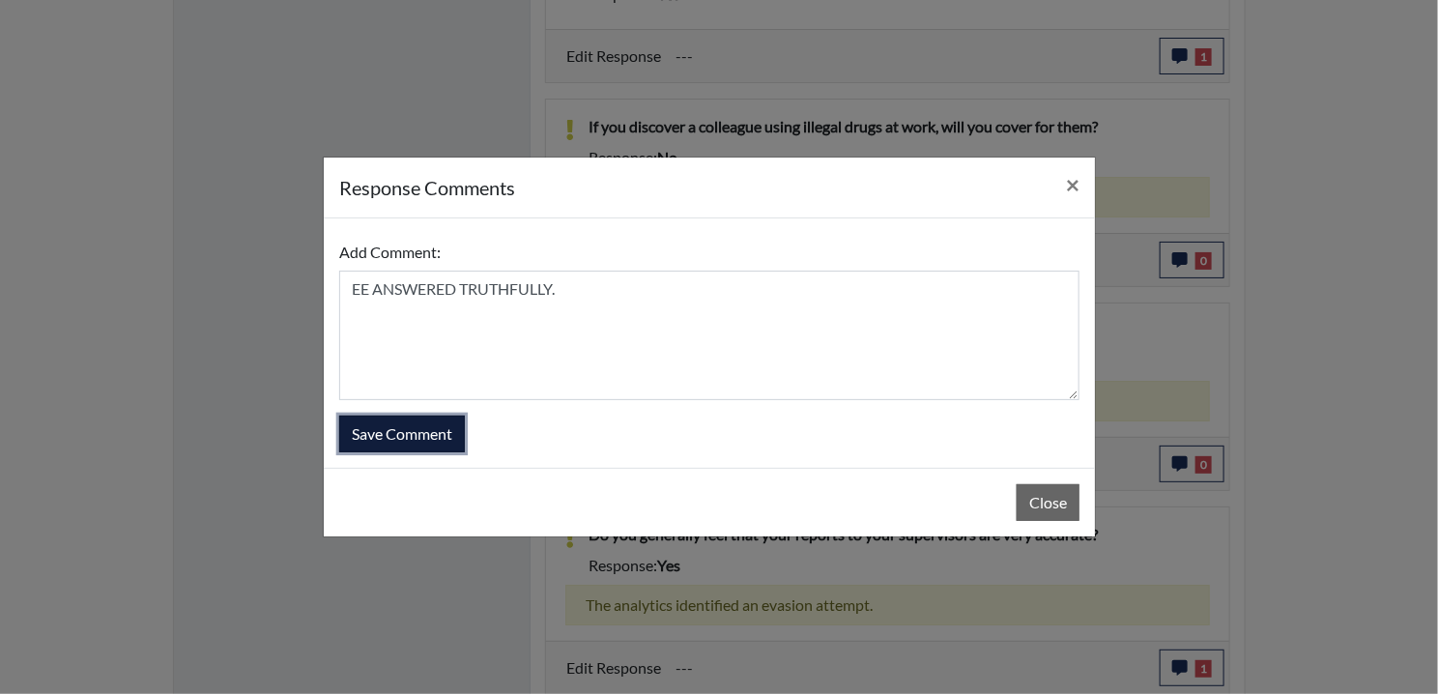
click at [430, 431] on button "Save Comment" at bounding box center [402, 433] width 126 height 37
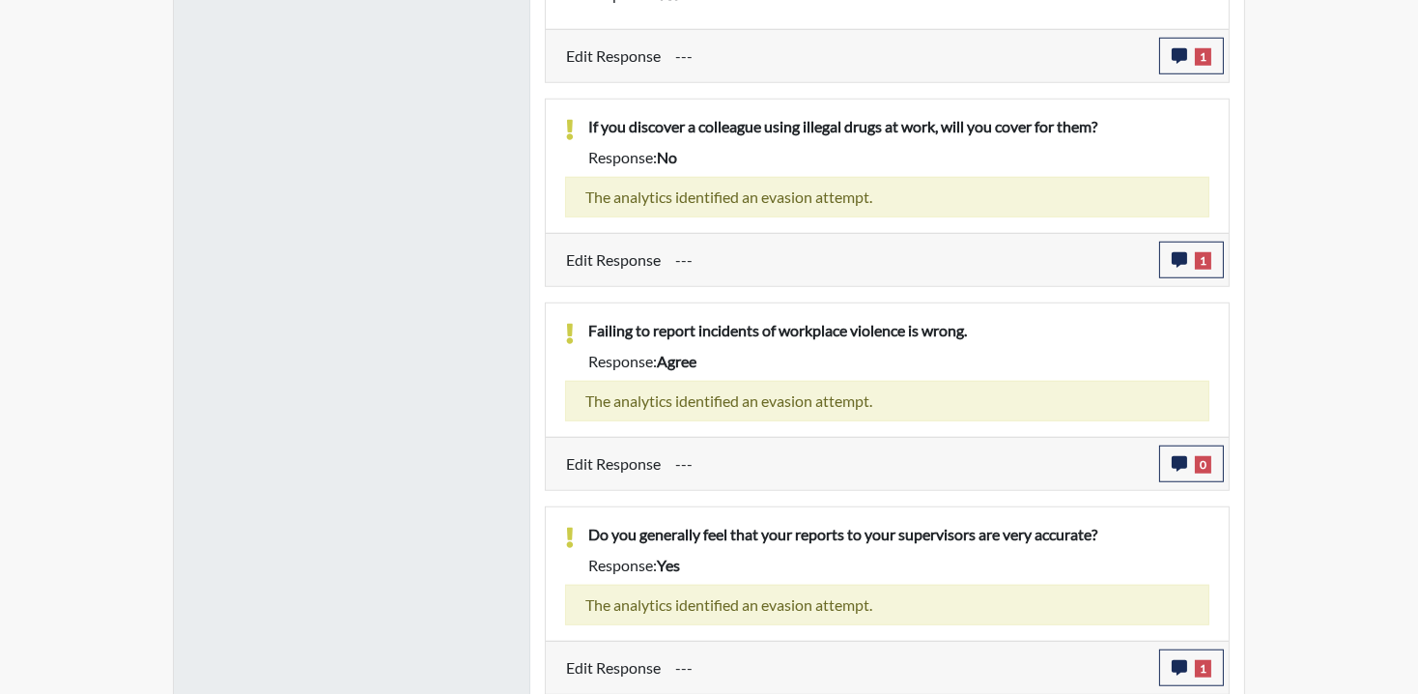
scroll to position [321, 803]
click at [1216, 472] on button "0" at bounding box center [1191, 463] width 65 height 37
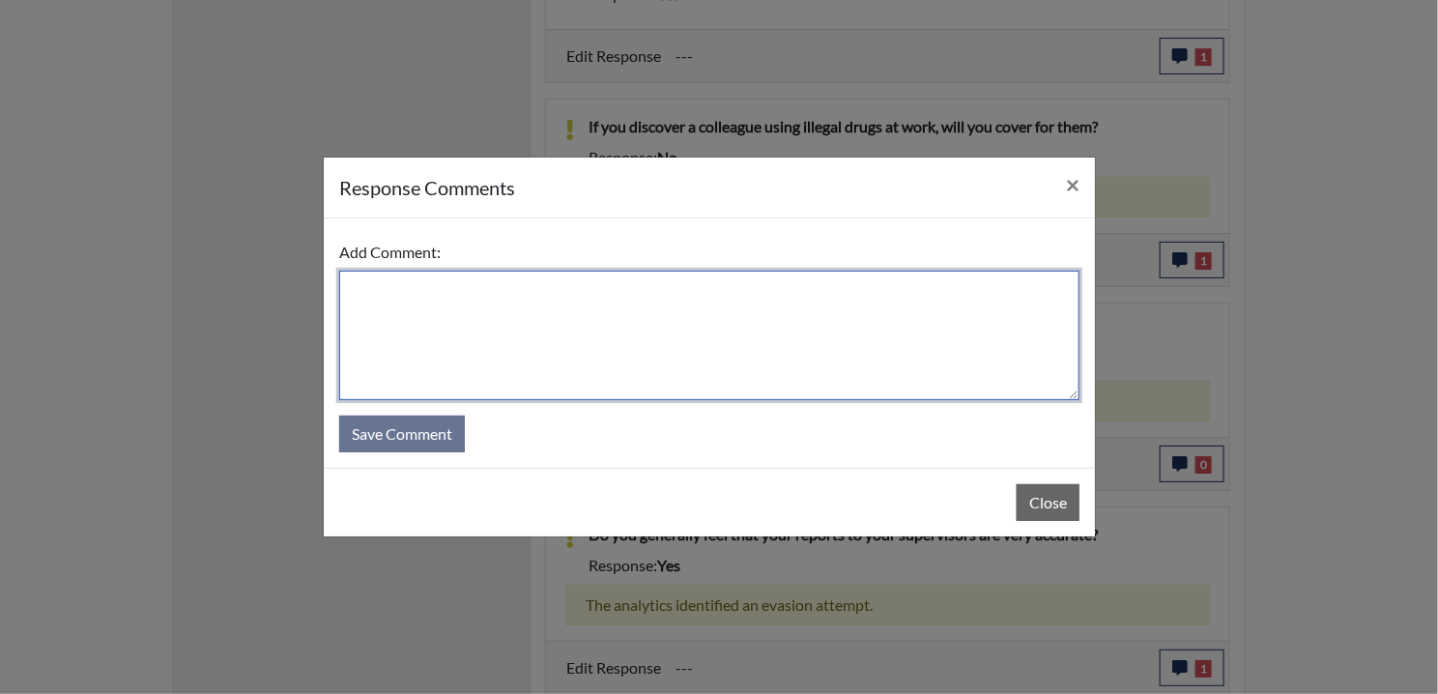
click at [437, 321] on textarea at bounding box center [709, 335] width 740 height 129
paste textarea "EE ANSWERED TRUTHFULLY."
type textarea "EE ANSWERED TRUTHFULLY."
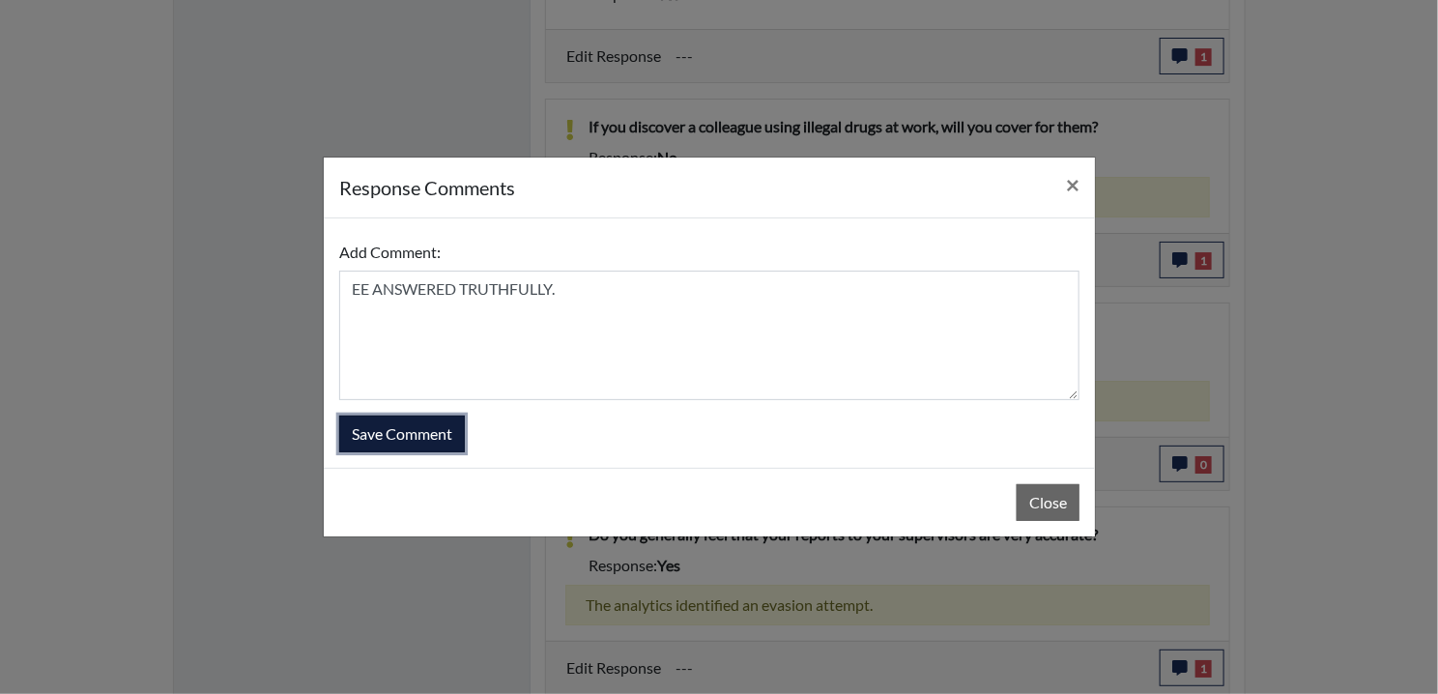
click at [406, 435] on button "Save Comment" at bounding box center [402, 433] width 126 height 37
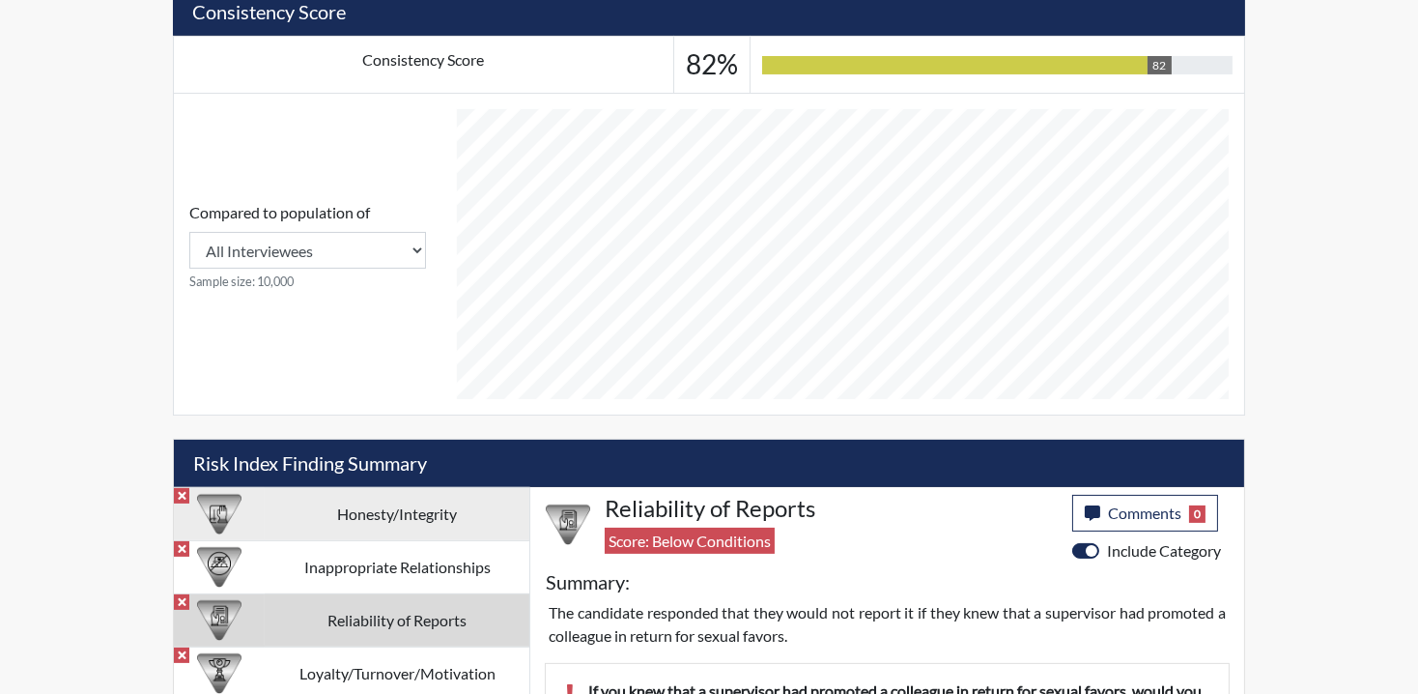
scroll to position [984, 0]
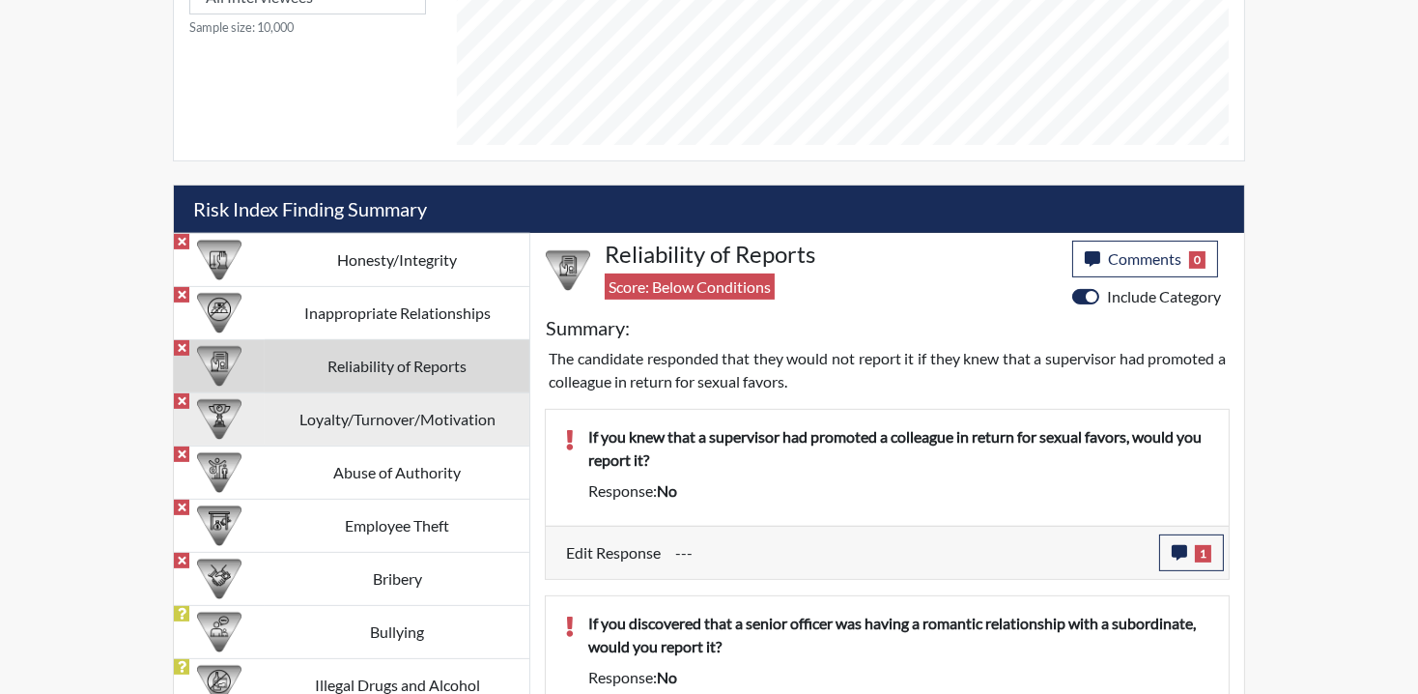
click at [324, 400] on td "Loyalty/Turnover/Motivation" at bounding box center [397, 418] width 265 height 53
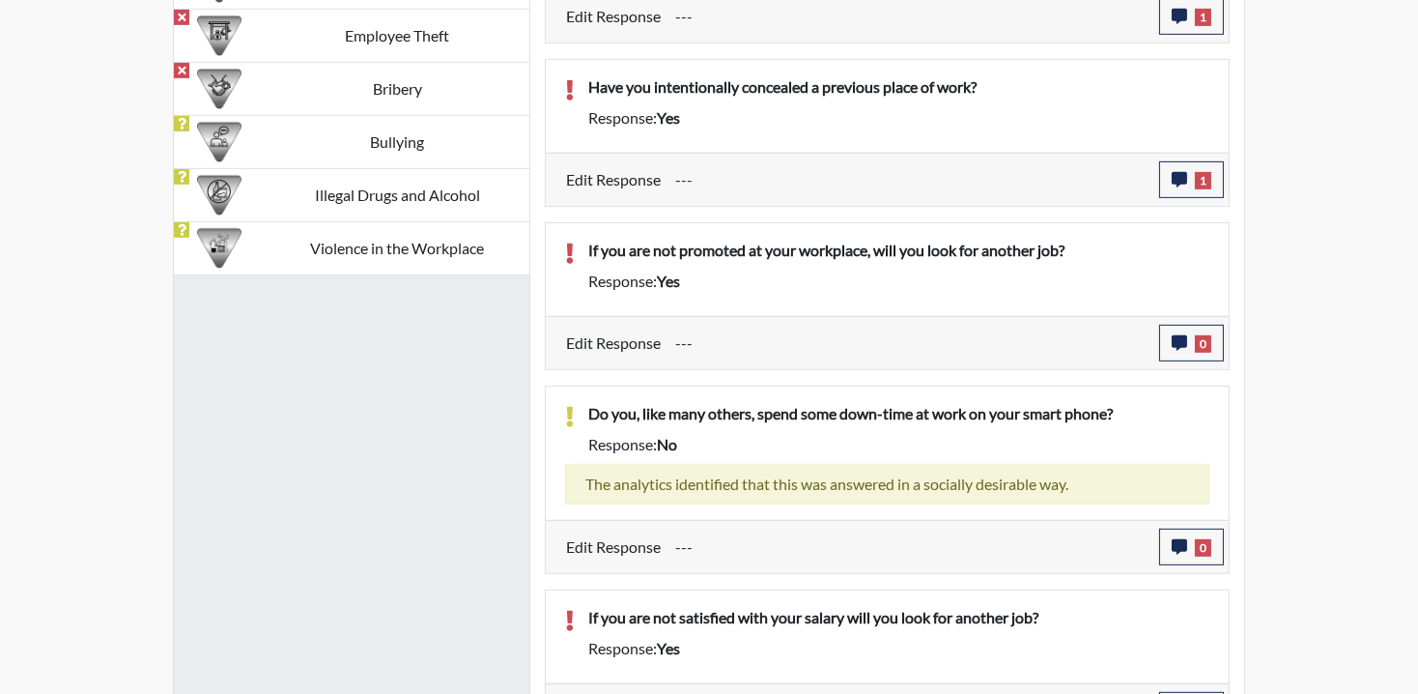
scroll to position [1517, 0]
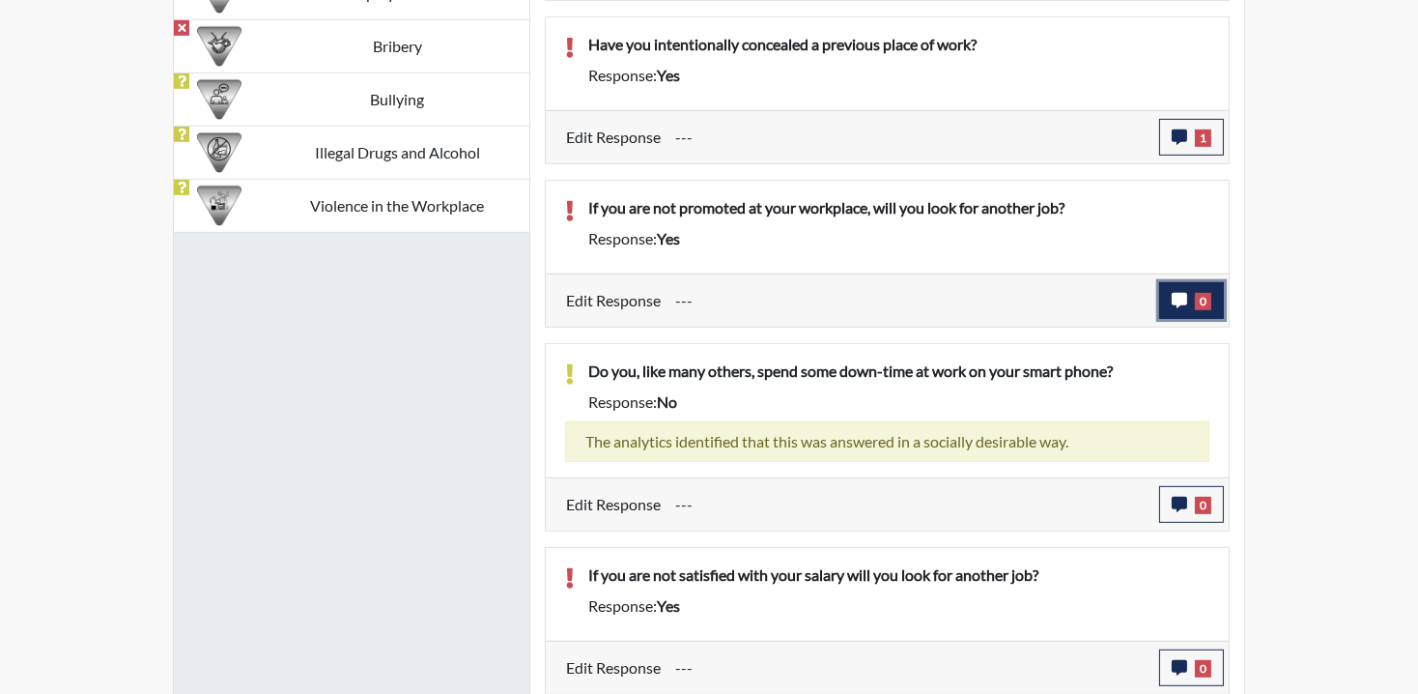
click at [1205, 297] on span "0" at bounding box center [1203, 301] width 16 height 17
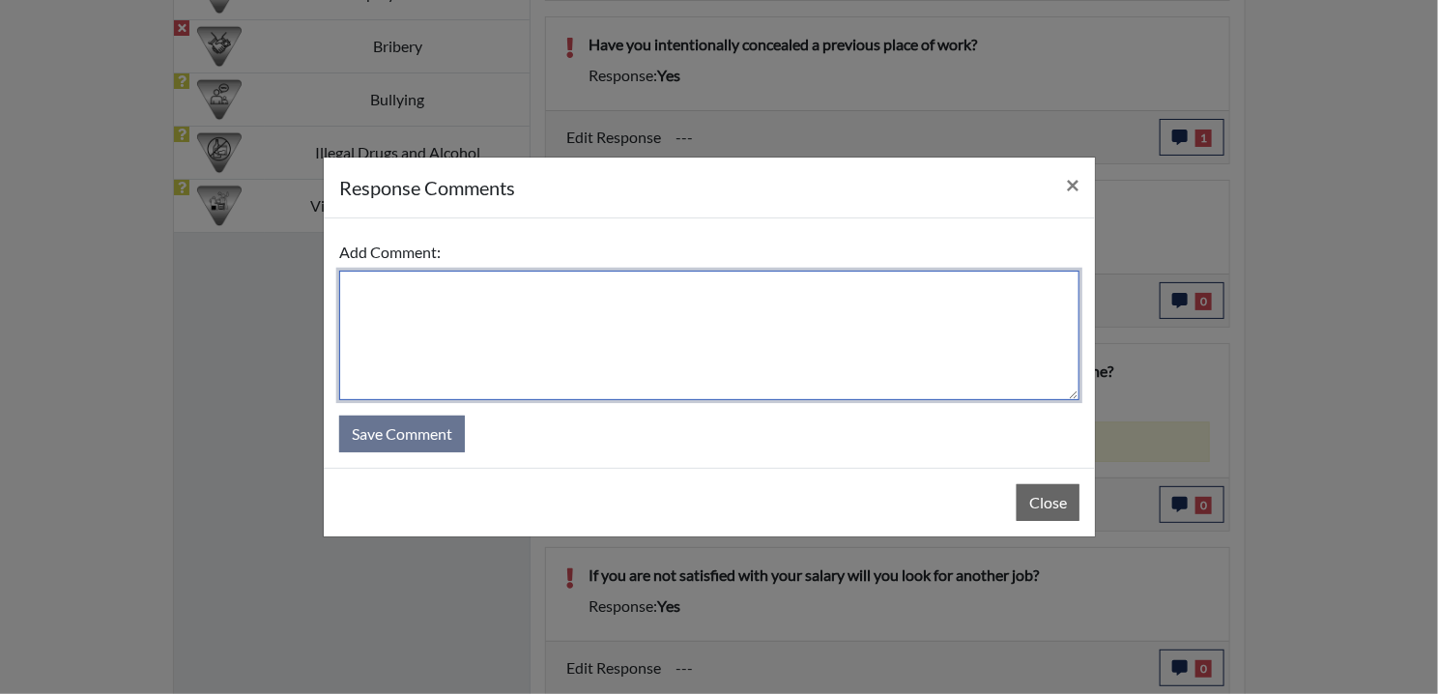
click at [629, 369] on textarea at bounding box center [709, 335] width 740 height 129
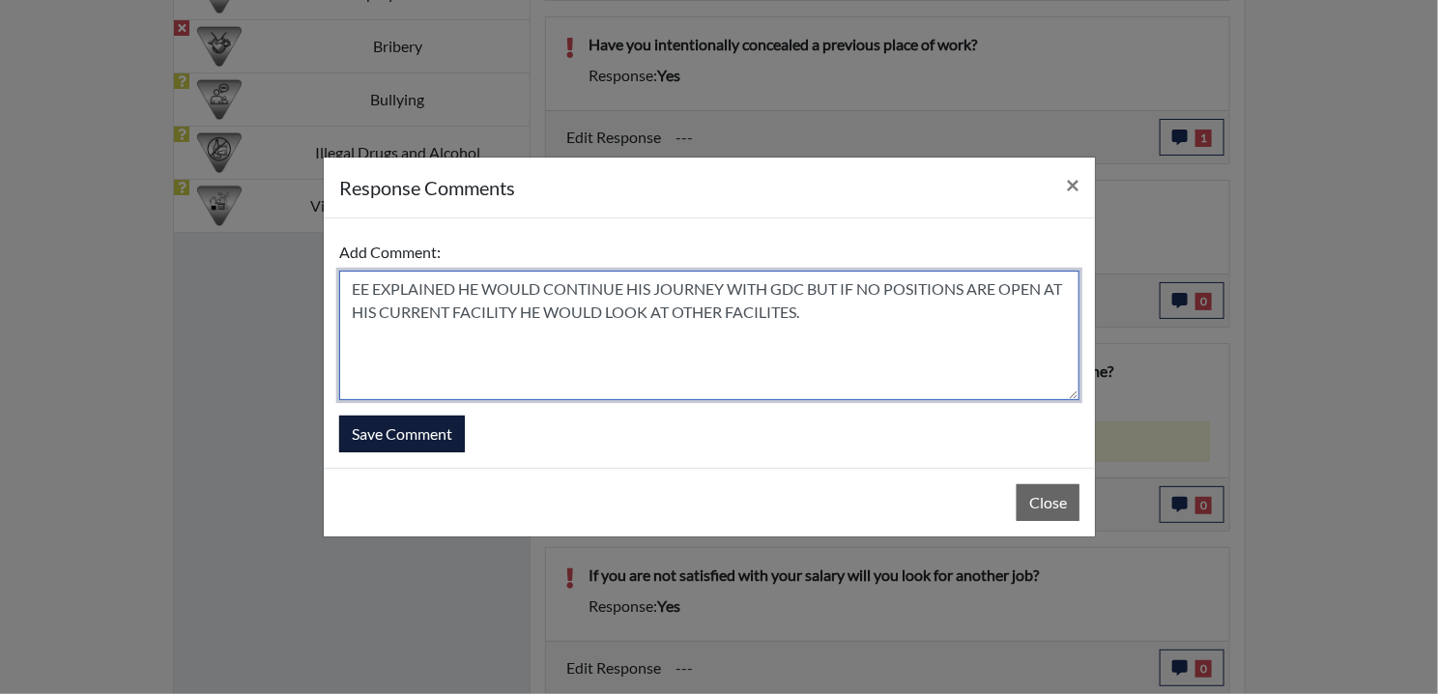
type textarea "EE EXPLAINED HE WOULD CONTINUE HIS JOURNEY WITH GDC BUT IF NO POSITIONS ARE OPE…"
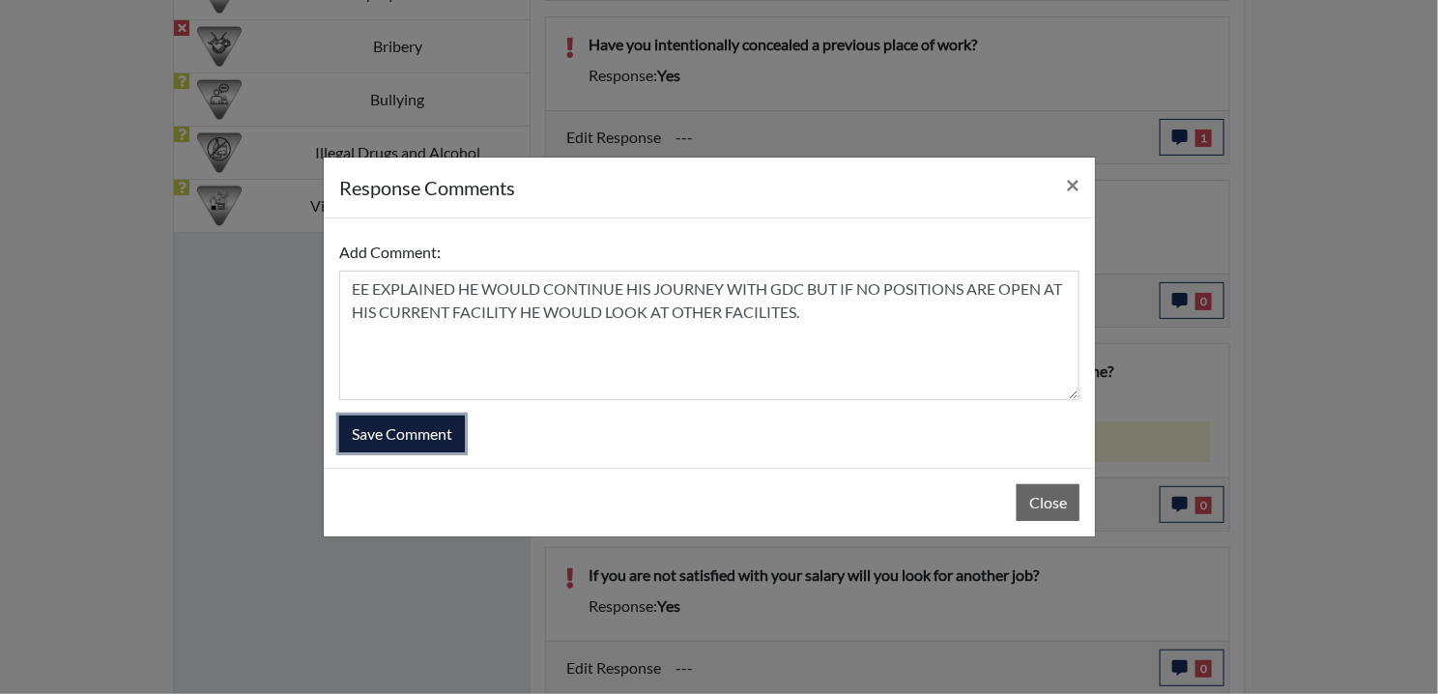
click at [413, 434] on button "Save Comment" at bounding box center [402, 433] width 126 height 37
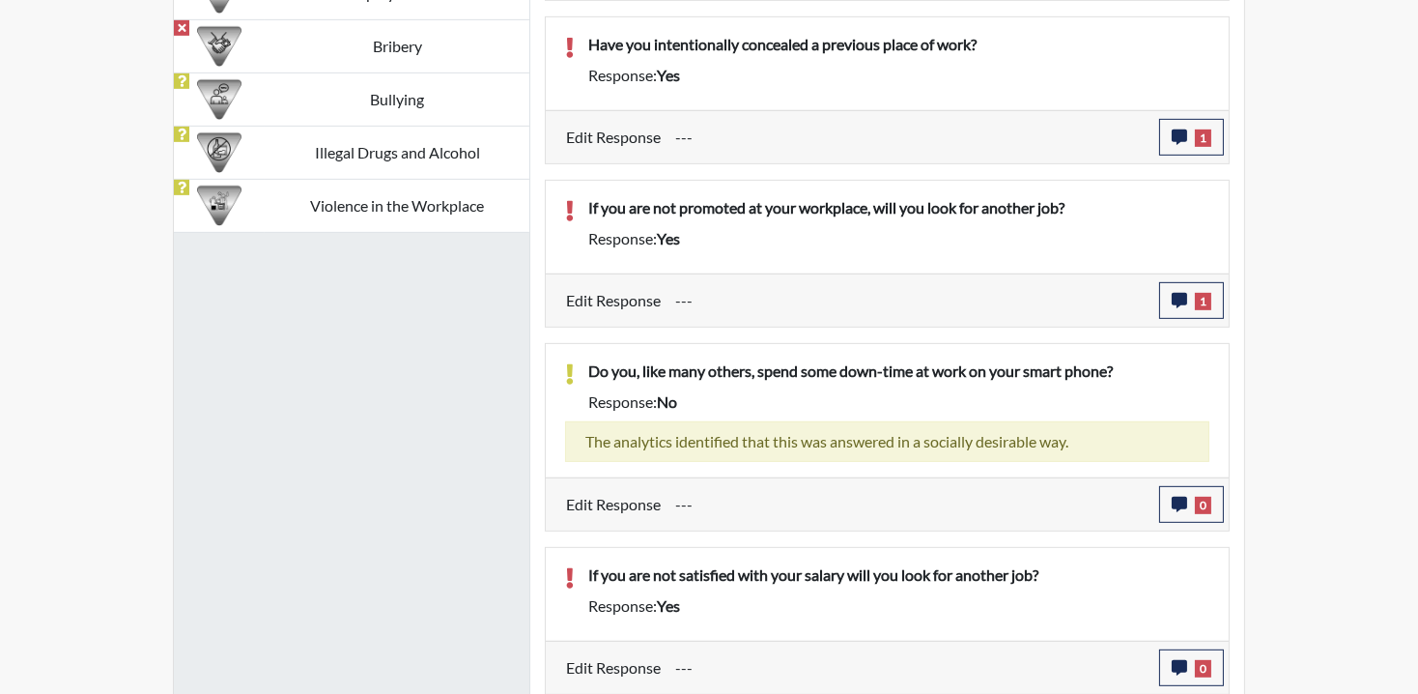
scroll to position [321, 803]
click at [1206, 503] on span "0" at bounding box center [1203, 505] width 16 height 17
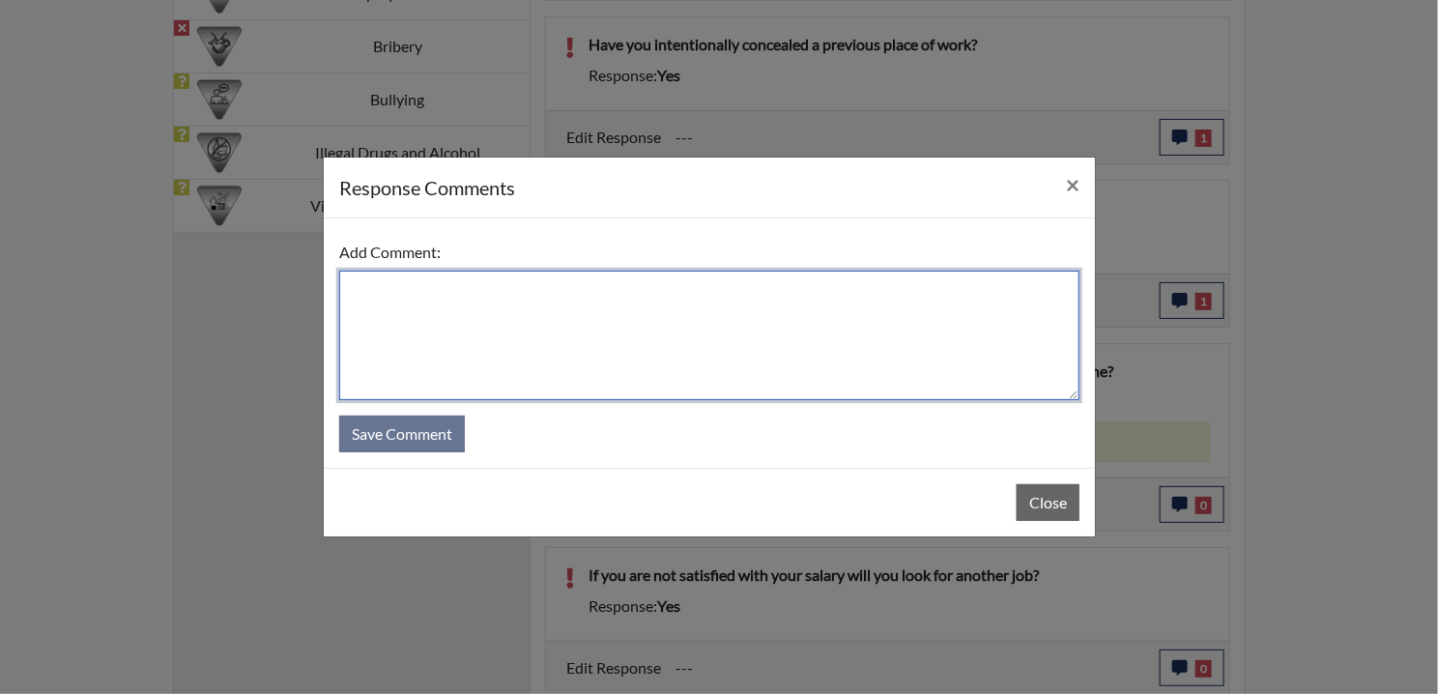
click at [543, 350] on textarea at bounding box center [709, 335] width 740 height 129
paste textarea "EE ANSWERED TRUTHFULLY."
type textarea "EE ANSWERED TRUTHFULLY."
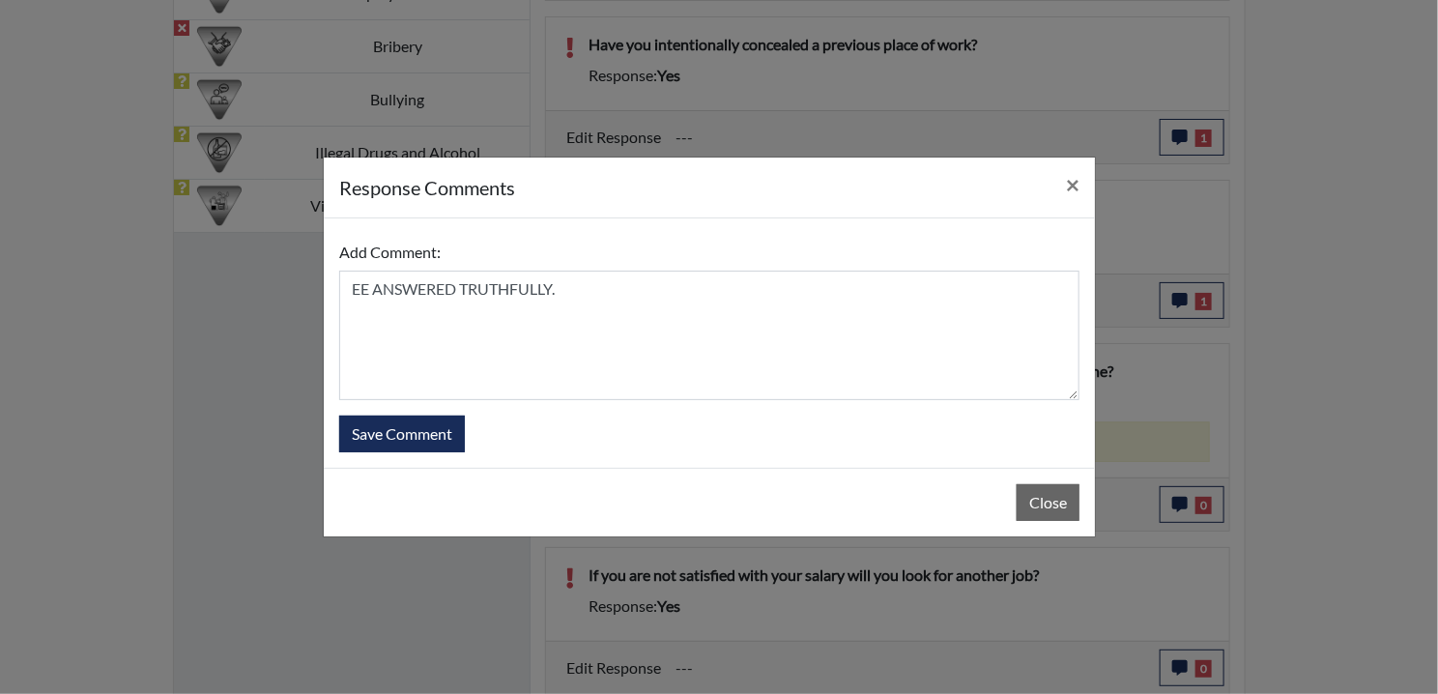
click at [357, 410] on form "Add Comment: EE ANSWERED TRUTHFULLY. Save Comment" at bounding box center [709, 343] width 740 height 218
click at [375, 424] on button "Save Comment" at bounding box center [402, 433] width 126 height 37
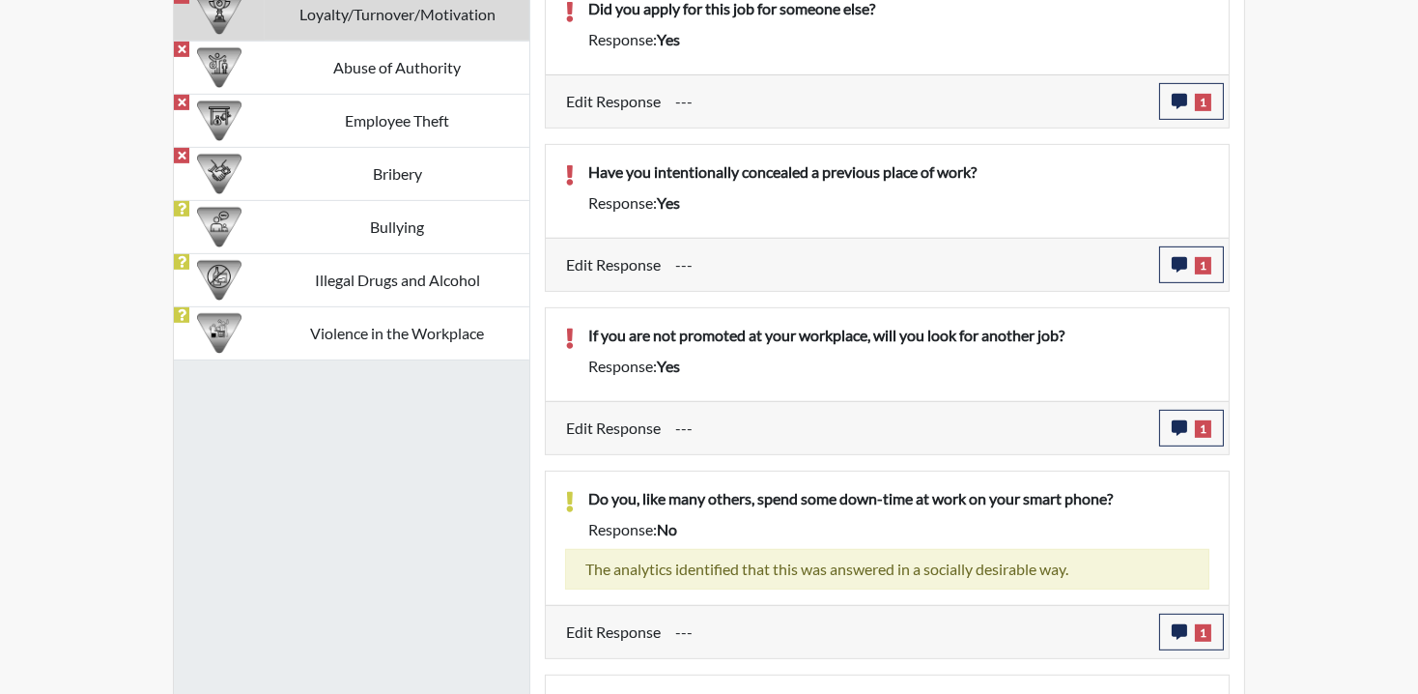
scroll to position [1517, 0]
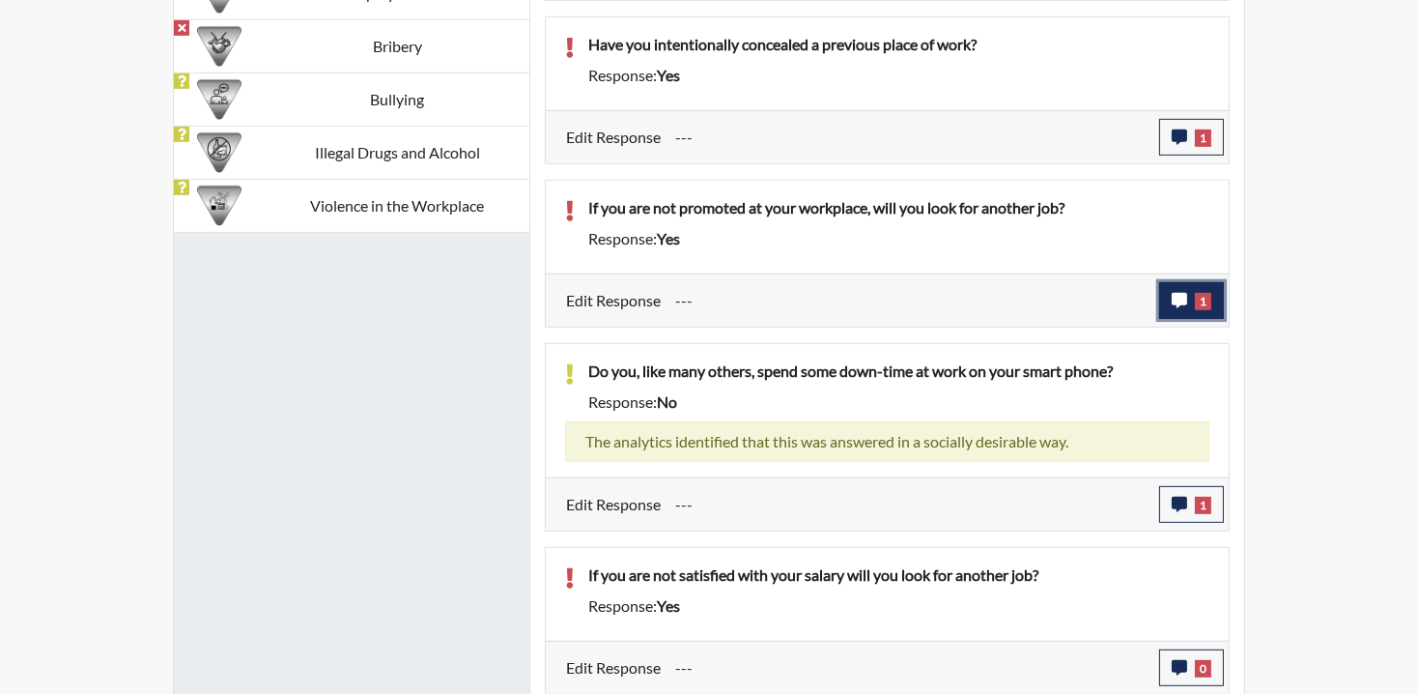
click at [1190, 300] on button "1" at bounding box center [1191, 300] width 65 height 37
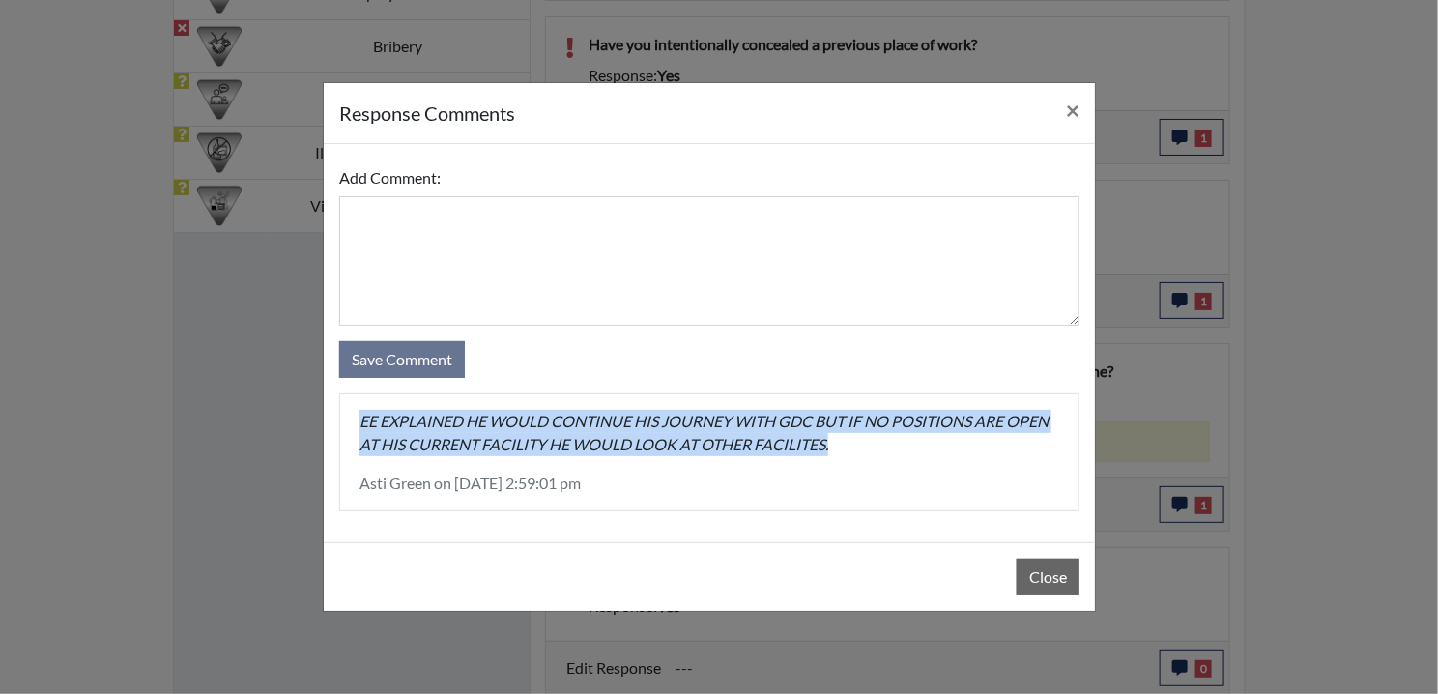
drag, startPoint x: 855, startPoint y: 447, endPoint x: 255, endPoint y: 418, distance: 600.7
click at [255, 418] on div "response Comments × Add Comment: Save Comment EE EXPLAINED HE WOULD CONTINUE HI…" at bounding box center [719, 347] width 1438 height 694
drag, startPoint x: 255, startPoint y: 418, endPoint x: 525, endPoint y: 427, distance: 269.7
copy p "EE EXPLAINED HE WOULD CONTINUE HIS JOURNEY WITH GDC BUT IF NO POSITIONS ARE OPE…"
click at [1060, 563] on button "Close" at bounding box center [1047, 576] width 63 height 37
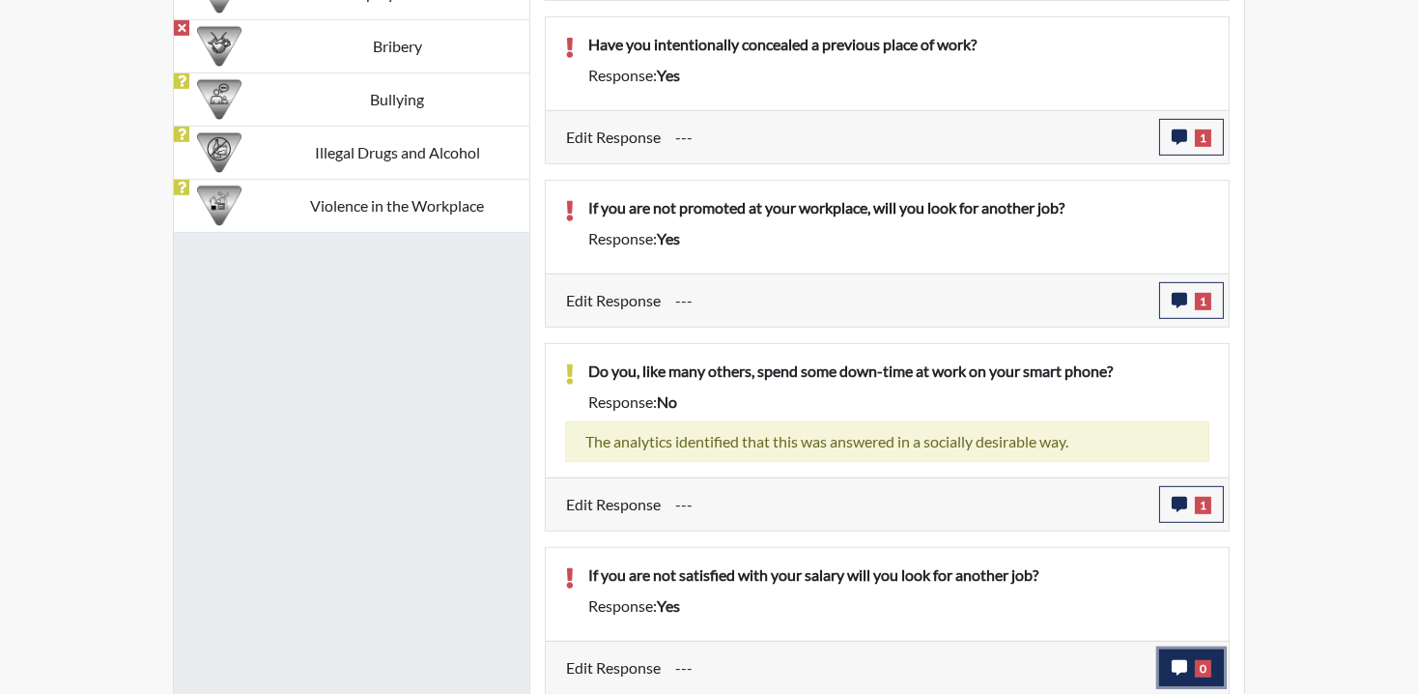
click at [1189, 658] on button "0" at bounding box center [1191, 667] width 65 height 37
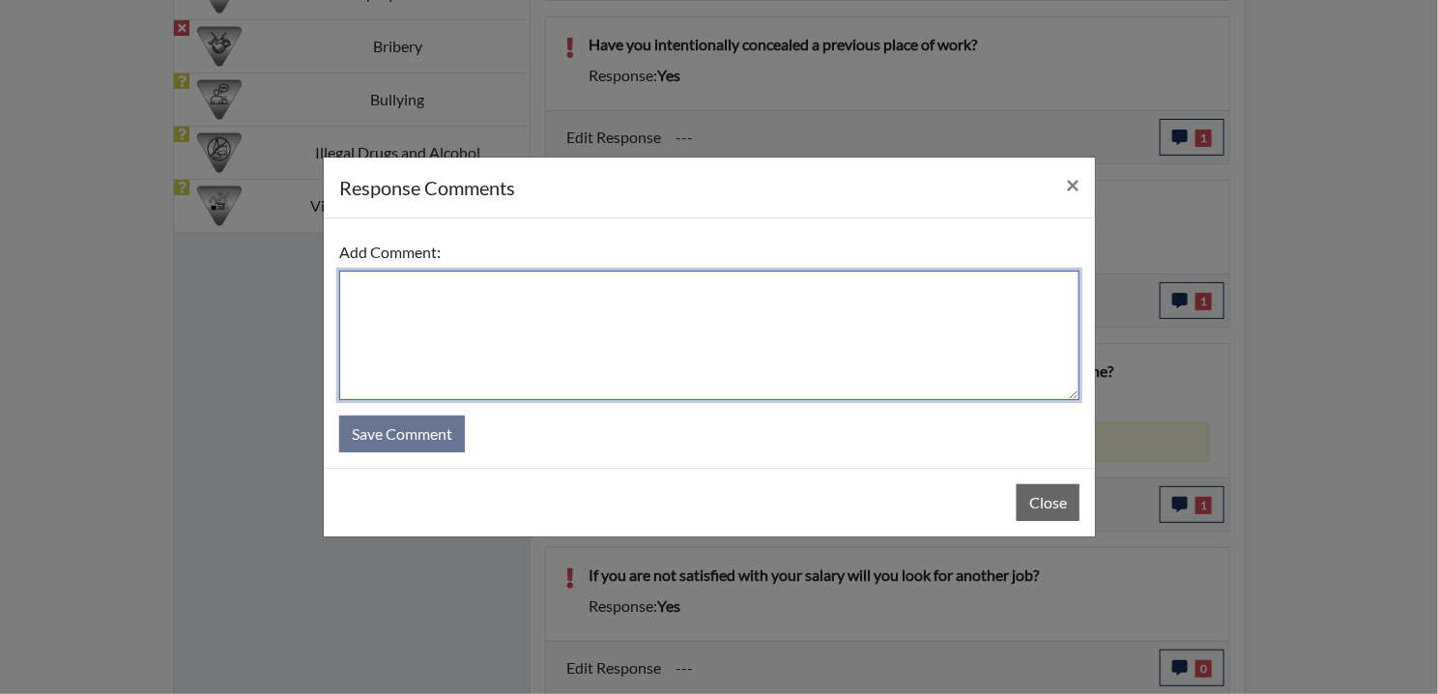
click at [421, 316] on textarea at bounding box center [709, 335] width 740 height 129
paste textarea "EE EXPLAINED HE WOULD CONTINUE HIS JOURNEY WITH GDC BUT IF NO POSITIONS ARE OPE…"
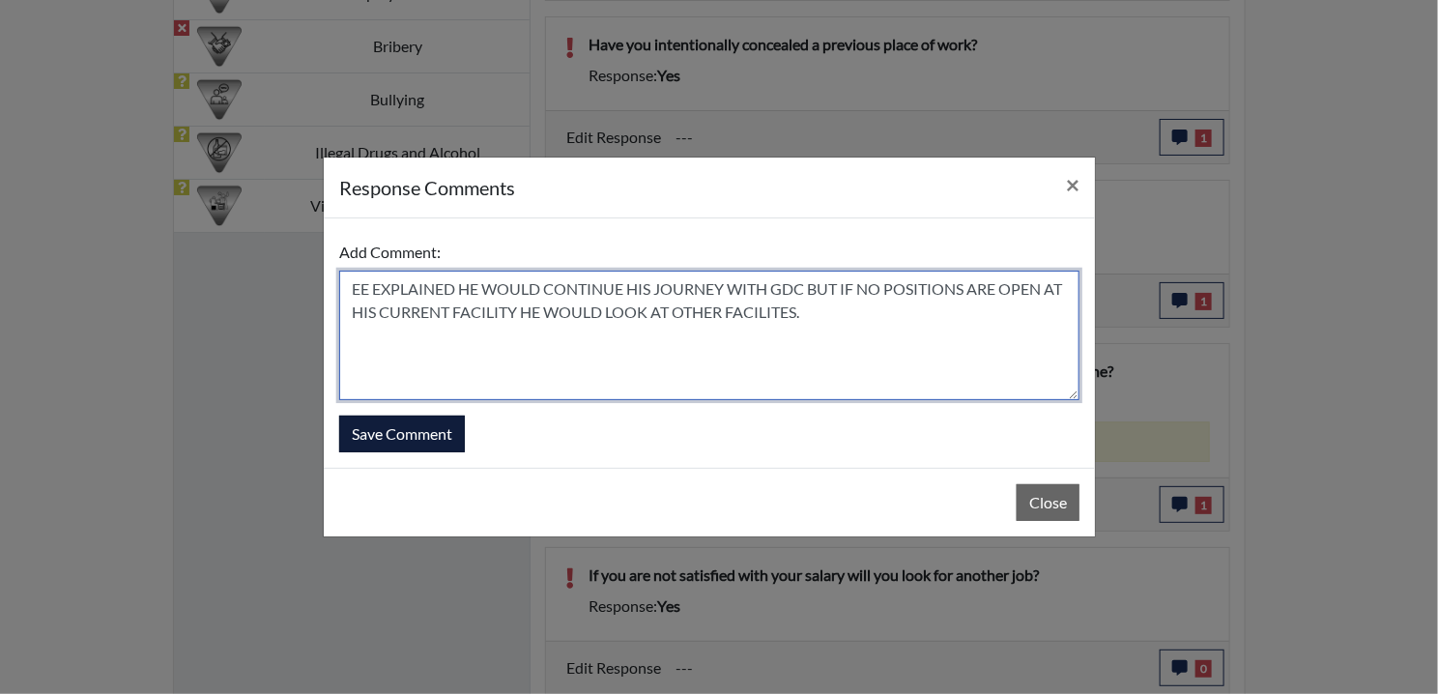
type textarea "EE EXPLAINED HE WOULD CONTINUE HIS JOURNEY WITH GDC BUT IF NO POSITIONS ARE OPE…"
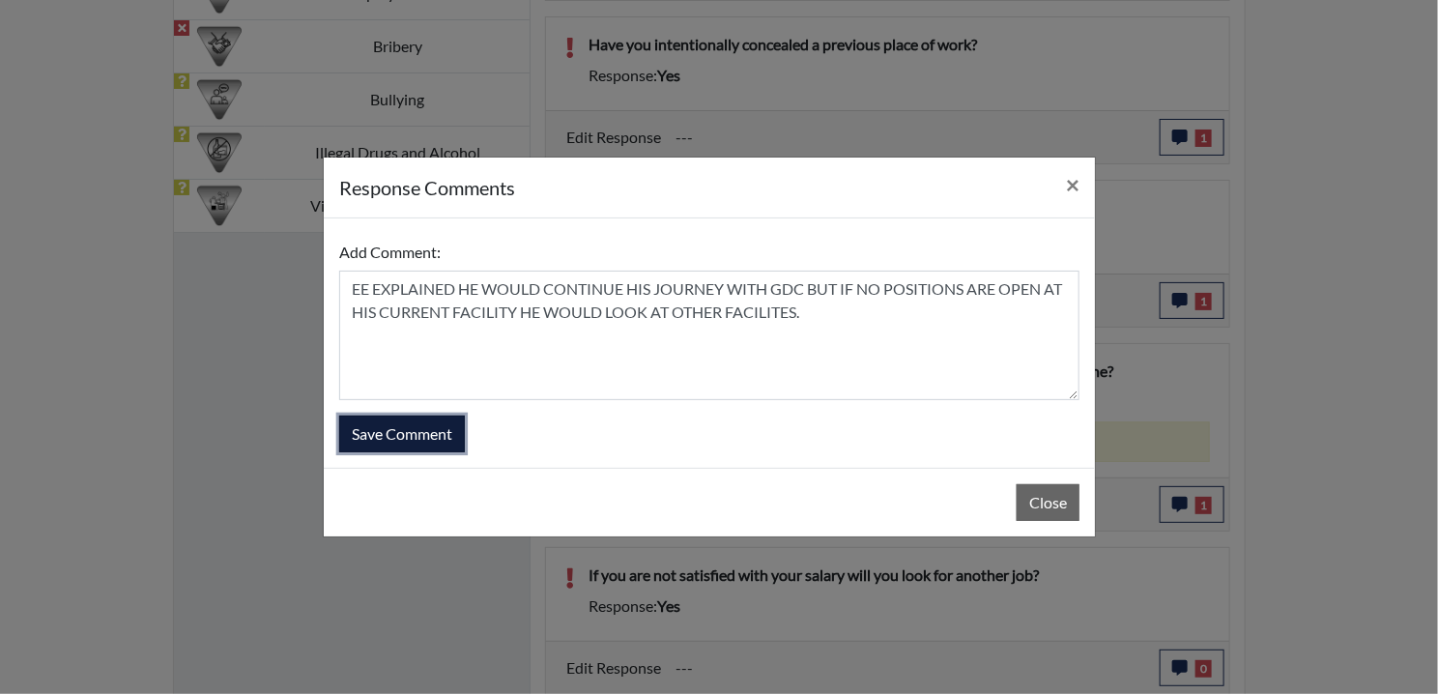
click at [423, 442] on button "Save Comment" at bounding box center [402, 433] width 126 height 37
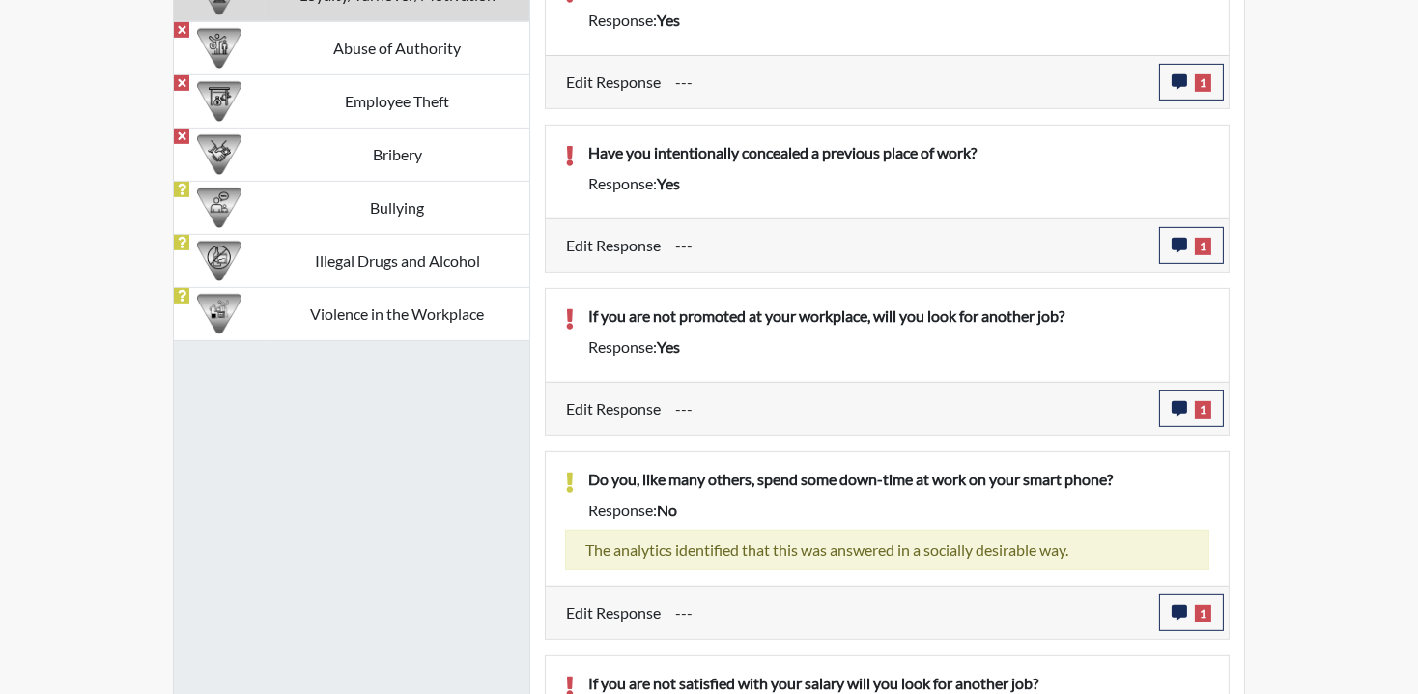
scroll to position [1131, 0]
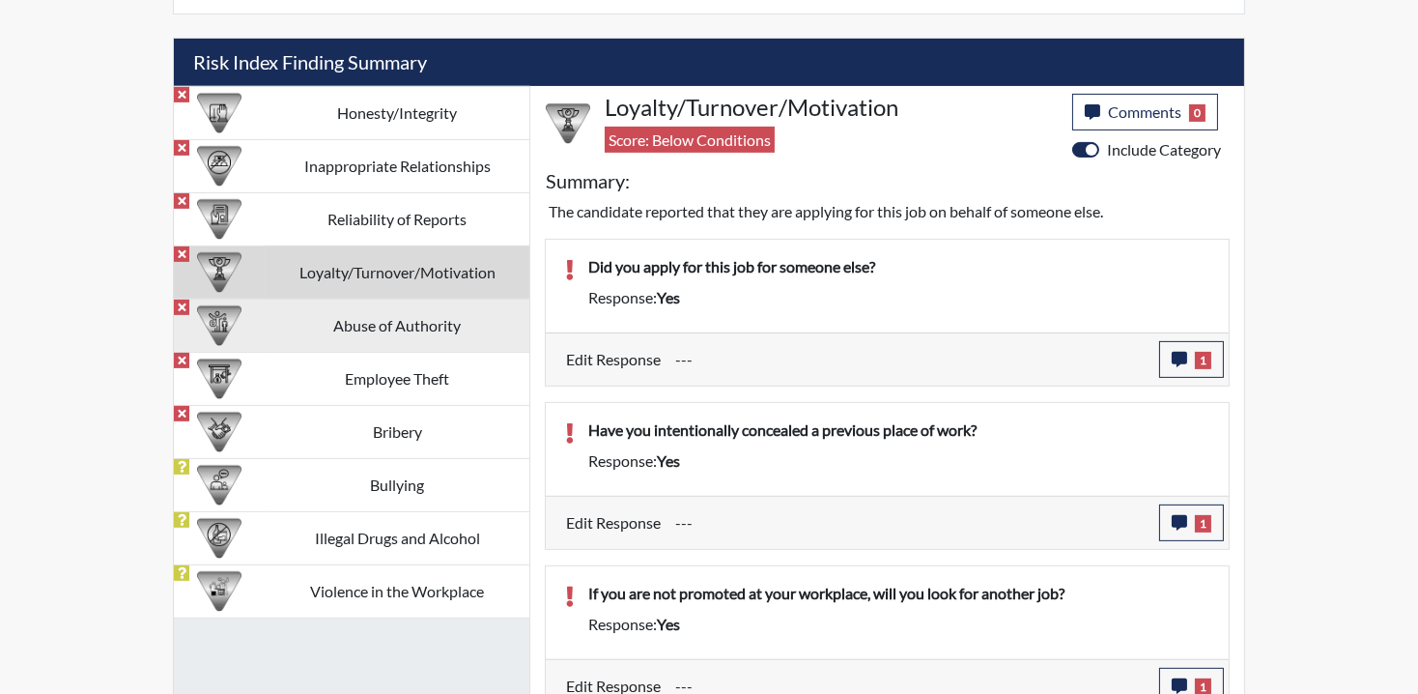
click at [318, 333] on td "Abuse of Authority" at bounding box center [397, 325] width 265 height 53
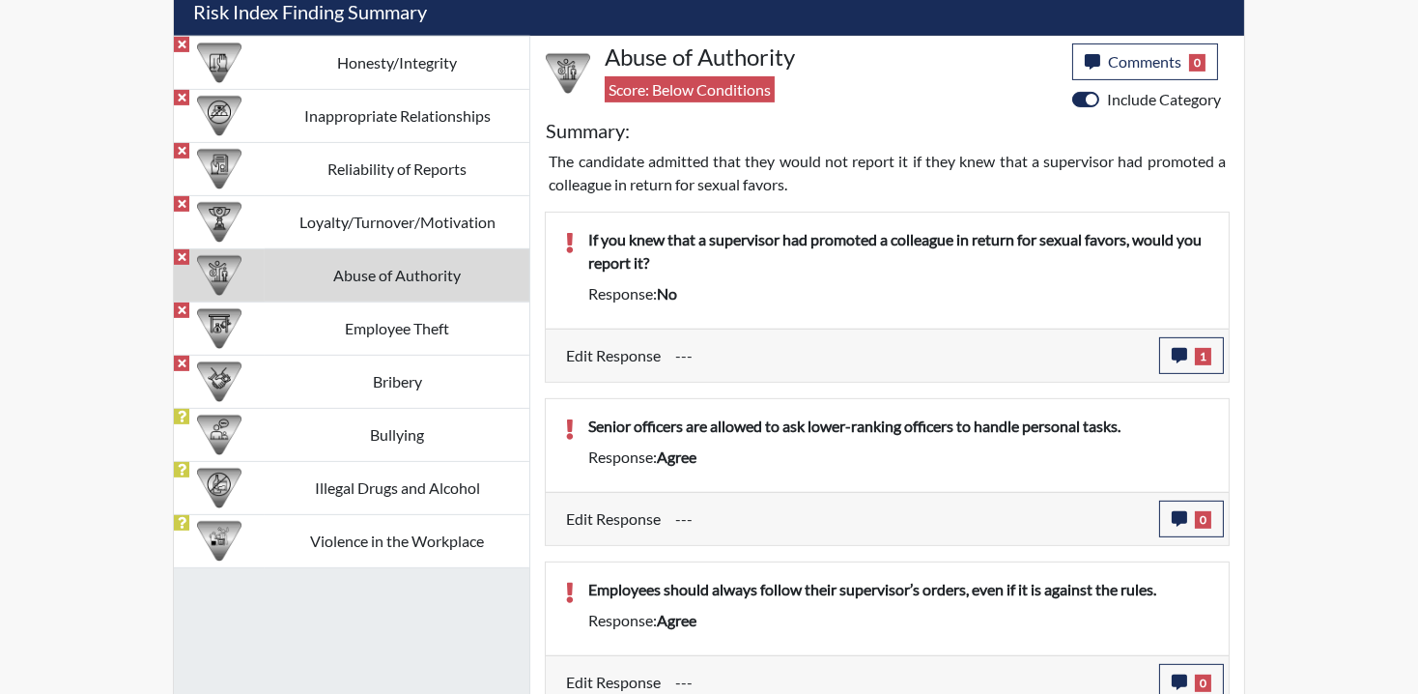
scroll to position [1197, 0]
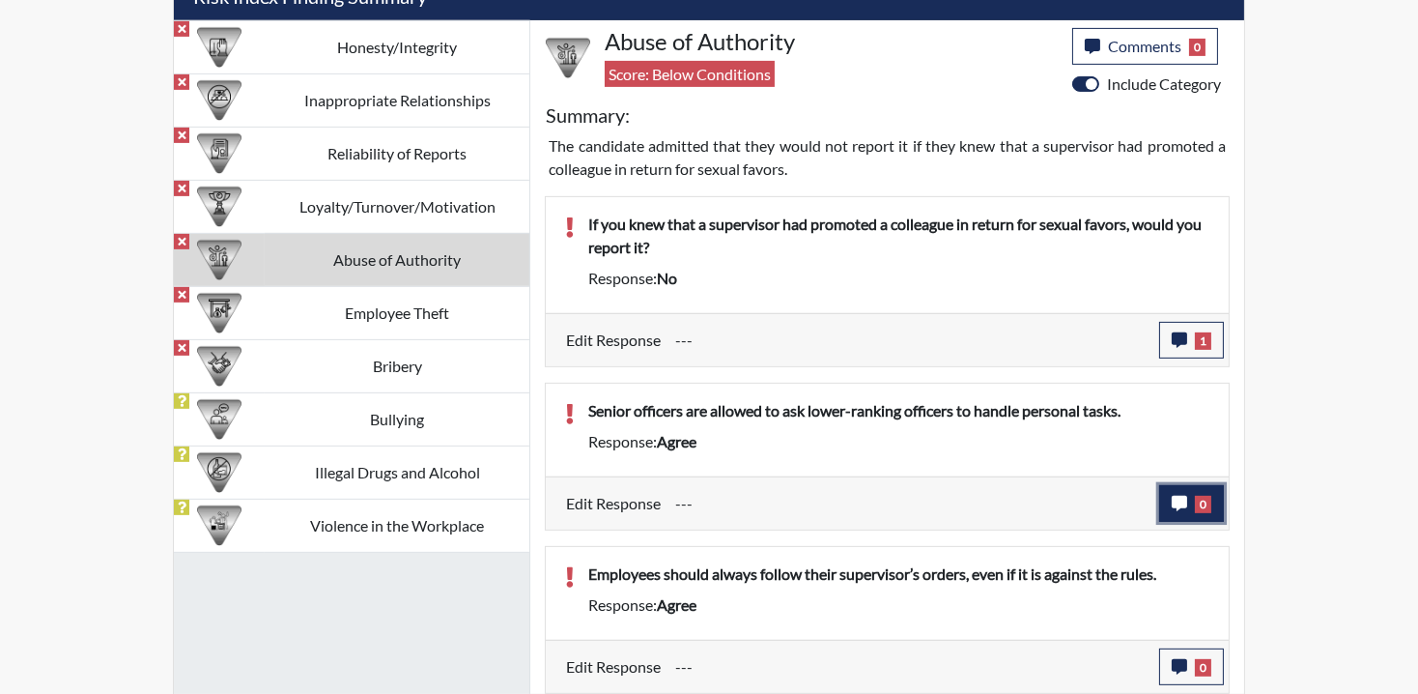
click at [1186, 505] on icon "button" at bounding box center [1179, 503] width 15 height 15
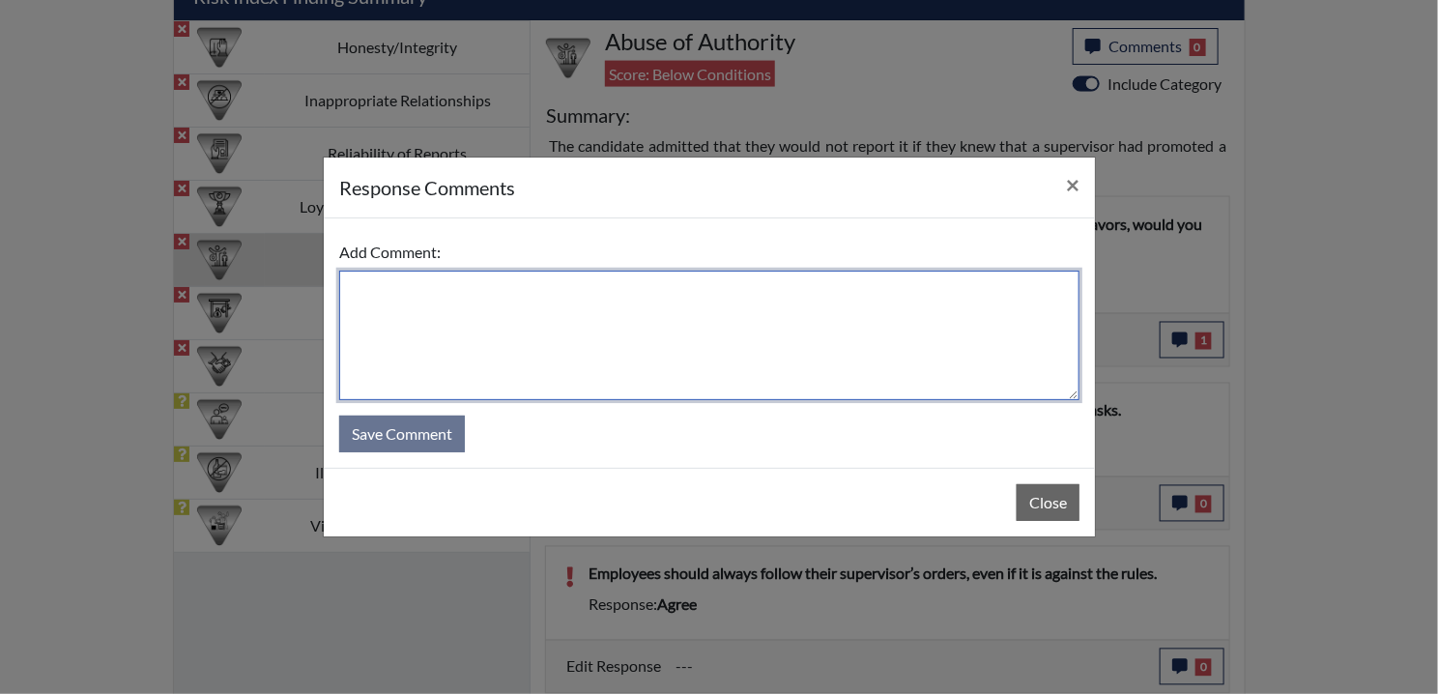
click at [502, 298] on textarea at bounding box center [709, 335] width 740 height 129
paste textarea "EE MISREAD QUESTION AND DISAGREES"
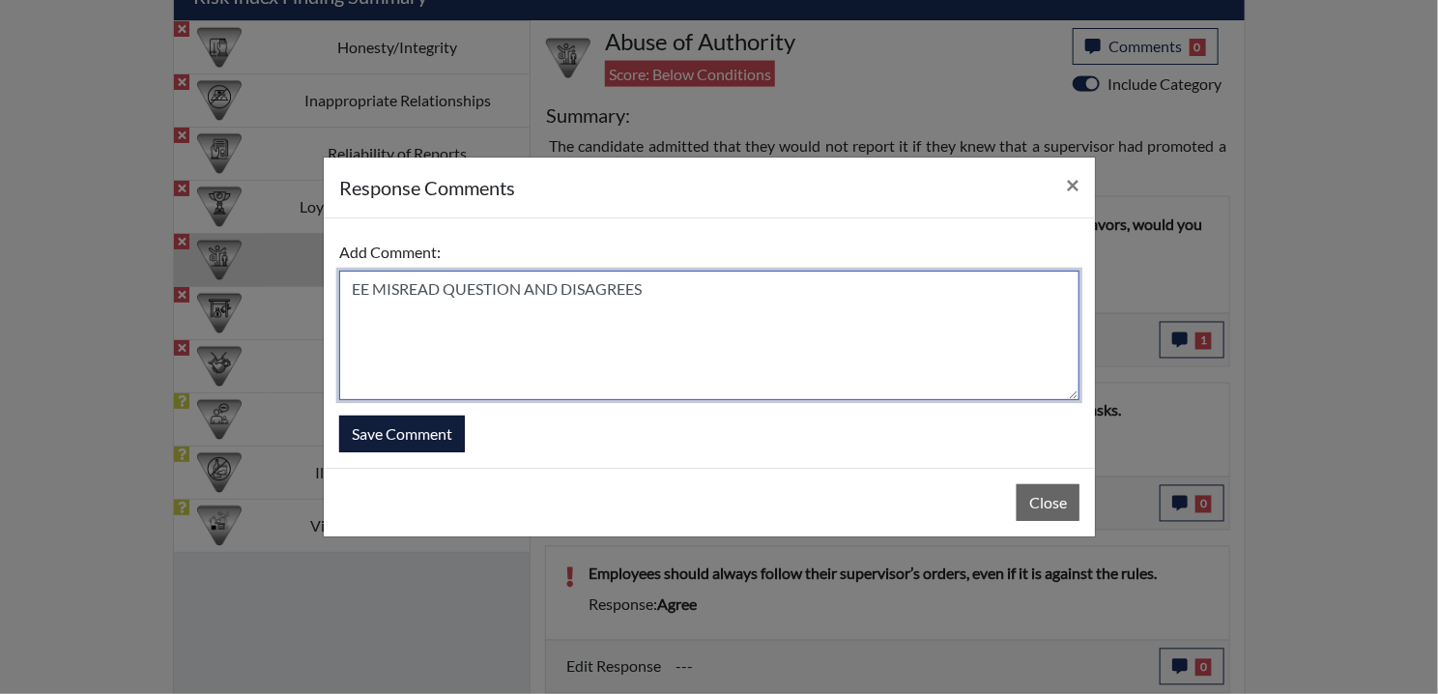
type textarea "EE MISREAD QUESTION AND DISAGREES"
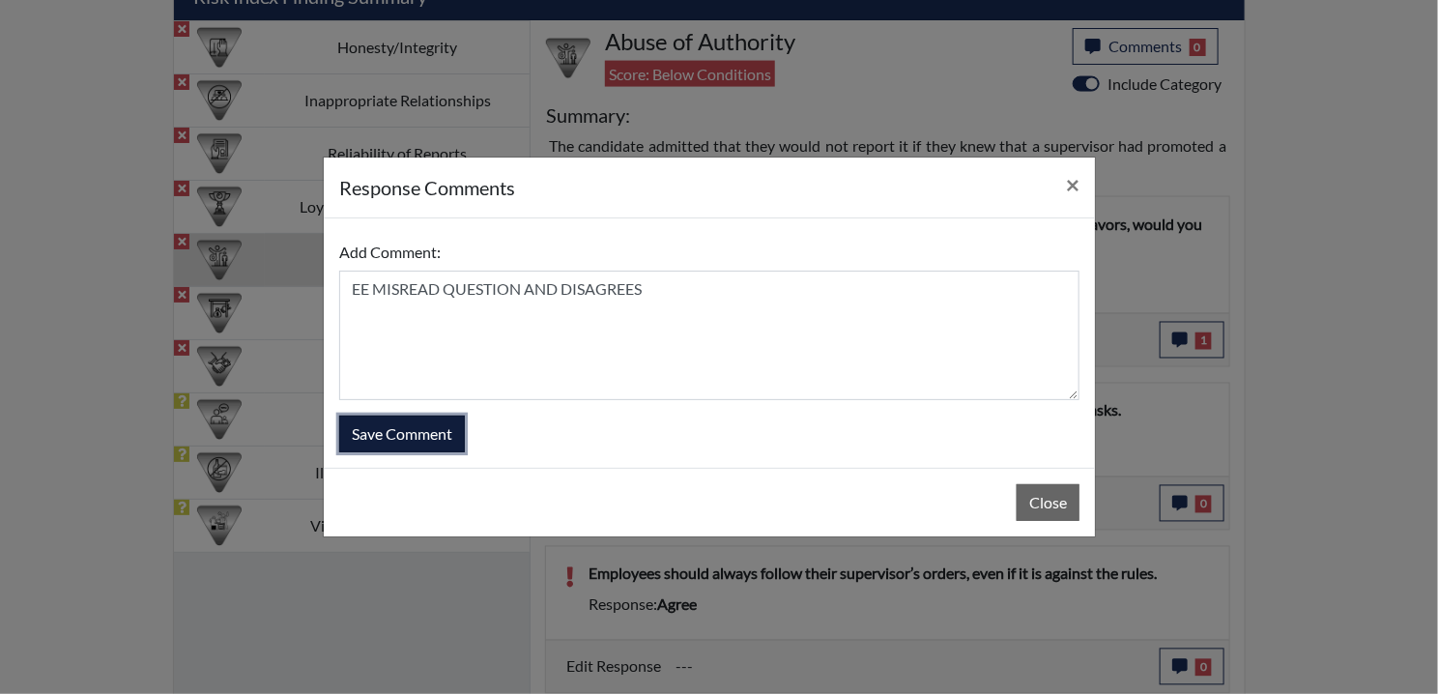
click at [420, 432] on button "Save Comment" at bounding box center [402, 433] width 126 height 37
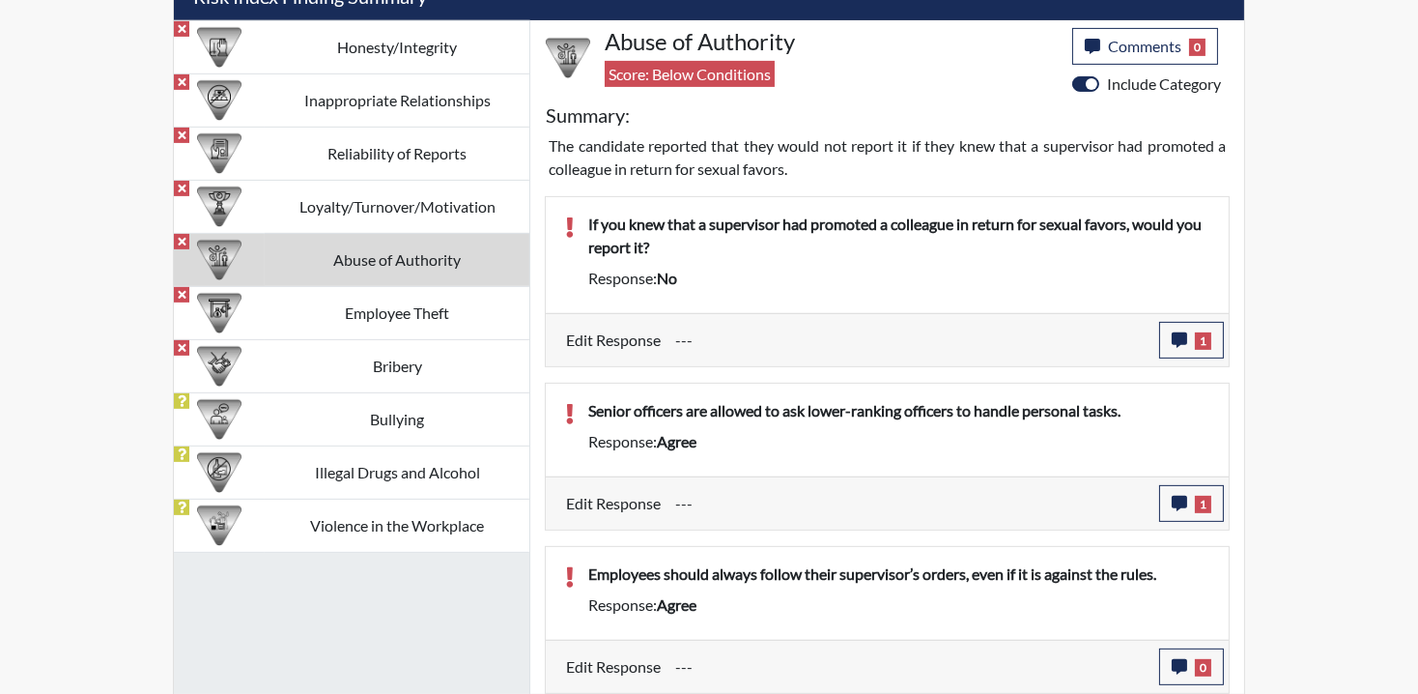
scroll to position [321, 803]
click at [1203, 651] on button "0" at bounding box center [1191, 666] width 65 height 37
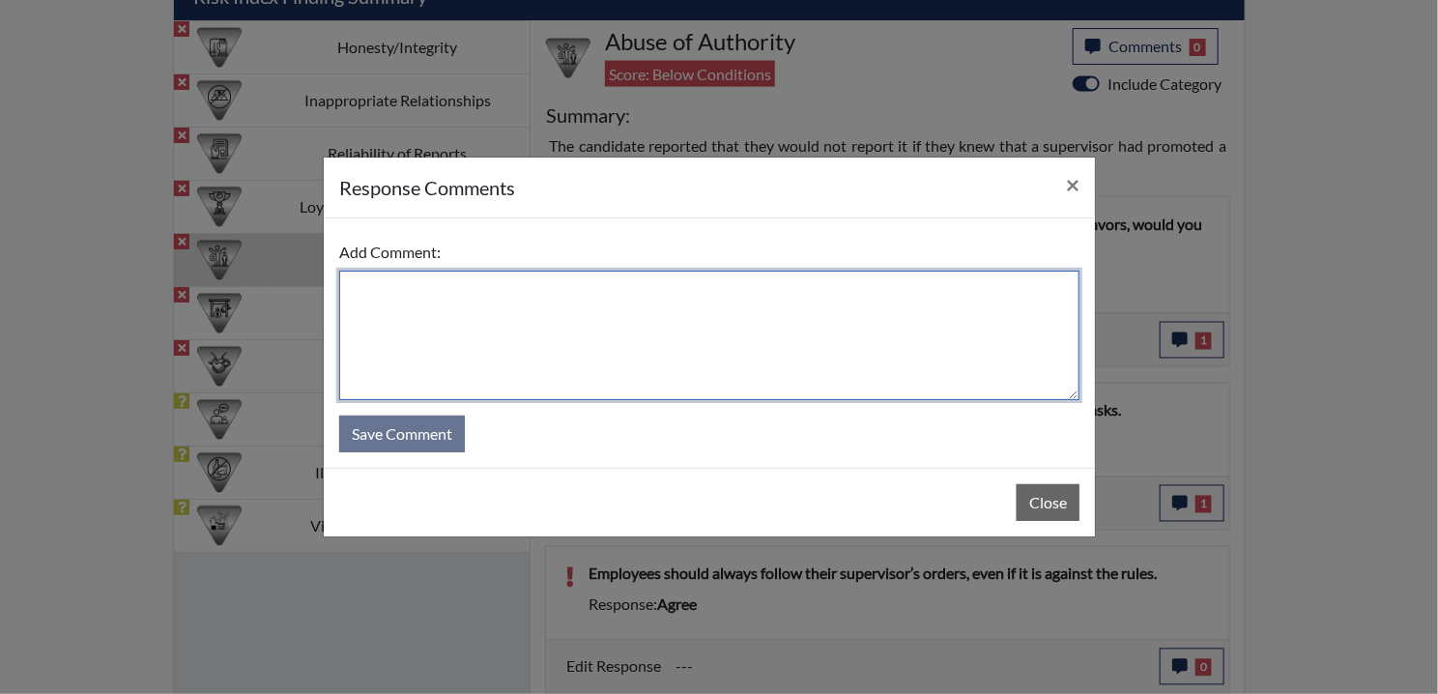
click at [384, 297] on textarea at bounding box center [709, 335] width 740 height 129
paste textarea "EE MISREAD QUESTION AND DISAGREES"
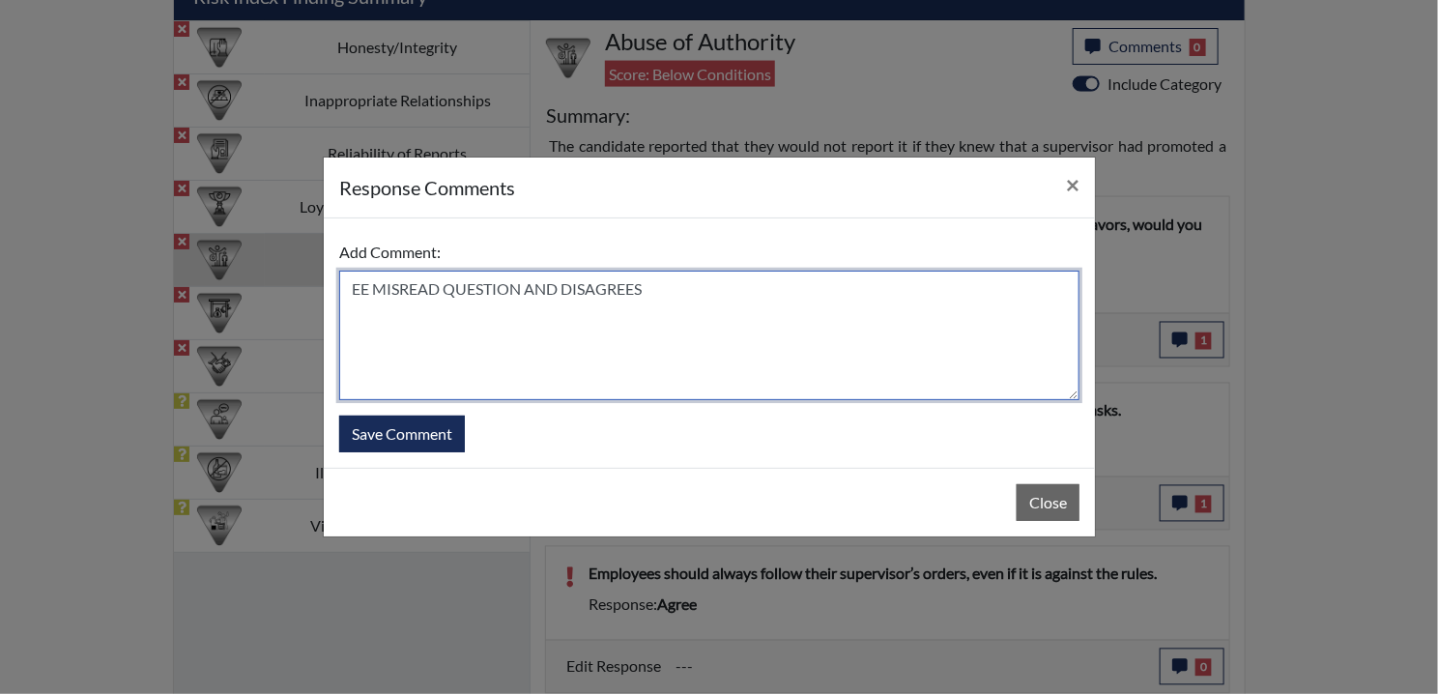
type textarea "EE MISREAD QUESTION AND DISAGREES"
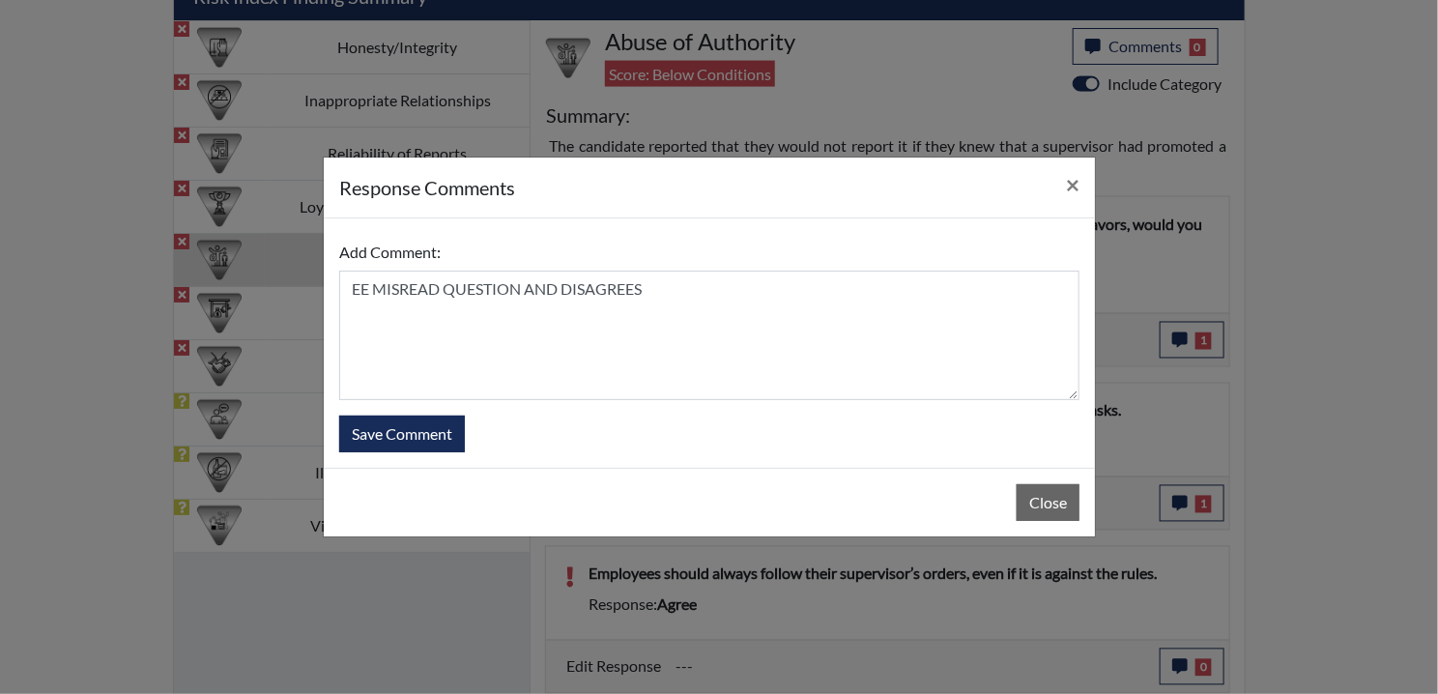
click at [413, 404] on form "Add Comment: EE MISREAD QUESTION AND DISAGREES Save Comment" at bounding box center [709, 343] width 740 height 218
click at [413, 433] on button "Save Comment" at bounding box center [402, 433] width 126 height 37
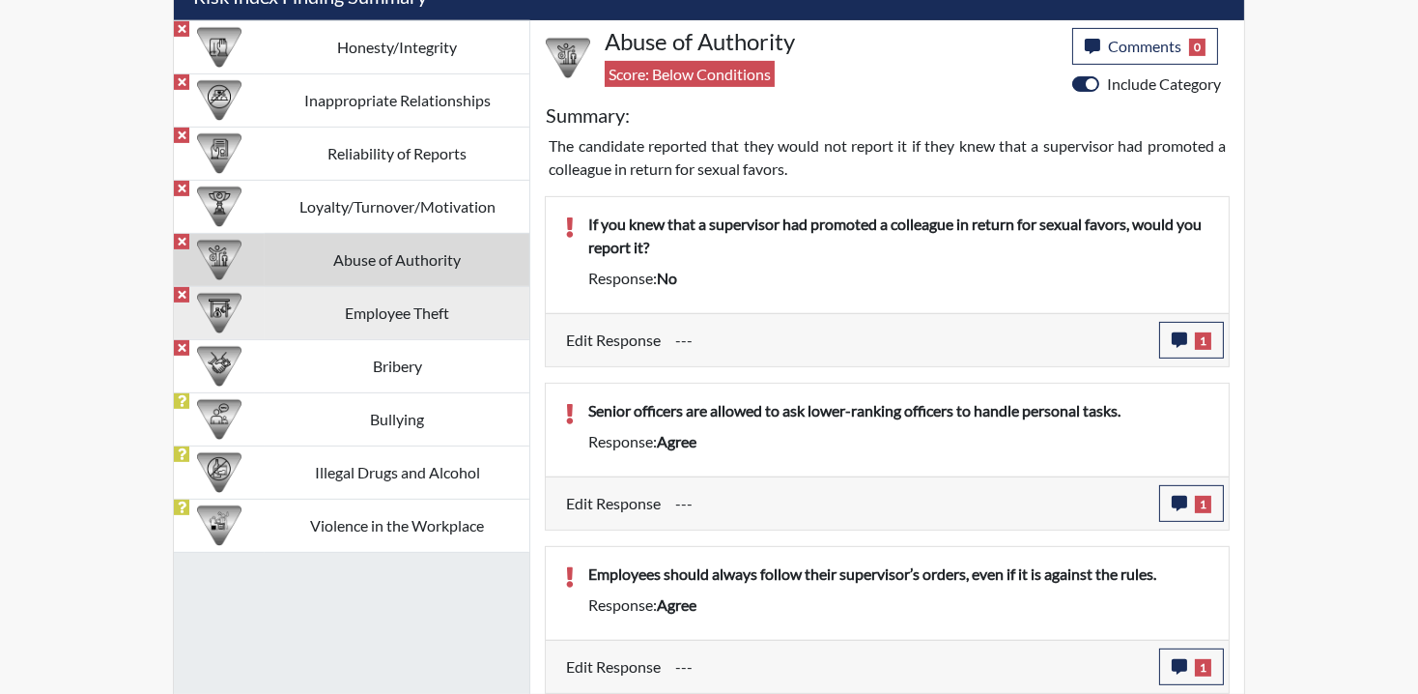
click at [374, 322] on td "Employee Theft" at bounding box center [397, 312] width 265 height 53
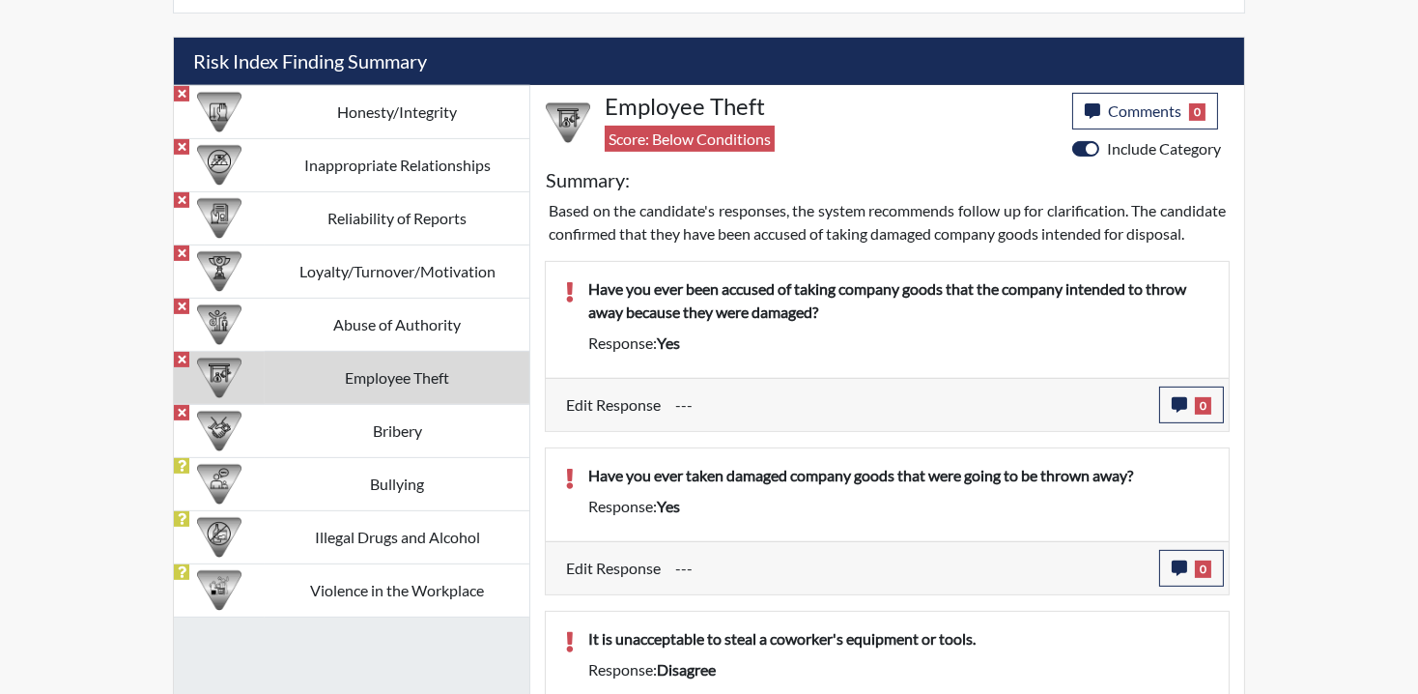
scroll to position [1197, 0]
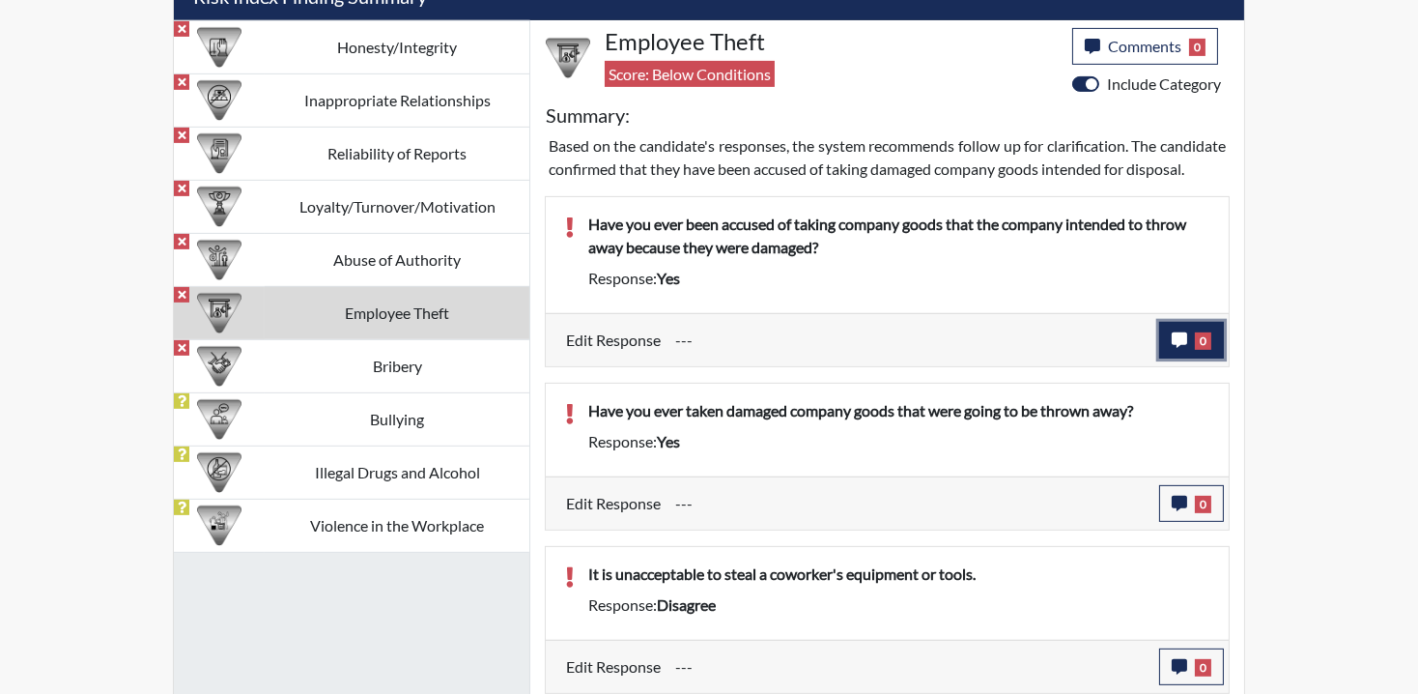
click at [1199, 350] on span "0" at bounding box center [1203, 340] width 16 height 17
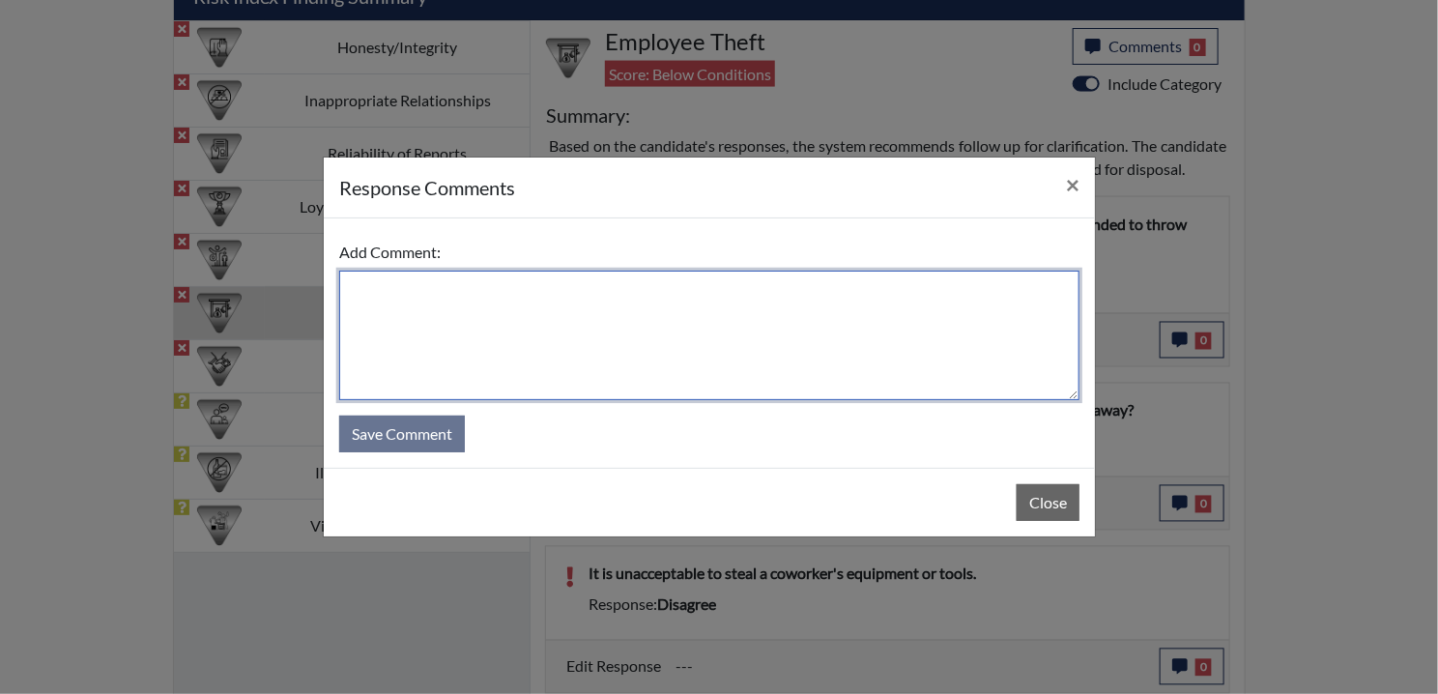
click at [397, 298] on textarea at bounding box center [709, 335] width 740 height 129
click at [559, 331] on textarea at bounding box center [709, 335] width 740 height 129
paste textarea "EE MISREAD QUESTION AND DISAGREES"
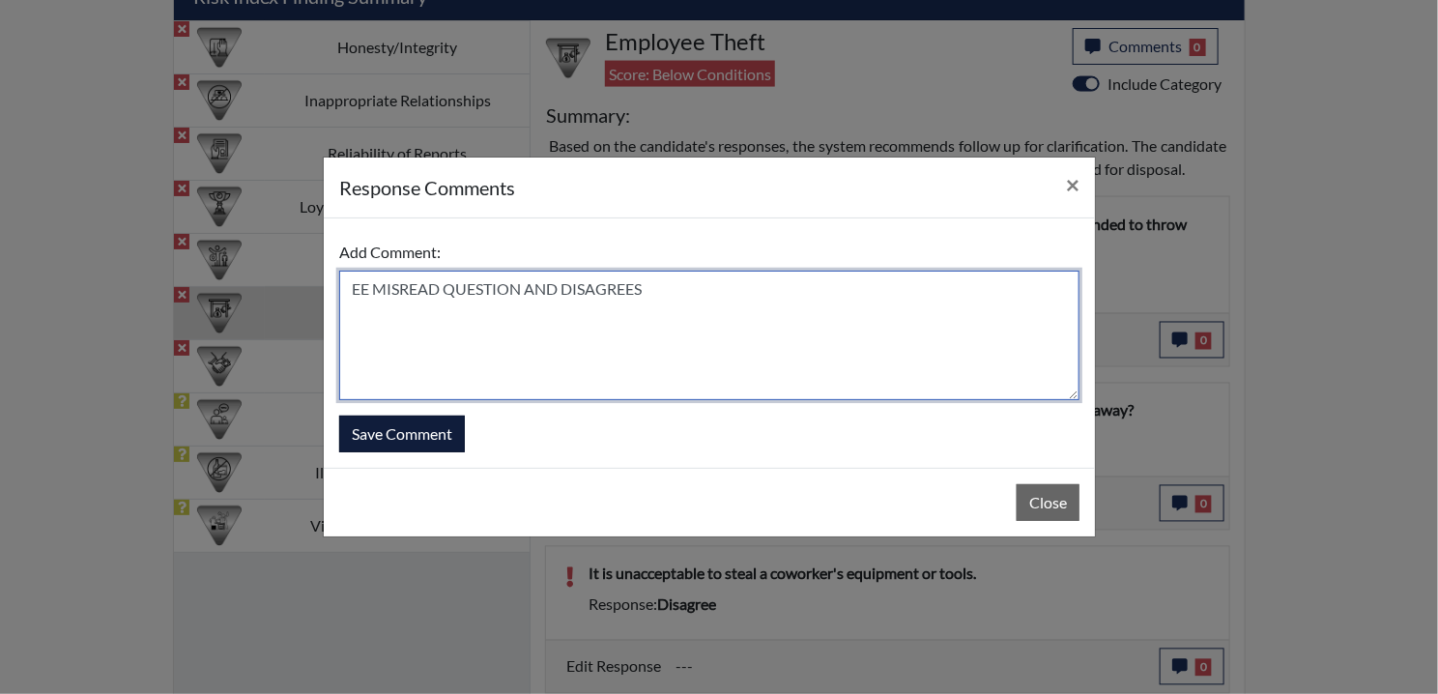
type textarea "EE MISREAD QUESTION AND DISAGREES"
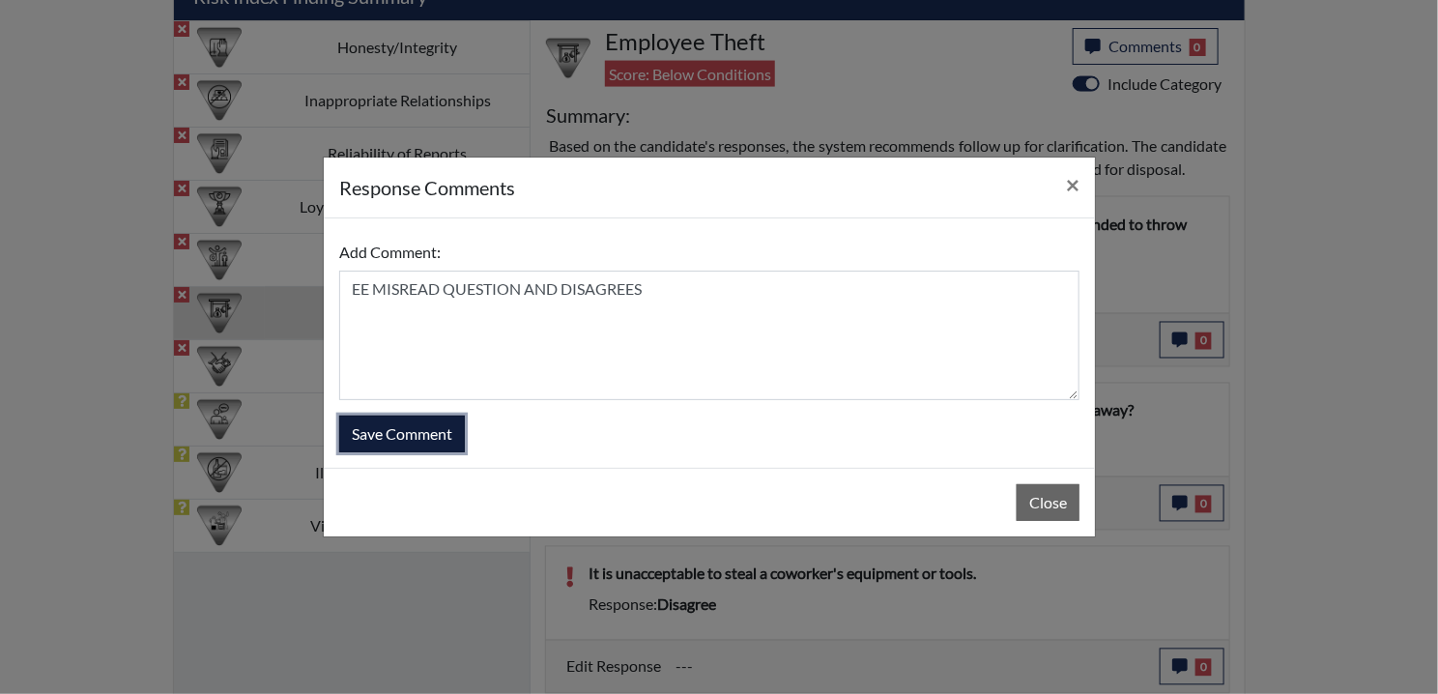
click at [397, 435] on button "Save Comment" at bounding box center [402, 433] width 126 height 37
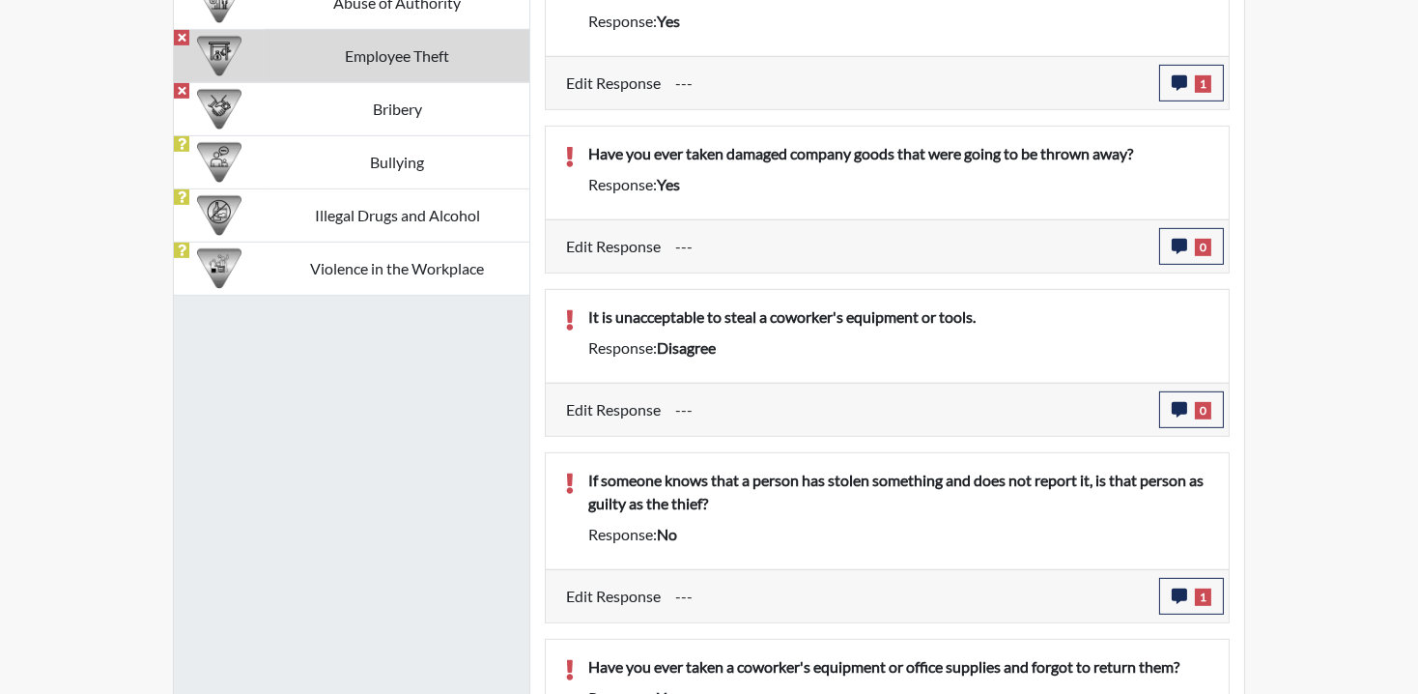
scroll to position [1327, 0]
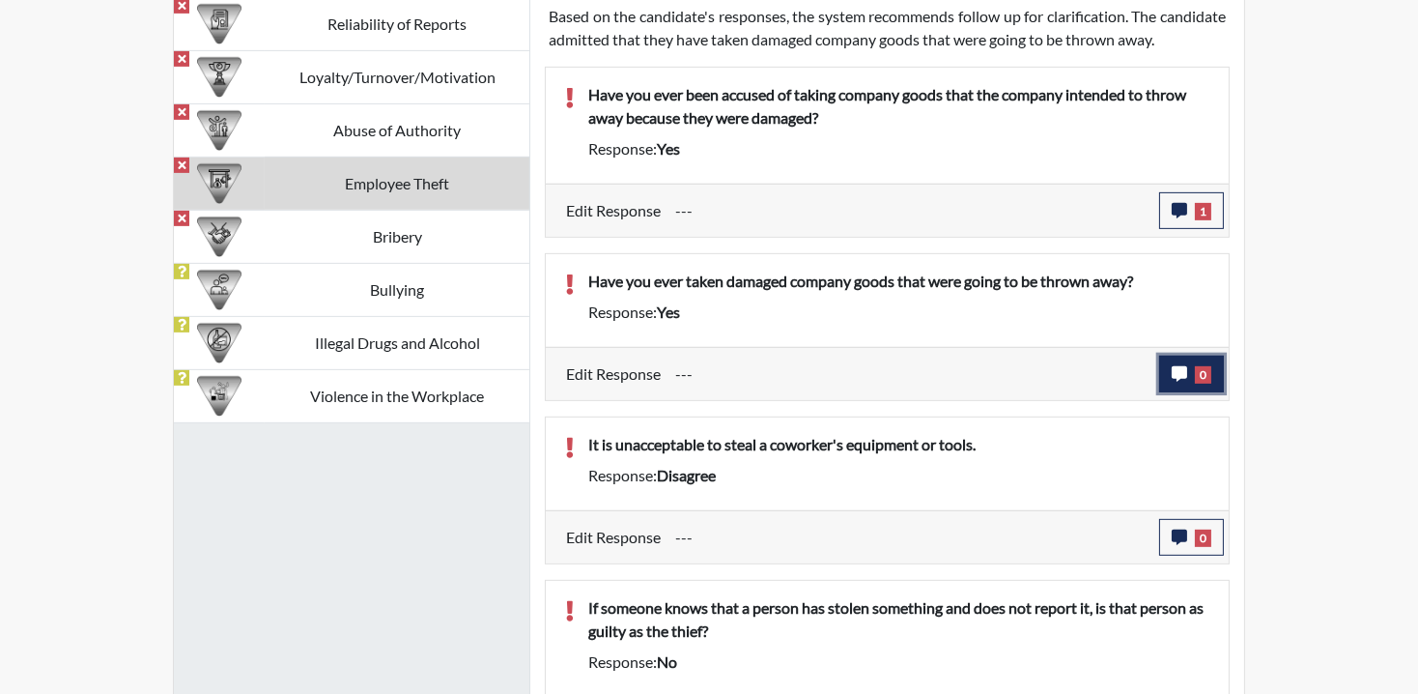
click at [1212, 392] on button "0" at bounding box center [1191, 374] width 65 height 37
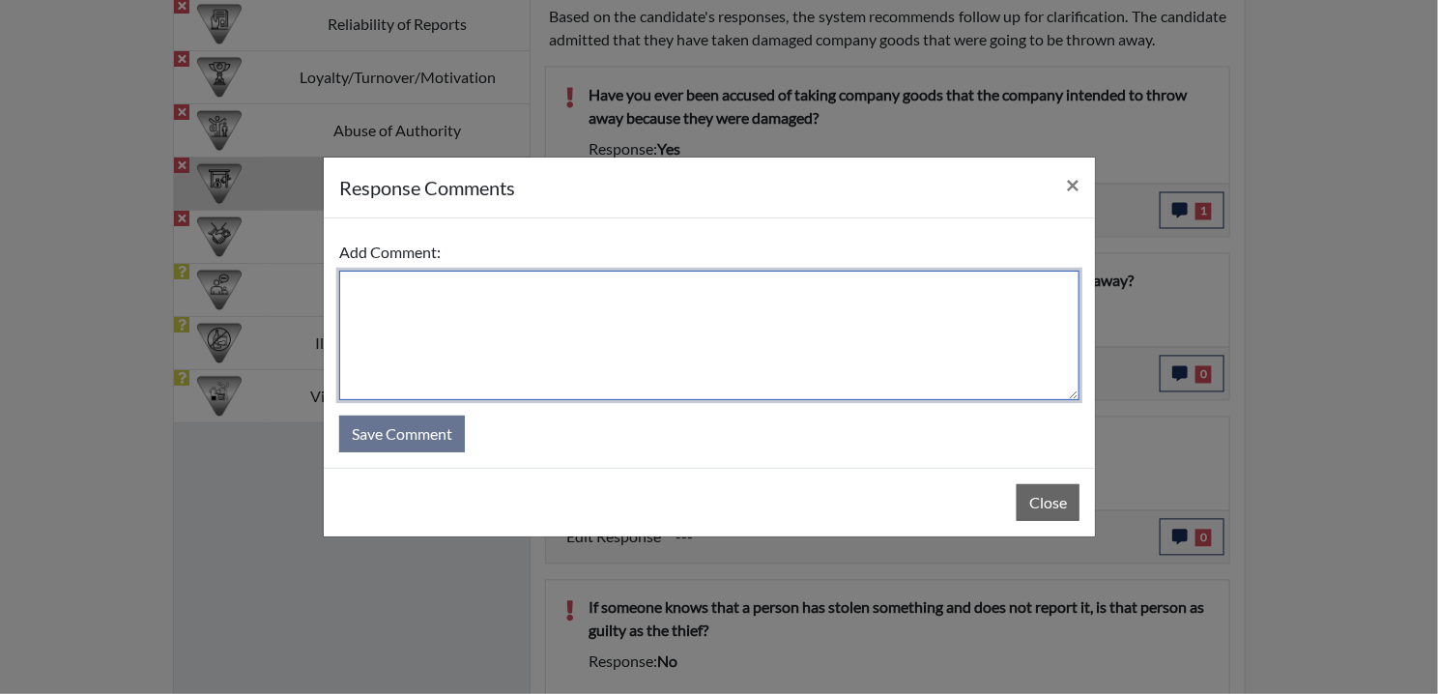
click at [472, 280] on textarea at bounding box center [709, 335] width 740 height 129
paste textarea "EE MISREAD QUESTION AND DISAGREES"
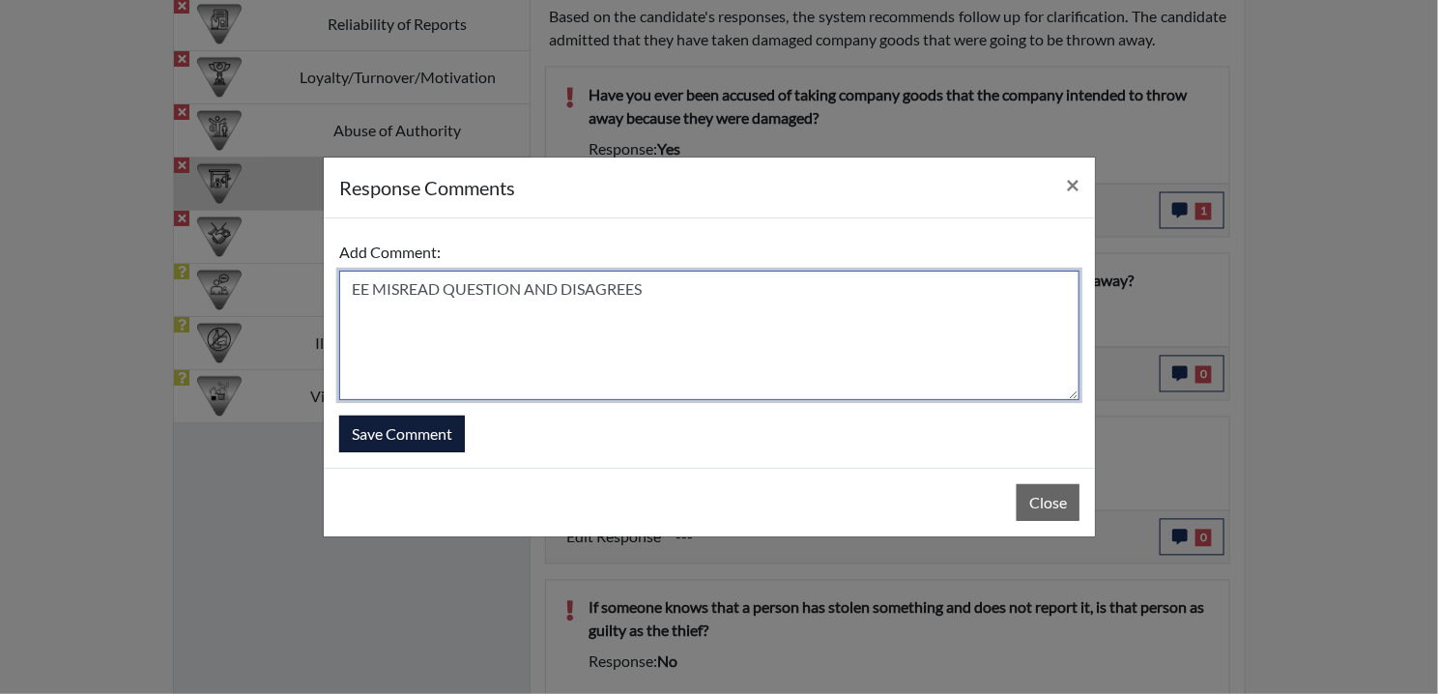
type textarea "EE MISREAD QUESTION AND DISAGREES"
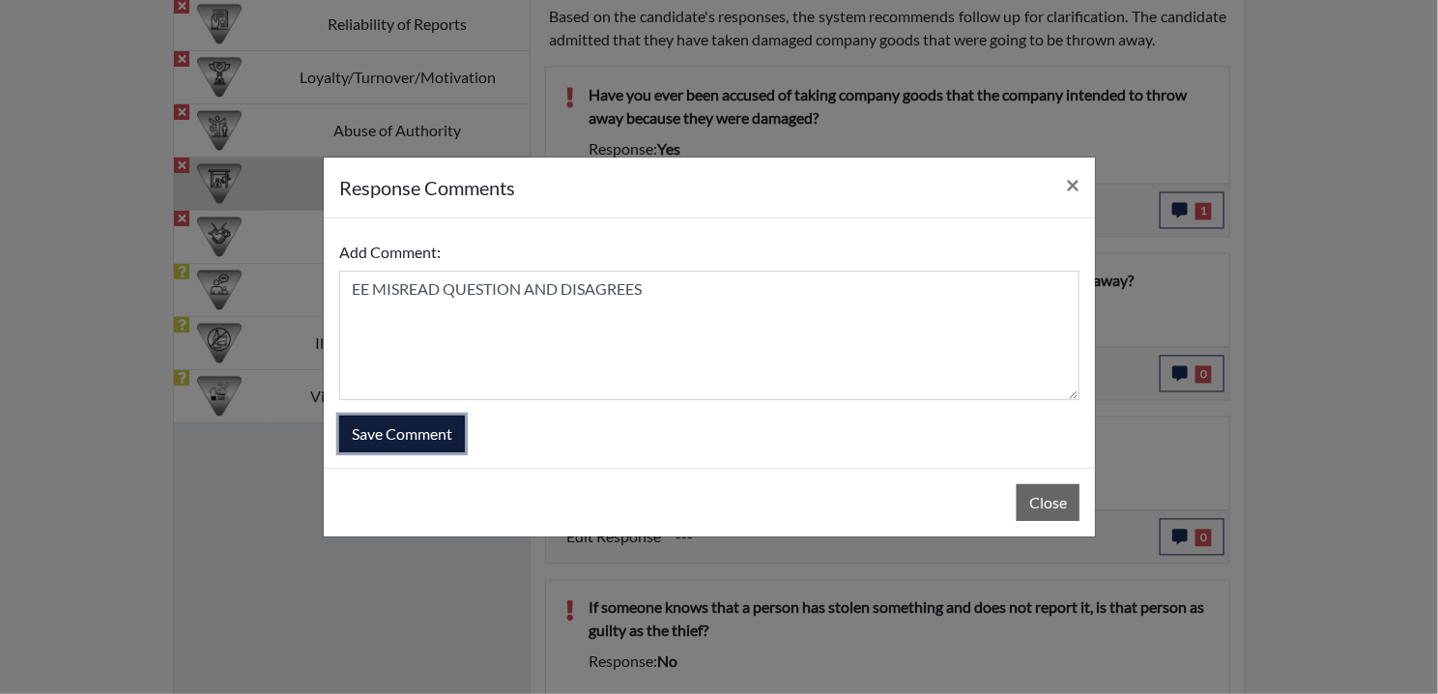
click at [425, 437] on button "Save Comment" at bounding box center [402, 433] width 126 height 37
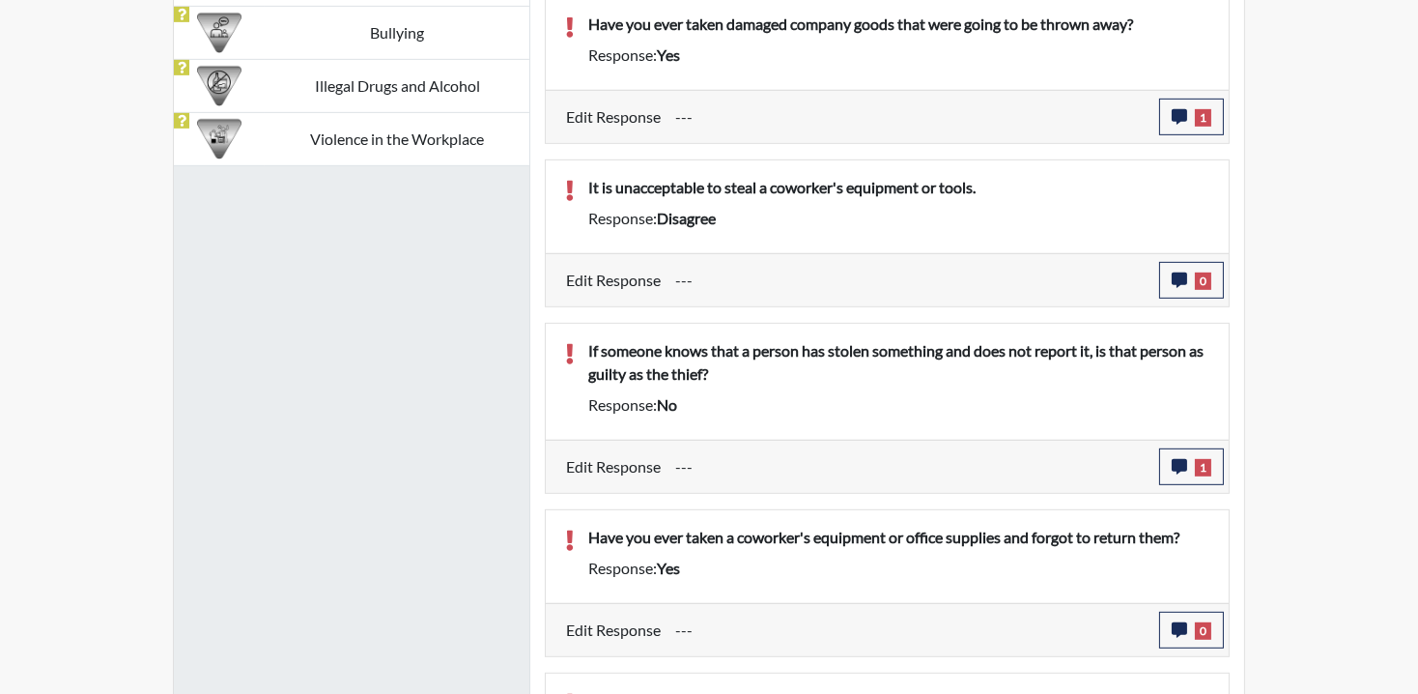
scroll to position [321, 803]
click at [1165, 299] on button "0" at bounding box center [1191, 280] width 65 height 37
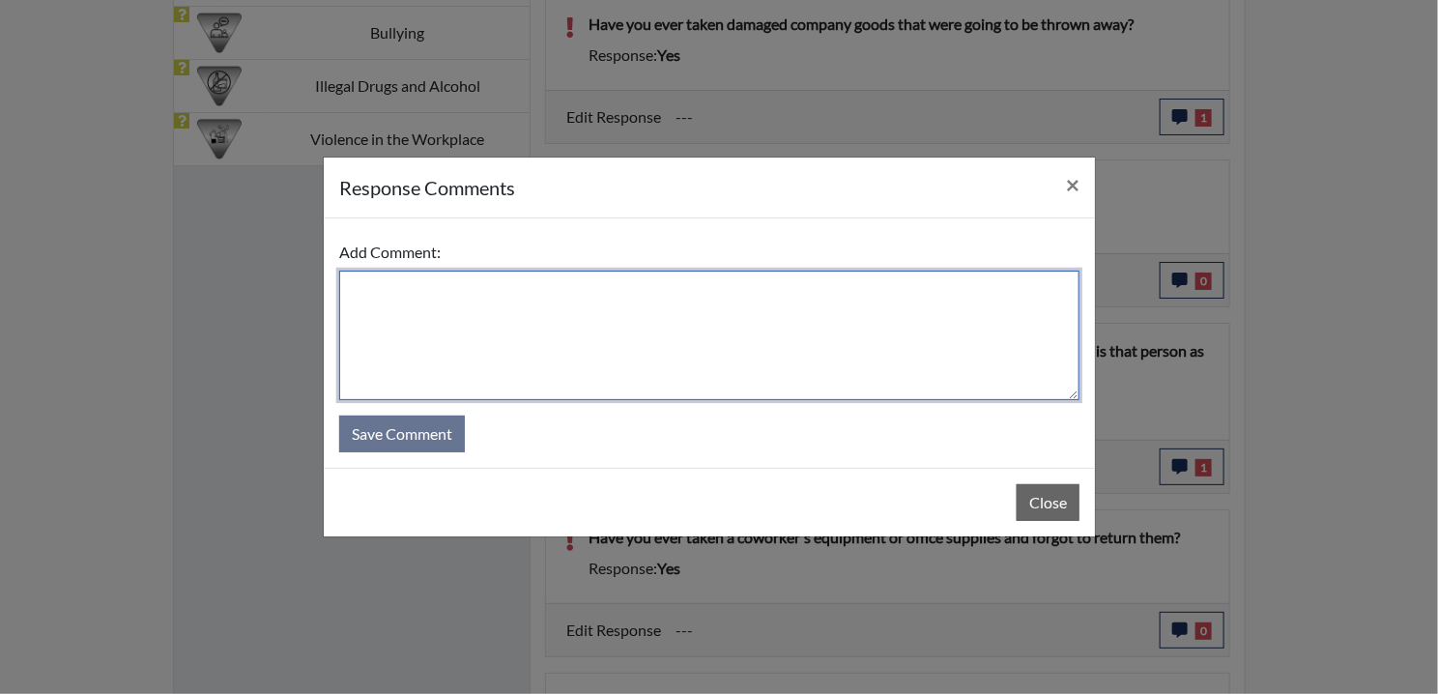
click at [444, 315] on textarea at bounding box center [709, 335] width 740 height 129
paste textarea "EE MISREAD QUESTION AND DISAGREES"
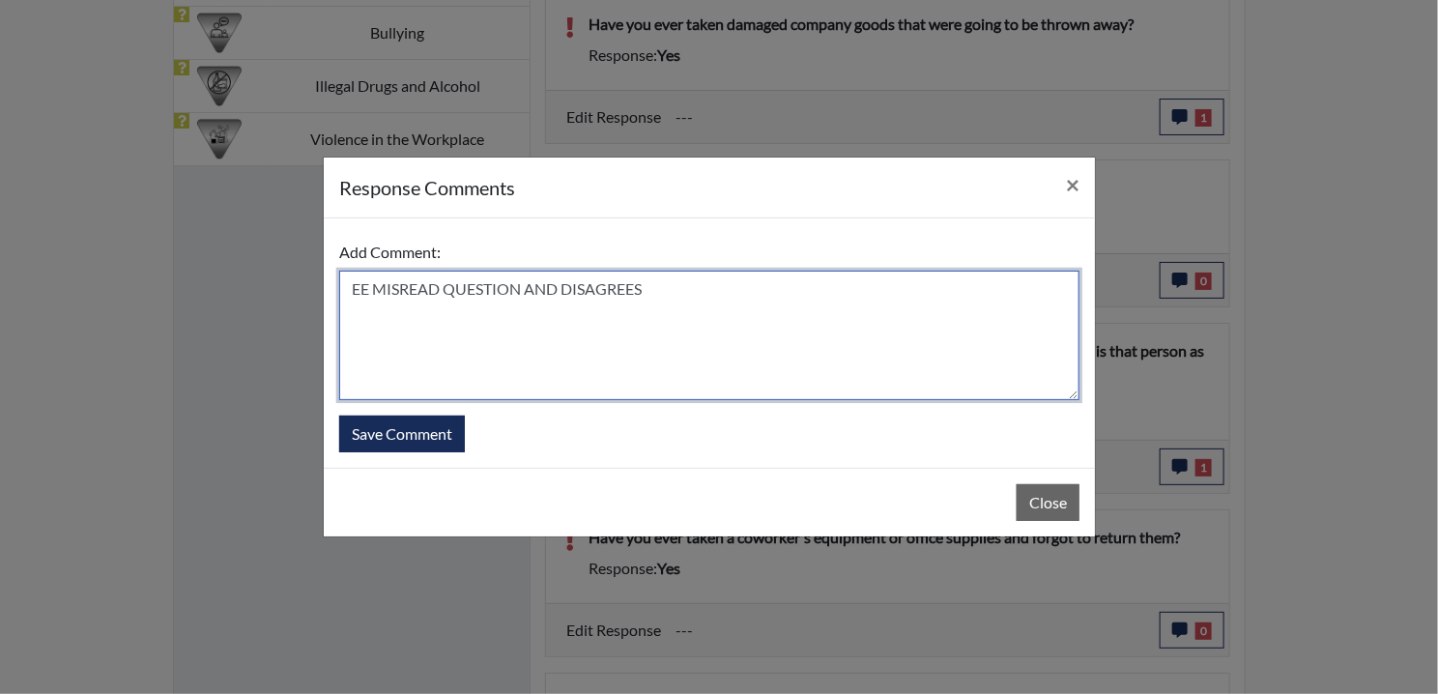
click at [586, 292] on textarea "EE MISREAD QUESTION AND DISAGREES" at bounding box center [709, 335] width 740 height 129
drag, startPoint x: 767, startPoint y: 300, endPoint x: 758, endPoint y: 315, distance: 16.9
click at [766, 300] on textarea "EE MISREAD QUESTION AND AGREES" at bounding box center [709, 335] width 740 height 129
type textarea "EE MISREAD QUESTION AND AGREE"
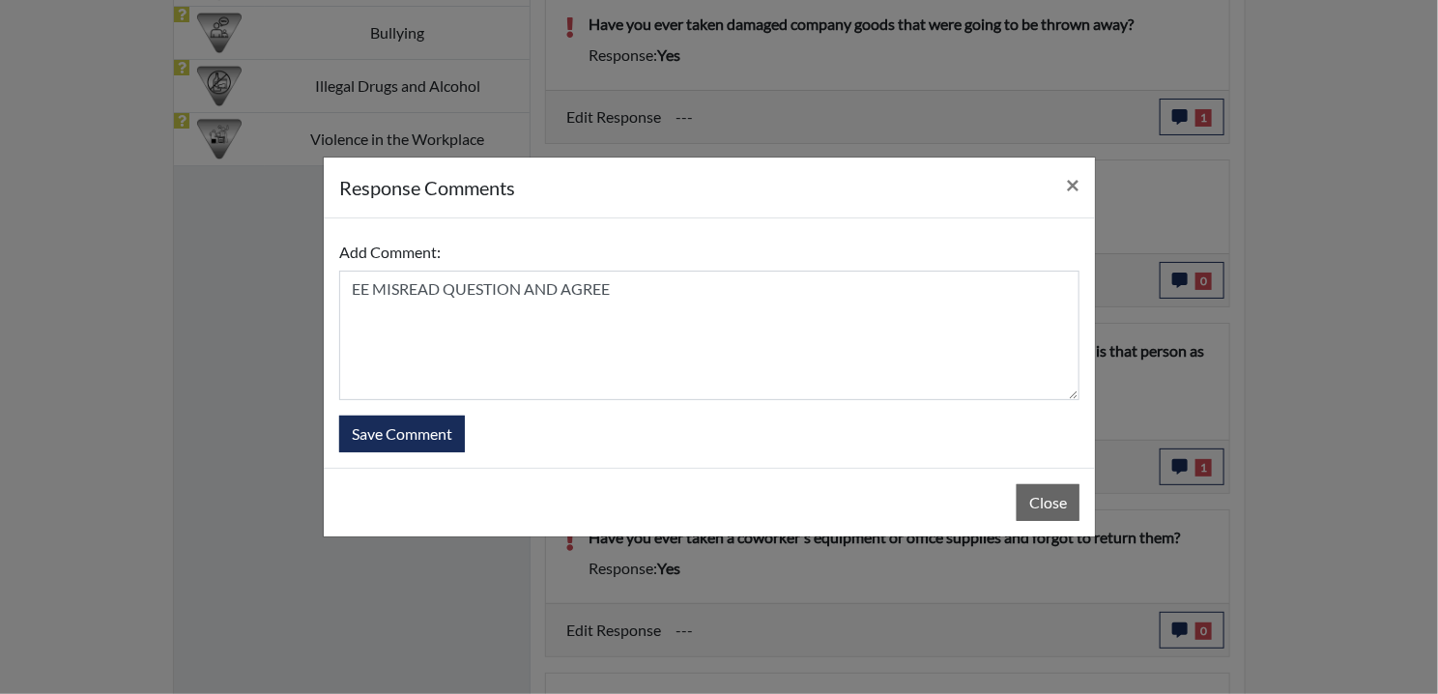
click at [397, 410] on form "Add Comment: EE MISREAD QUESTION AND AGREE Save Comment" at bounding box center [709, 343] width 740 height 218
click at [396, 437] on button "Save Comment" at bounding box center [402, 433] width 126 height 37
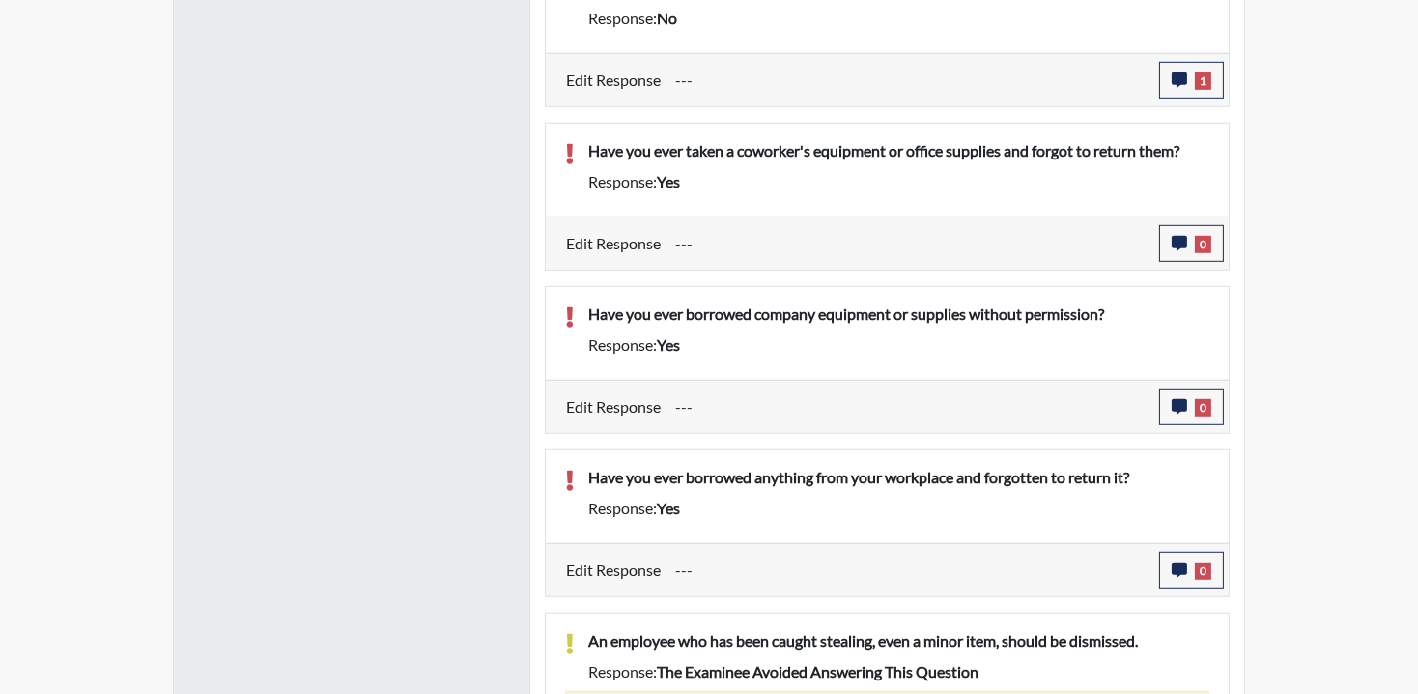
scroll to position [1841, 0]
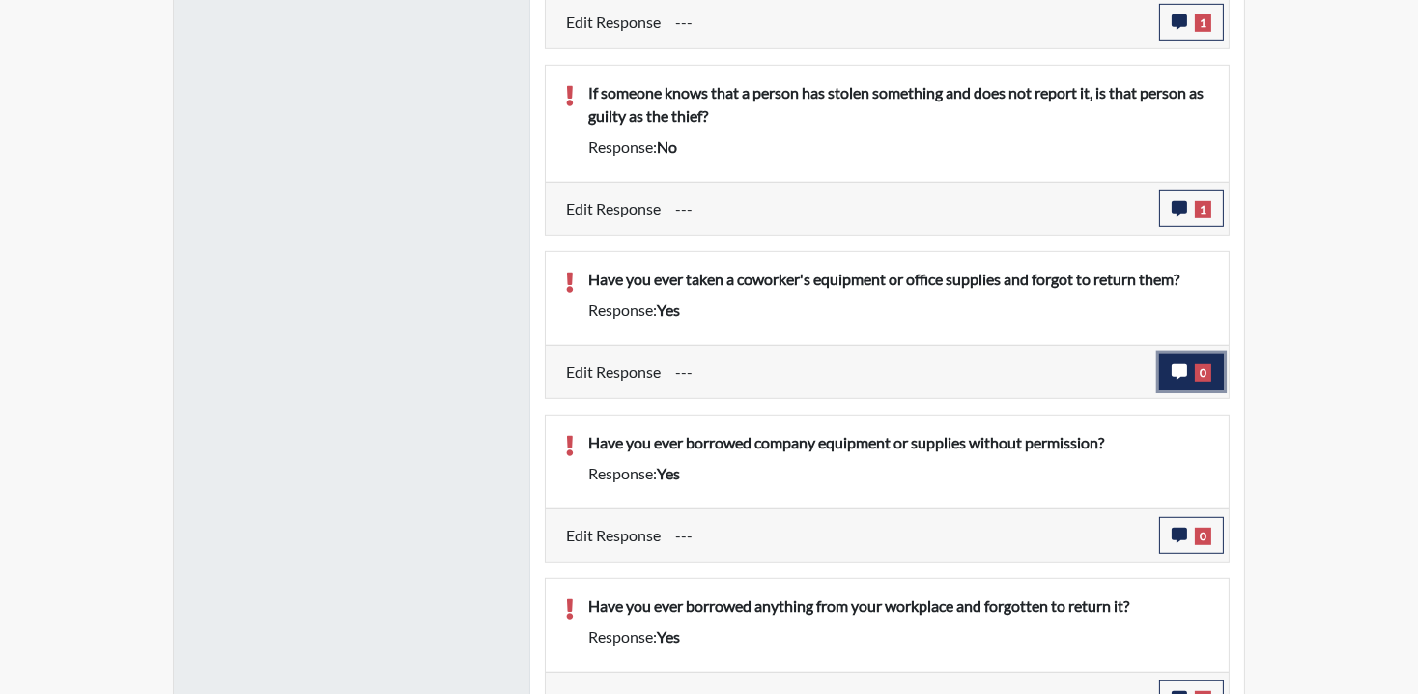
click at [1191, 390] on button "0" at bounding box center [1191, 372] width 65 height 37
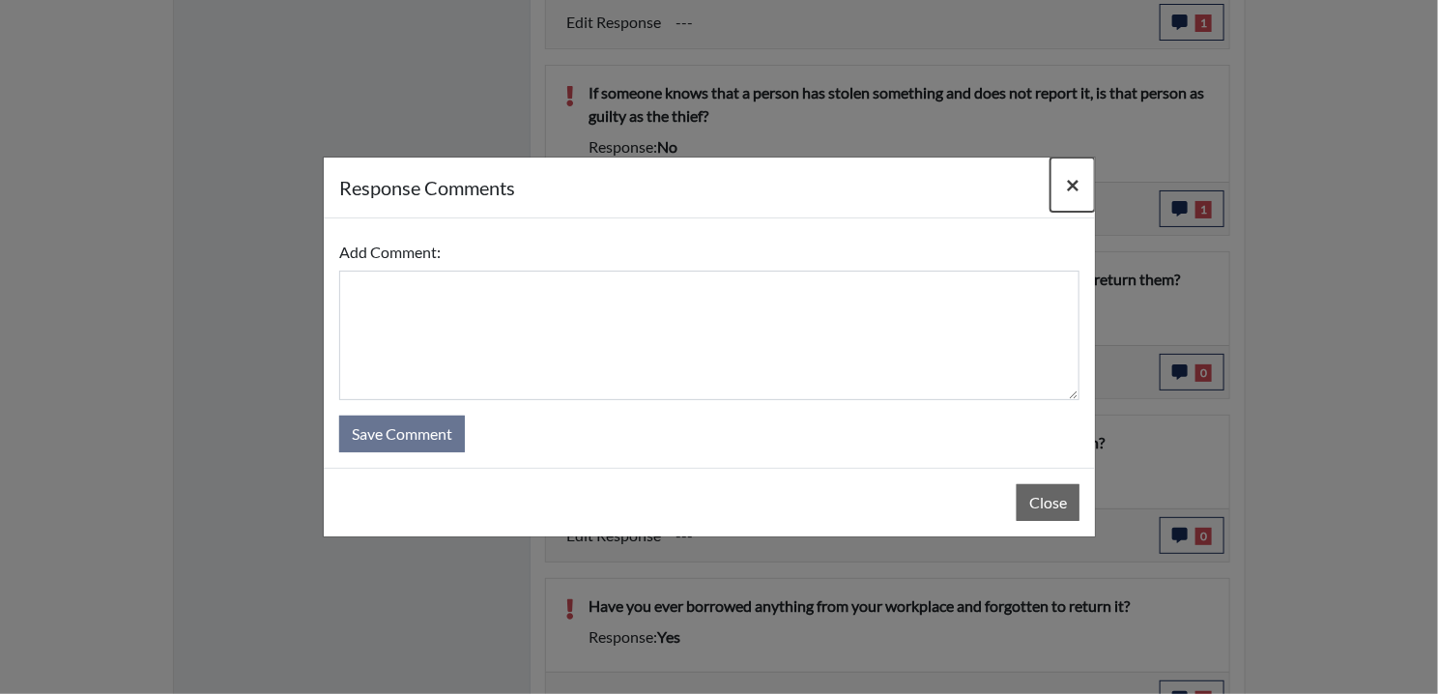
click at [1069, 187] on span "×" at bounding box center [1073, 184] width 14 height 28
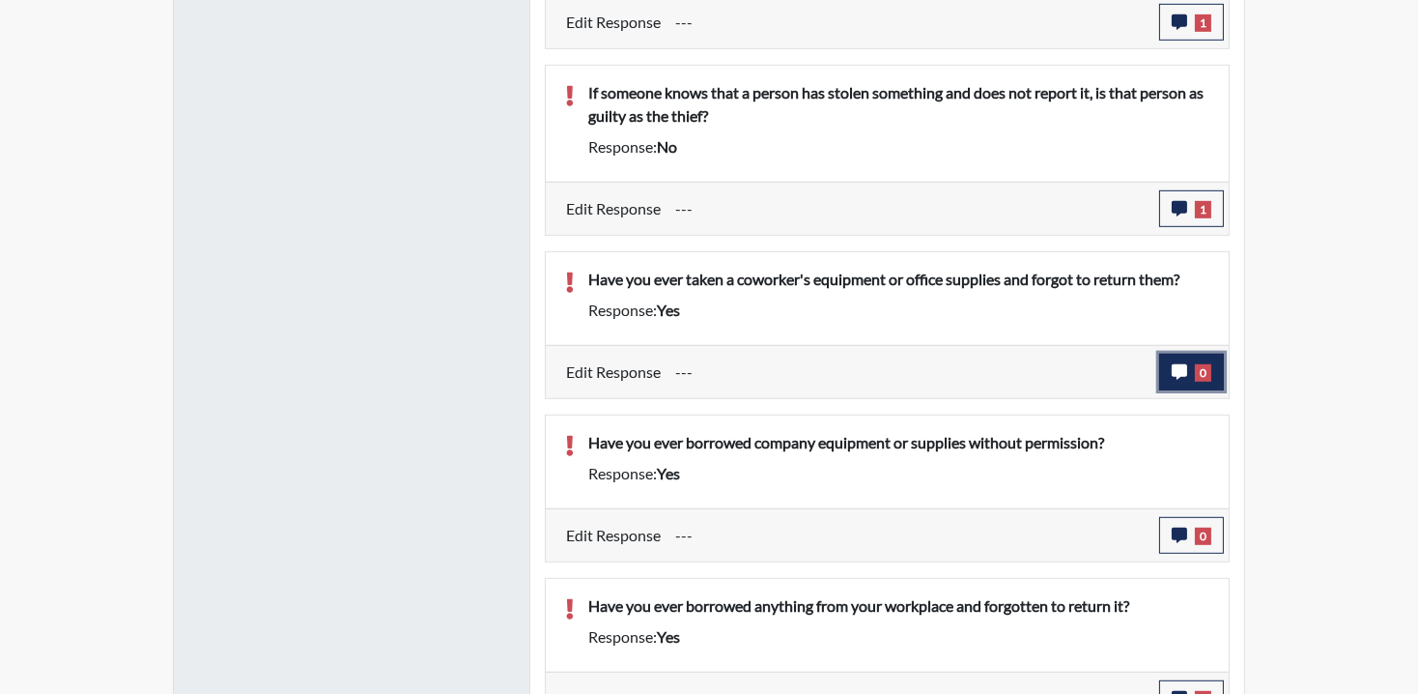
click at [1201, 382] on span "0" at bounding box center [1203, 372] width 16 height 17
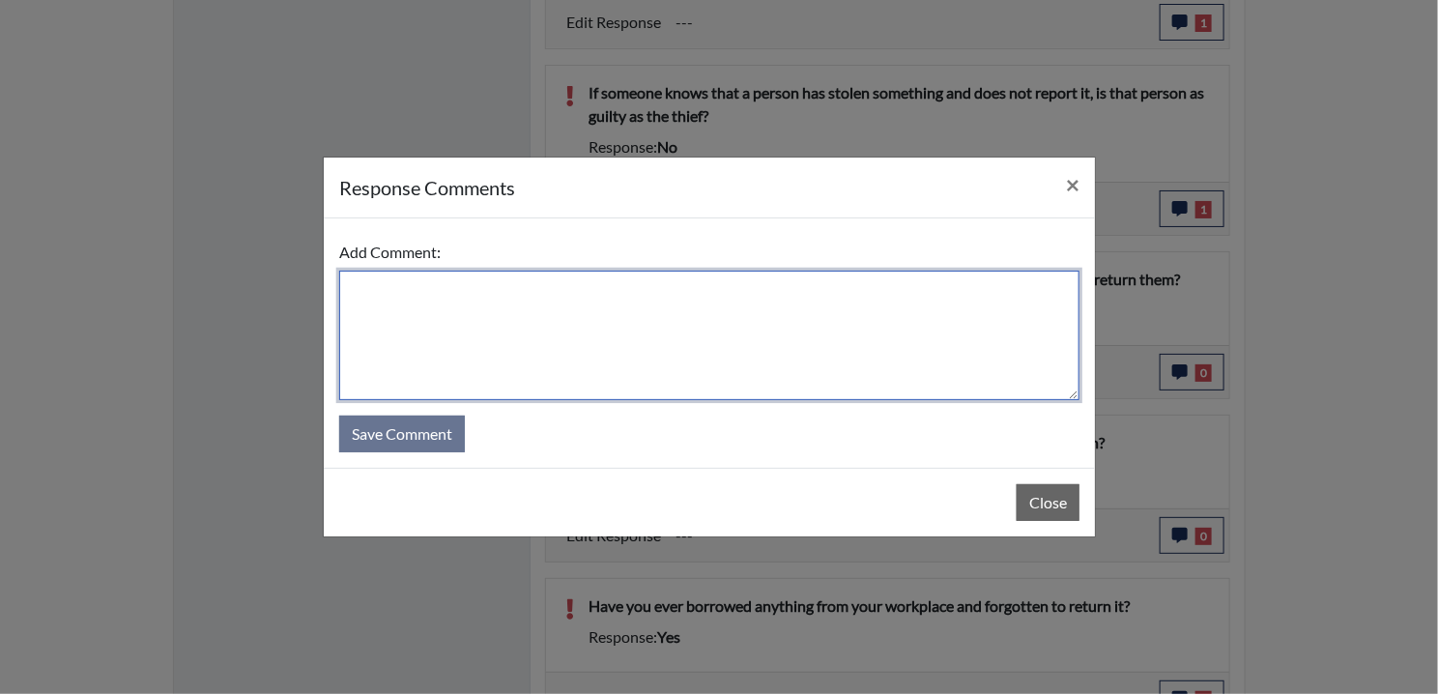
click at [401, 297] on textarea at bounding box center [709, 335] width 740 height 129
paste textarea "EE MISREAD QUESTION AND DISAGREES"
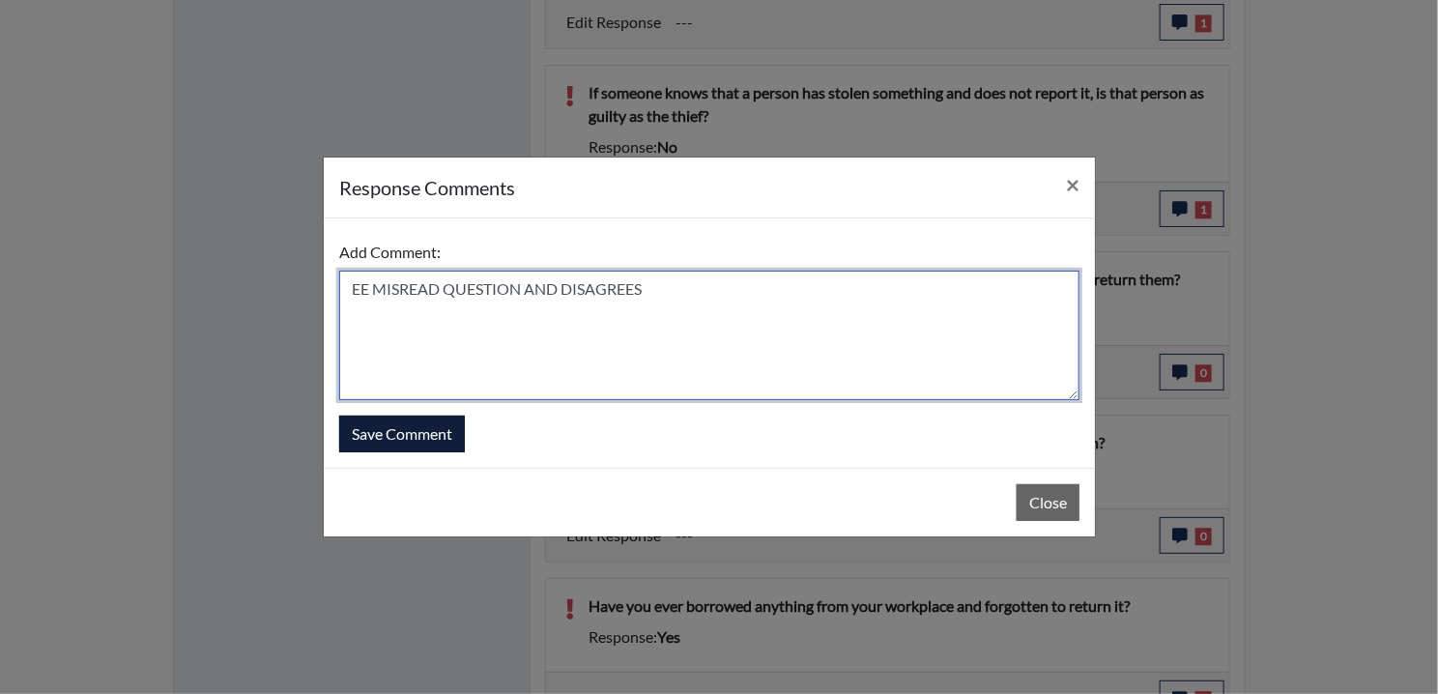
type textarea "EE MISREAD QUESTION AND DISAGREES"
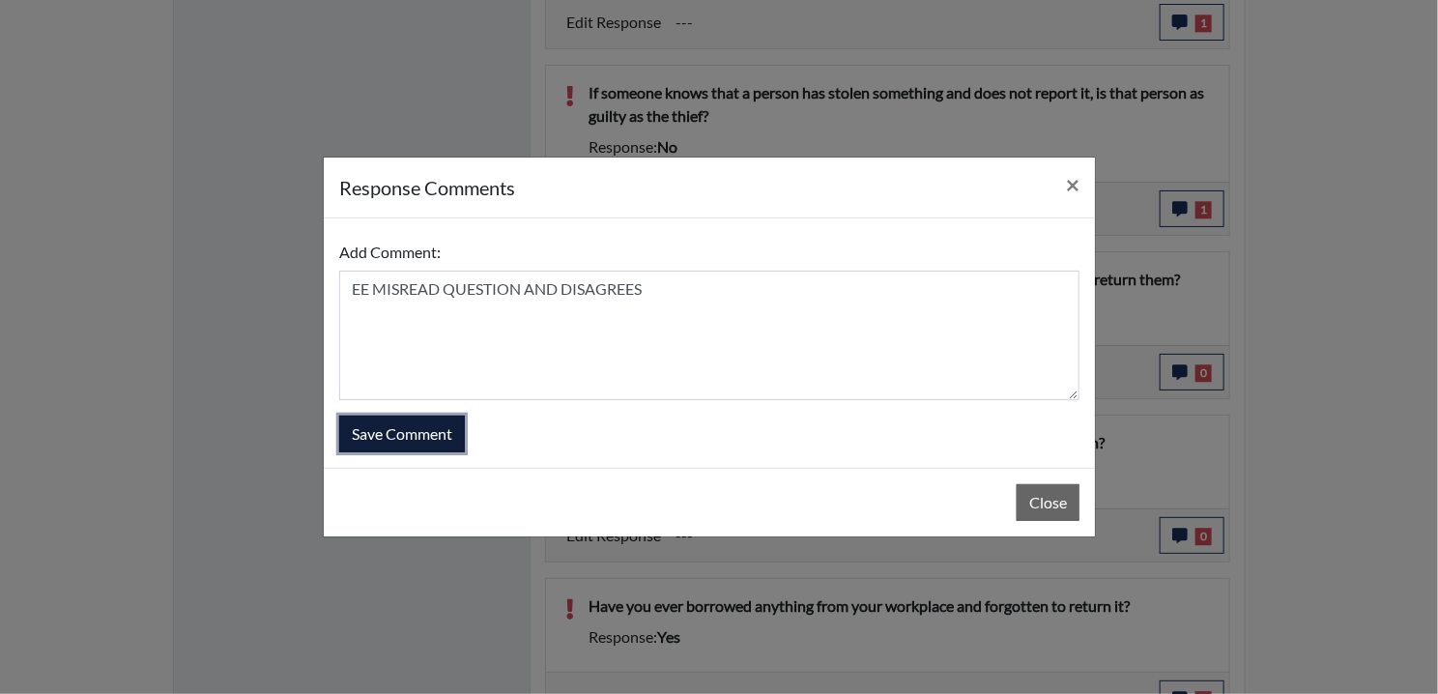
click at [418, 445] on button "Save Comment" at bounding box center [402, 433] width 126 height 37
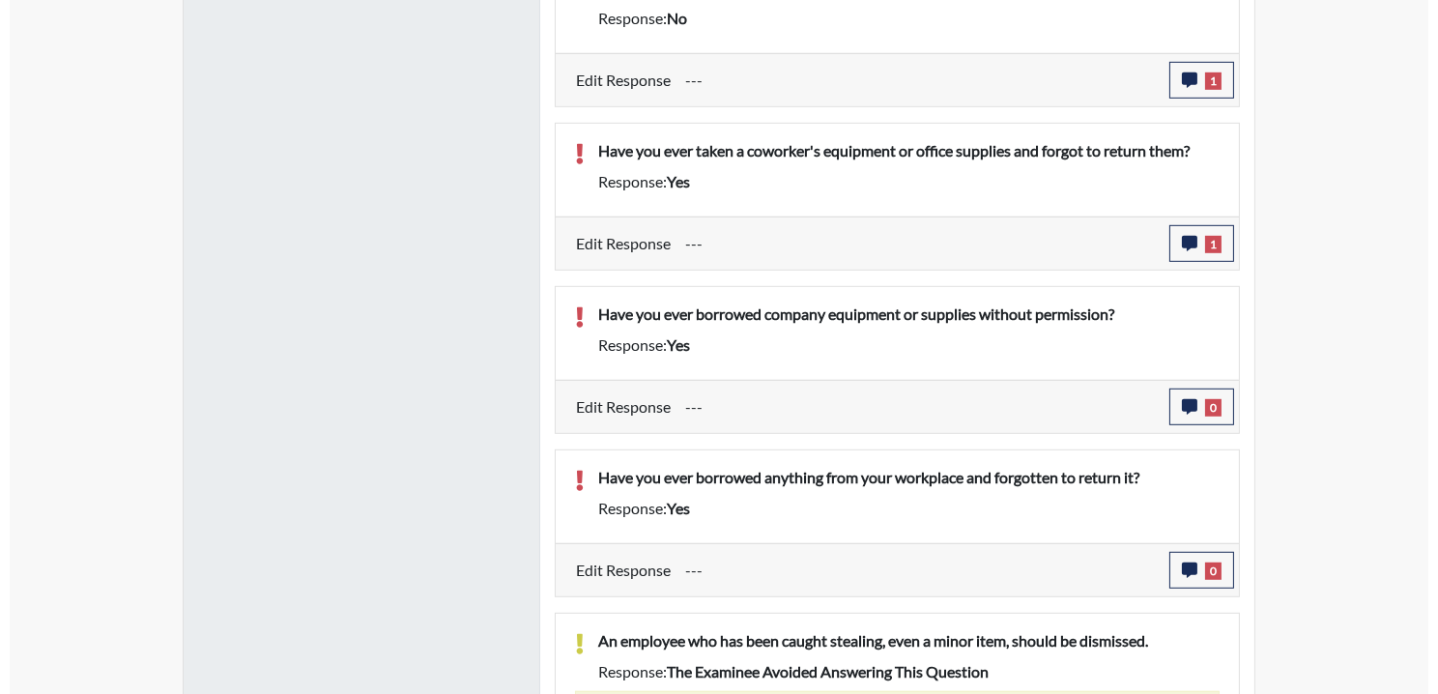
scroll to position [321, 803]
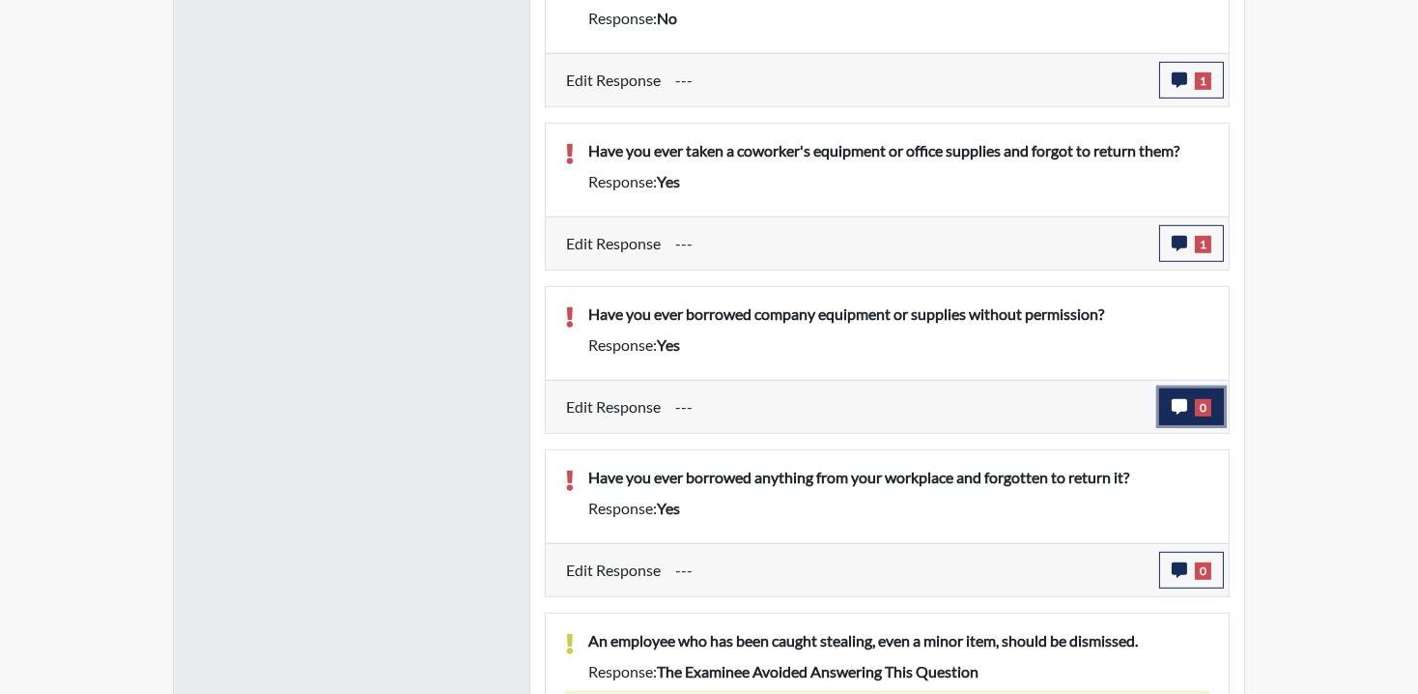
click at [1203, 416] on span "0" at bounding box center [1203, 407] width 16 height 17
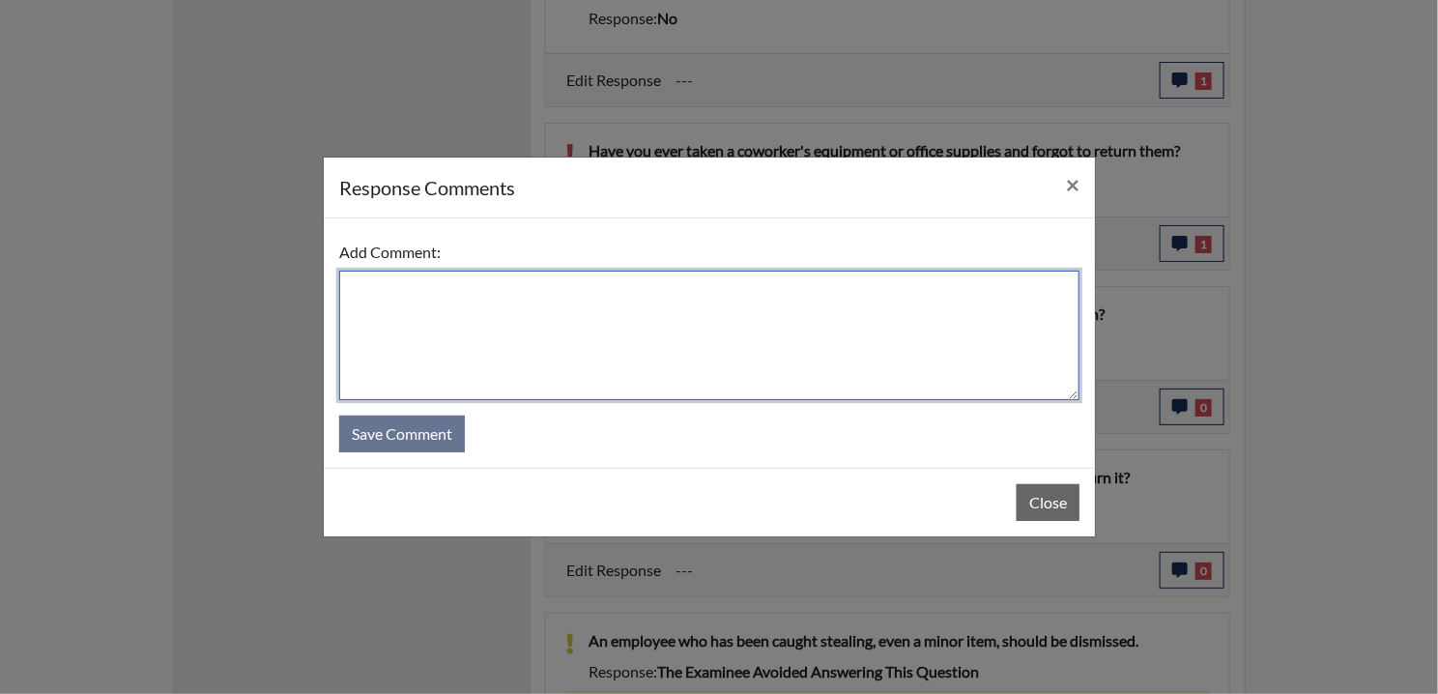
click at [400, 321] on textarea at bounding box center [709, 335] width 740 height 129
paste textarea "EE MISREAD QUESTION AND DISAGREES"
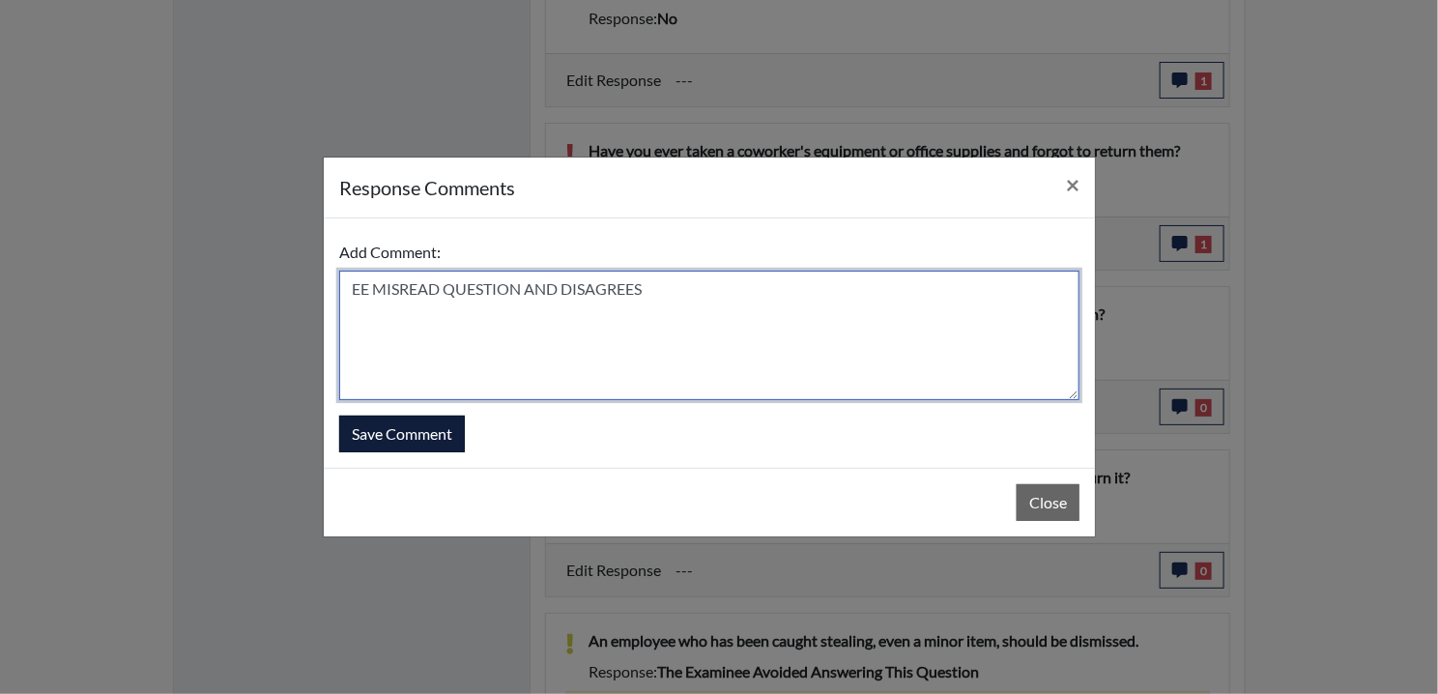
type textarea "EE MISREAD QUESTION AND DISAGREES"
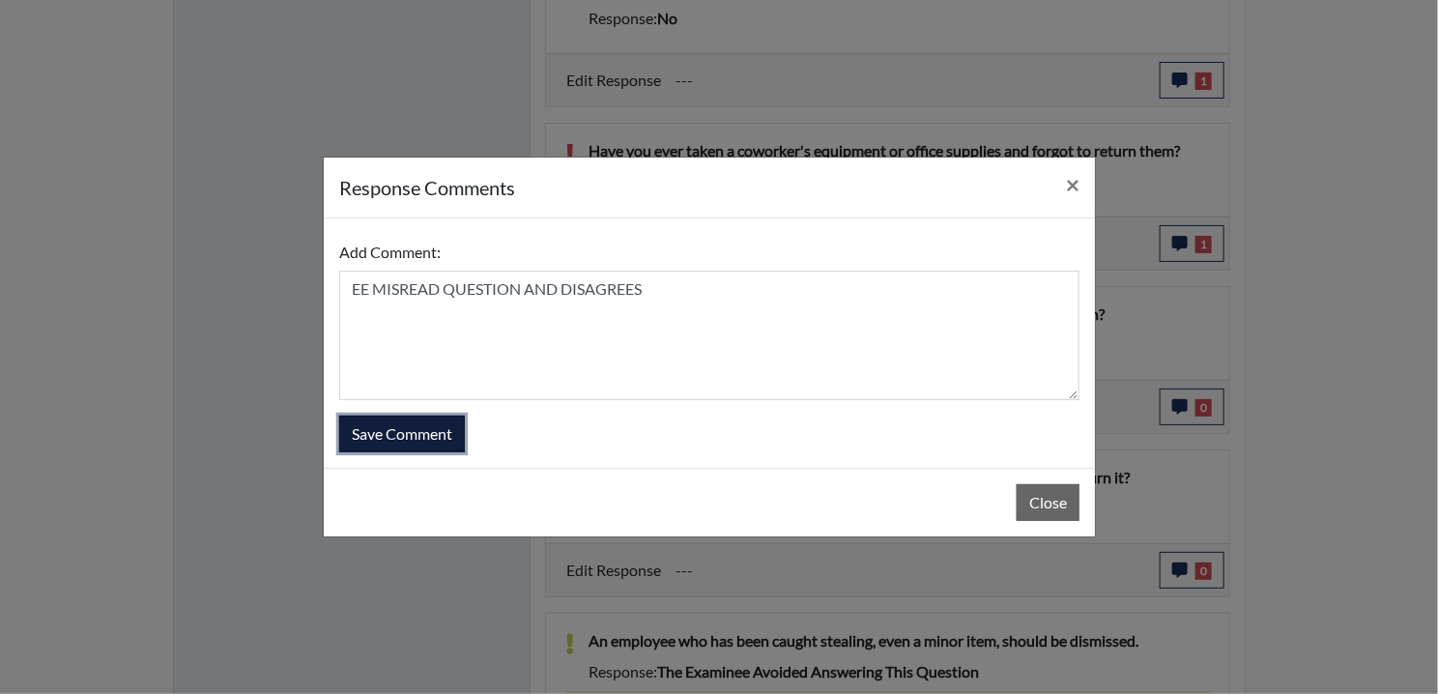
click at [416, 422] on button "Save Comment" at bounding box center [402, 433] width 126 height 37
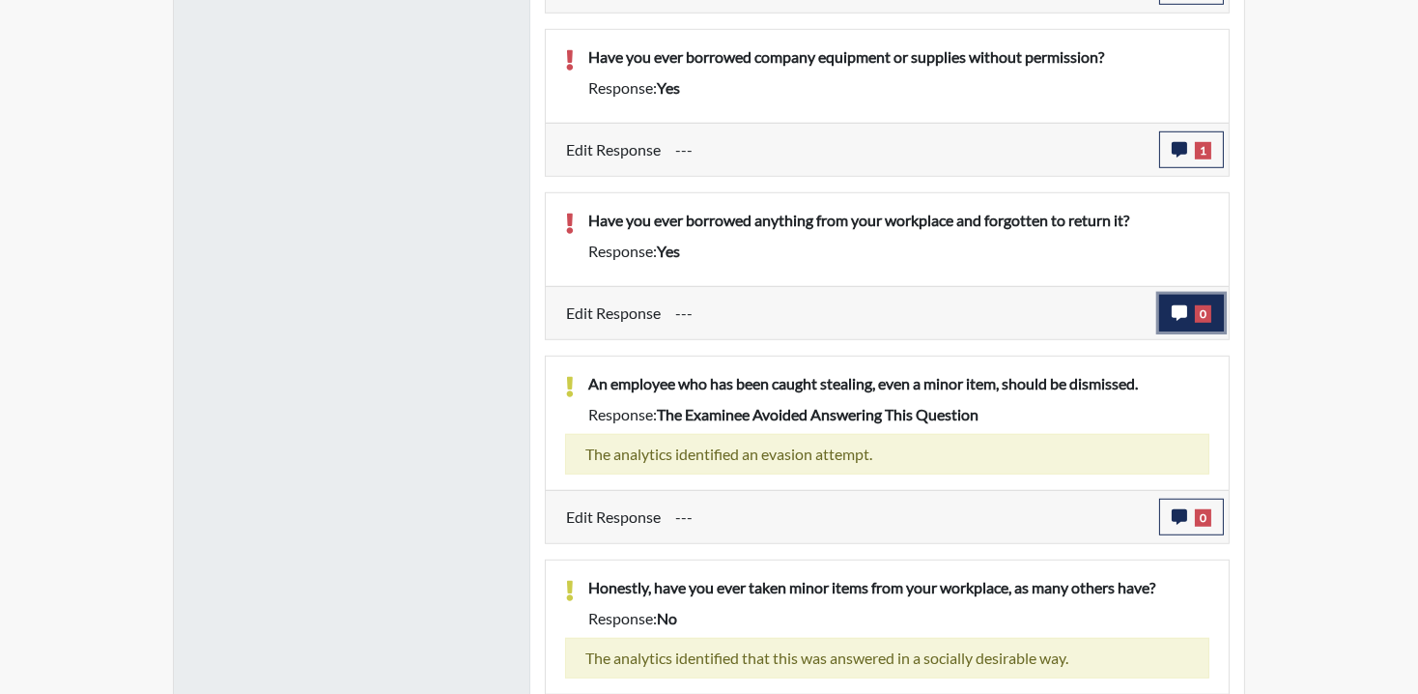
click at [1196, 321] on button "0" at bounding box center [1191, 313] width 65 height 37
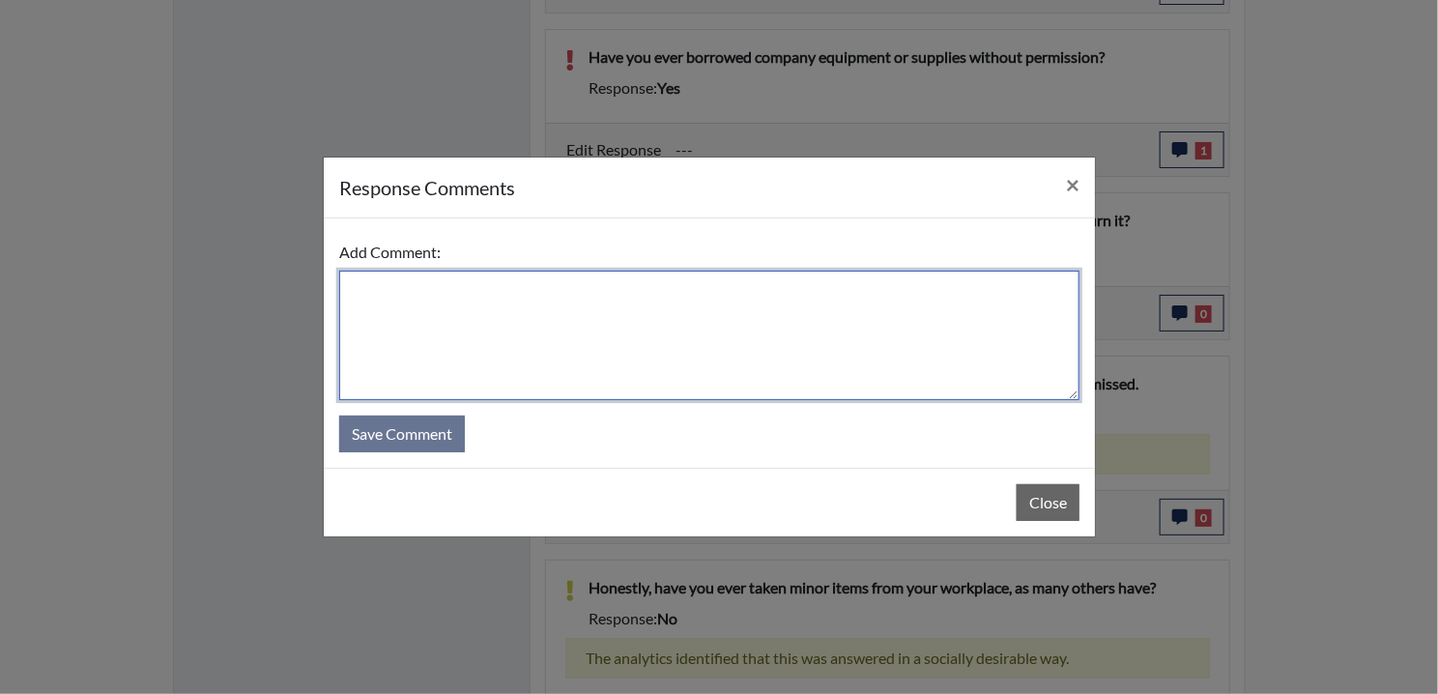
click at [380, 324] on textarea at bounding box center [709, 335] width 740 height 129
paste textarea "EE MISREAD QUESTION AND DISAGREES"
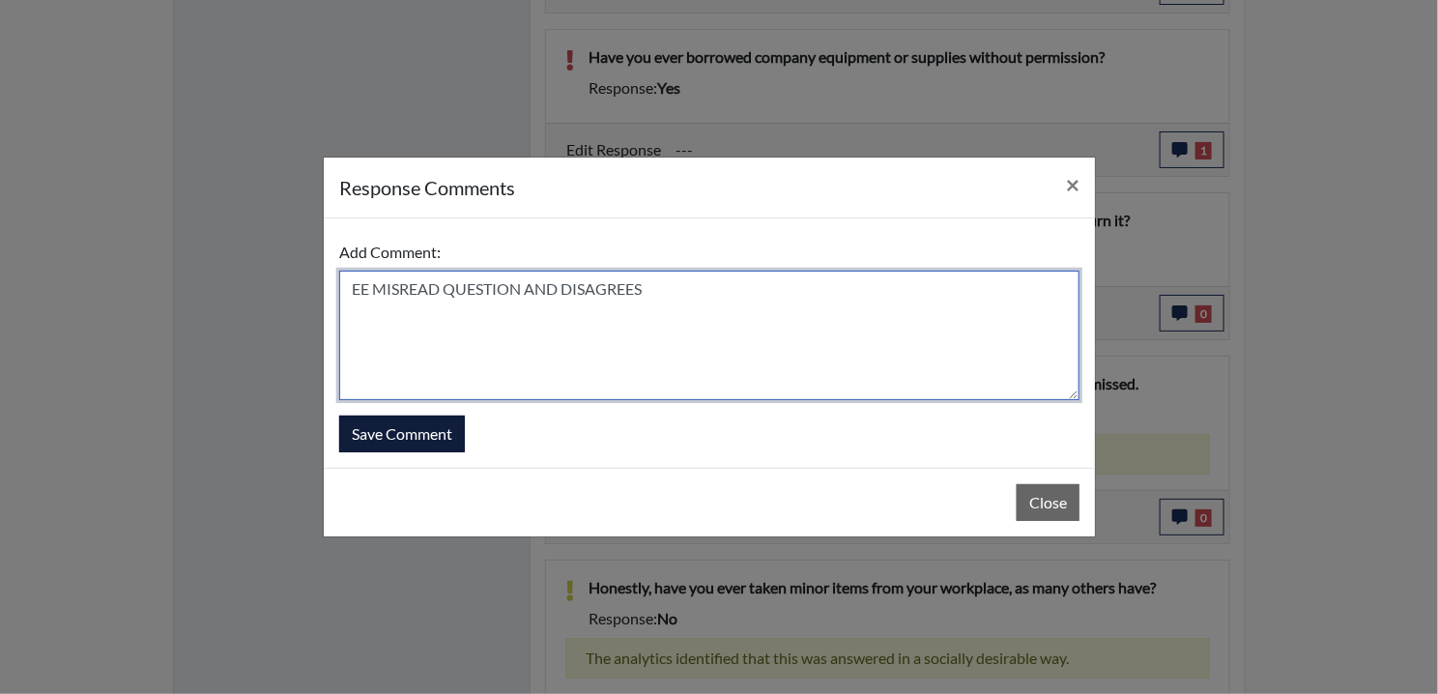
type textarea "EE MISREAD QUESTION AND DISAGREES"
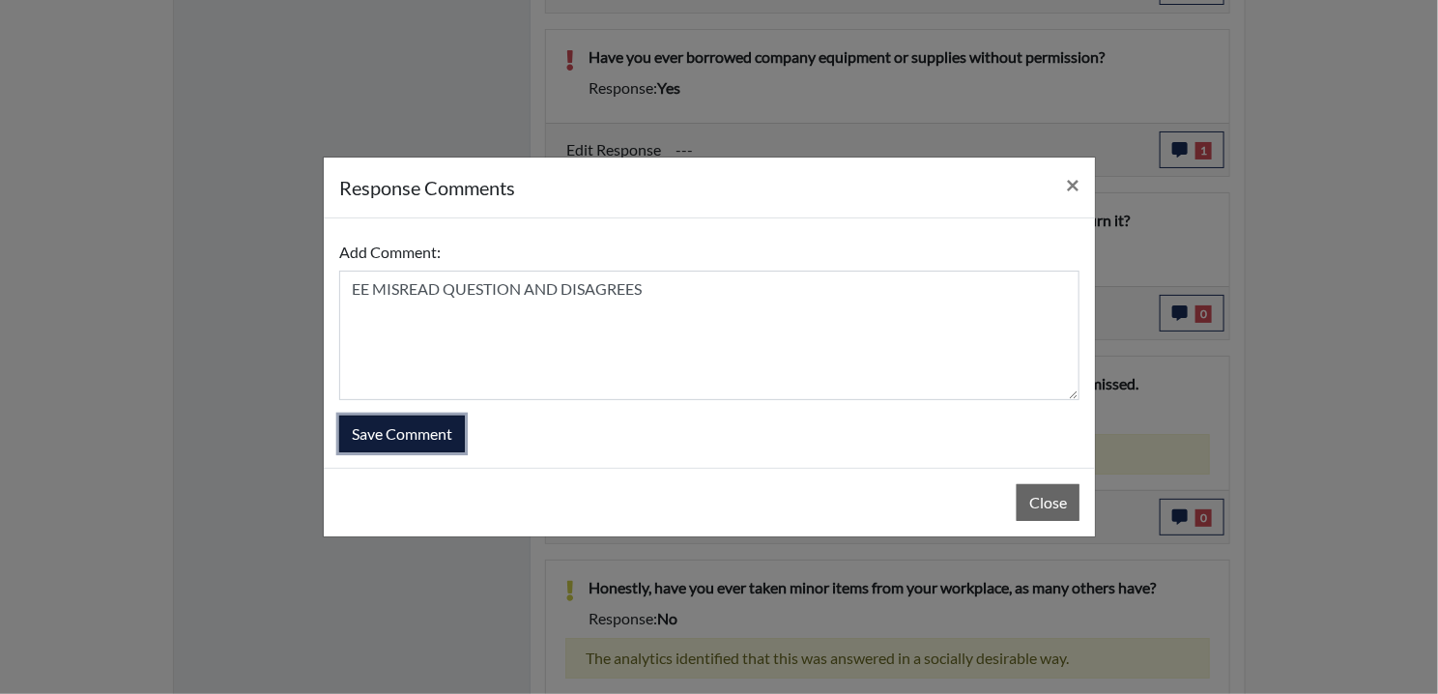
drag, startPoint x: 409, startPoint y: 429, endPoint x: 464, endPoint y: 421, distance: 55.6
click at [408, 429] on button "Save Comment" at bounding box center [402, 433] width 126 height 37
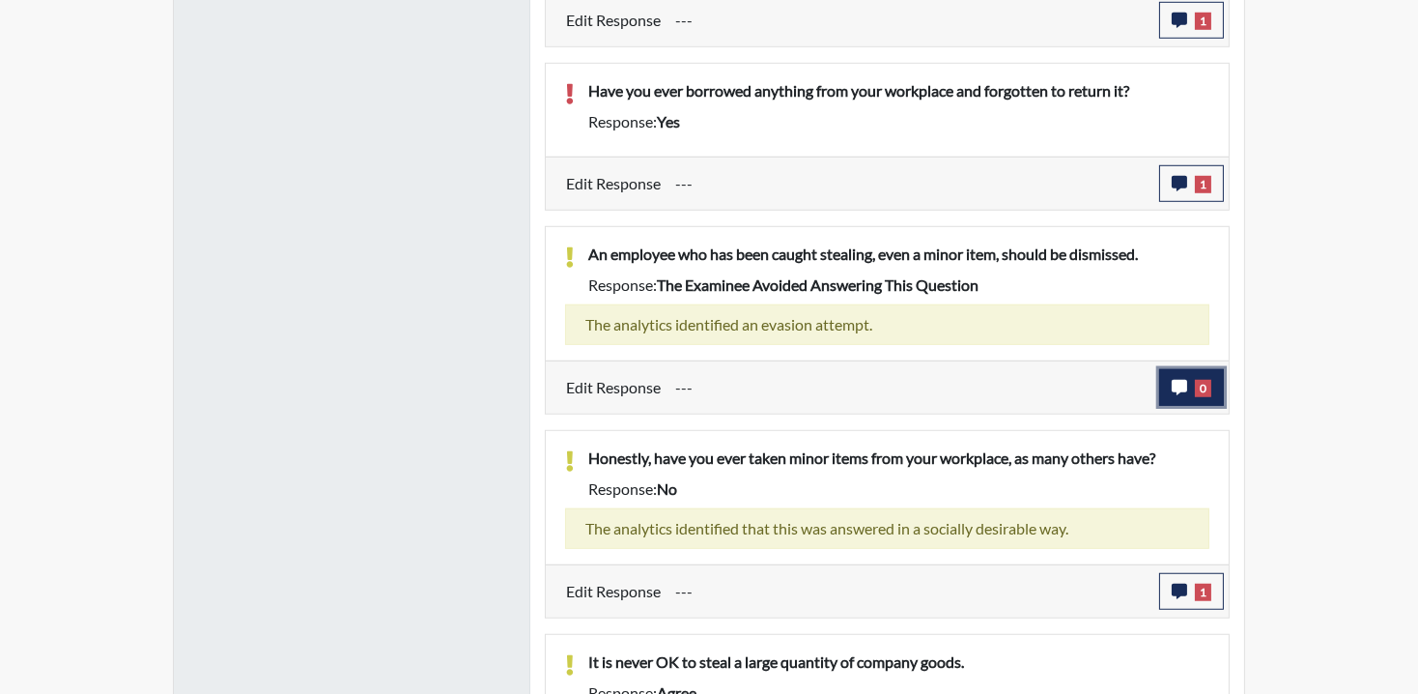
click at [1176, 395] on icon "button" at bounding box center [1179, 387] width 15 height 15
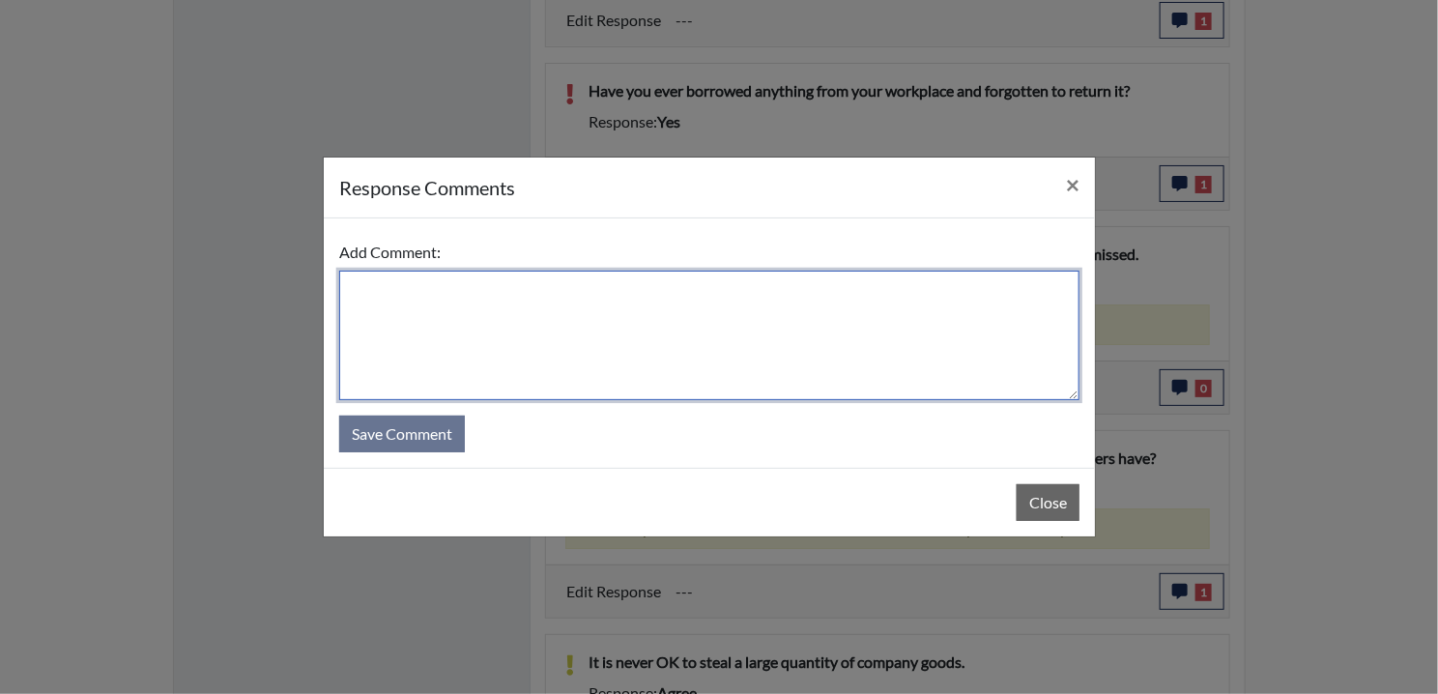
click at [532, 285] on textarea at bounding box center [709, 335] width 740 height 129
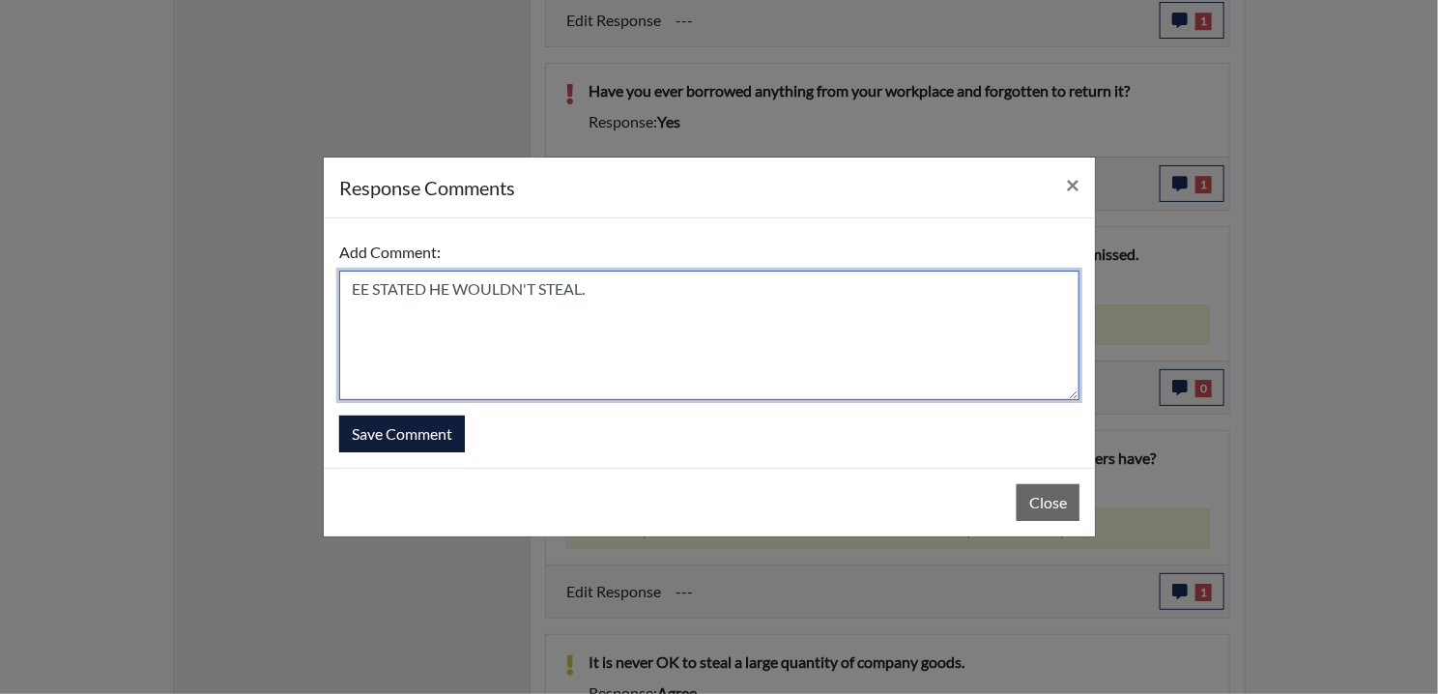
type textarea "EE STATED HE WOULDN'T STEAL."
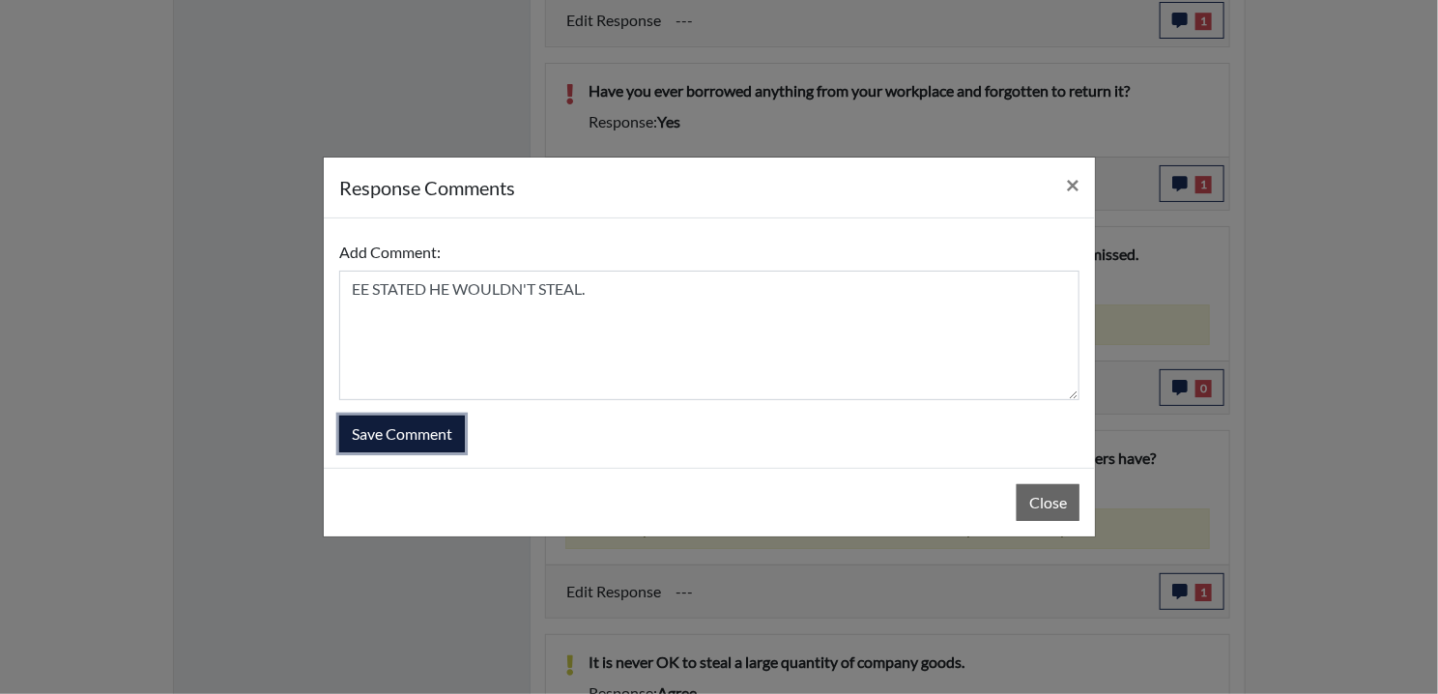
click at [426, 443] on button "Save Comment" at bounding box center [402, 433] width 126 height 37
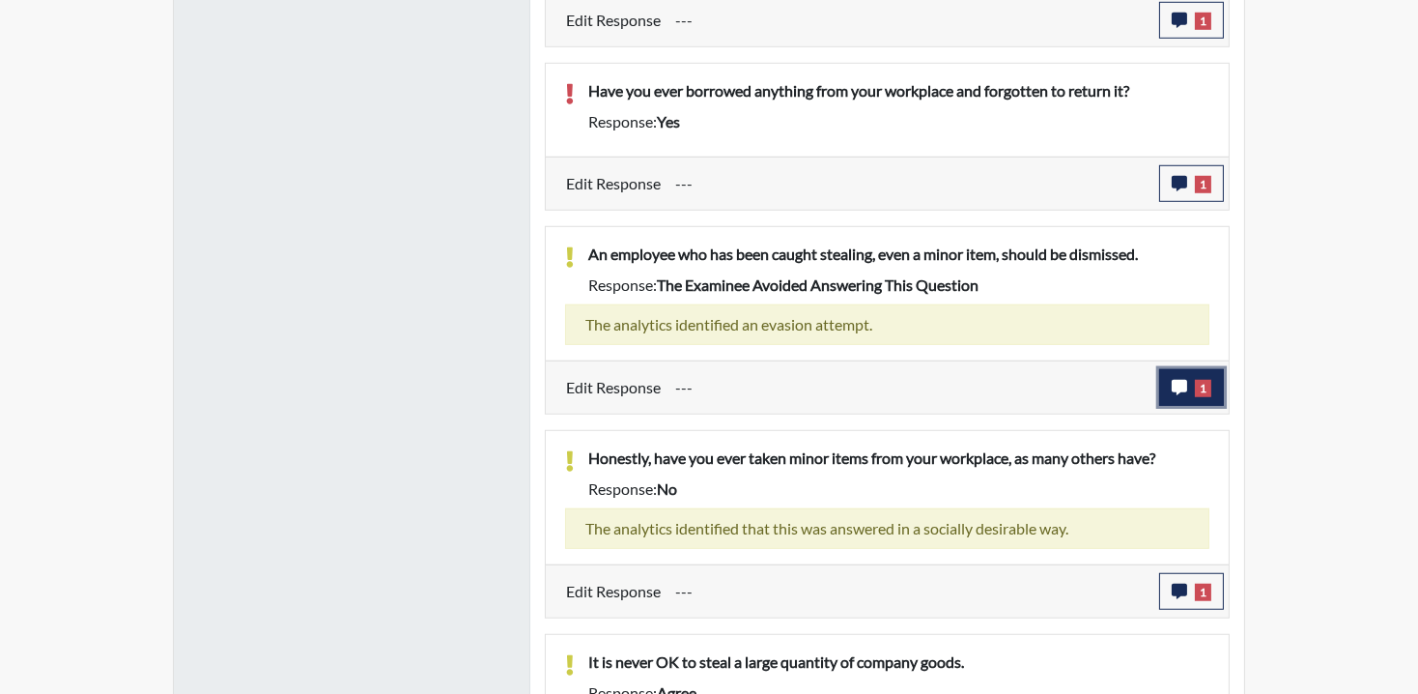
click at [1191, 406] on button "1" at bounding box center [1191, 387] width 65 height 37
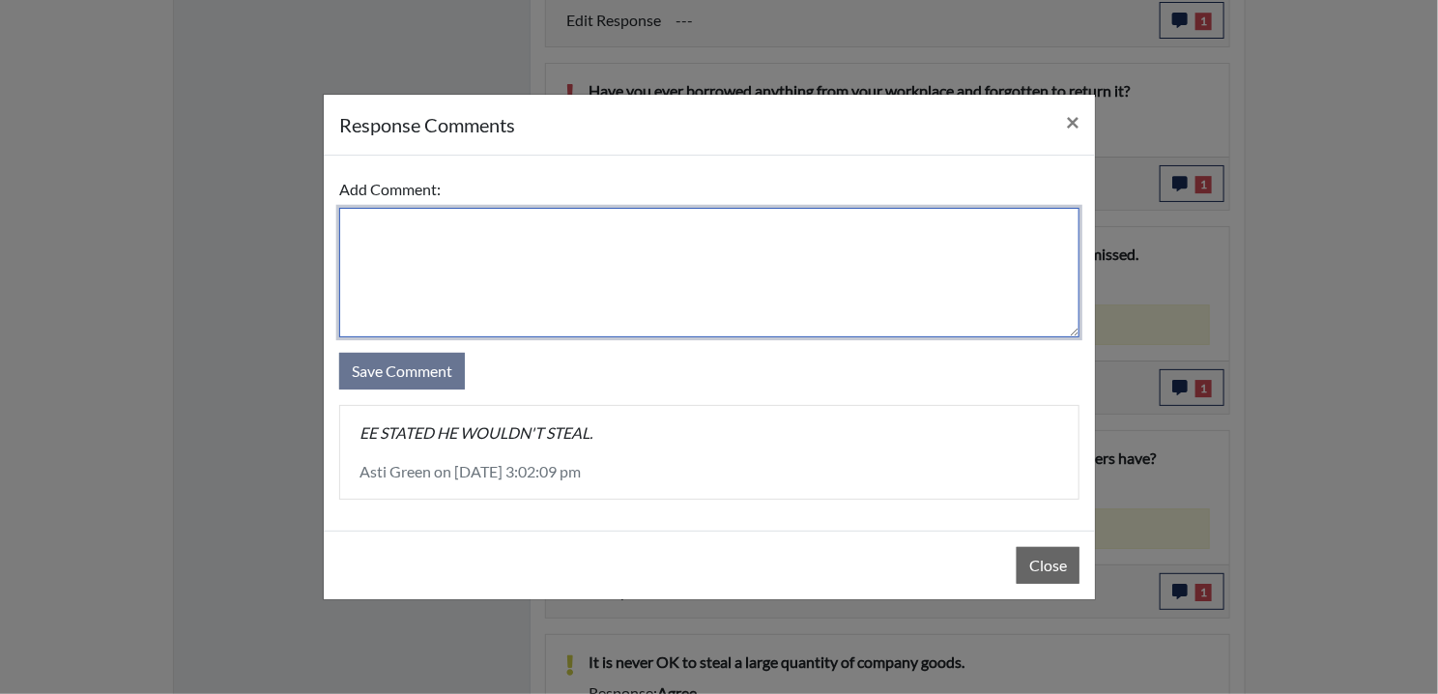
click at [385, 247] on textarea at bounding box center [709, 272] width 740 height 129
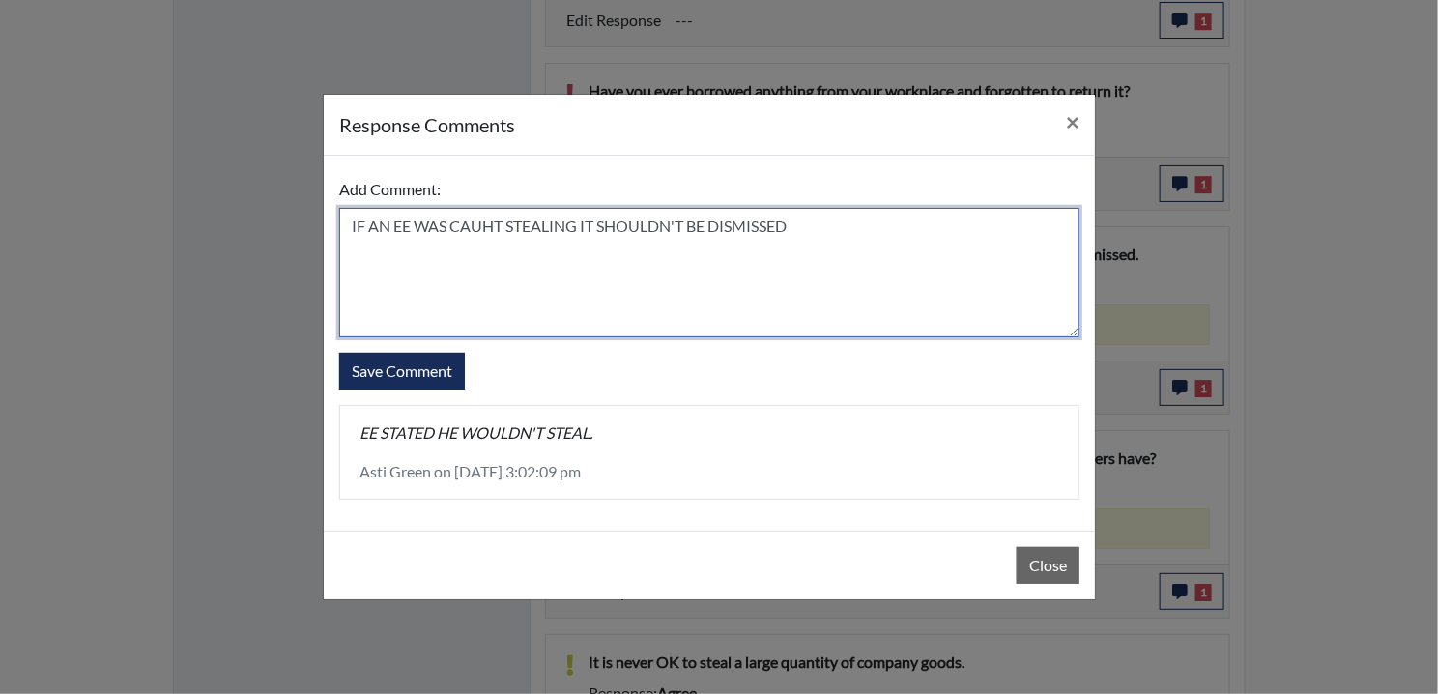
type textarea "IF AN EE WAS CAUHT STEALING IT SHOULDN'T BE DISMISSED"
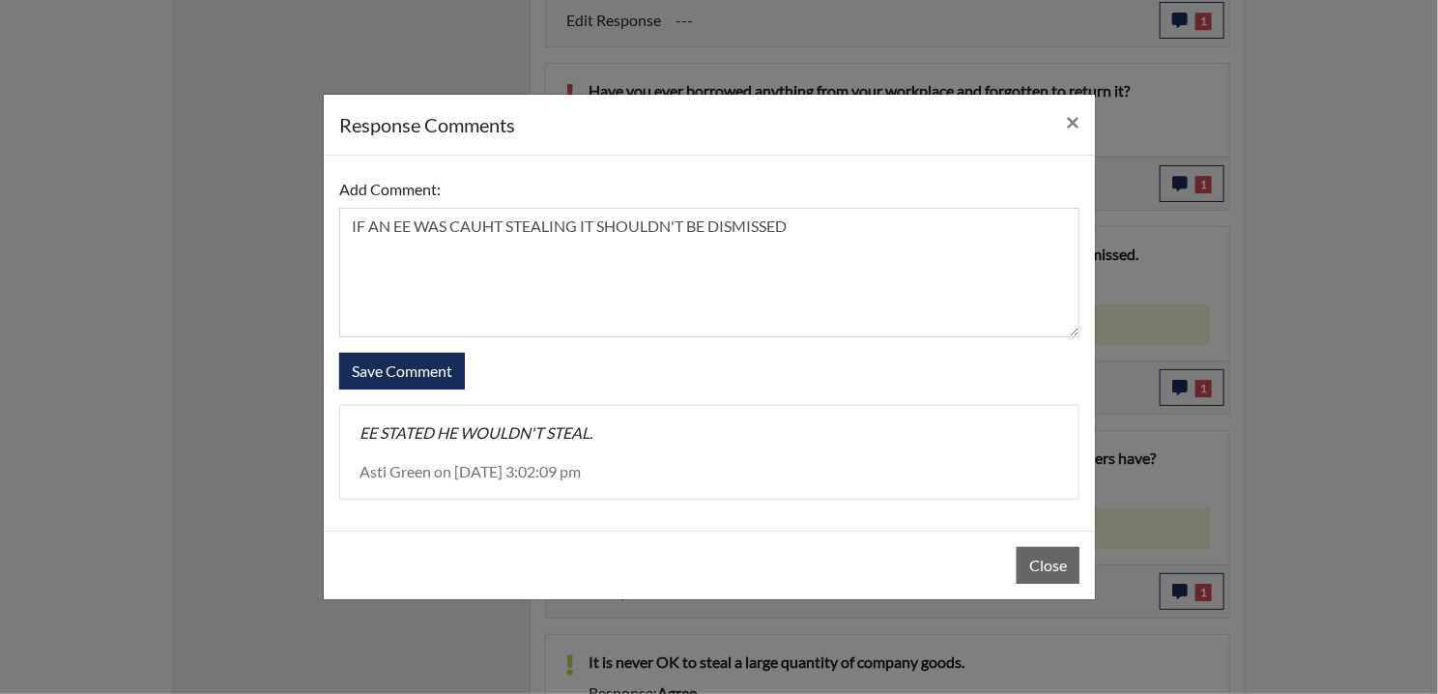
click at [417, 350] on form "Add Comment: IF AN EE WAS CAUHT STEALING IT SHOULDN'T BE DISMISSED Save Comment" at bounding box center [709, 280] width 740 height 218
click at [413, 357] on button "Save Comment" at bounding box center [402, 371] width 126 height 37
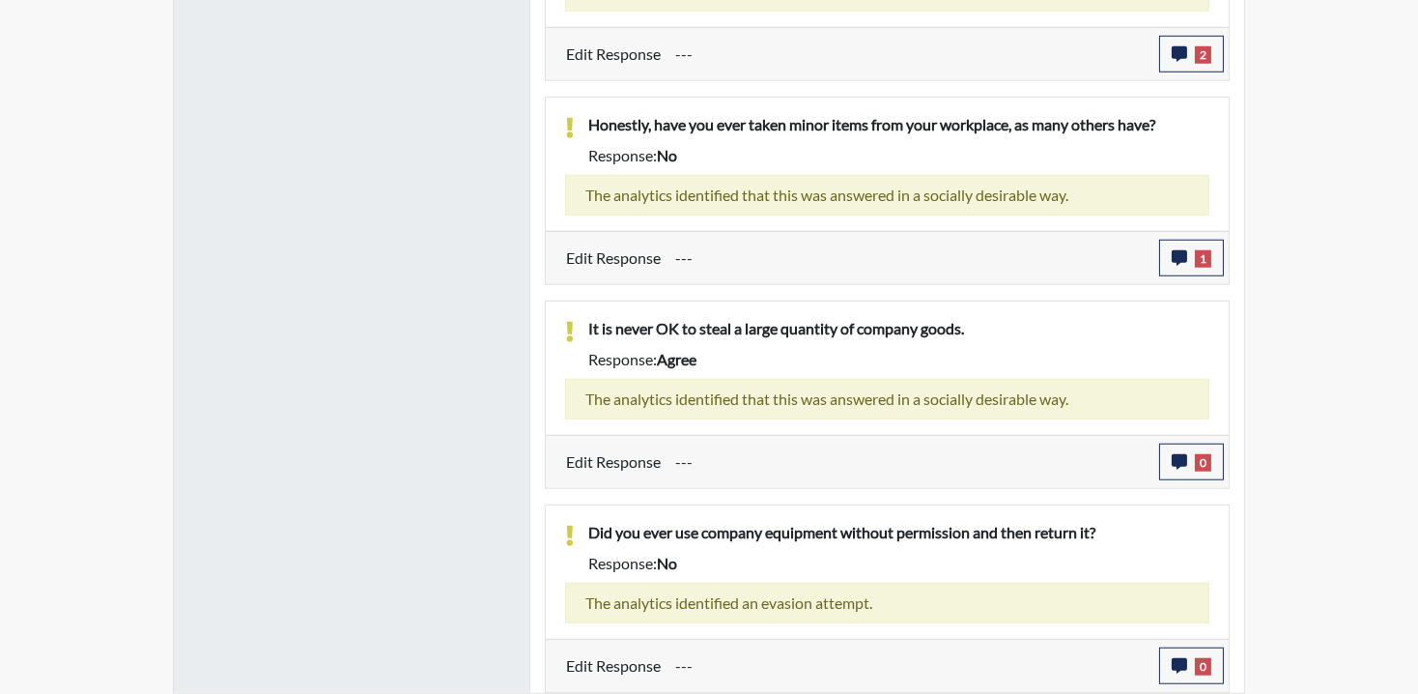
scroll to position [2711, 0]
click at [1183, 460] on icon "button" at bounding box center [1179, 461] width 15 height 15
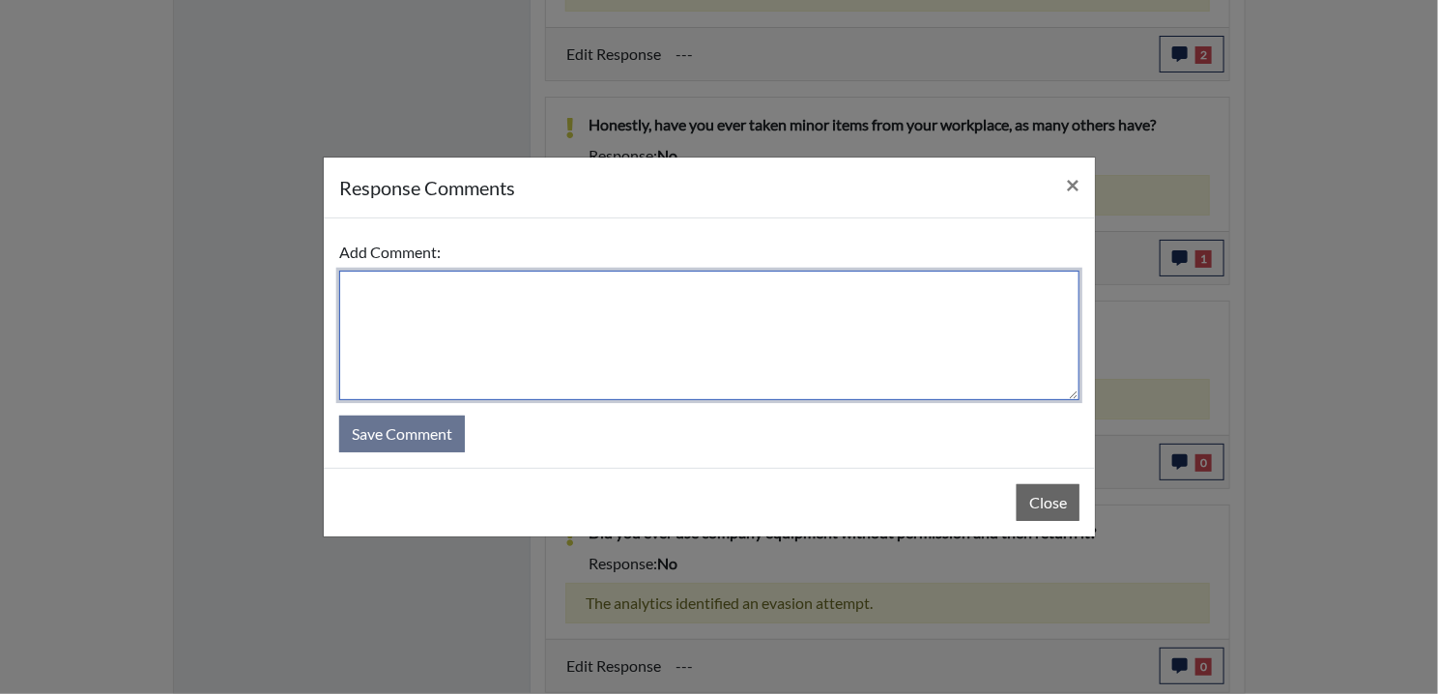
click at [492, 304] on textarea at bounding box center [709, 335] width 740 height 129
paste textarea "EE ANSWERED TRUTHFULLY."
type textarea "EE ANSWERED TRUTHFULLY."
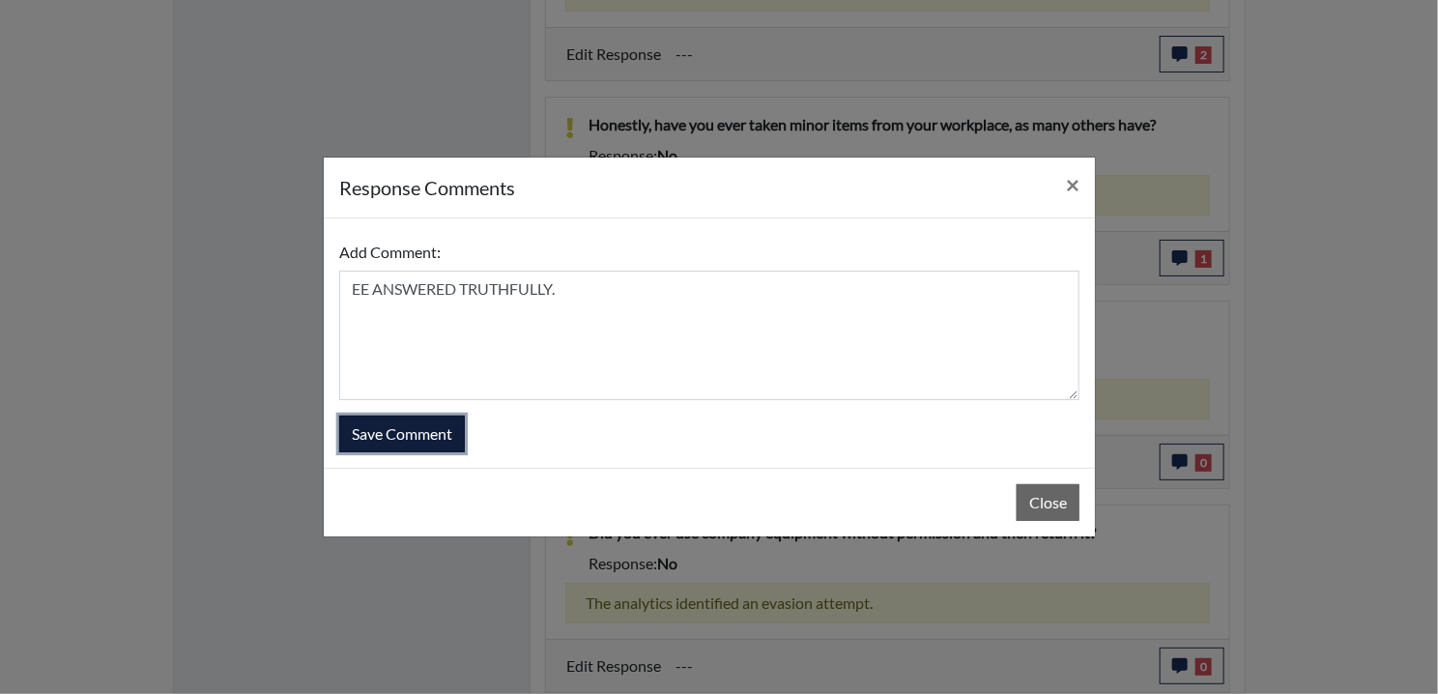
click at [408, 420] on button "Save Comment" at bounding box center [402, 433] width 126 height 37
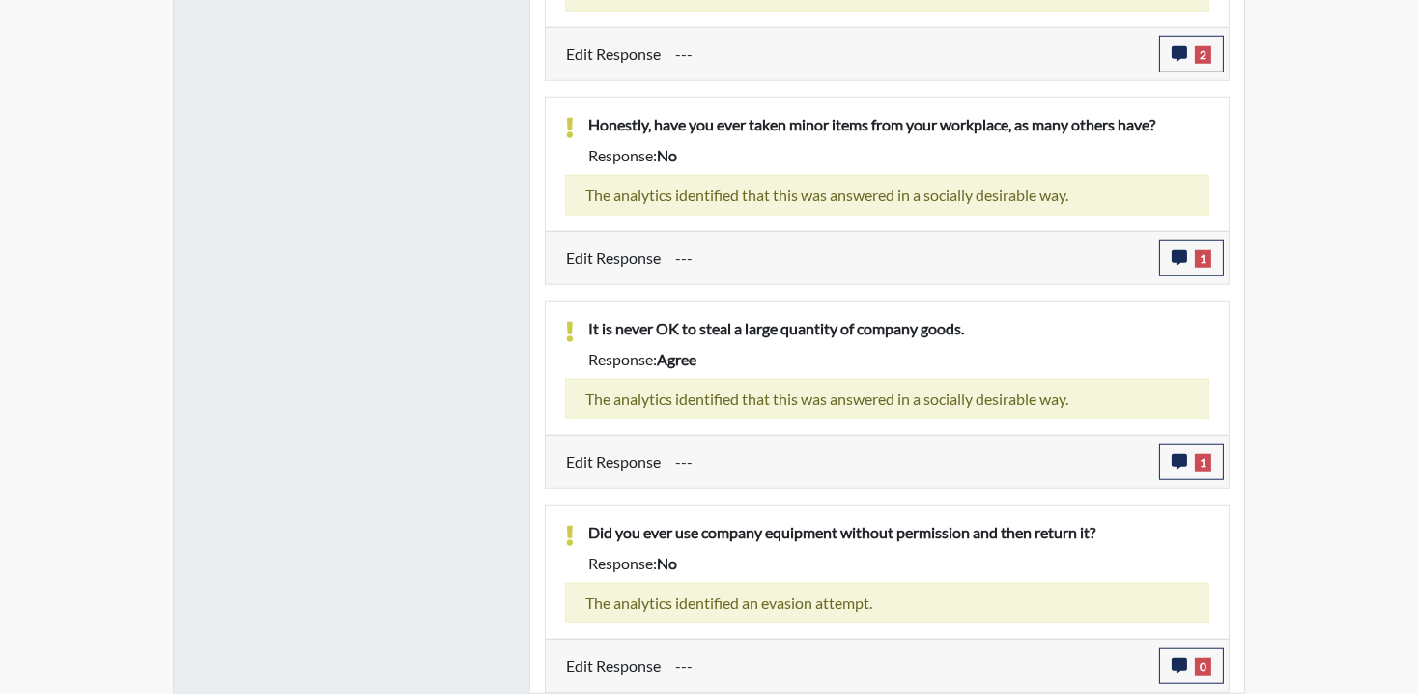
scroll to position [321, 803]
click at [1207, 665] on span "0" at bounding box center [1203, 666] width 16 height 17
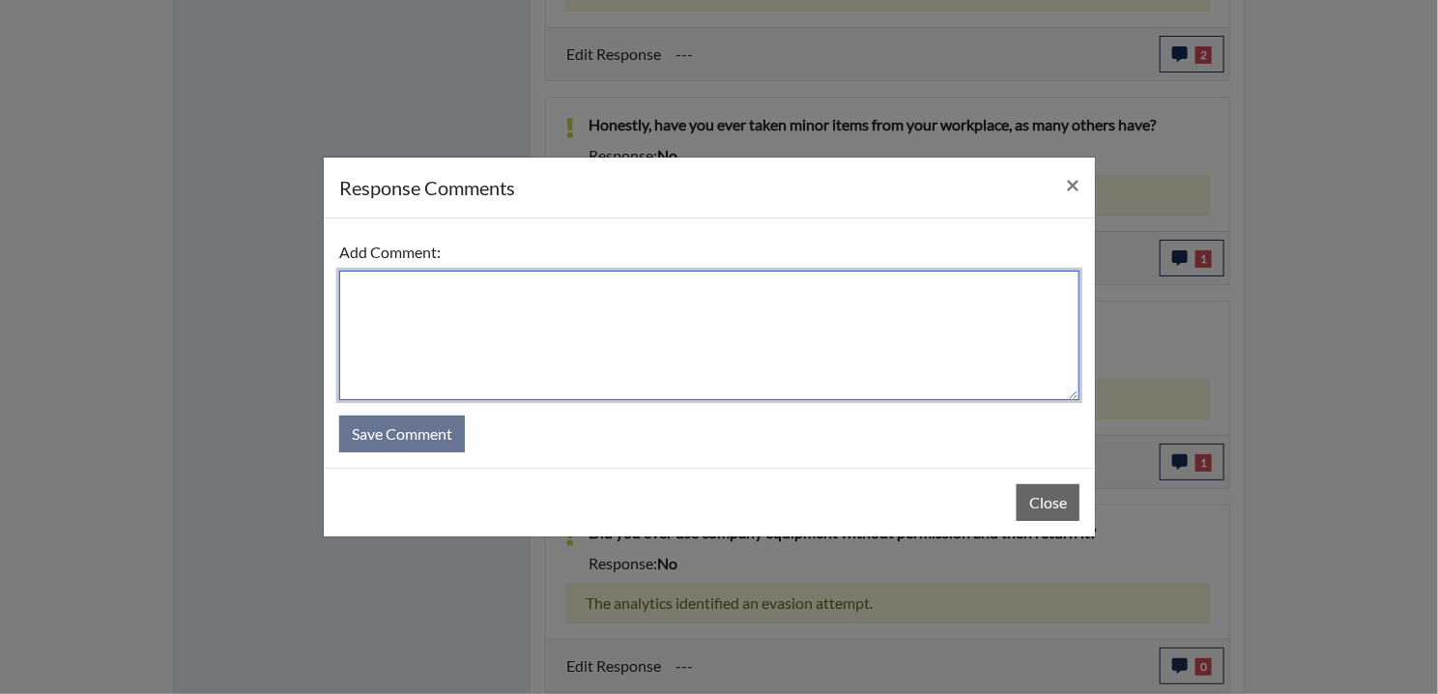
click at [386, 327] on textarea at bounding box center [709, 335] width 740 height 129
paste textarea "EE ANSWERED TRUTHFULLY."
type textarea "EE ANSWERED TRUTHFULLY."
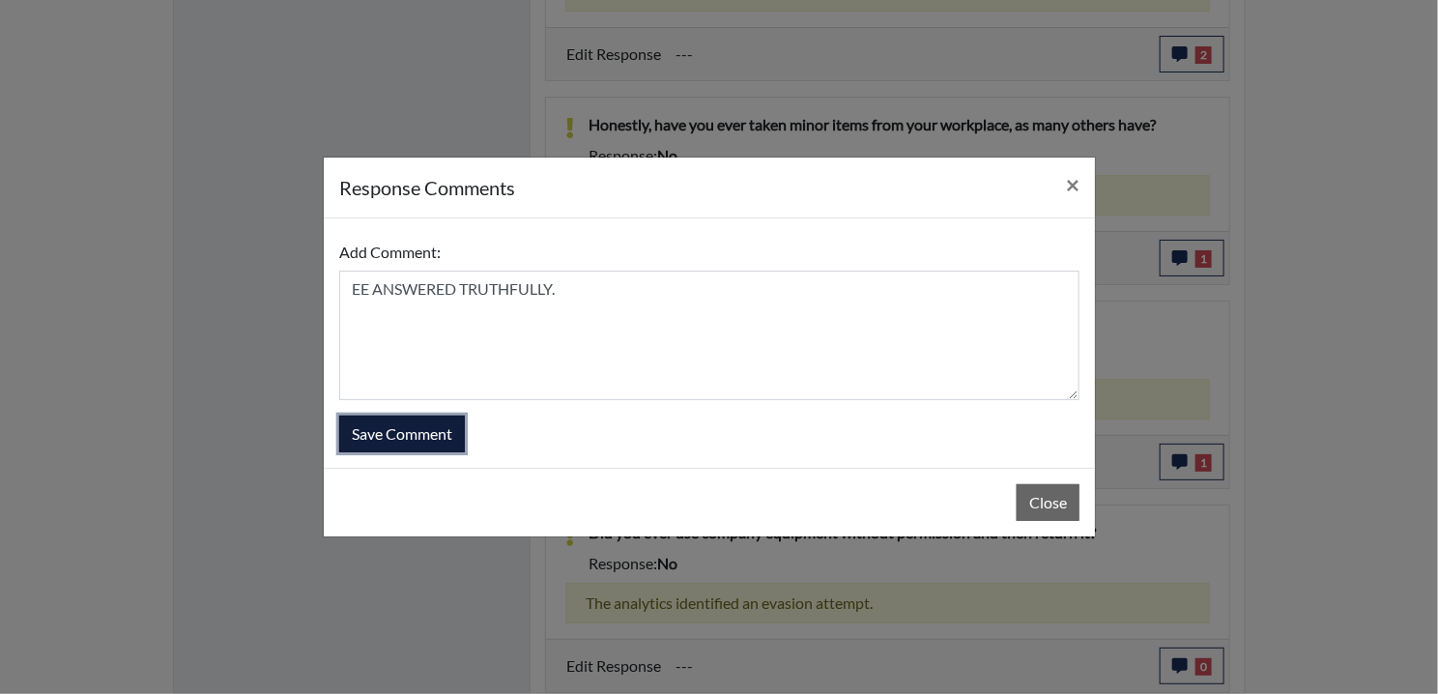
click at [446, 436] on button "Save Comment" at bounding box center [402, 433] width 126 height 37
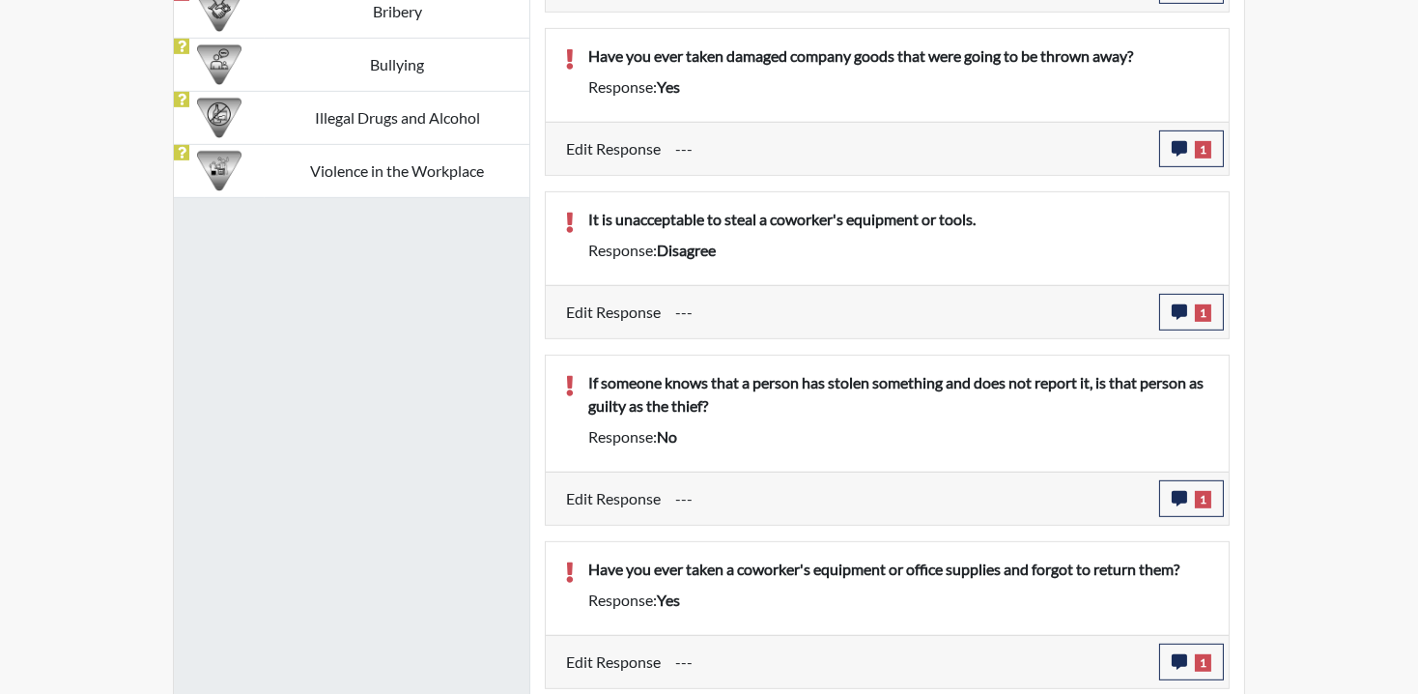
scroll to position [1165, 0]
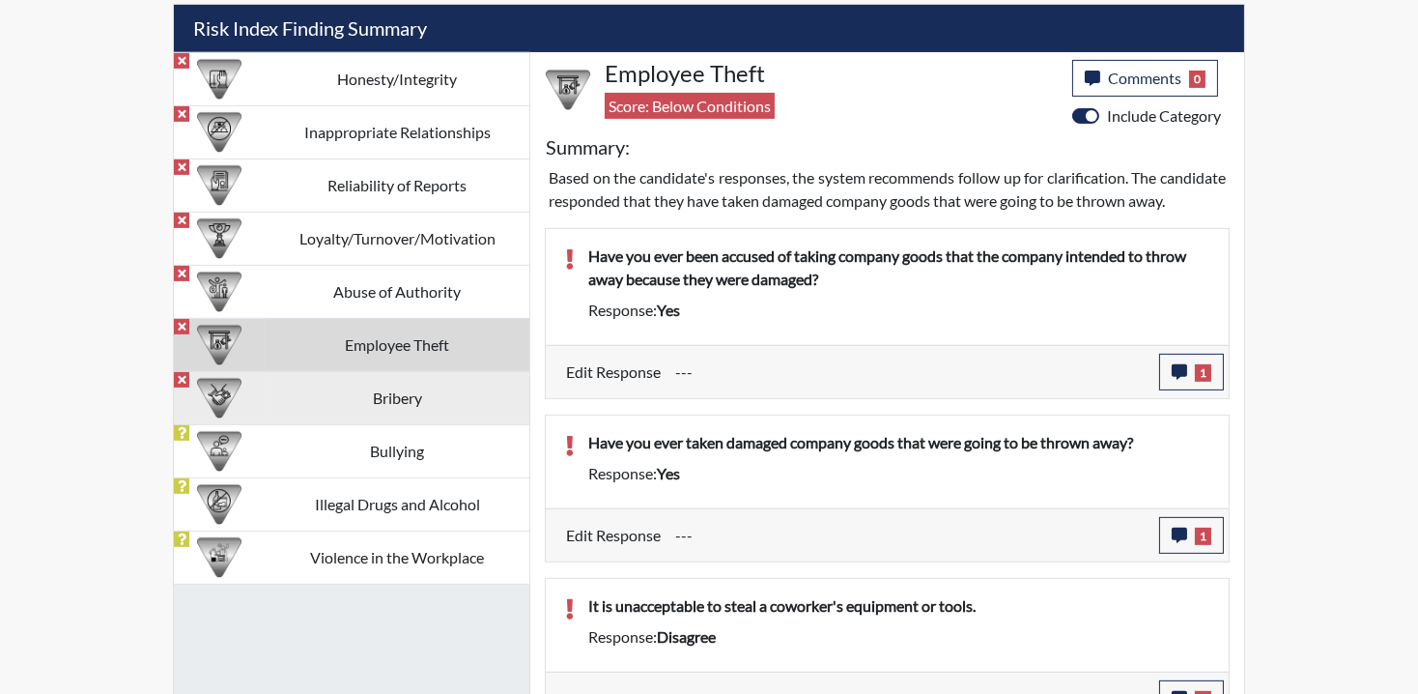
click at [406, 399] on td "Bribery" at bounding box center [397, 397] width 265 height 53
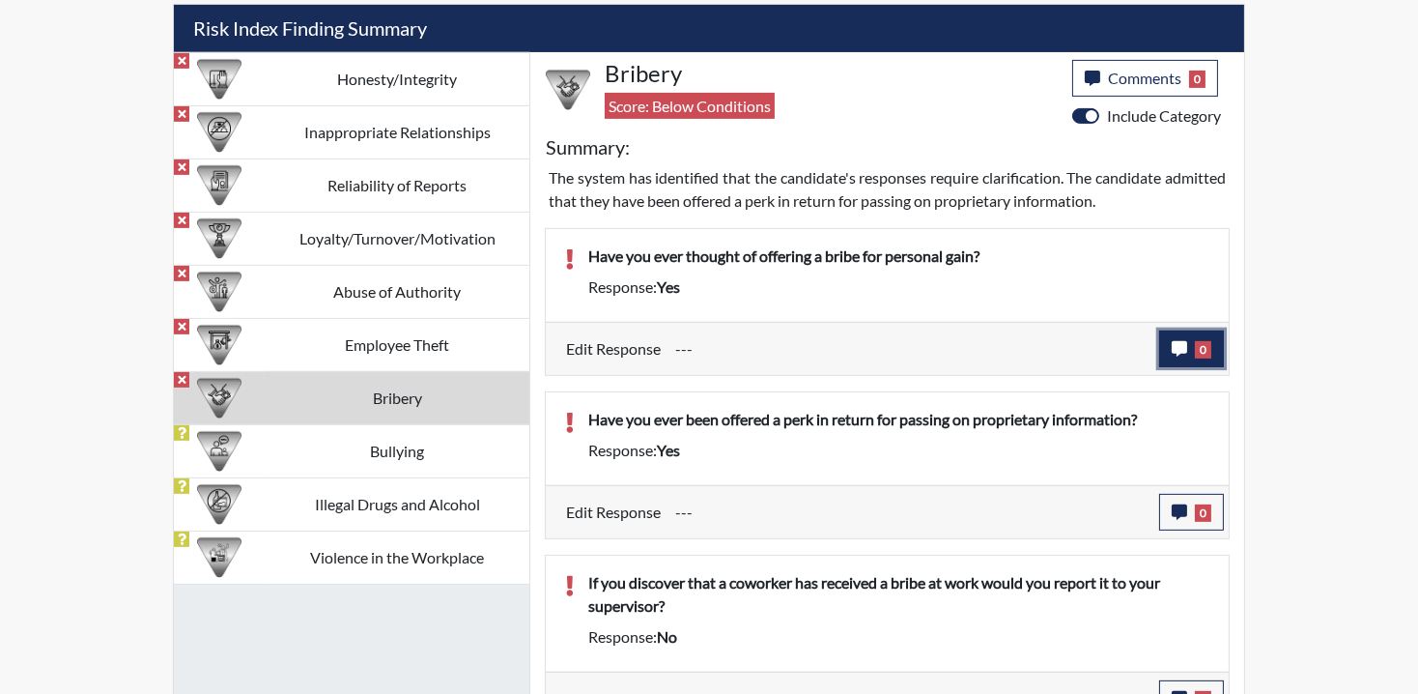
click at [1169, 344] on button "0" at bounding box center [1191, 348] width 65 height 37
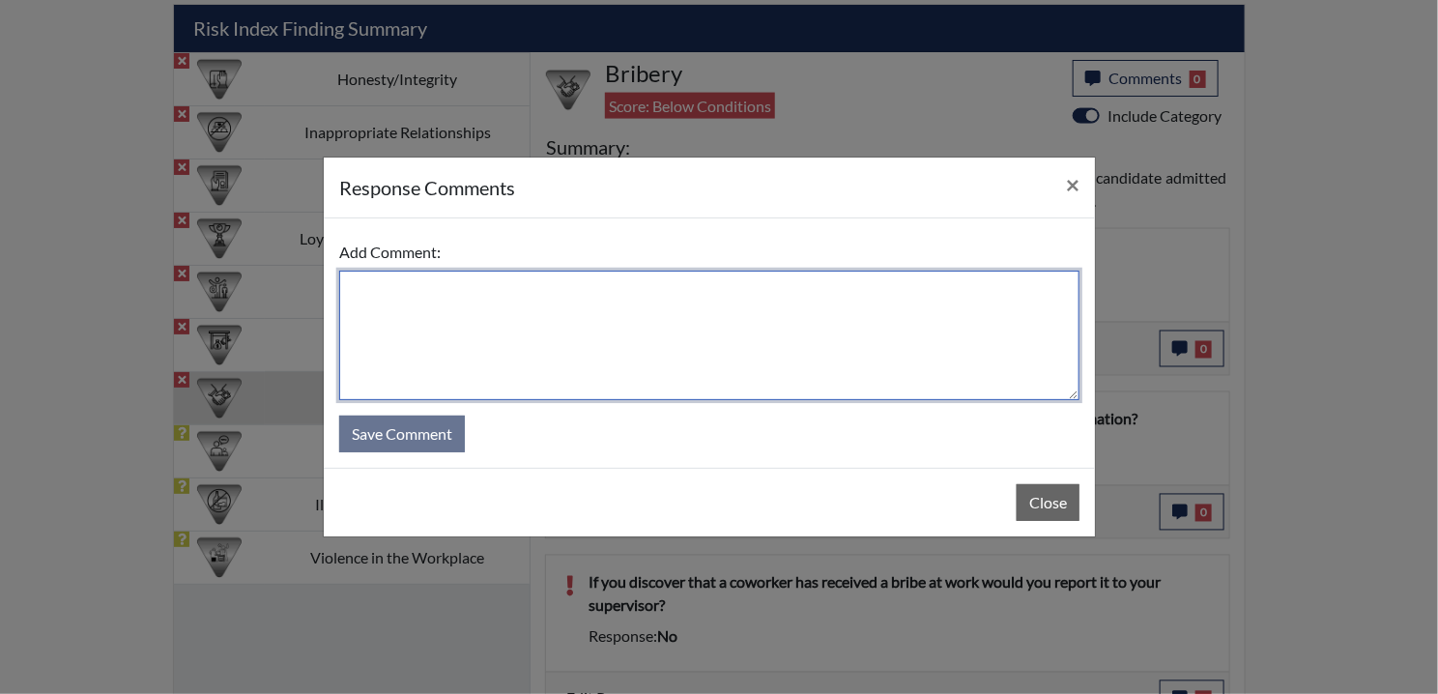
drag, startPoint x: 566, startPoint y: 326, endPoint x: 551, endPoint y: 331, distance: 16.5
click at [554, 331] on textarea at bounding box center [709, 335] width 740 height 129
paste textarea "EE MISREAD QUESTION AND DISAGREES"
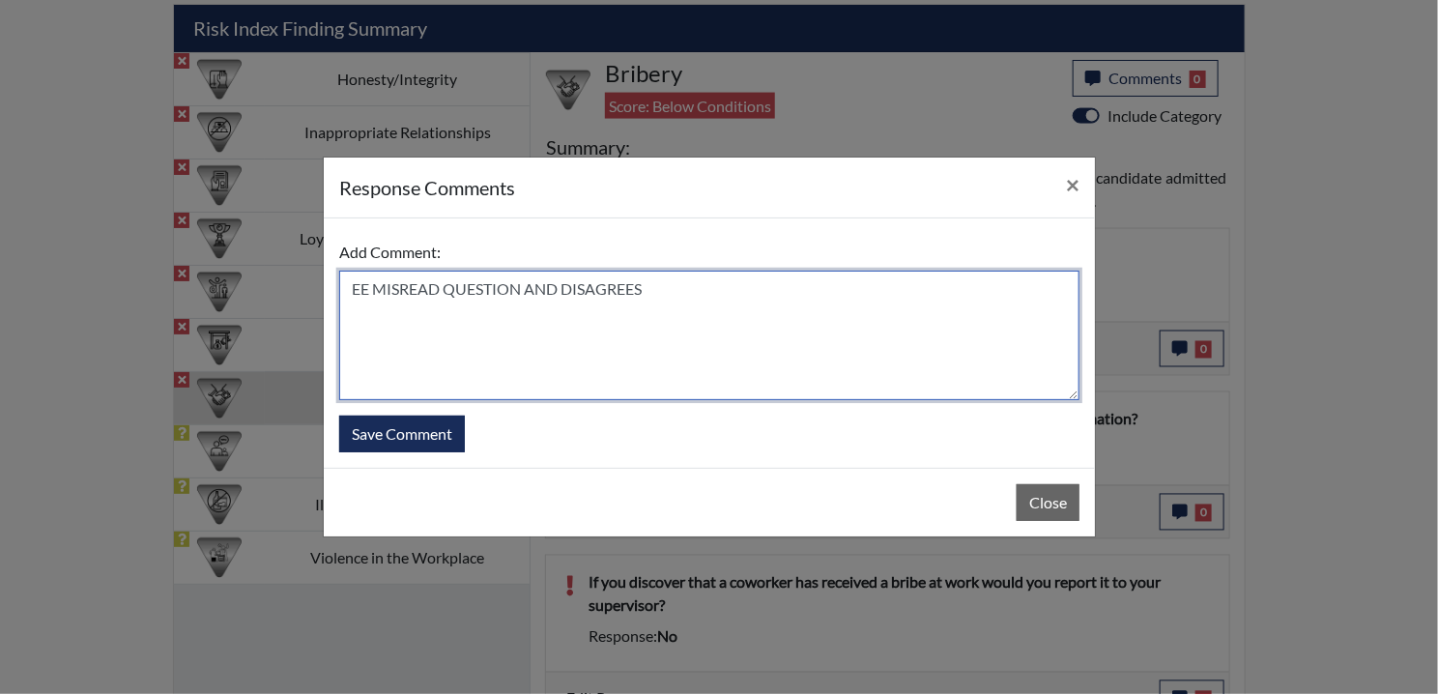
type textarea "EE MISREAD QUESTION AND DISAGREES"
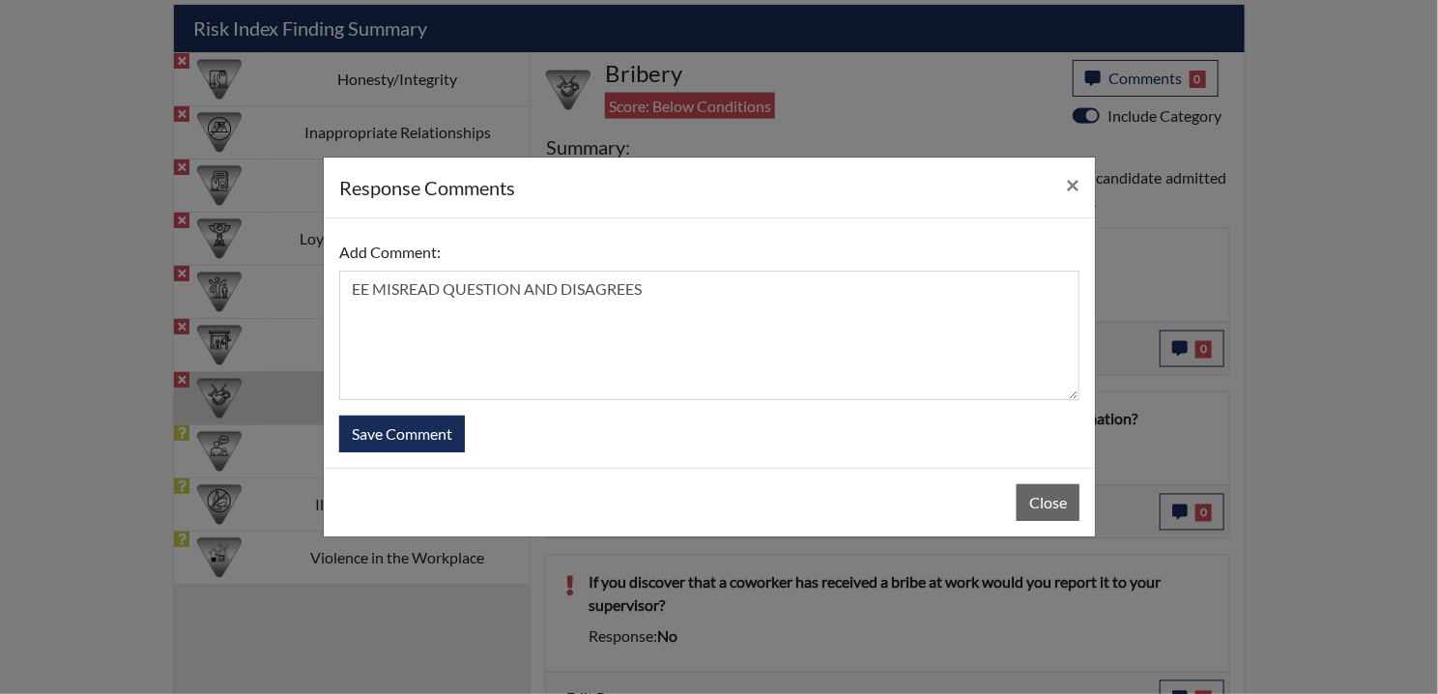
click at [395, 459] on div "Add Comment: EE MISREAD QUESTION AND DISAGREES Save Comment" at bounding box center [709, 342] width 771 height 249
click at [397, 442] on button "Save Comment" at bounding box center [402, 433] width 126 height 37
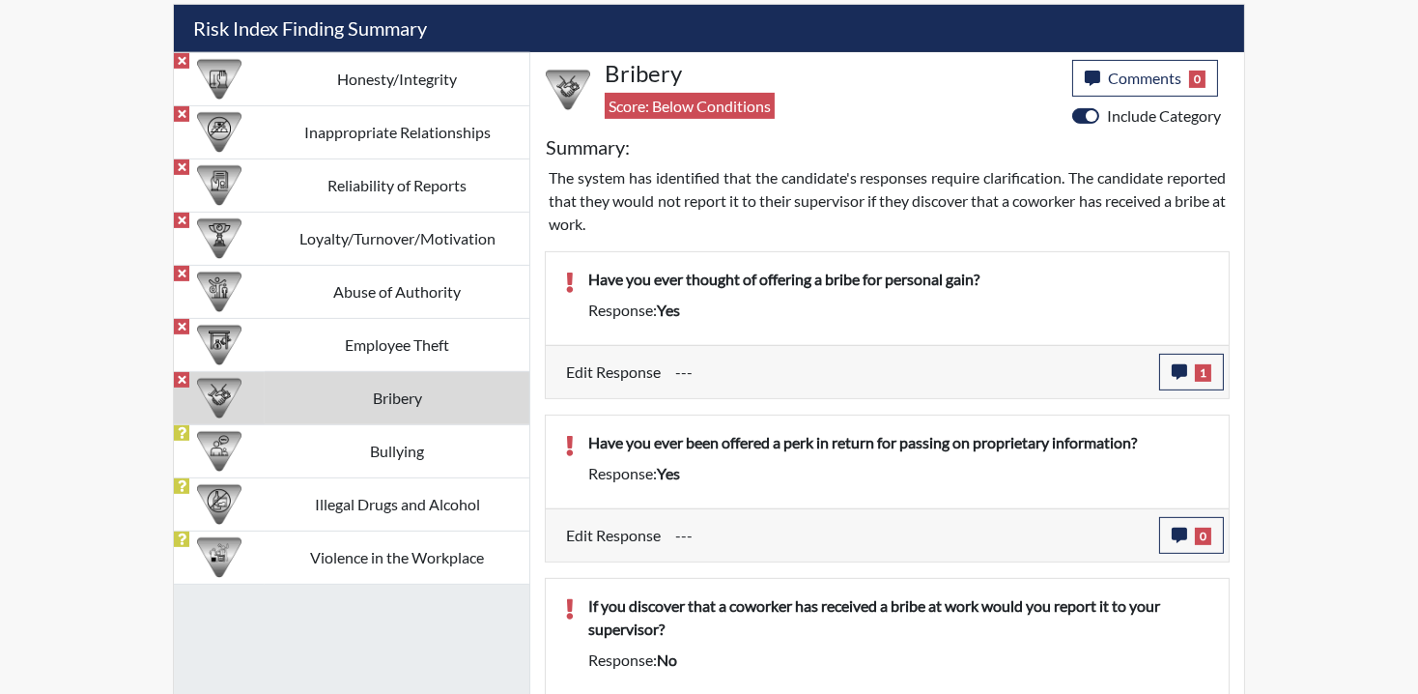
scroll to position [1220, 0]
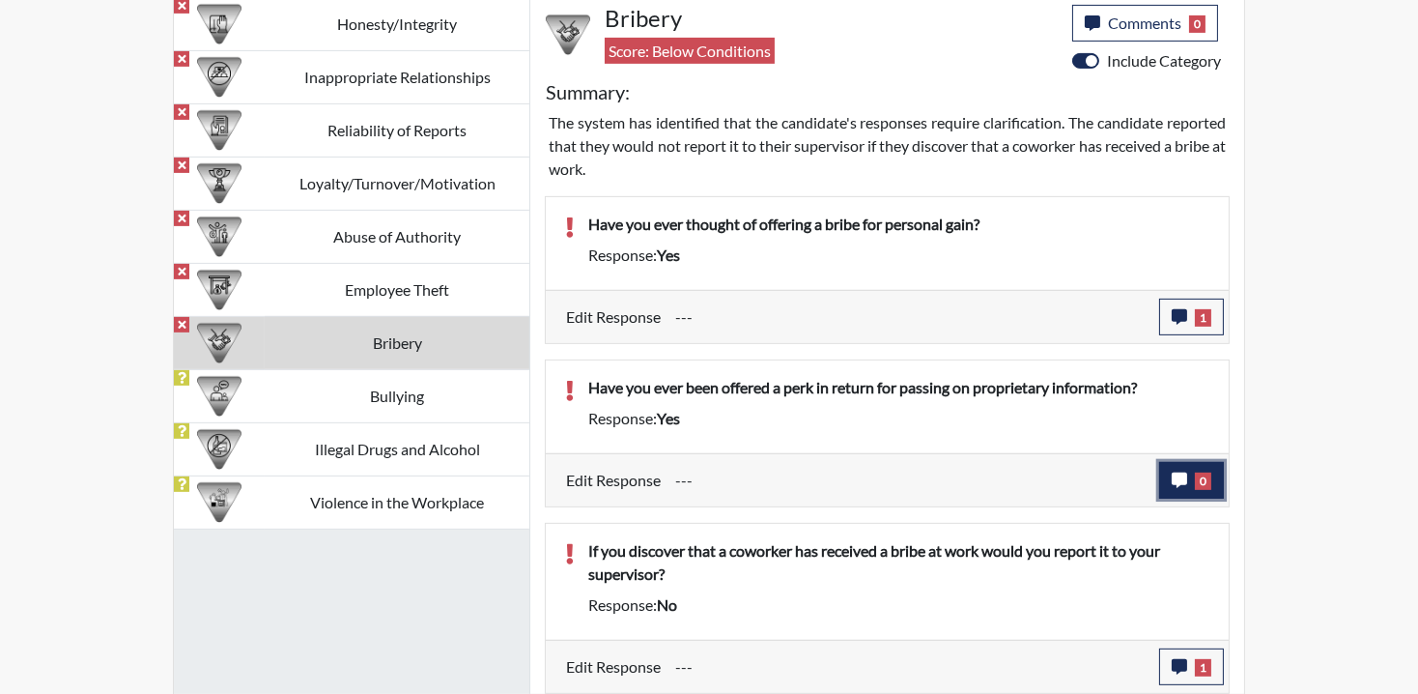
click at [1177, 484] on icon "button" at bounding box center [1179, 479] width 15 height 15
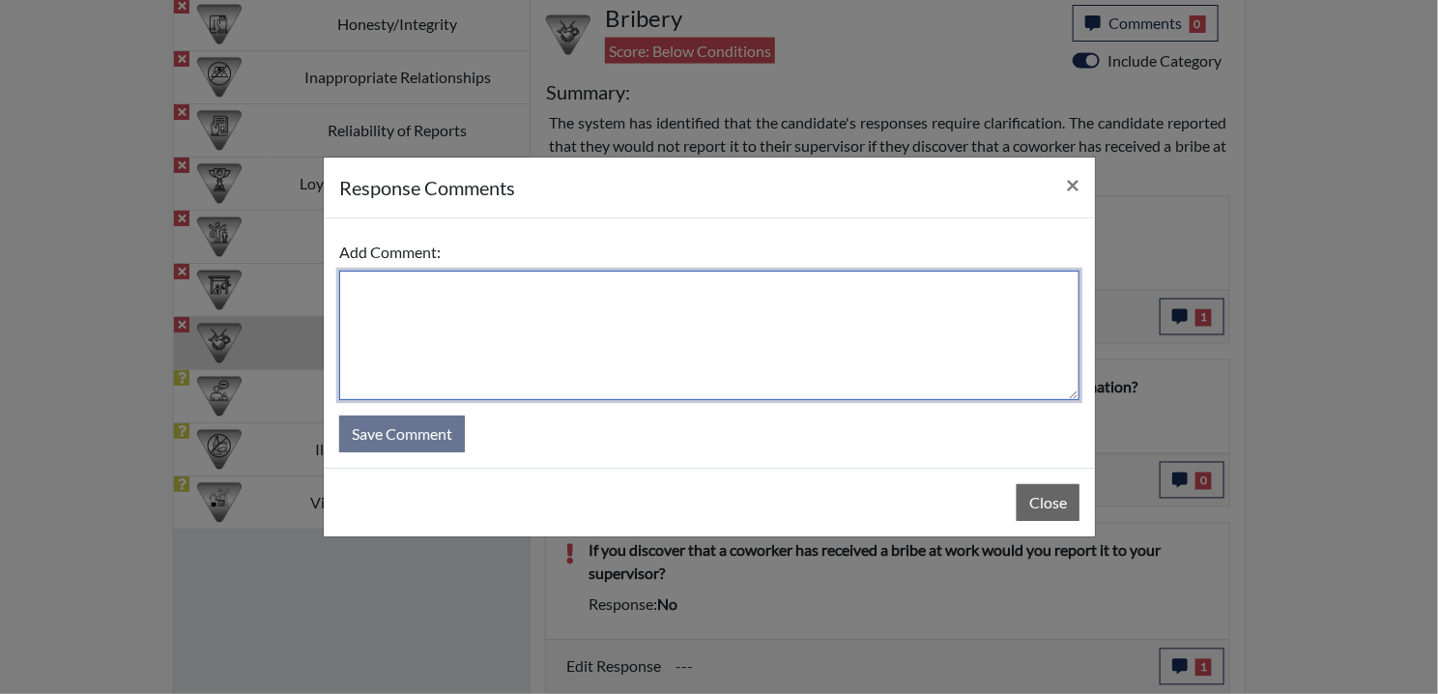
click at [527, 341] on textarea at bounding box center [709, 335] width 740 height 129
paste textarea "EE MISREAD QUESTION AND DISAGREES"
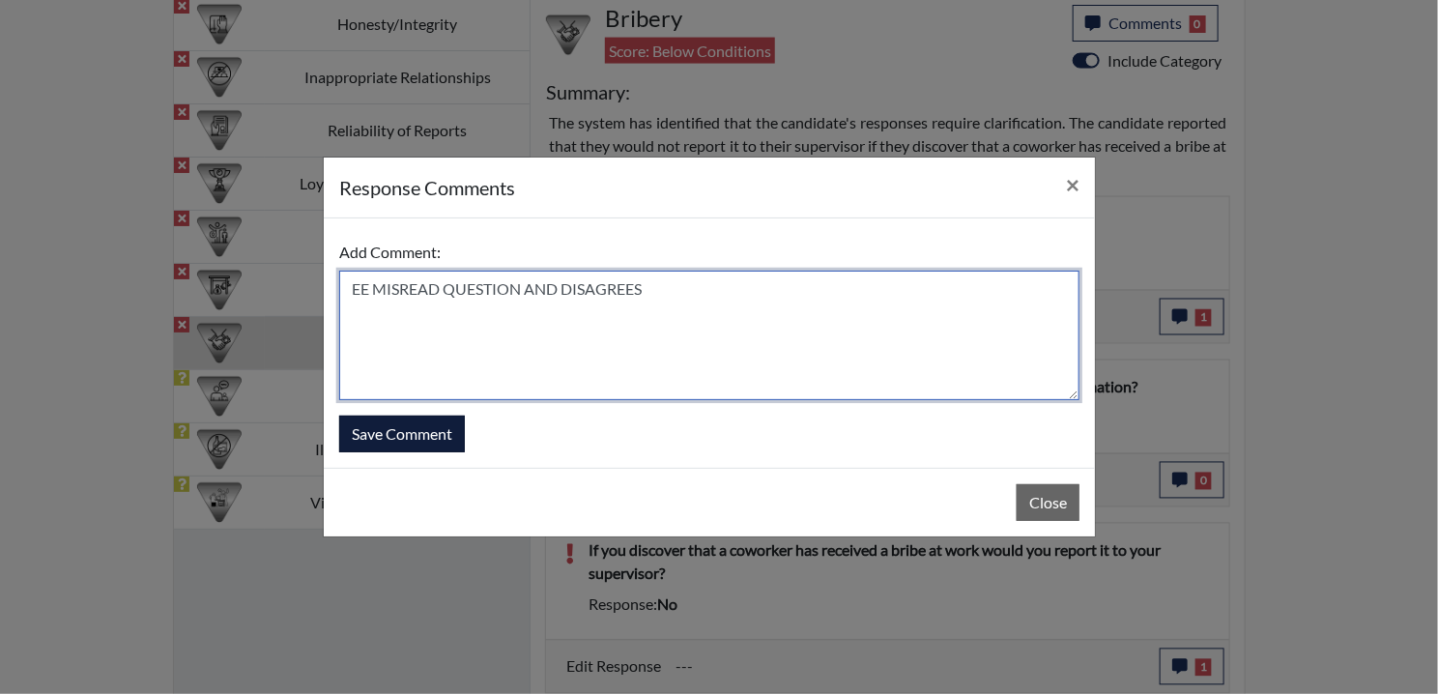
type textarea "EE MISREAD QUESTION AND DISAGREES"
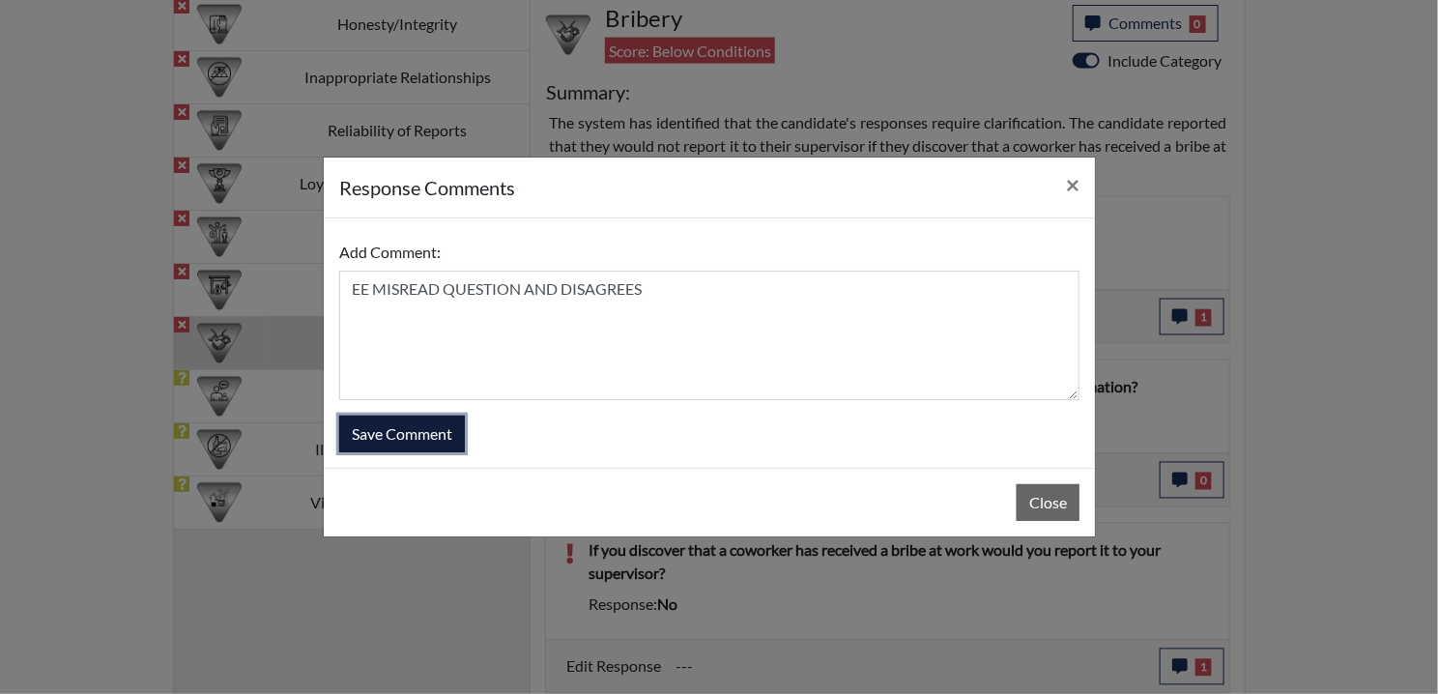
click at [421, 435] on button "Save Comment" at bounding box center [402, 433] width 126 height 37
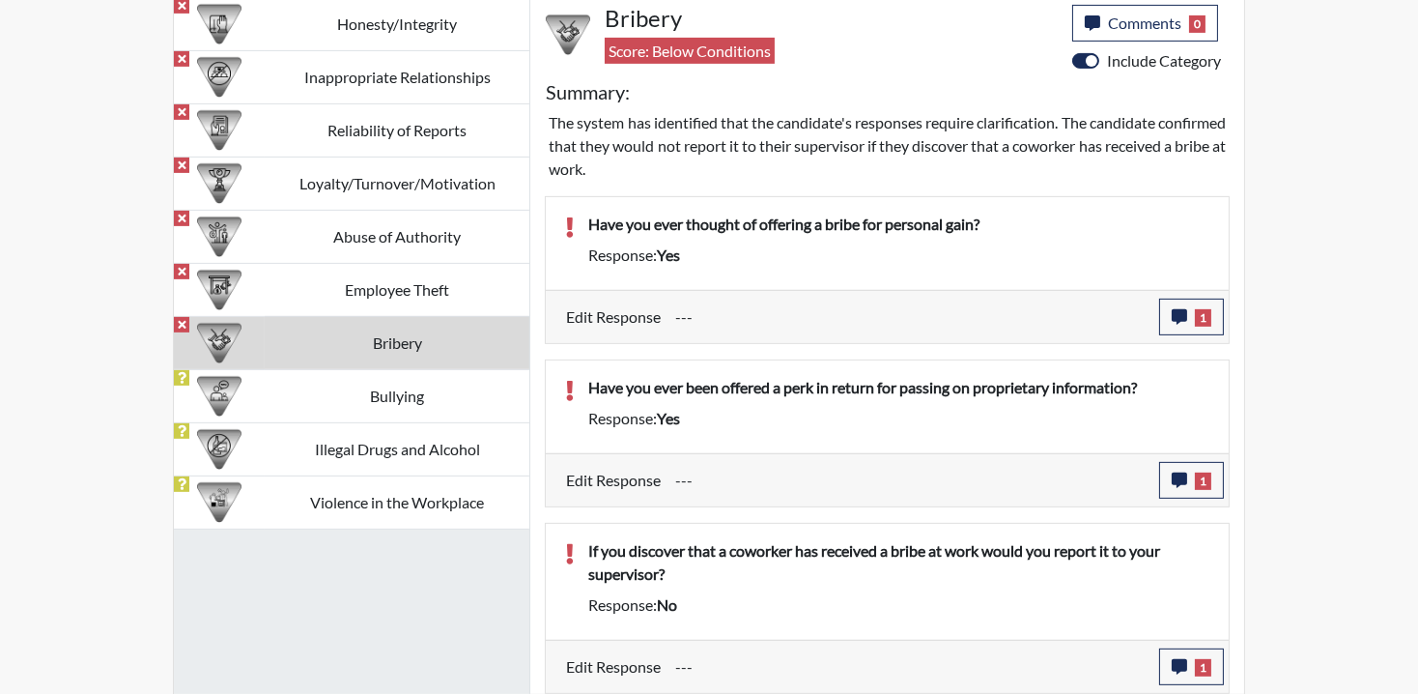
scroll to position [321, 803]
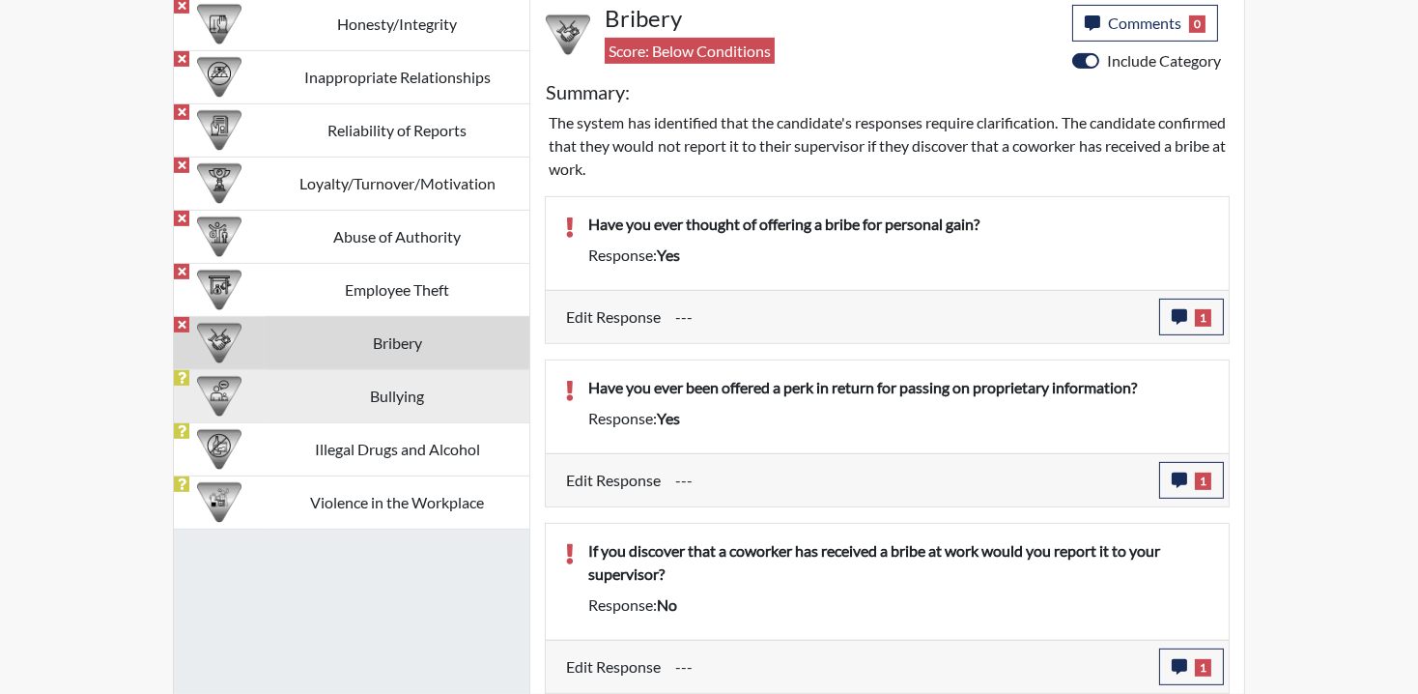
click at [245, 396] on div at bounding box center [219, 396] width 75 height 52
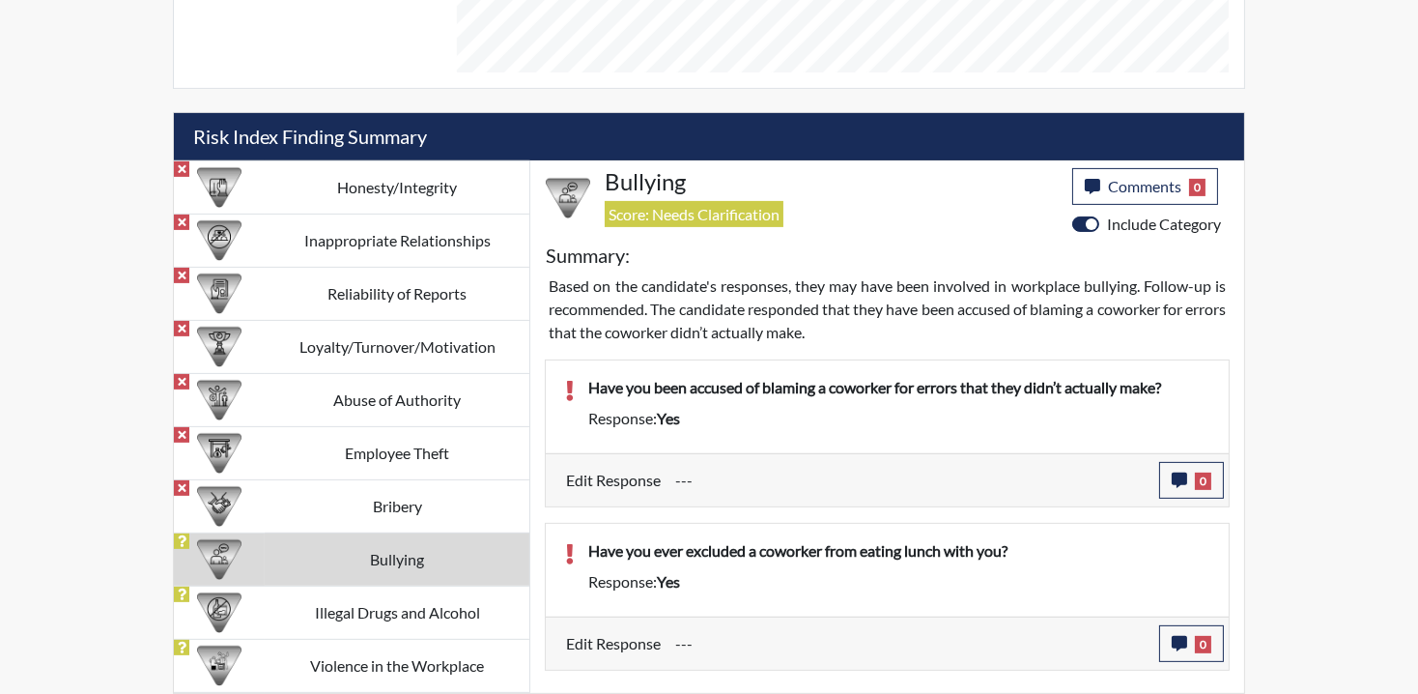
scroll to position [1055, 0]
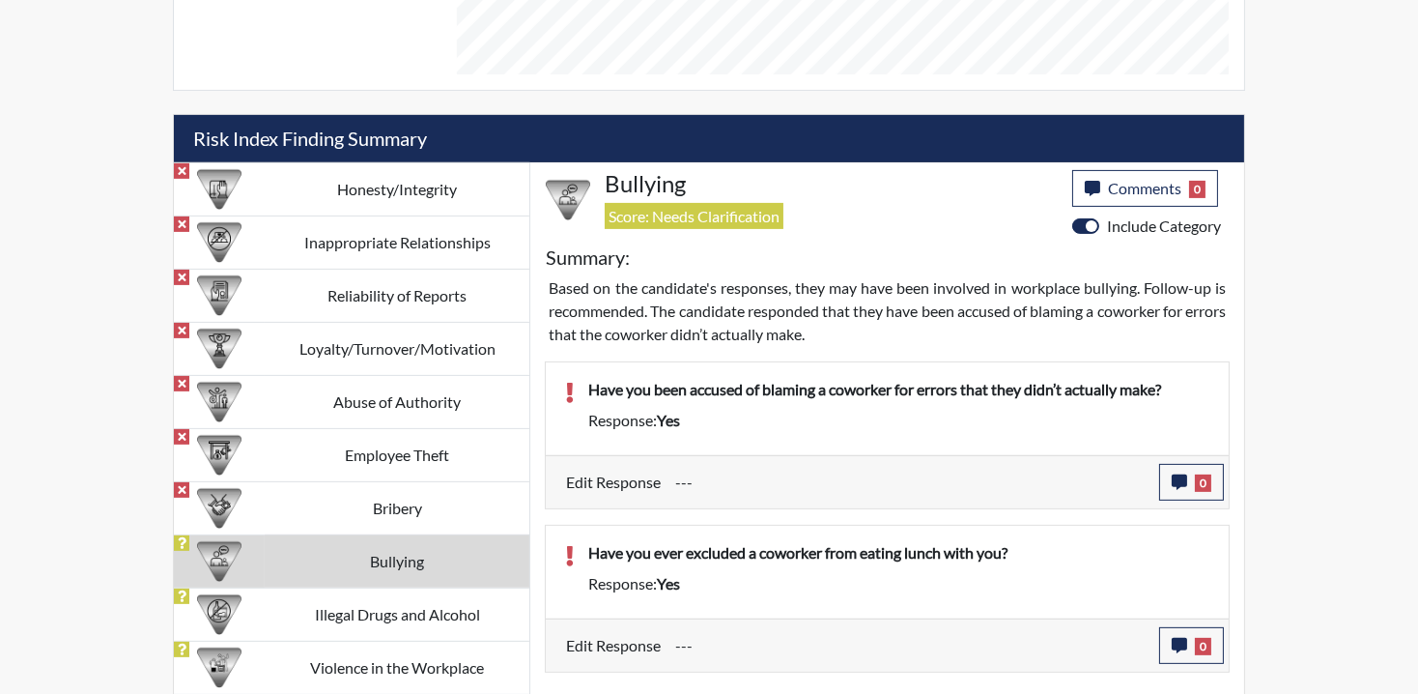
click at [406, 550] on td "Bullying" at bounding box center [397, 560] width 265 height 53
click at [1183, 474] on icon "button" at bounding box center [1179, 481] width 15 height 15
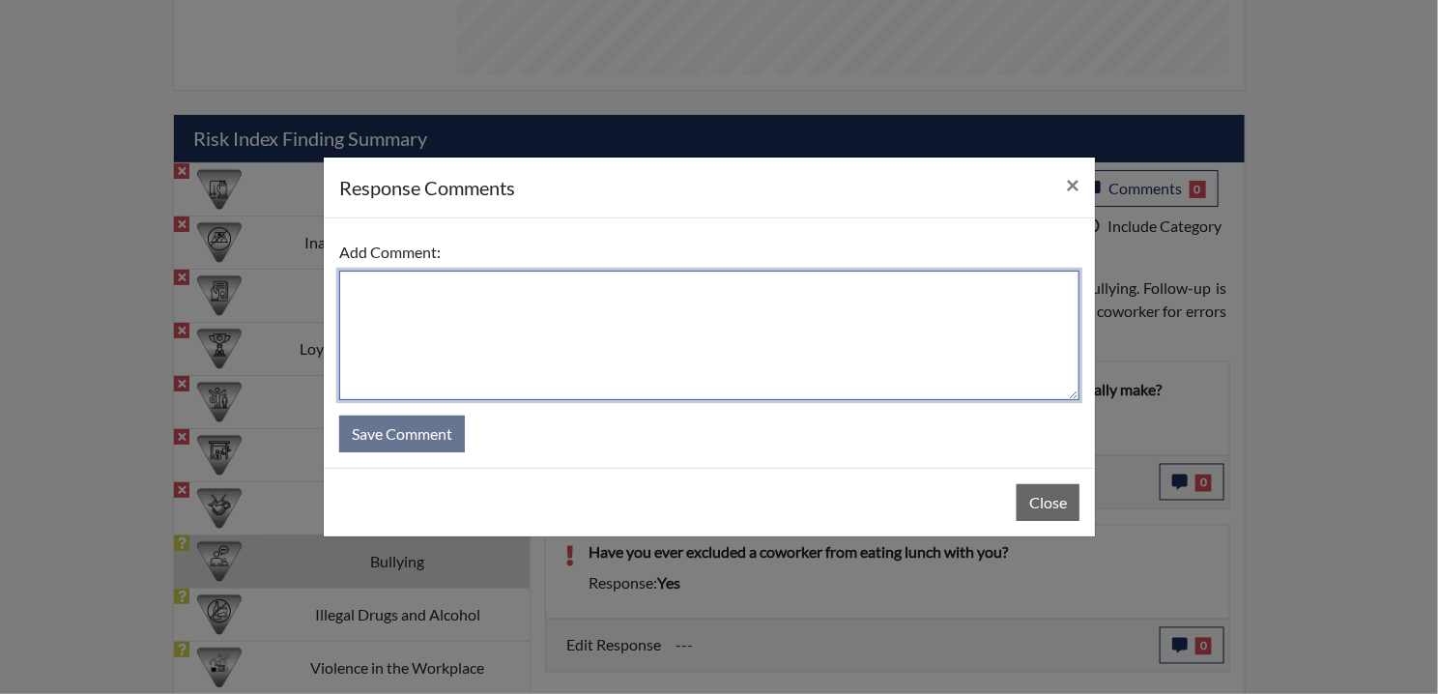
click at [409, 348] on textarea at bounding box center [709, 335] width 740 height 129
paste textarea "EE MISREAD QUESTION AND DISAGREES"
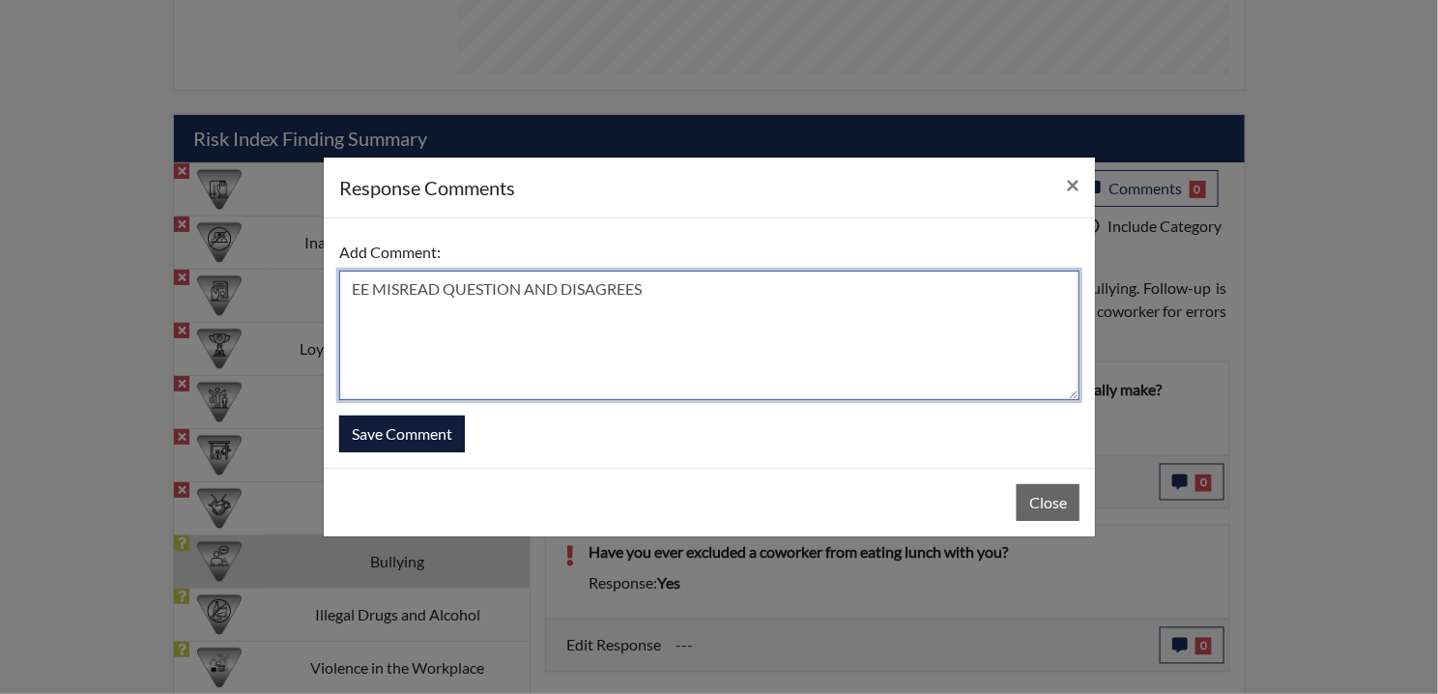
type textarea "EE MISREAD QUESTION AND DISAGREES"
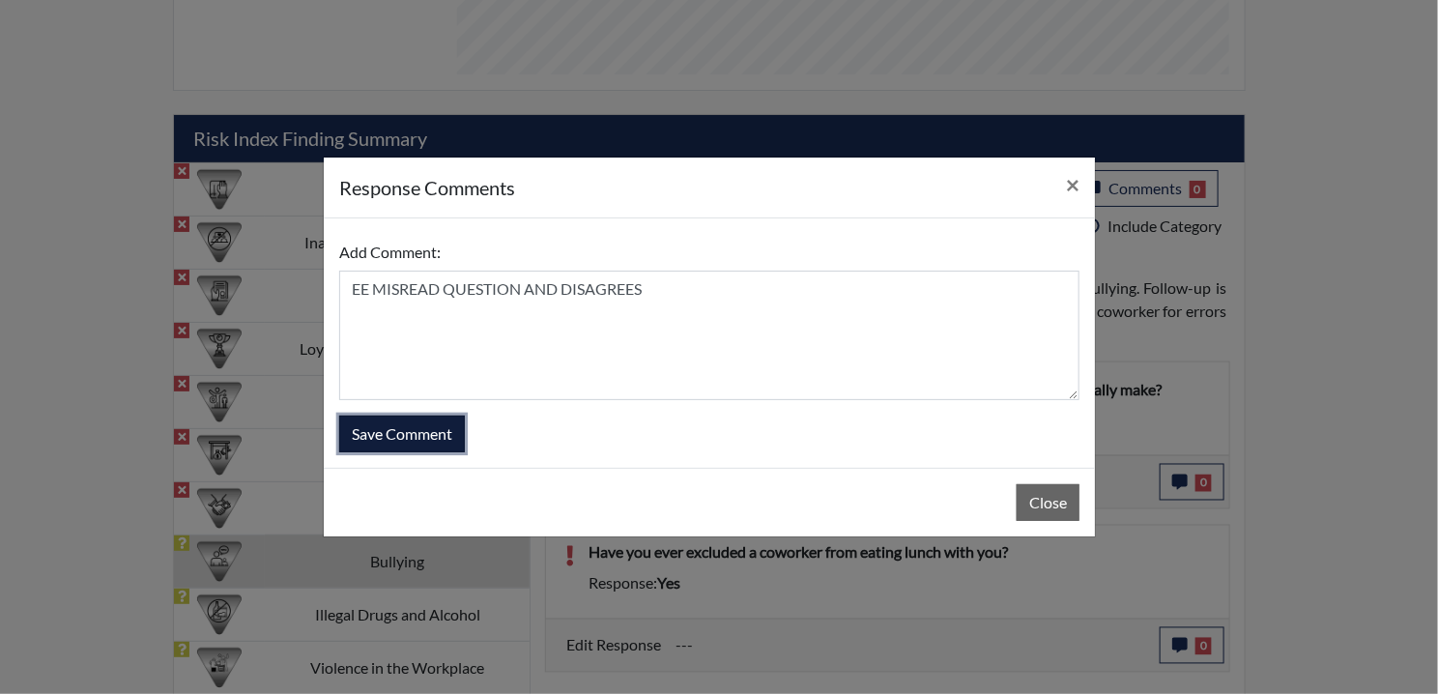
click at [400, 436] on button "Save Comment" at bounding box center [402, 433] width 126 height 37
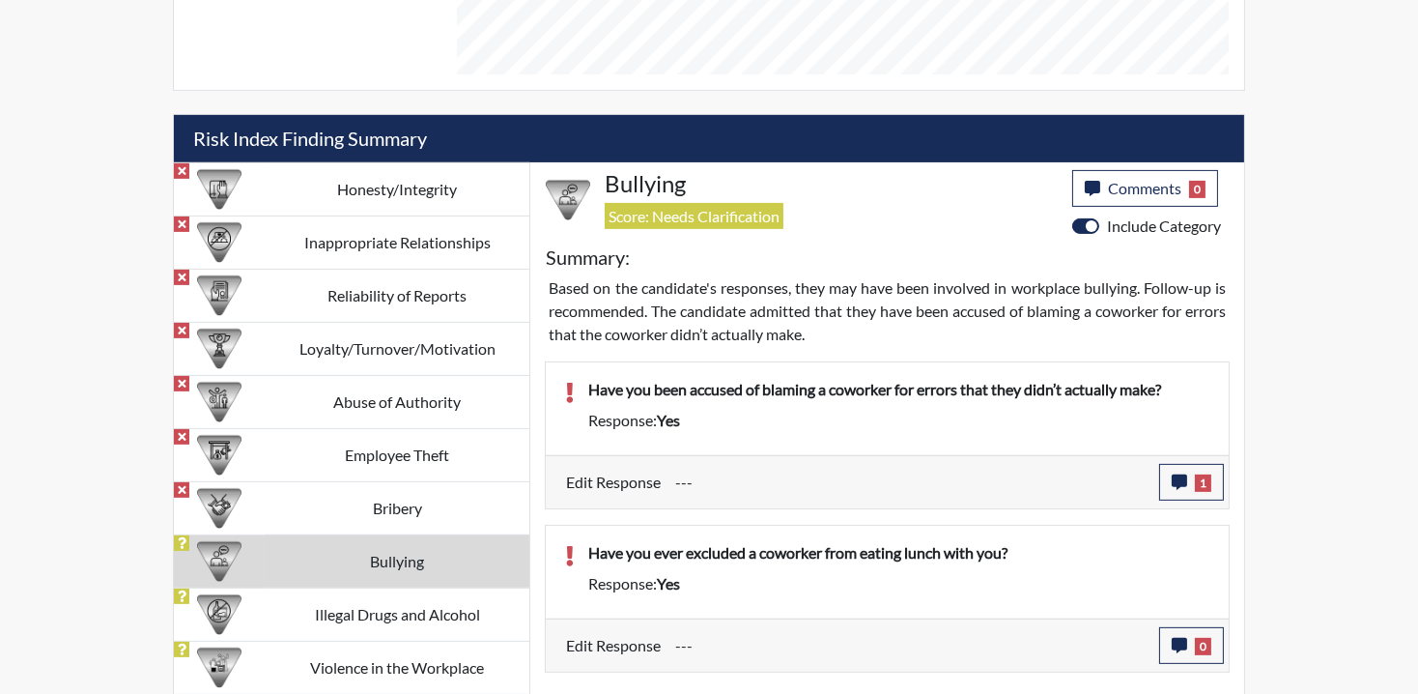
scroll to position [321, 803]
click at [1191, 642] on button "0" at bounding box center [1191, 645] width 65 height 37
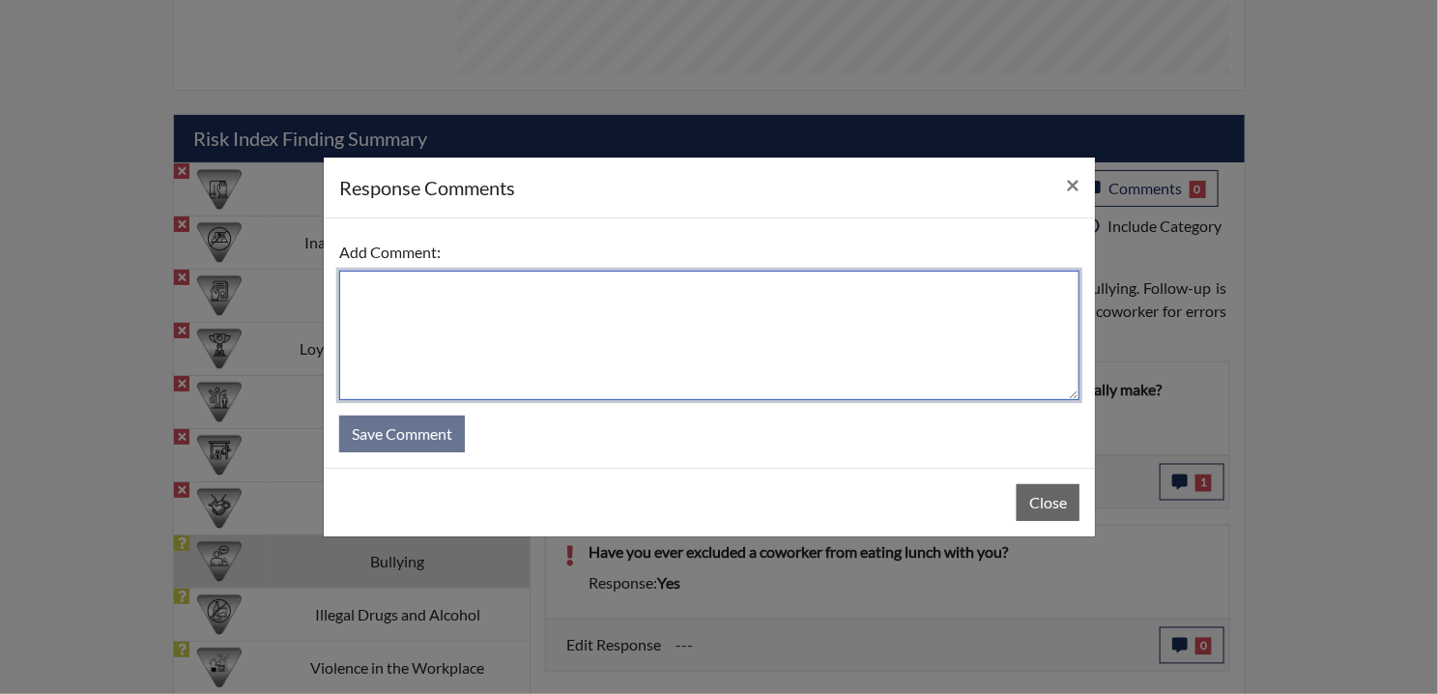
click at [362, 301] on textarea at bounding box center [709, 335] width 740 height 129
paste textarea "EE MISREAD QUESTION AND DISAGREES"
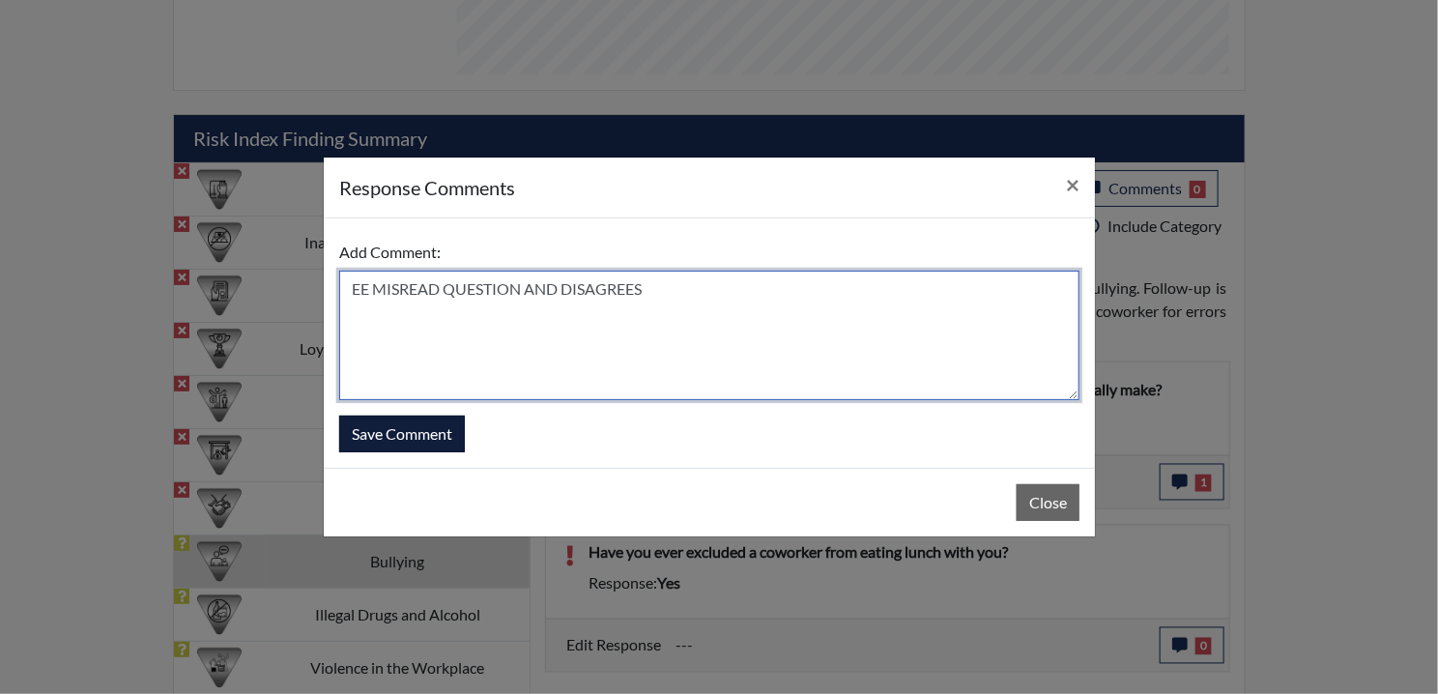
type textarea "EE MISREAD QUESTION AND DISAGREES"
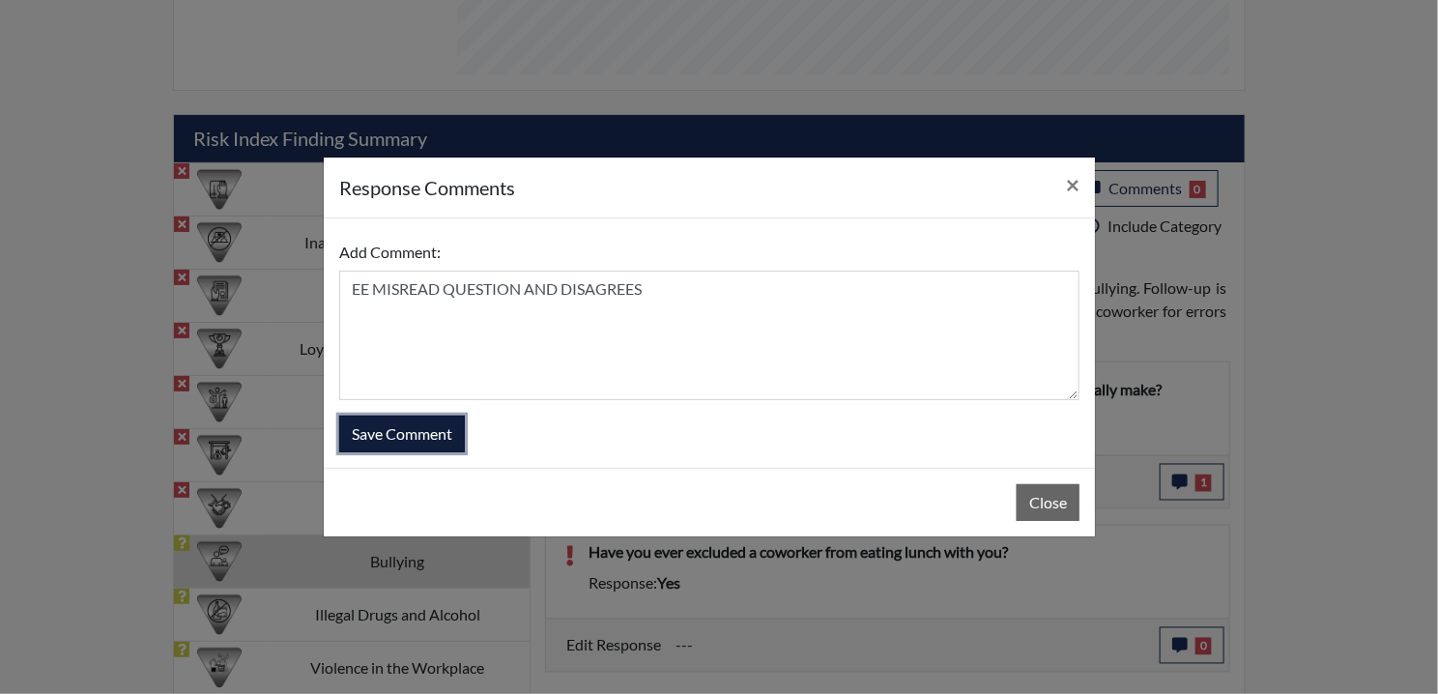
click at [390, 419] on button "Save Comment" at bounding box center [402, 433] width 126 height 37
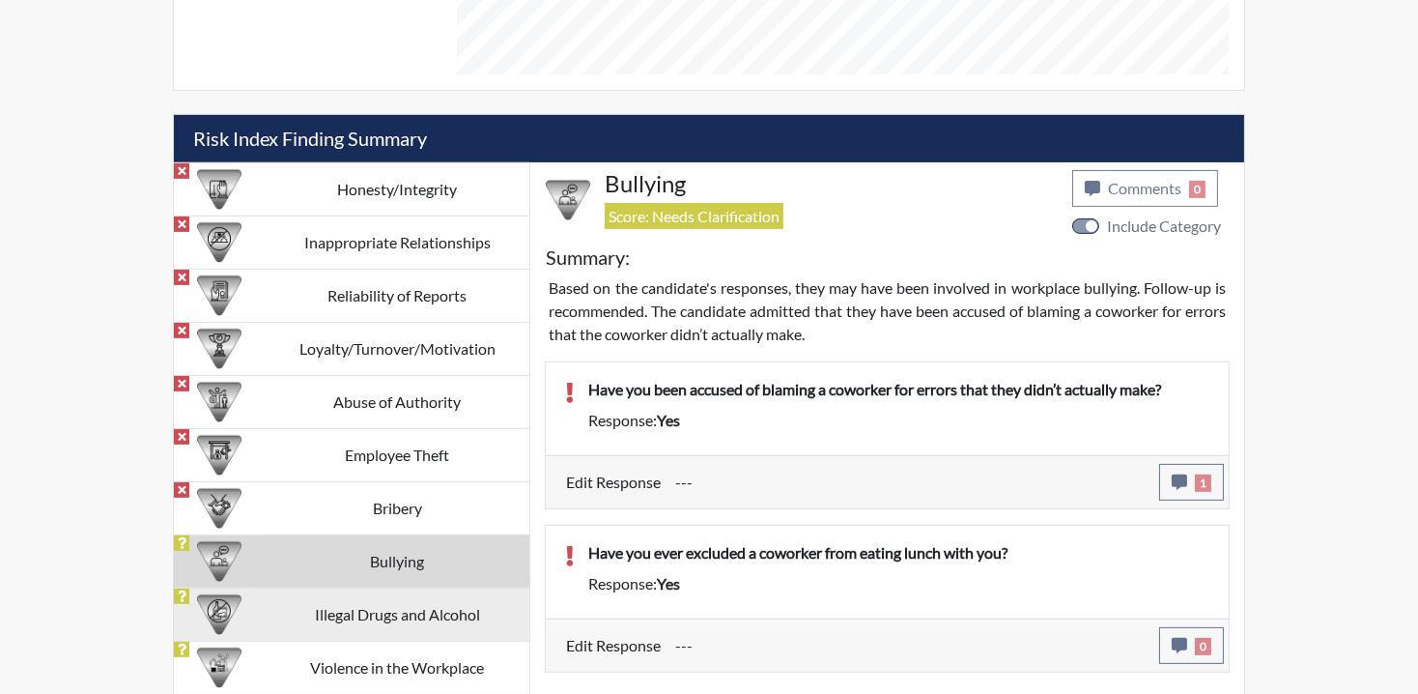
click at [364, 605] on td "Illegal Drugs and Alcohol" at bounding box center [397, 613] width 265 height 53
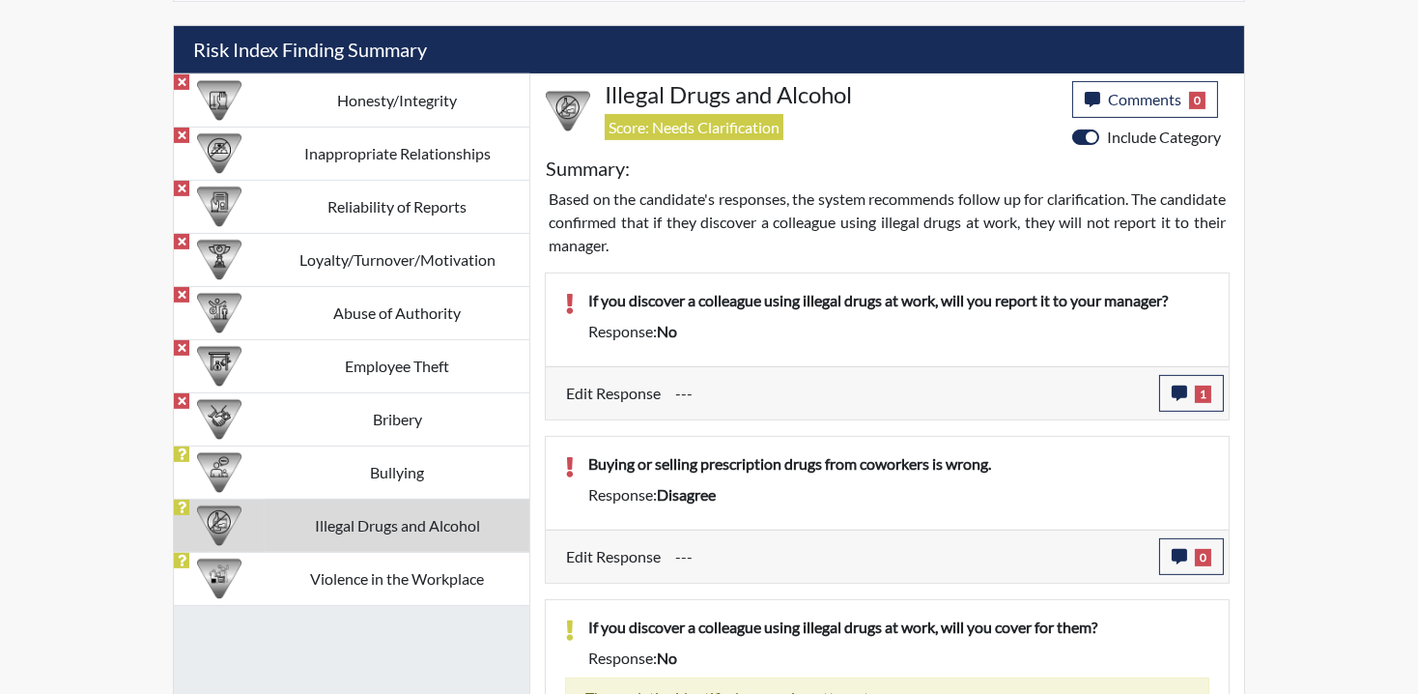
scroll to position [1237, 0]
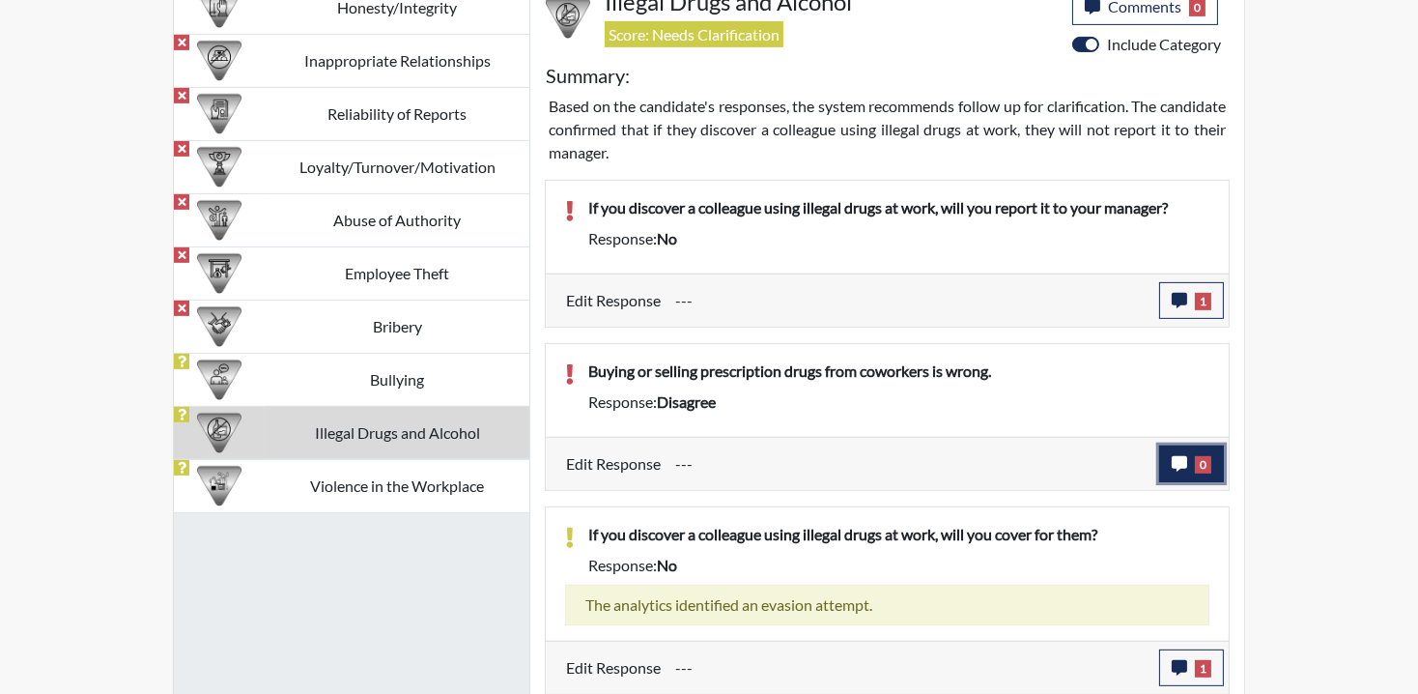
click at [1199, 467] on span "0" at bounding box center [1203, 464] width 16 height 17
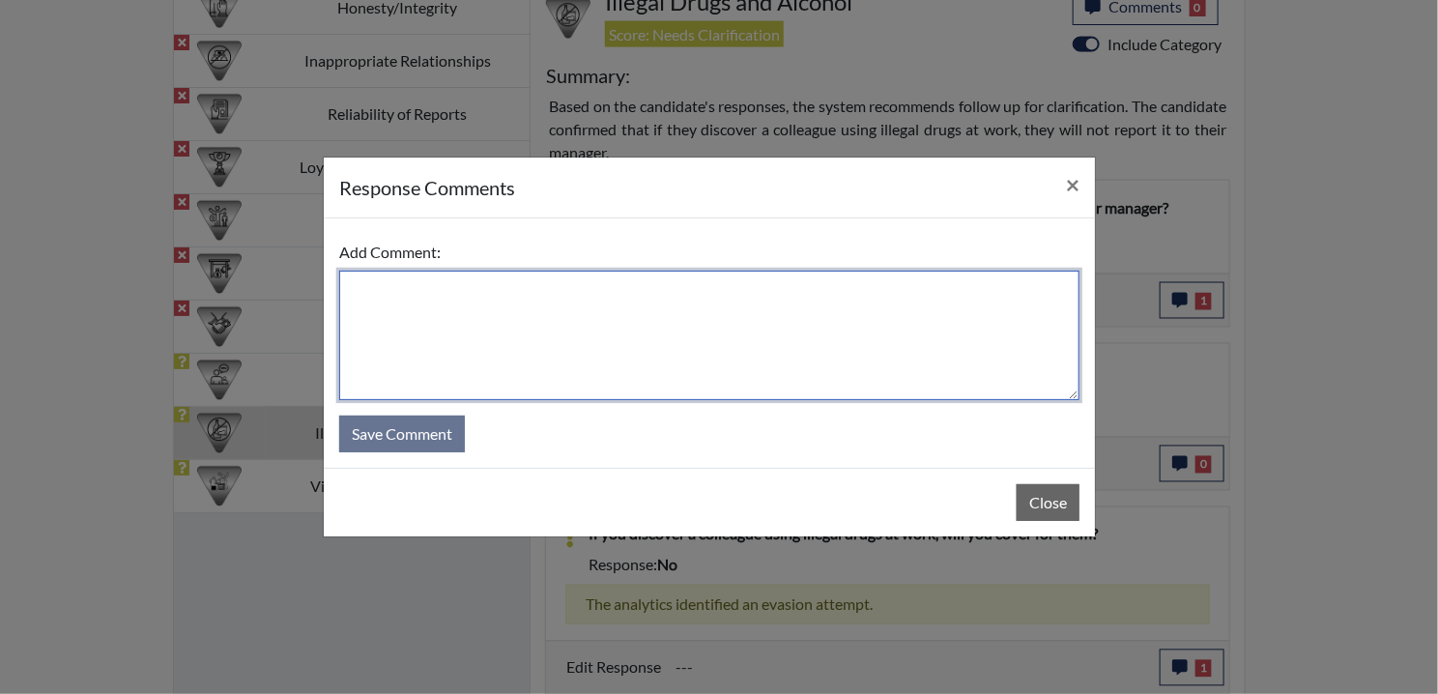
click at [432, 299] on textarea at bounding box center [709, 335] width 740 height 129
paste textarea "EE MISREAD QUESTION AND DISAGREES"
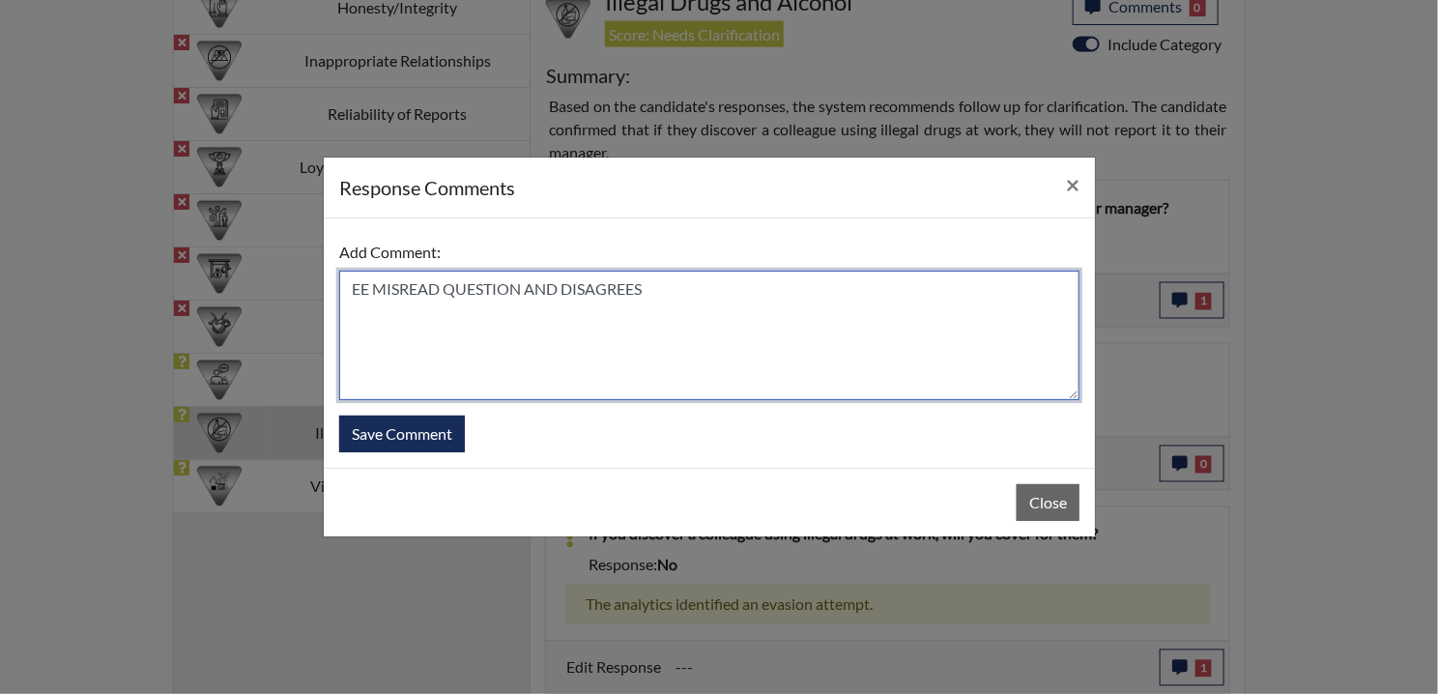
click at [587, 286] on textarea "EE MISREAD QUESTION AND DISAGREES" at bounding box center [709, 335] width 740 height 129
type textarea "EE MISREAD QUESTION AND AGREES"
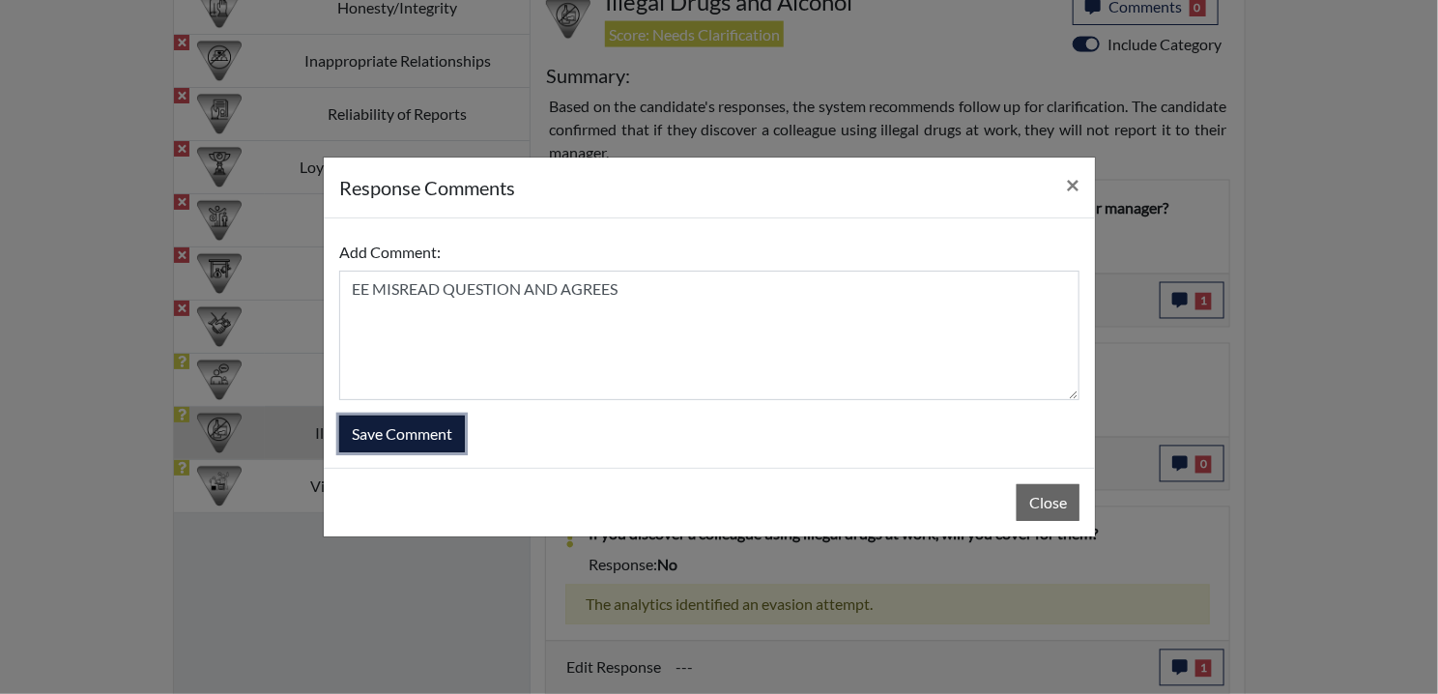
click at [416, 448] on button "Save Comment" at bounding box center [402, 433] width 126 height 37
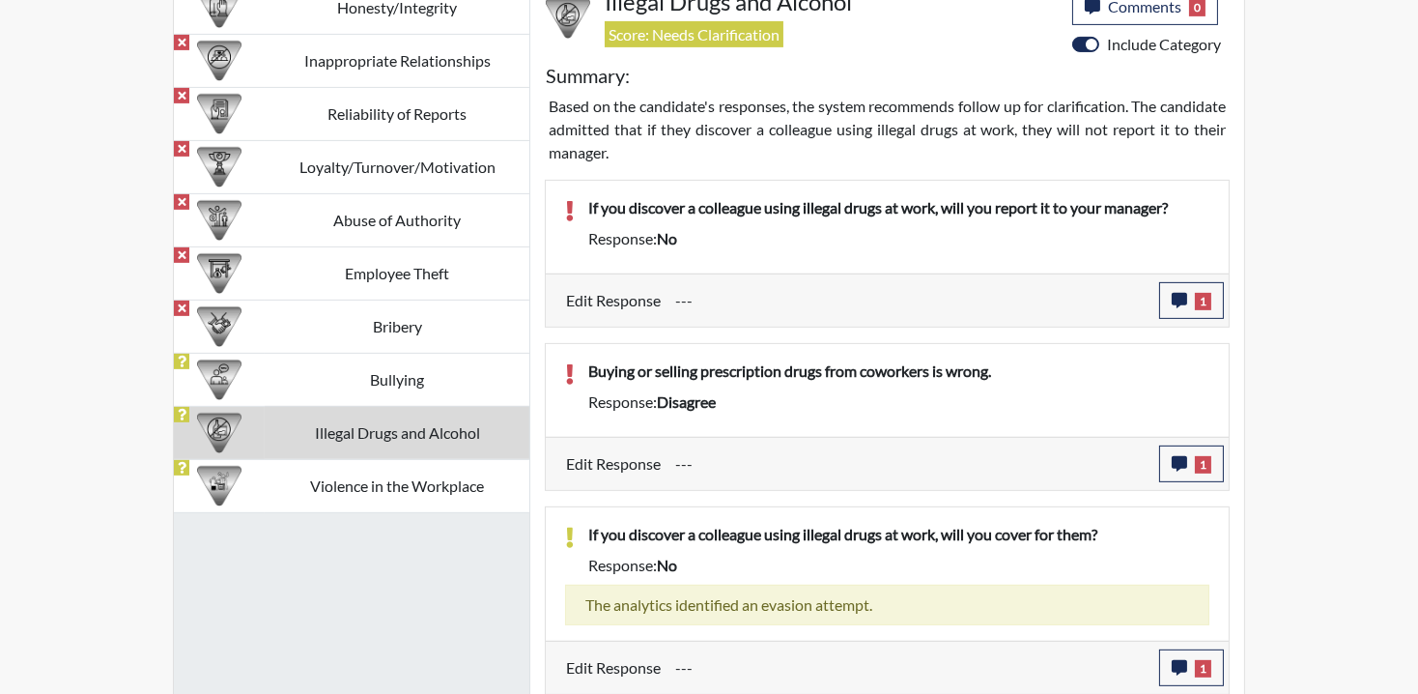
scroll to position [321, 803]
click at [367, 514] on div "Honesty/Integrity Inappropriate Relationships Reliability of Reports Loyalty/Tu…" at bounding box center [352, 338] width 357 height 714
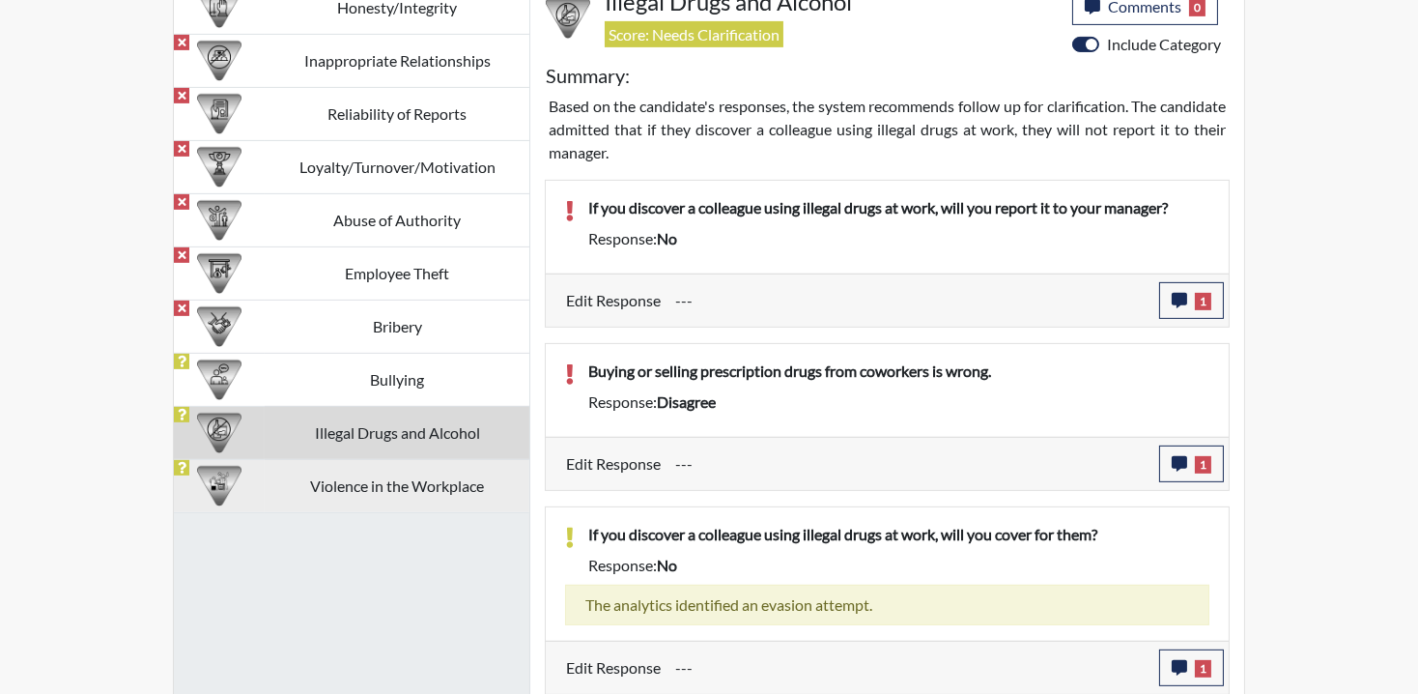
click at [368, 497] on td "Violence in the Workplace" at bounding box center [397, 485] width 265 height 53
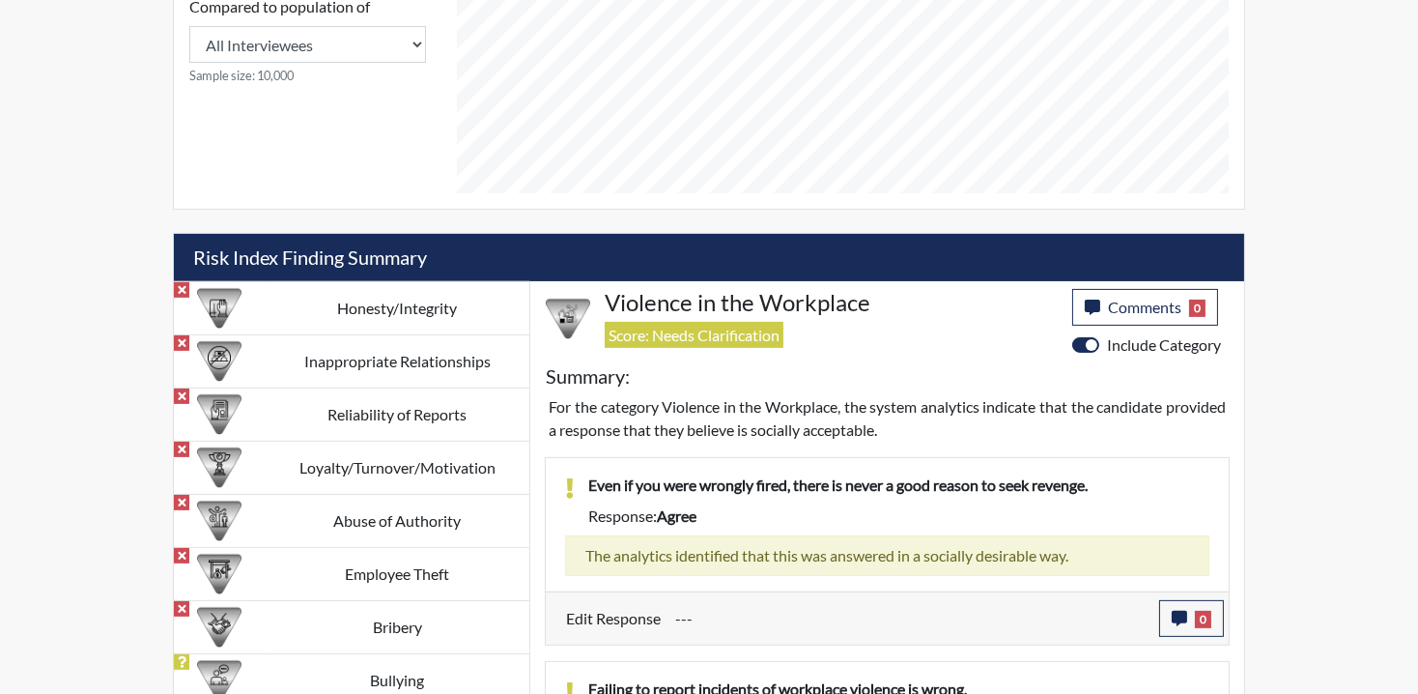
scroll to position [1092, 0]
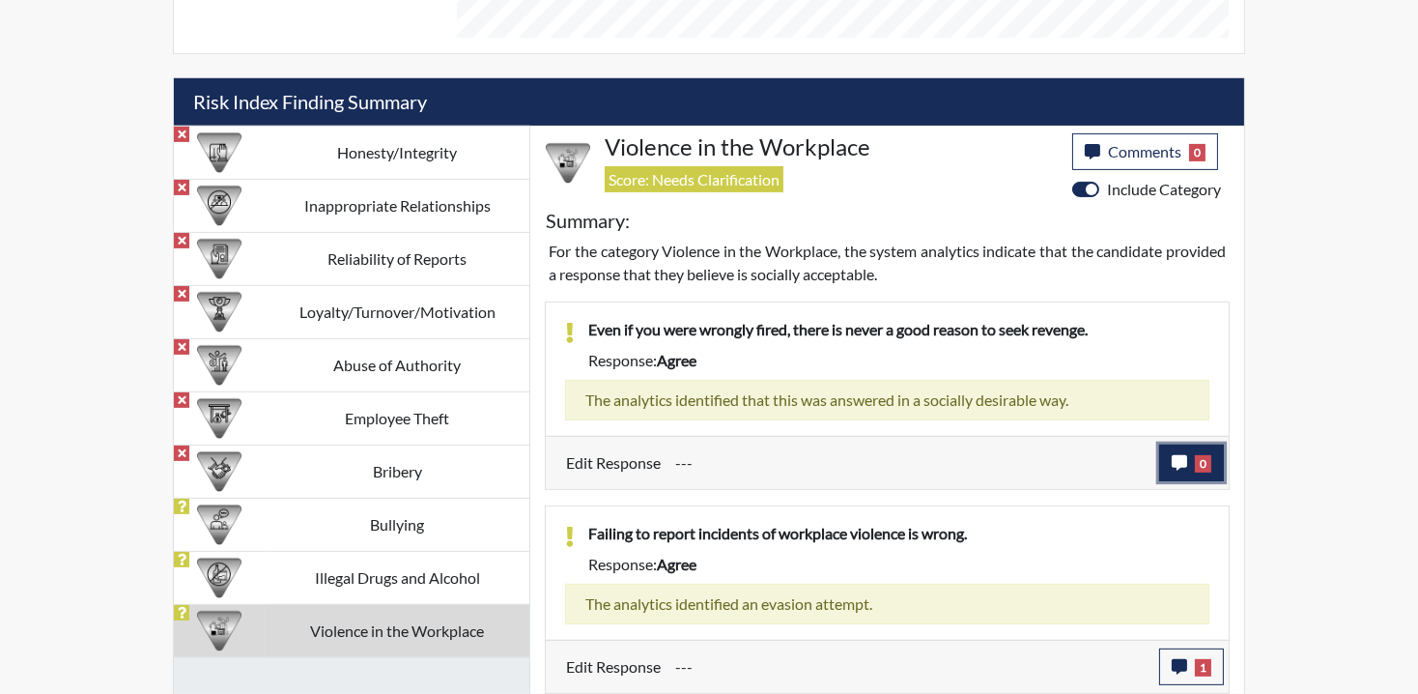
click at [1185, 462] on icon "button" at bounding box center [1179, 462] width 15 height 15
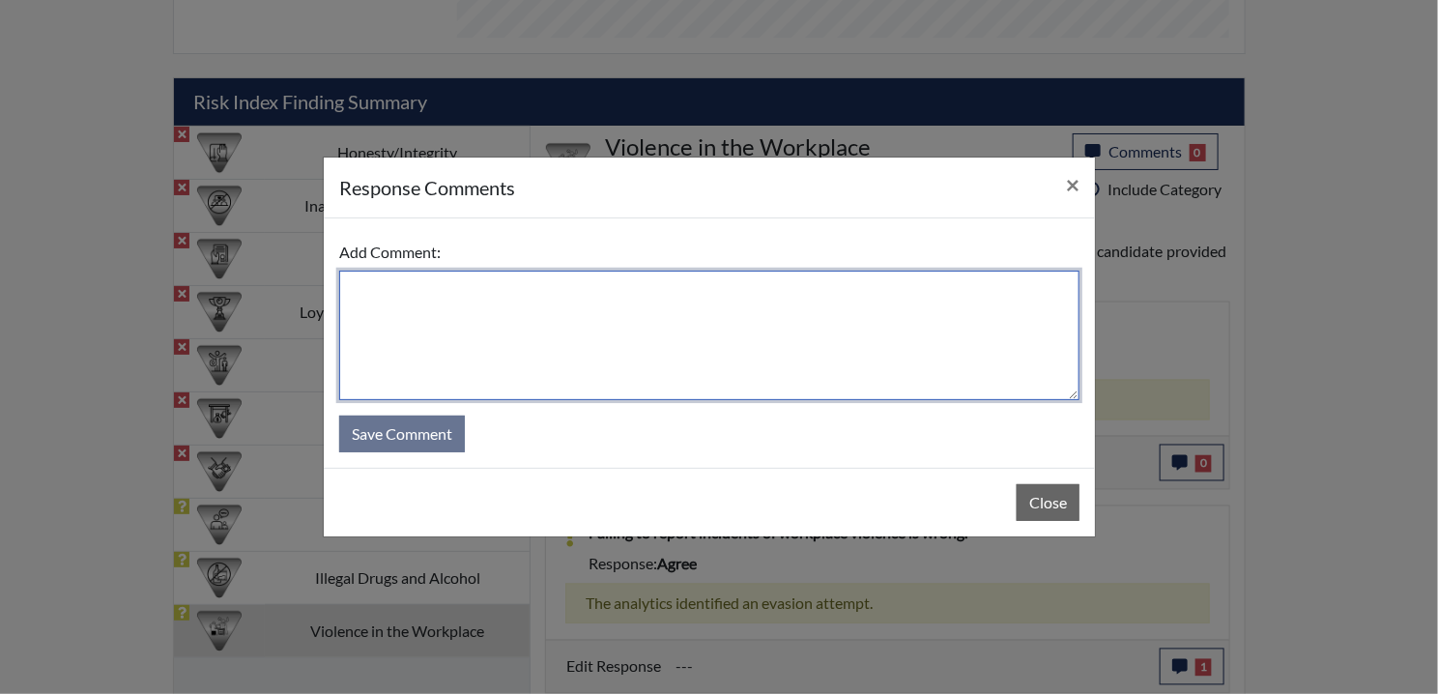
click at [414, 281] on textarea at bounding box center [709, 335] width 740 height 129
paste textarea "EE ANSWERED TRUTHFULLY."
type textarea "EE ANSWERED TRUTHFULLY."
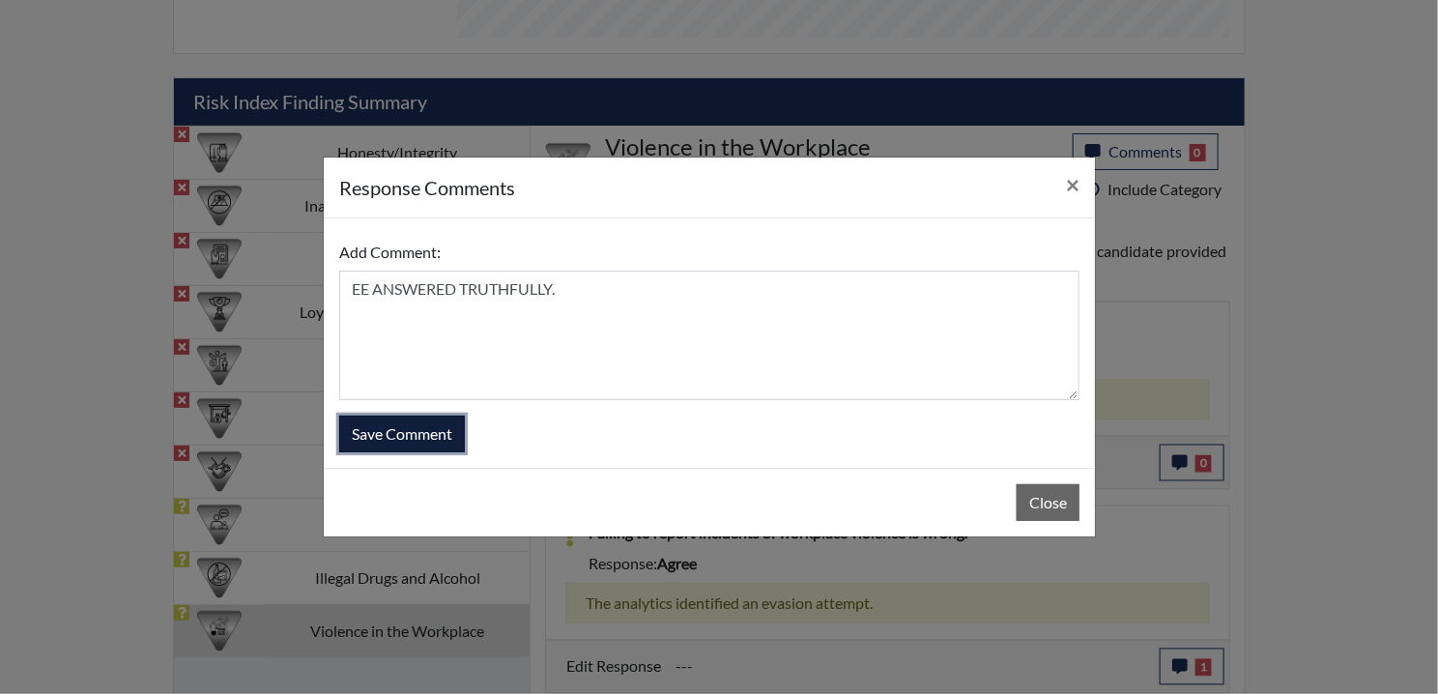
click at [386, 432] on button "Save Comment" at bounding box center [402, 433] width 126 height 37
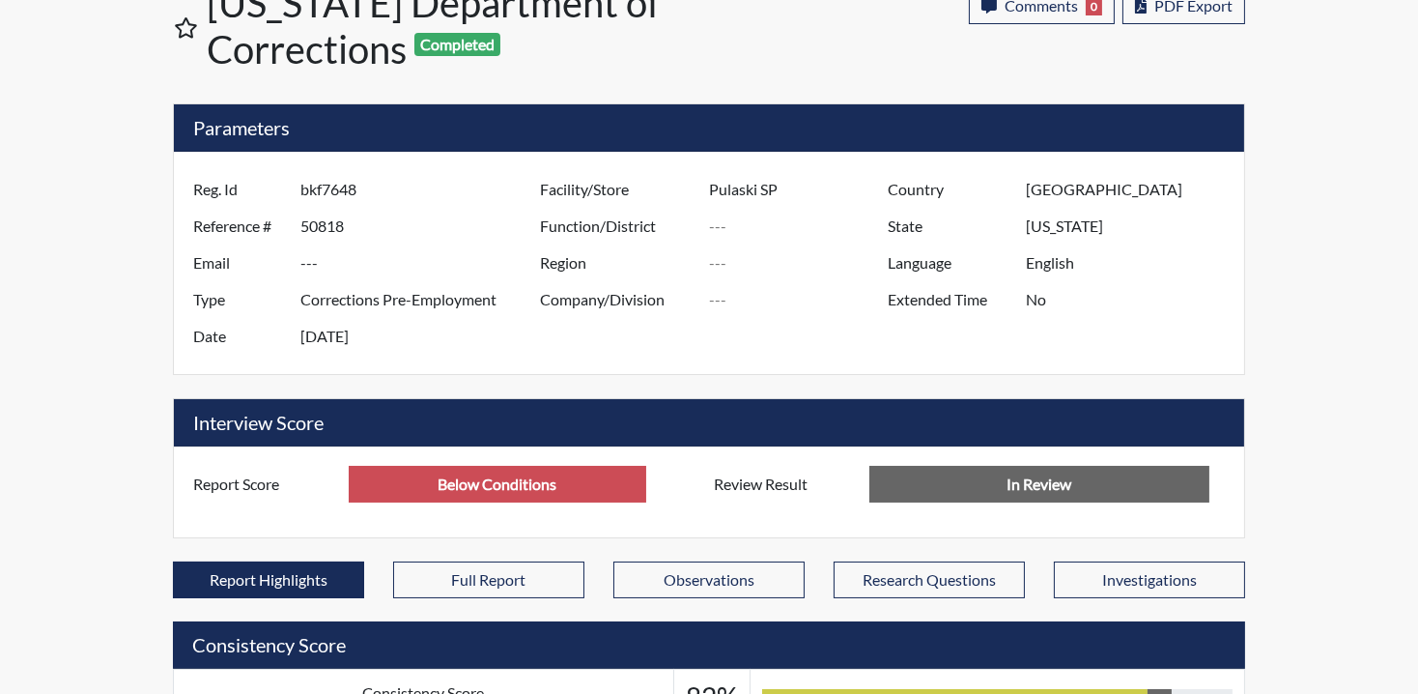
scroll to position [0, 0]
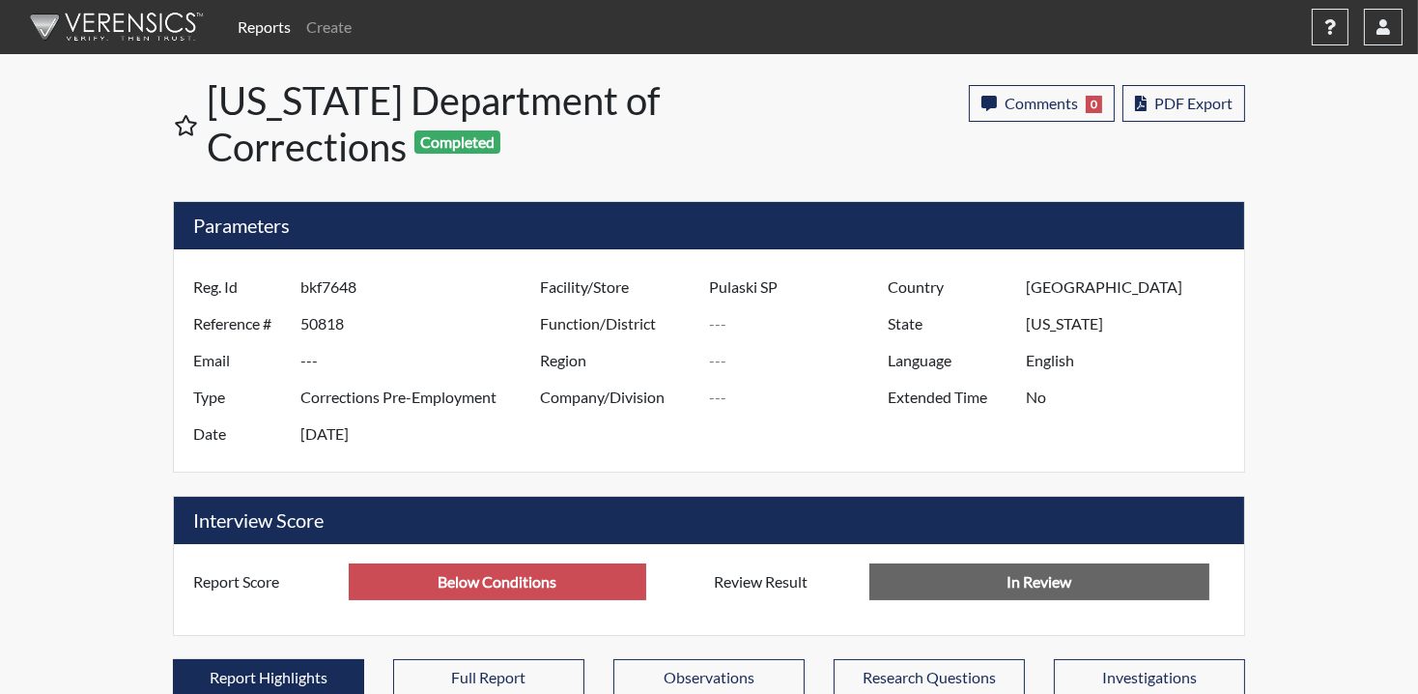
drag, startPoint x: 369, startPoint y: 287, endPoint x: 290, endPoint y: 281, distance: 79.4
click at [290, 281] on div "Reg. Id bkf7648" at bounding box center [362, 287] width 366 height 37
drag, startPoint x: 290, startPoint y: 281, endPoint x: 307, endPoint y: 283, distance: 17.5
